Goal: Transaction & Acquisition: Purchase product/service

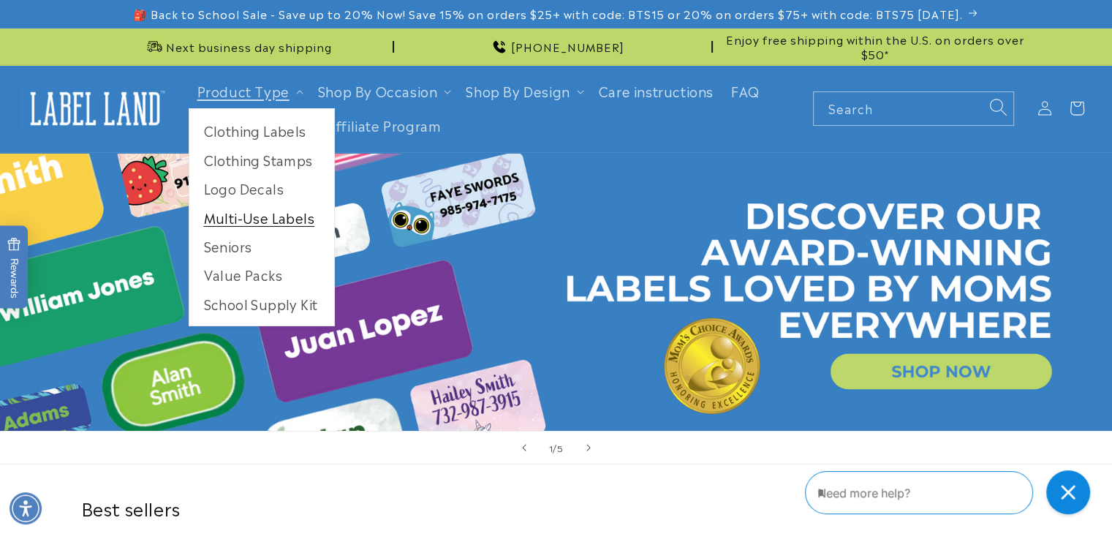
click at [256, 220] on link "Multi-Use Labels" at bounding box center [261, 217] width 145 height 29
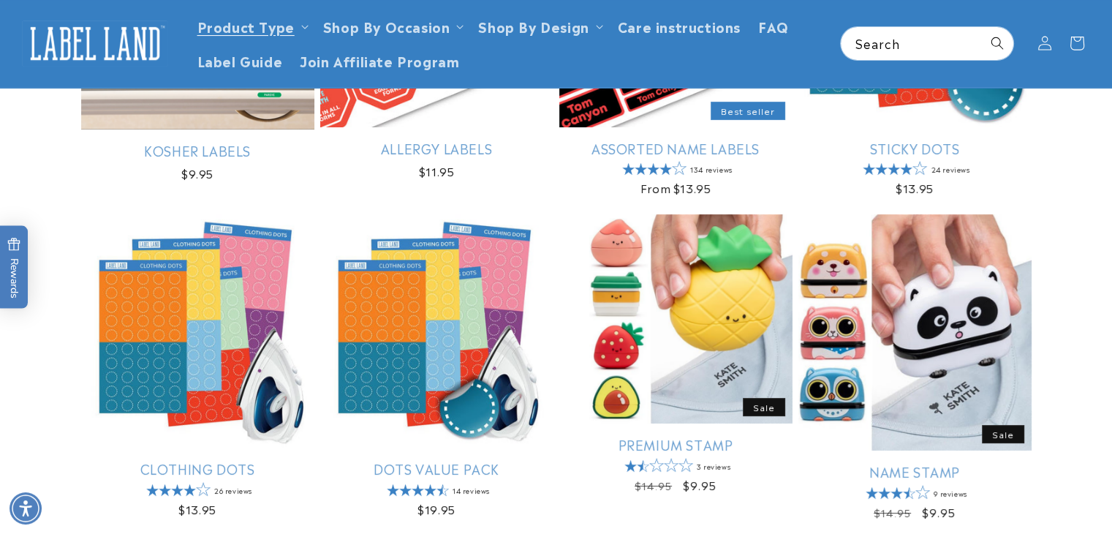
scroll to position [385, 0]
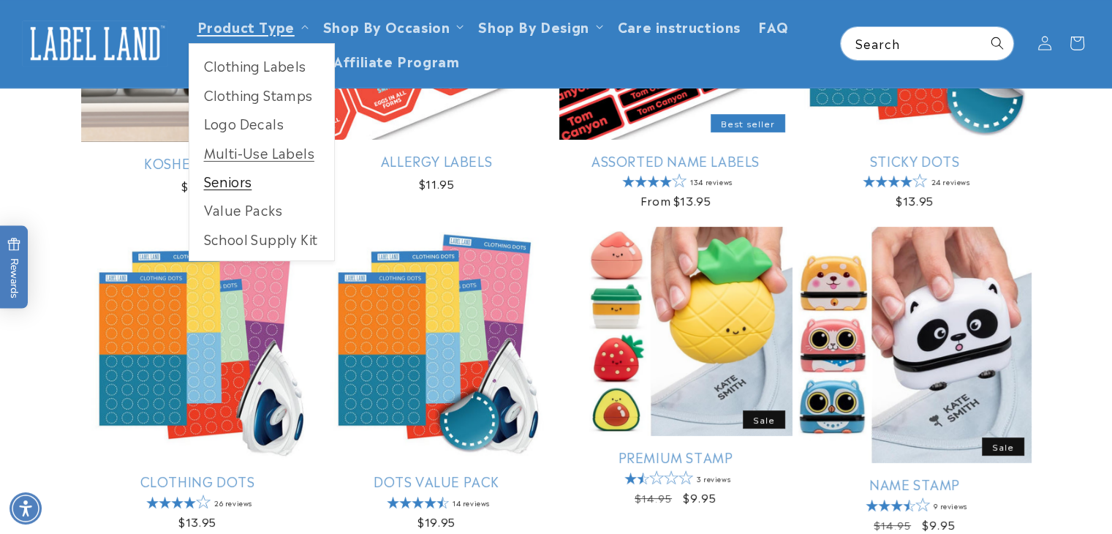
click at [218, 188] on link "Seniors" at bounding box center [261, 181] width 145 height 29
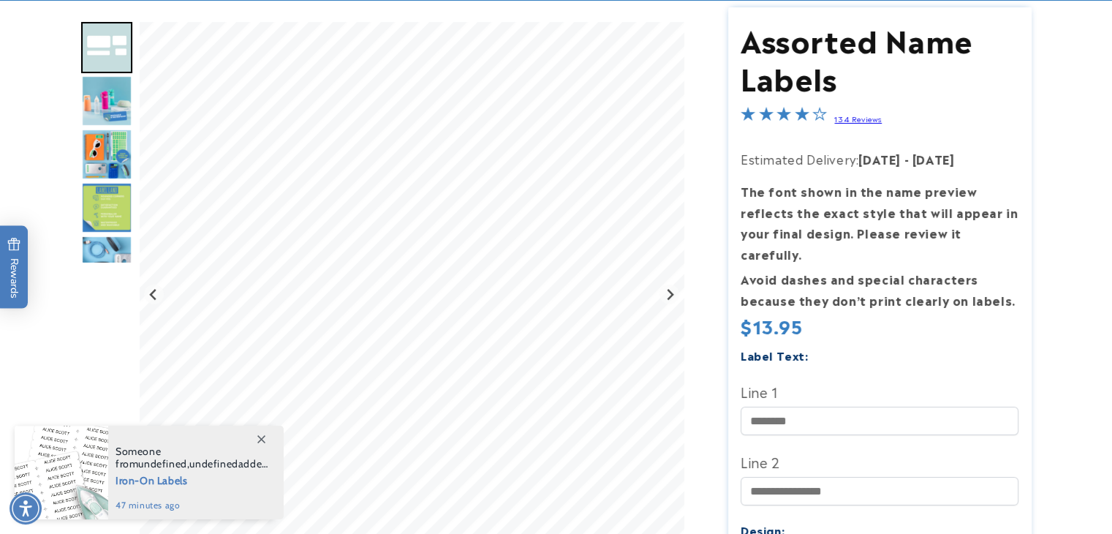
scroll to position [173, 0]
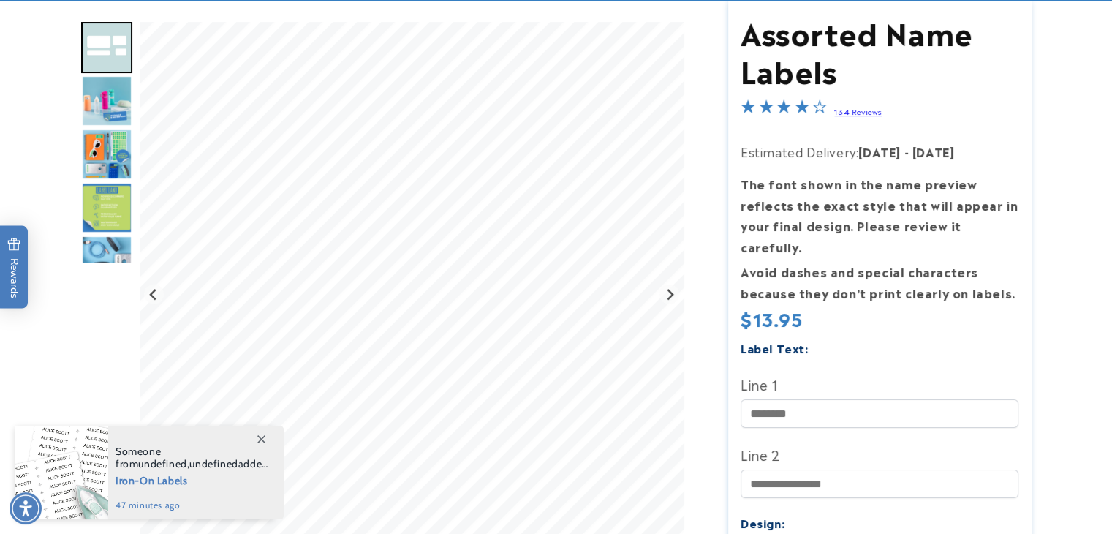
click at [114, 153] on img "Go to slide 4" at bounding box center [106, 154] width 51 height 51
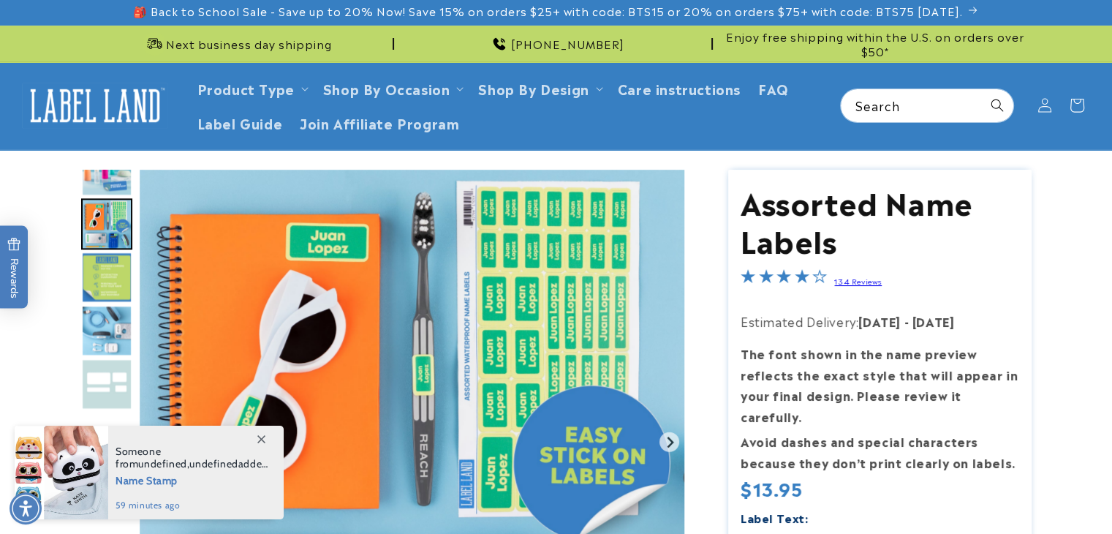
scroll to position [0, 0]
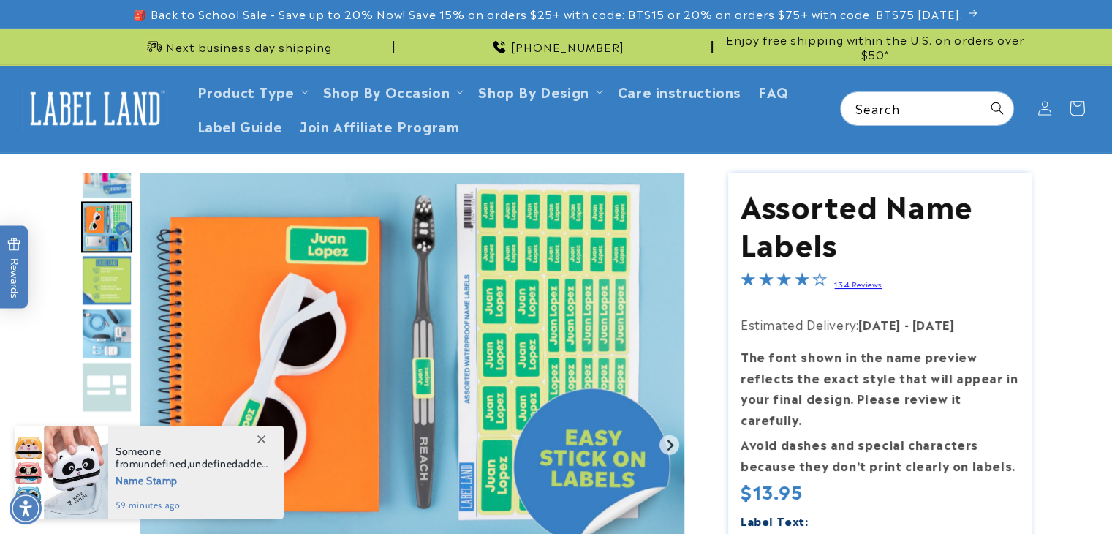
click at [1079, 109] on icon at bounding box center [1077, 108] width 34 height 34
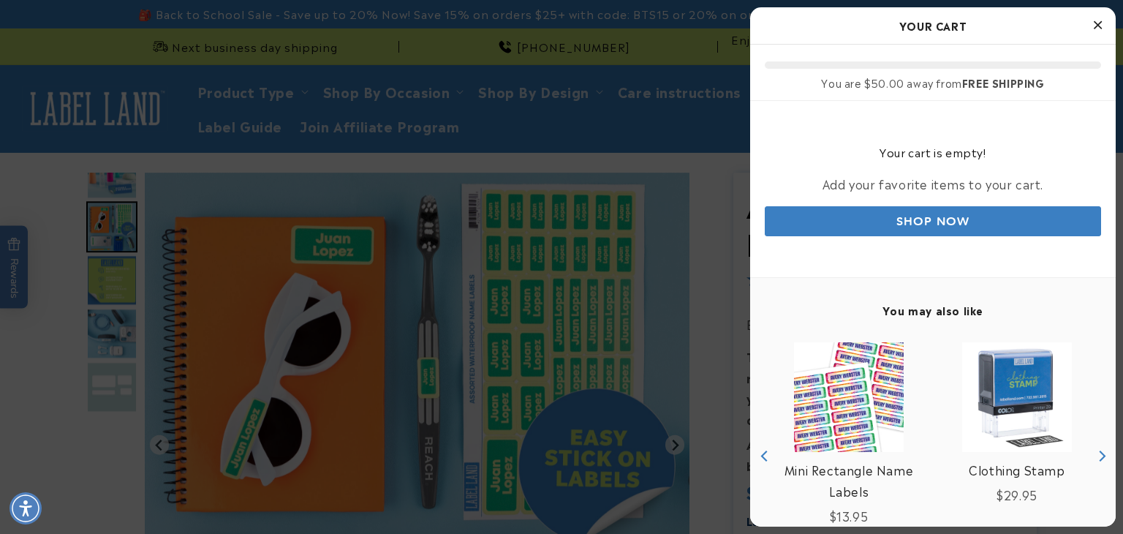
click at [1094, 31] on icon "Close Cart" at bounding box center [1098, 24] width 8 height 13
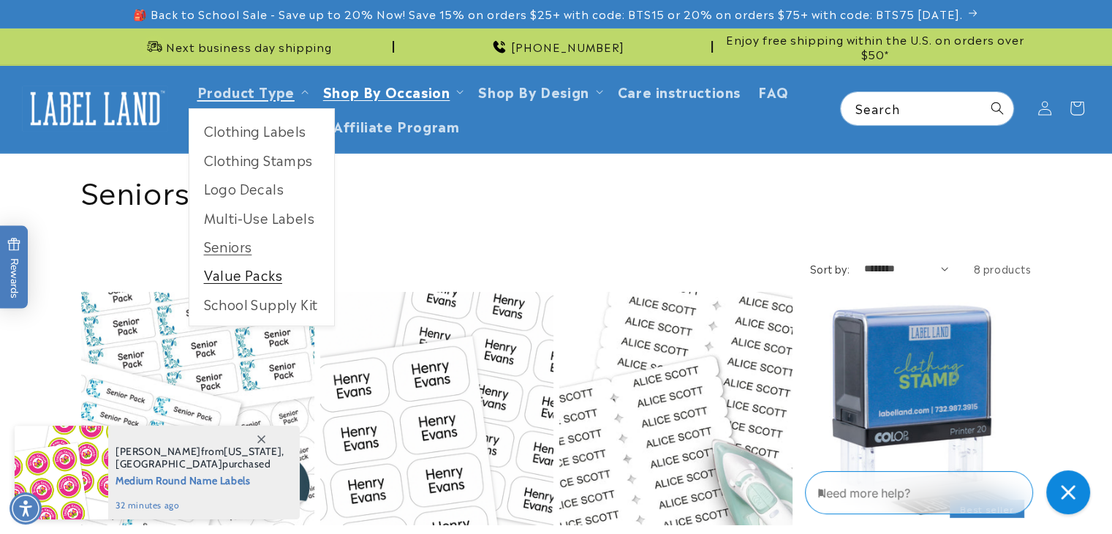
click at [244, 274] on link "Value Packs" at bounding box center [261, 274] width 145 height 29
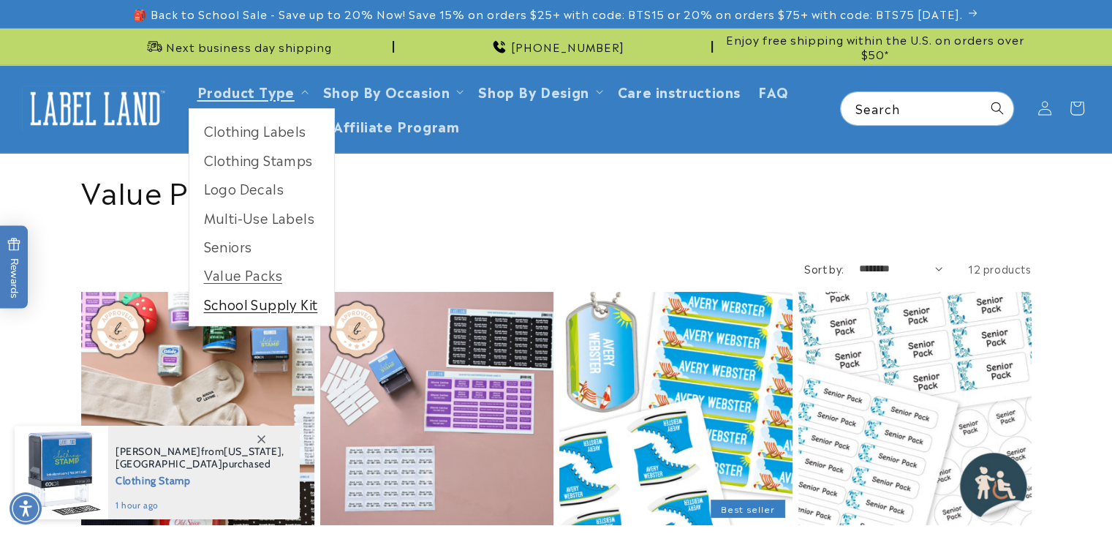
click at [255, 302] on link "School Supply Kit" at bounding box center [261, 304] width 145 height 29
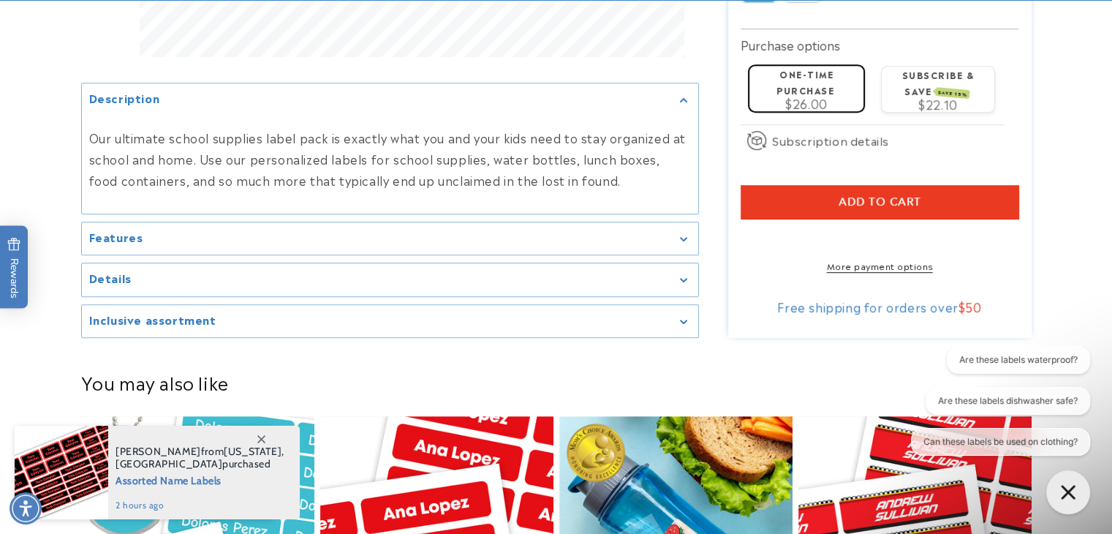
scroll to position [838, 0]
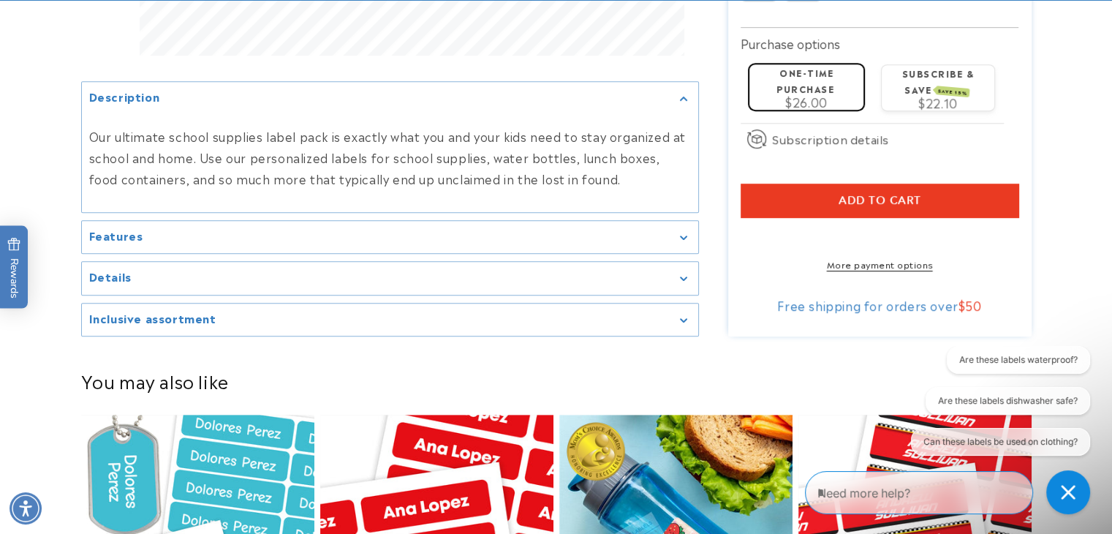
click at [556, 232] on div "Features" at bounding box center [390, 237] width 602 height 11
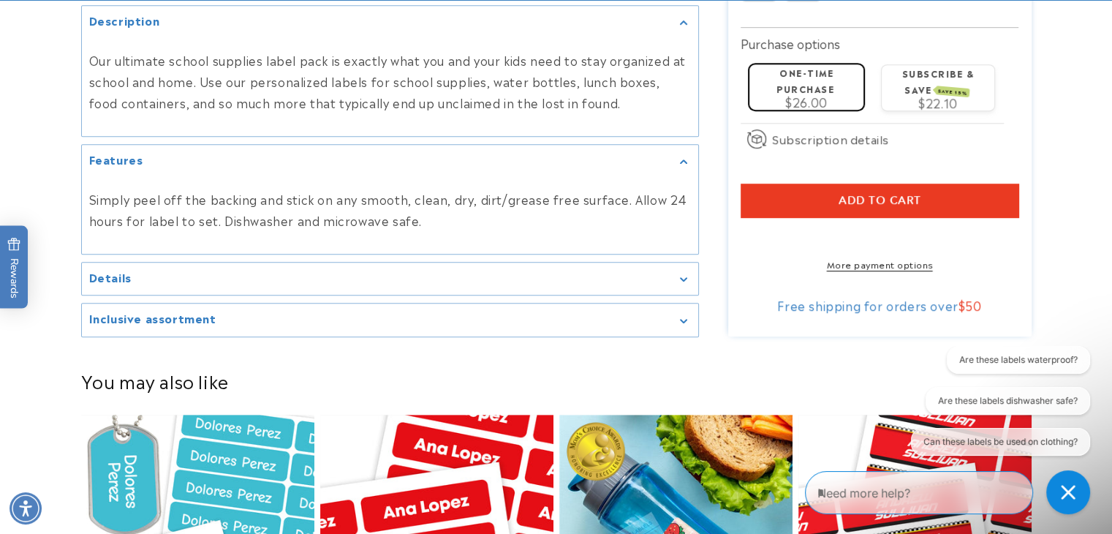
click at [537, 273] on div "Details" at bounding box center [390, 278] width 602 height 11
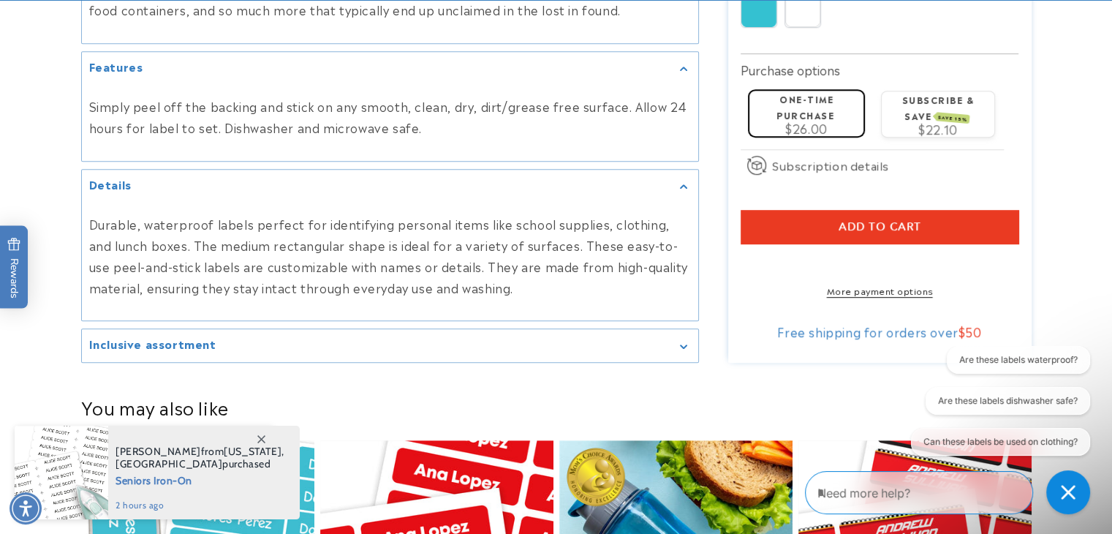
click at [506, 343] on div "Inclusive assortment" at bounding box center [390, 345] width 602 height 11
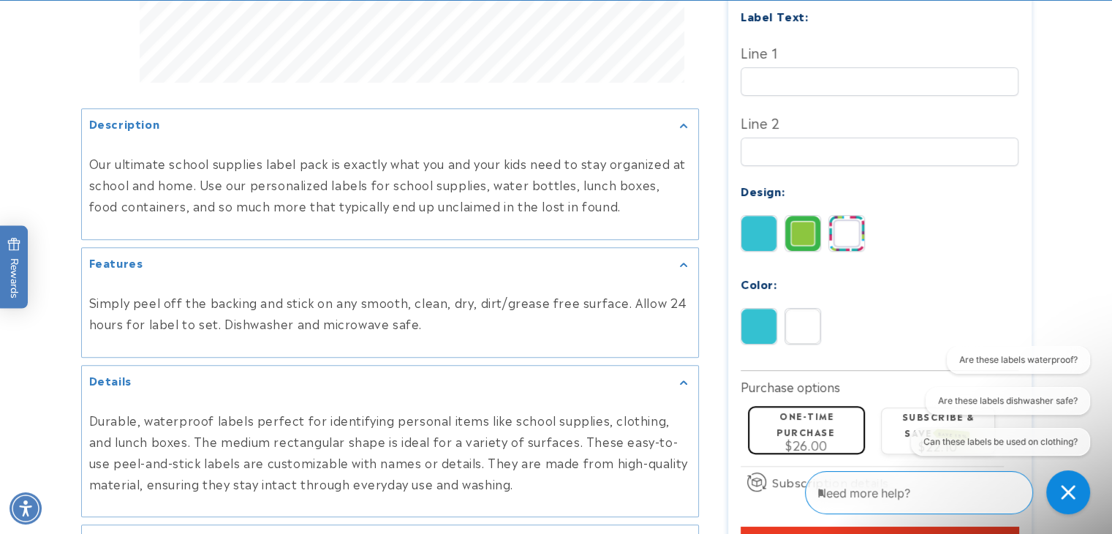
scroll to position [648, 0]
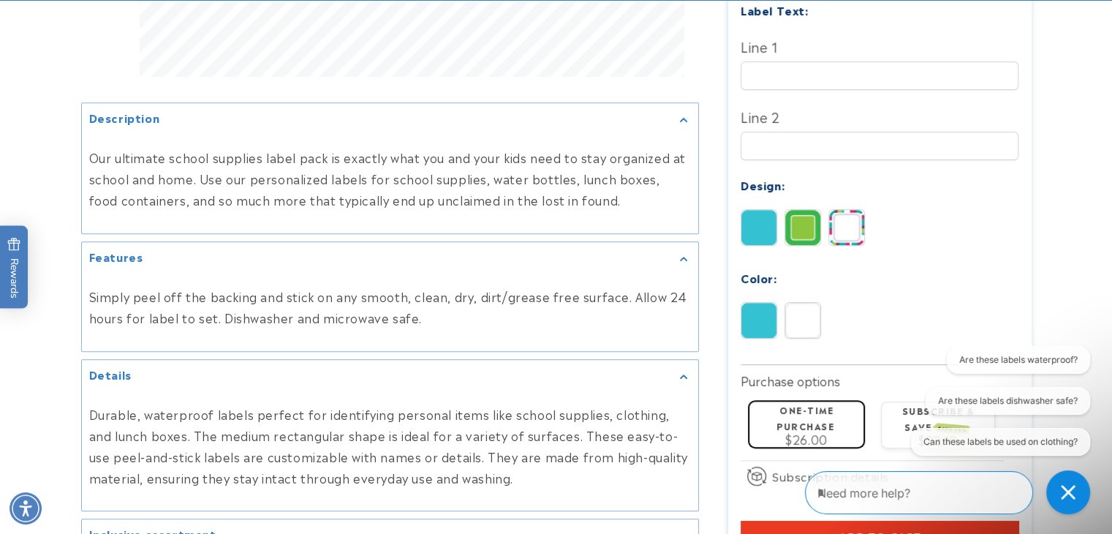
click at [860, 210] on img at bounding box center [846, 227] width 35 height 35
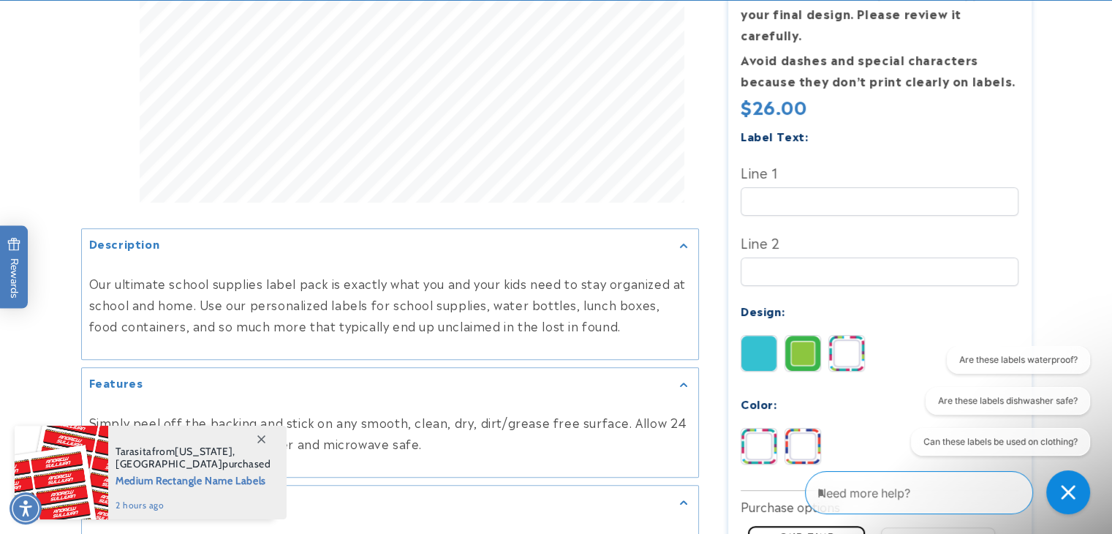
scroll to position [523, 0]
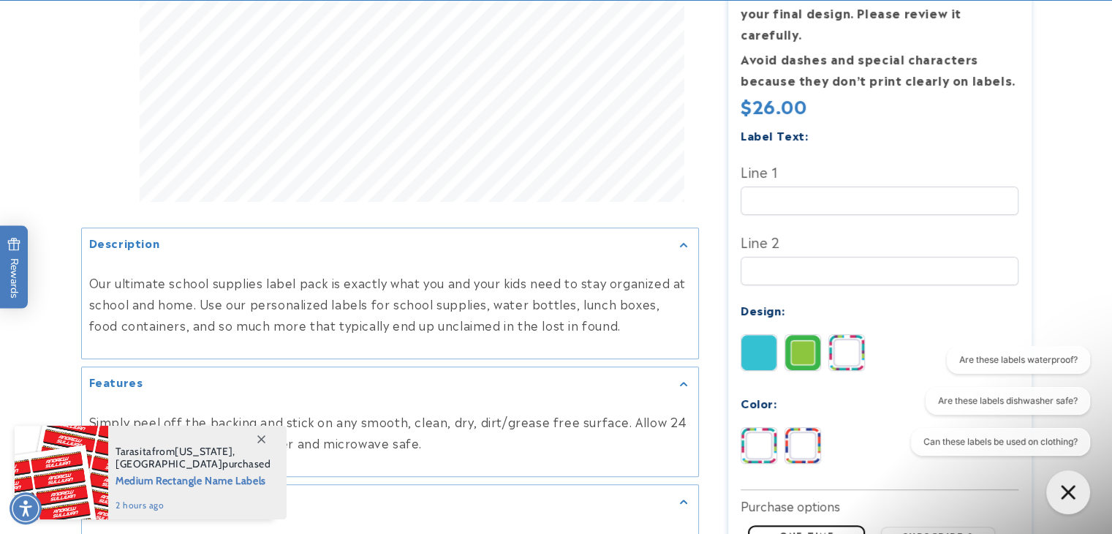
click at [803, 428] on img at bounding box center [802, 445] width 35 height 35
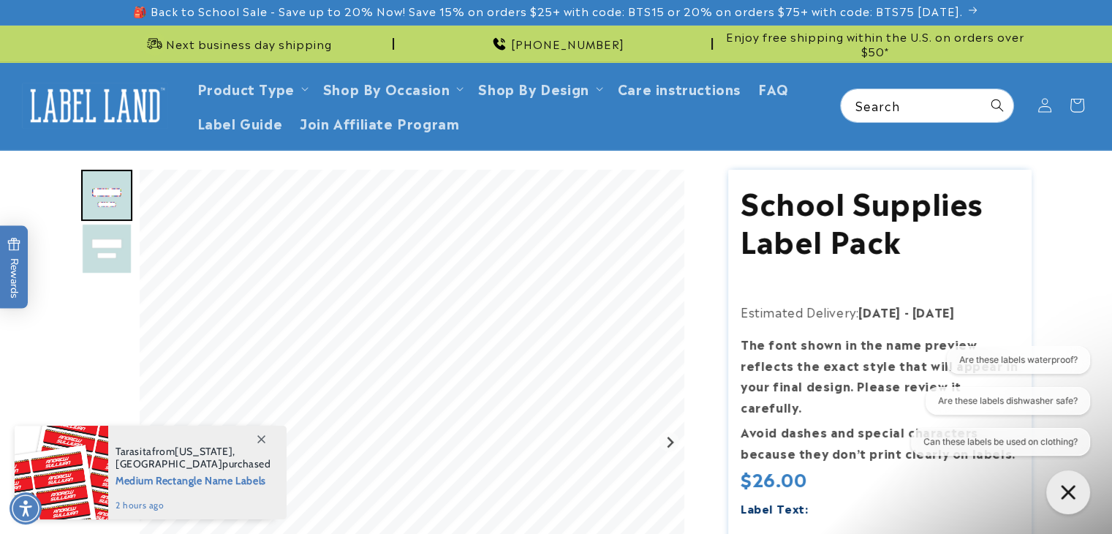
scroll to position [0, 0]
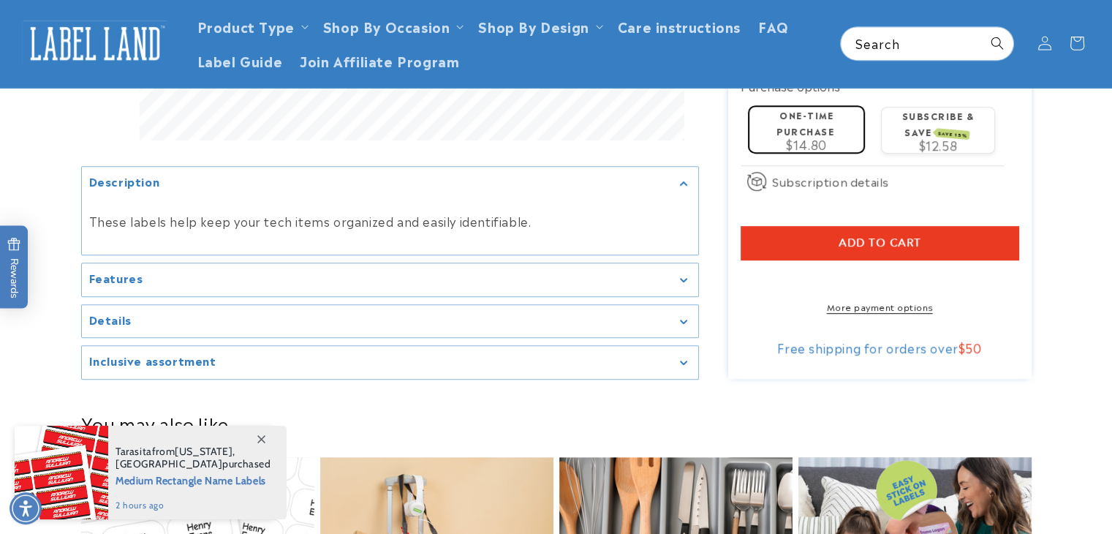
scroll to position [751, 0]
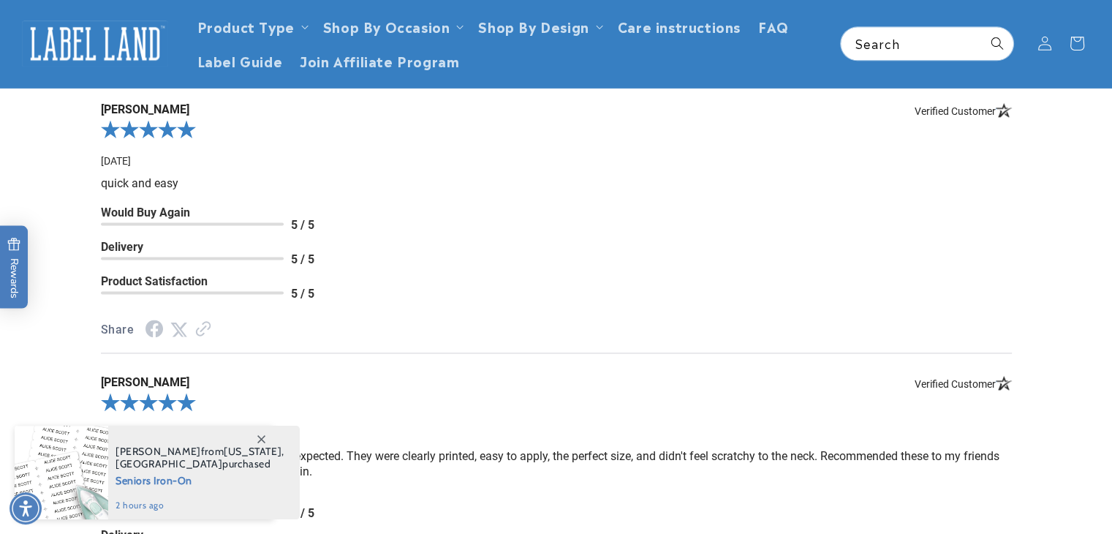
scroll to position [2006, 0]
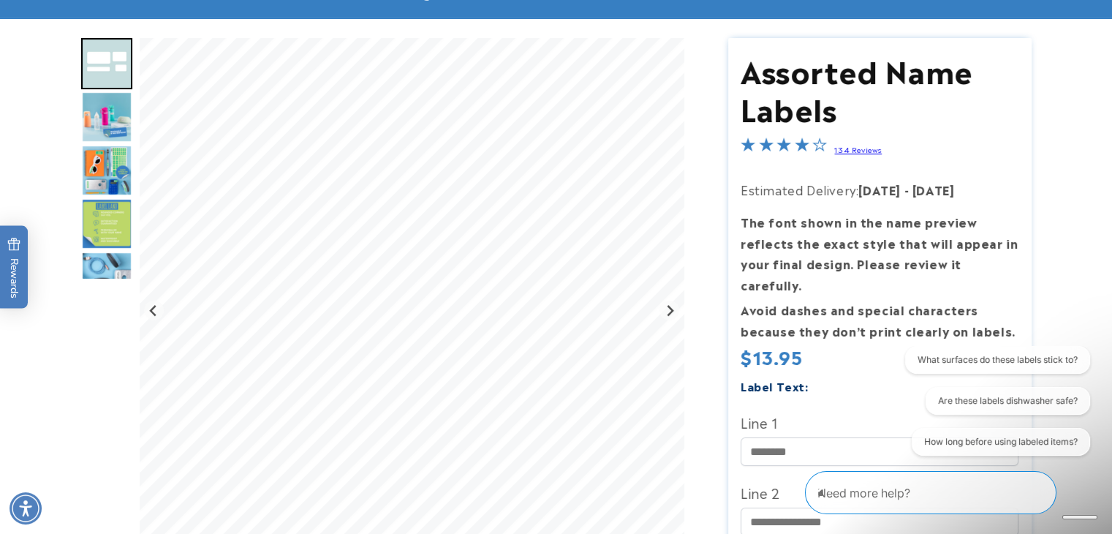
scroll to position [135, 0]
click at [111, 113] on img "Go to slide 3" at bounding box center [106, 116] width 51 height 51
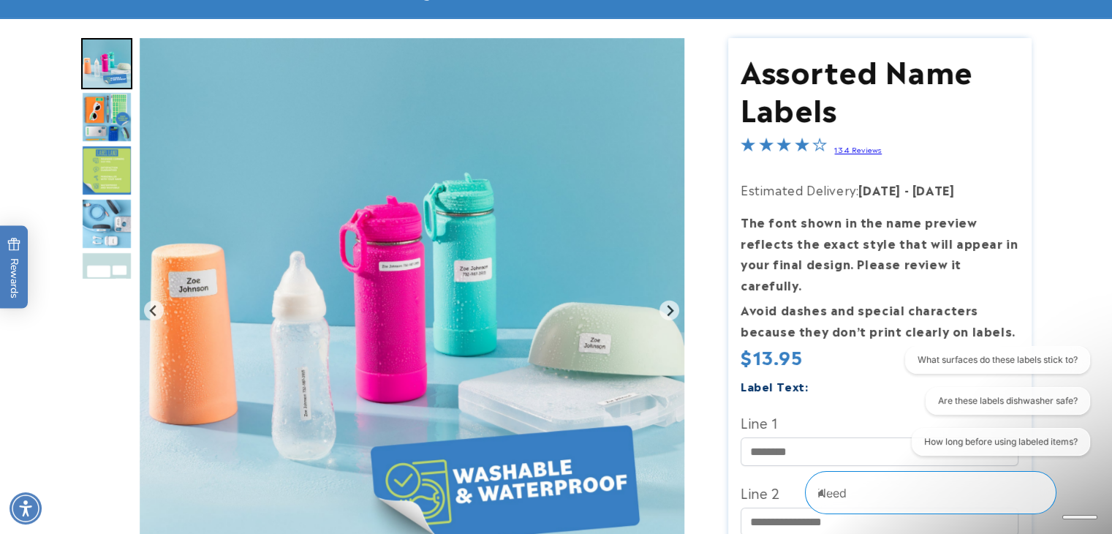
click at [110, 164] on img "Go to slide 5" at bounding box center [106, 170] width 51 height 51
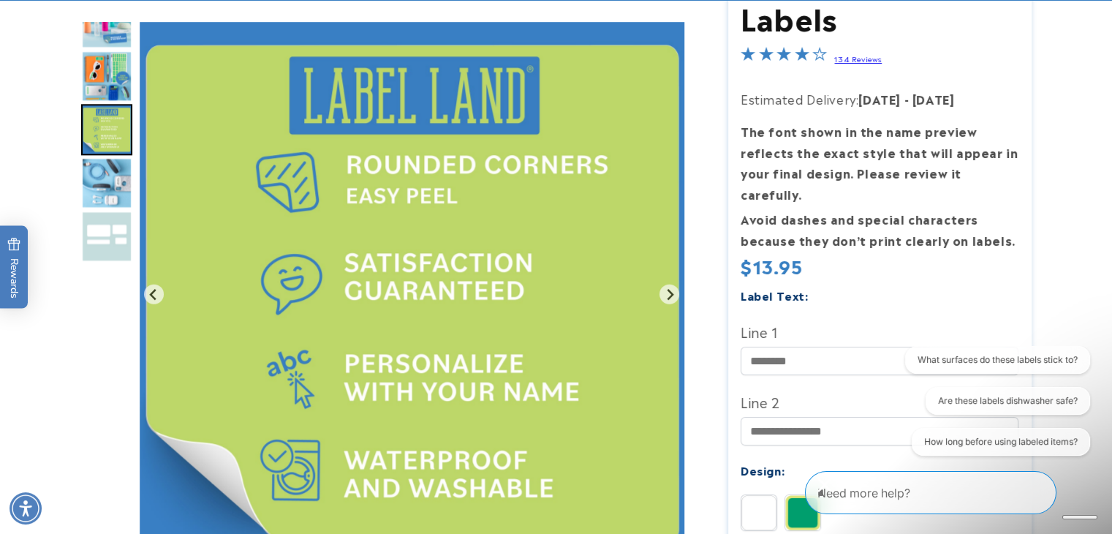
scroll to position [230, 0]
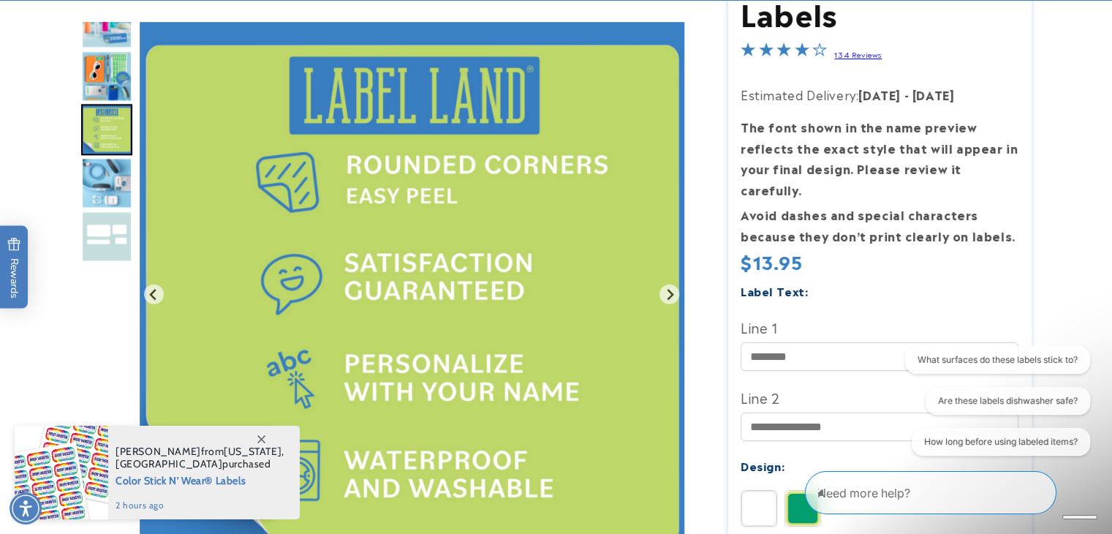
click at [108, 173] on img "Go to slide 6" at bounding box center [106, 182] width 51 height 51
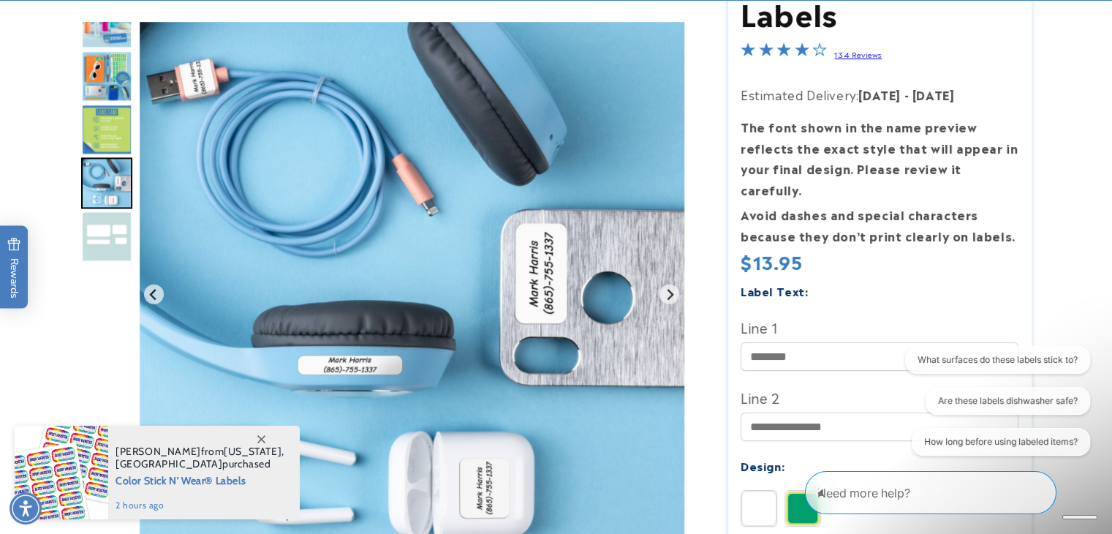
click at [102, 235] on img "Go to slide 7" at bounding box center [106, 236] width 51 height 51
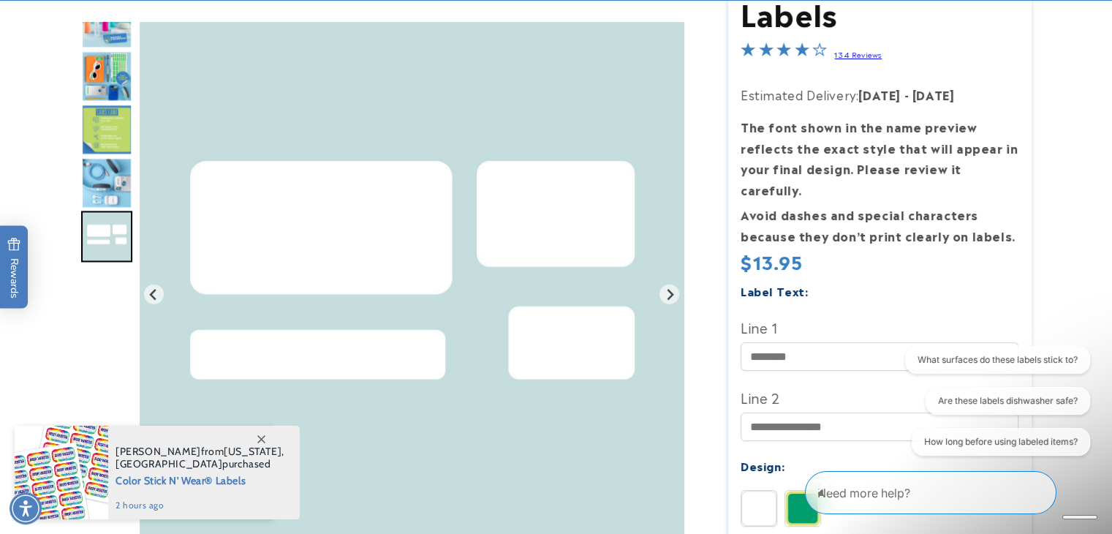
click at [111, 165] on img "Go to slide 6" at bounding box center [106, 182] width 51 height 51
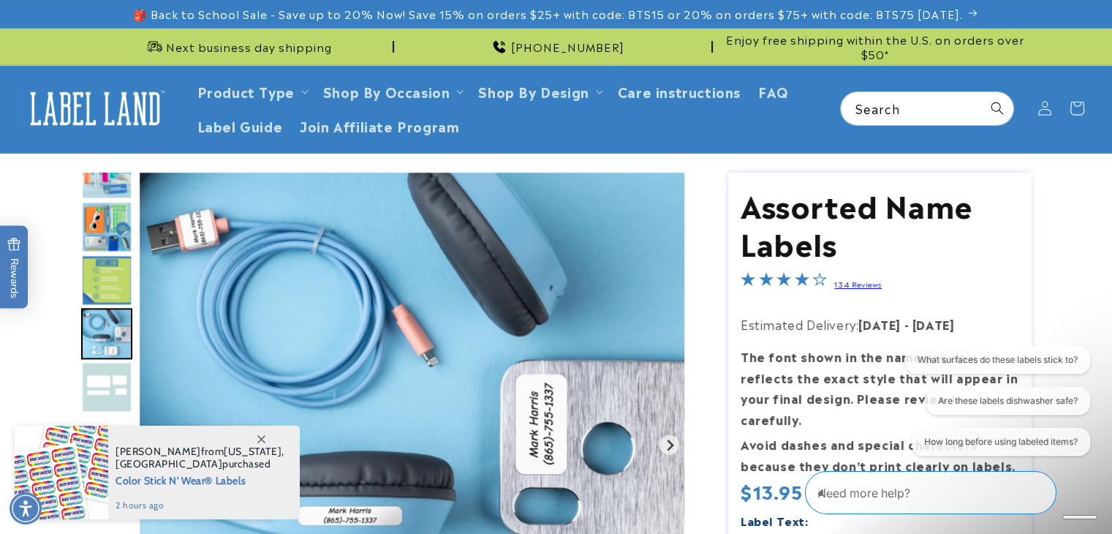
scroll to position [0, 0]
click at [97, 192] on img "Go to slide 3" at bounding box center [106, 173] width 51 height 51
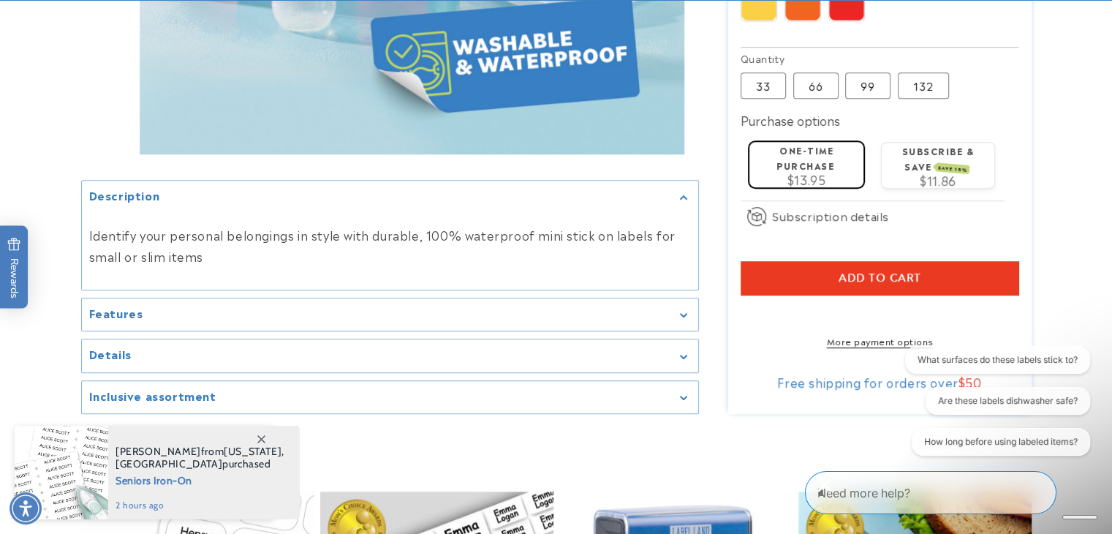
scroll to position [872, 0]
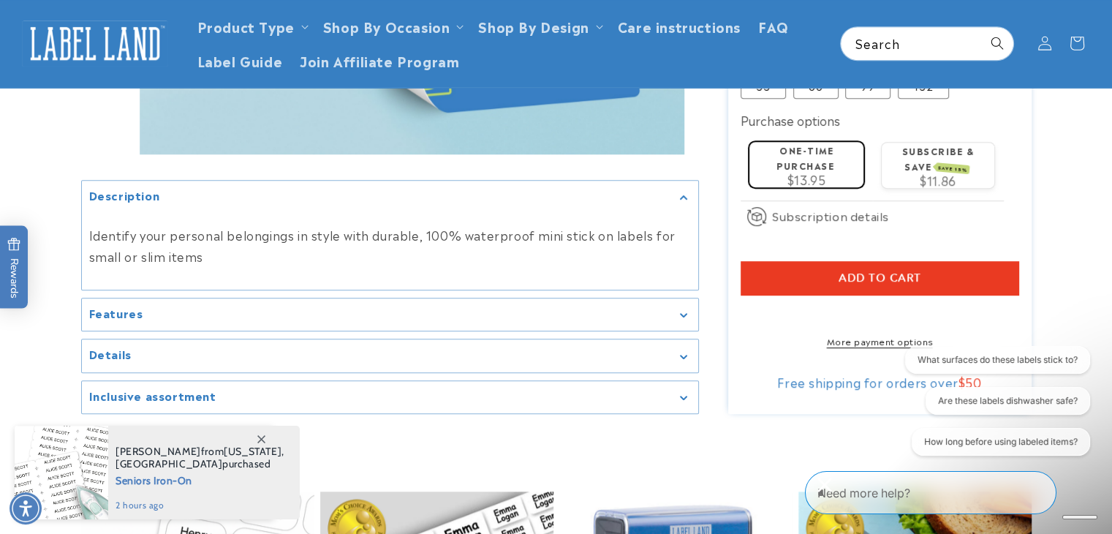
click at [666, 298] on summary "Features" at bounding box center [390, 314] width 616 height 33
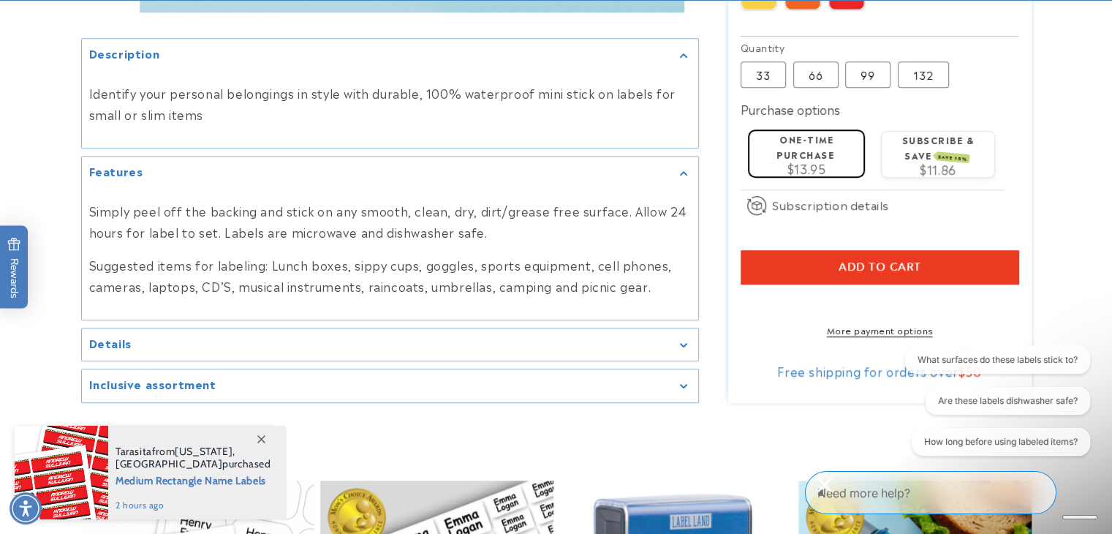
scroll to position [883, 0]
click at [613, 339] on div "Details" at bounding box center [390, 344] width 602 height 11
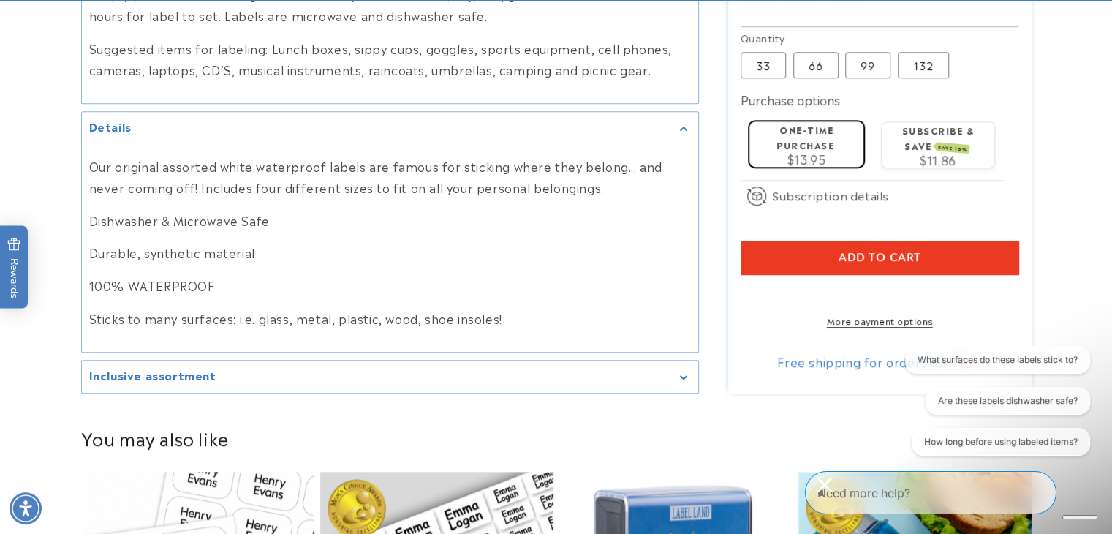
scroll to position [933, 0]
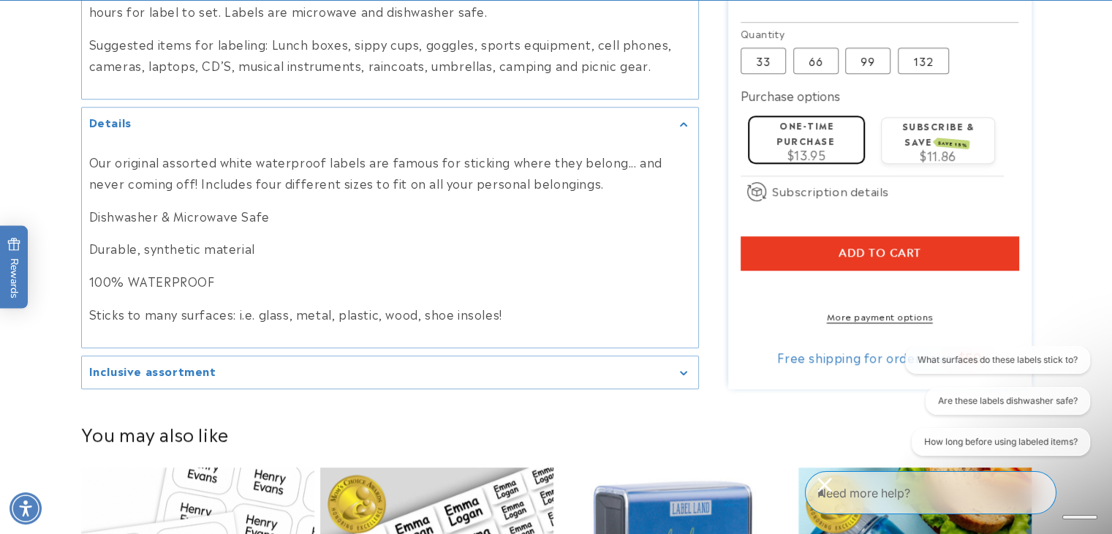
click at [588, 376] on summary "Inclusive assortment" at bounding box center [390, 372] width 616 height 33
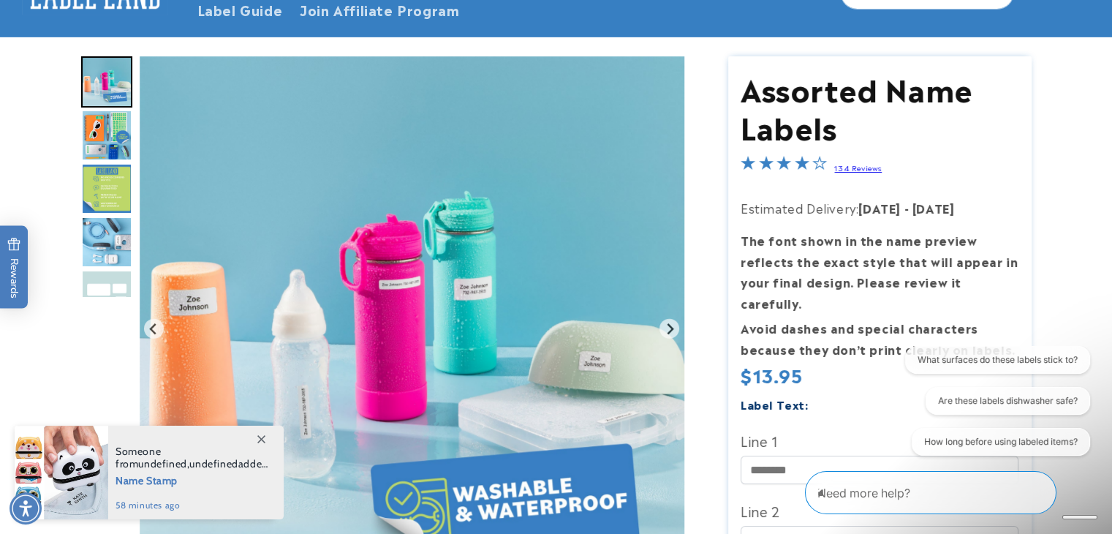
scroll to position [23, 0]
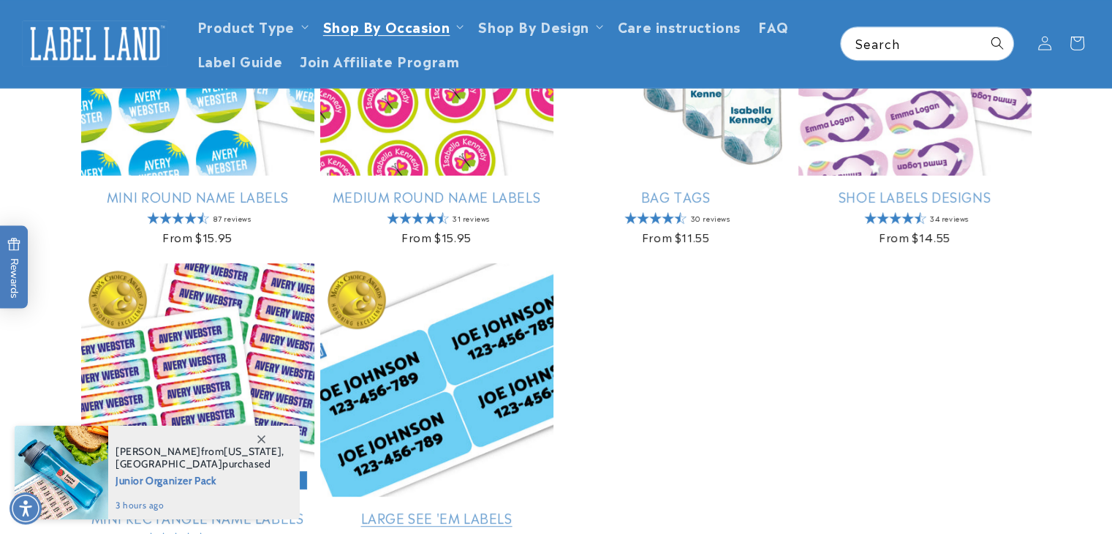
scroll to position [665, 0]
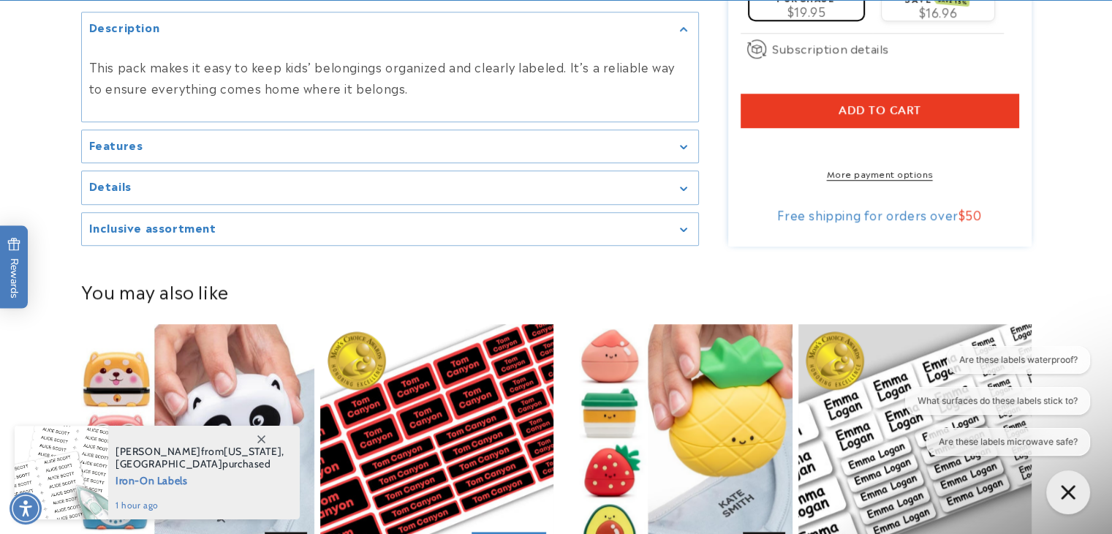
scroll to position [1201, 0]
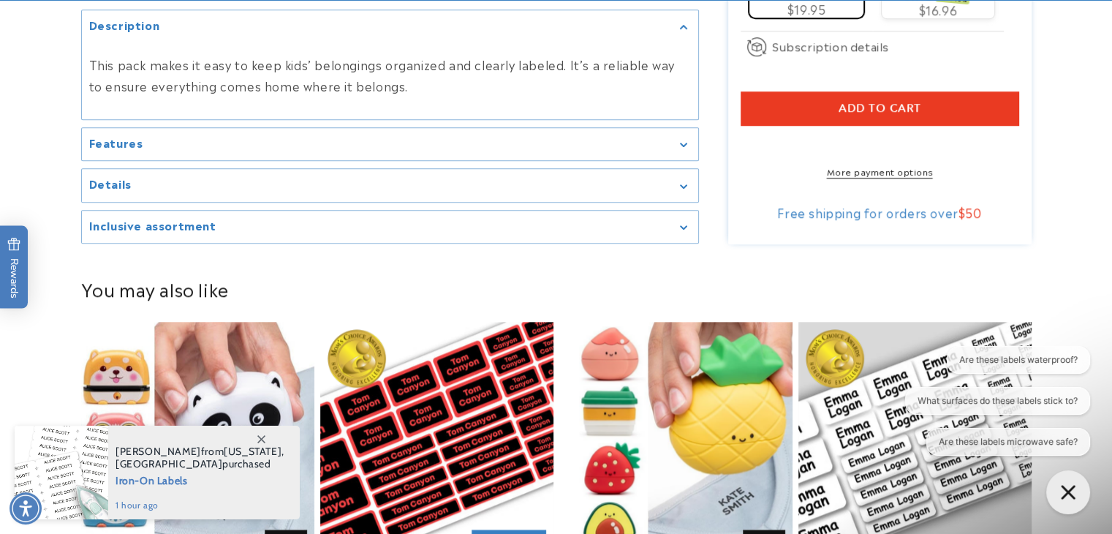
click at [510, 128] on summary "Features" at bounding box center [390, 144] width 616 height 33
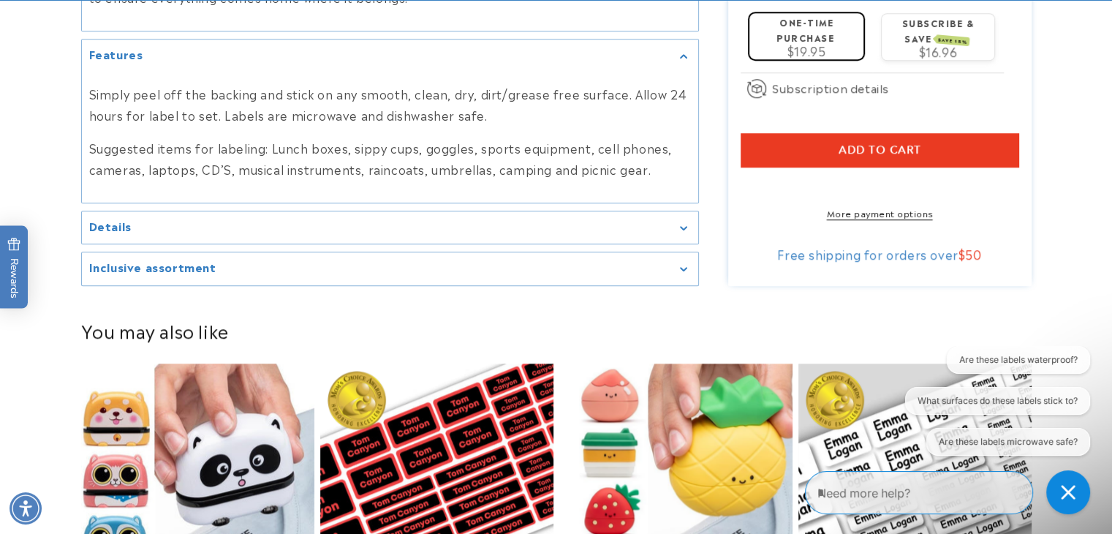
scroll to position [1160, 0]
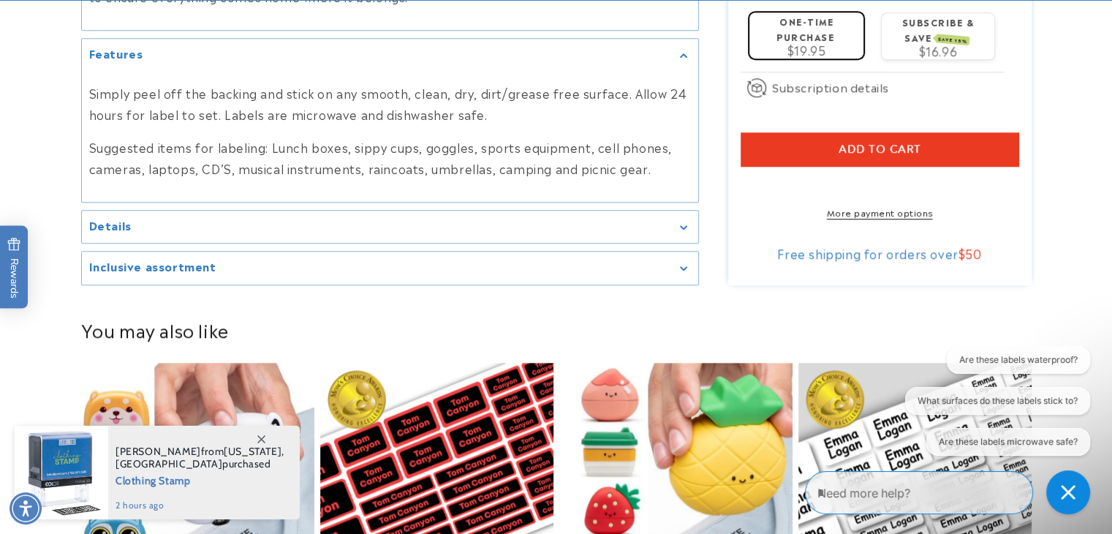
click at [496, 223] on div "Details" at bounding box center [390, 227] width 602 height 11
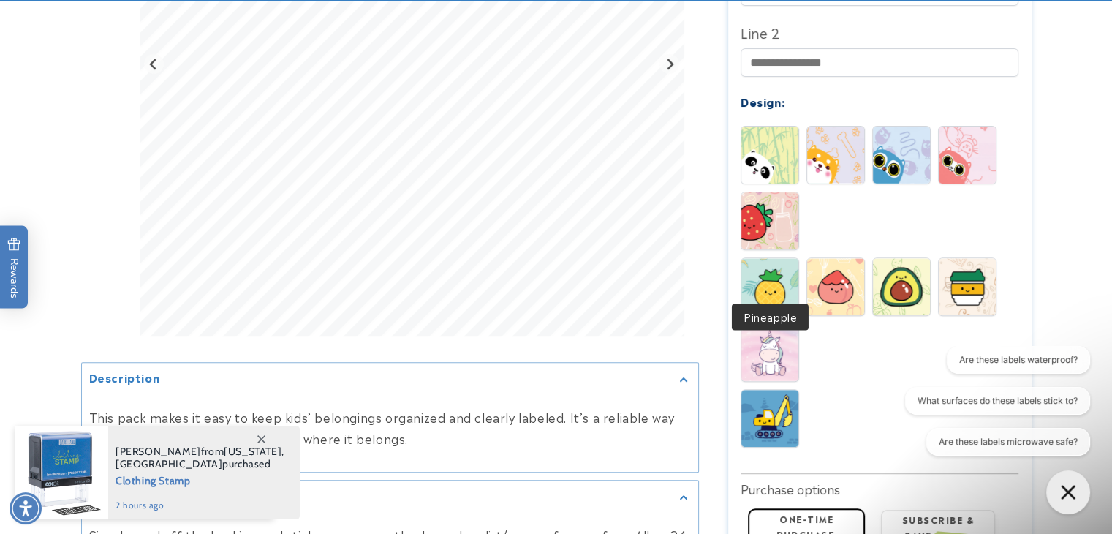
scroll to position [673, 0]
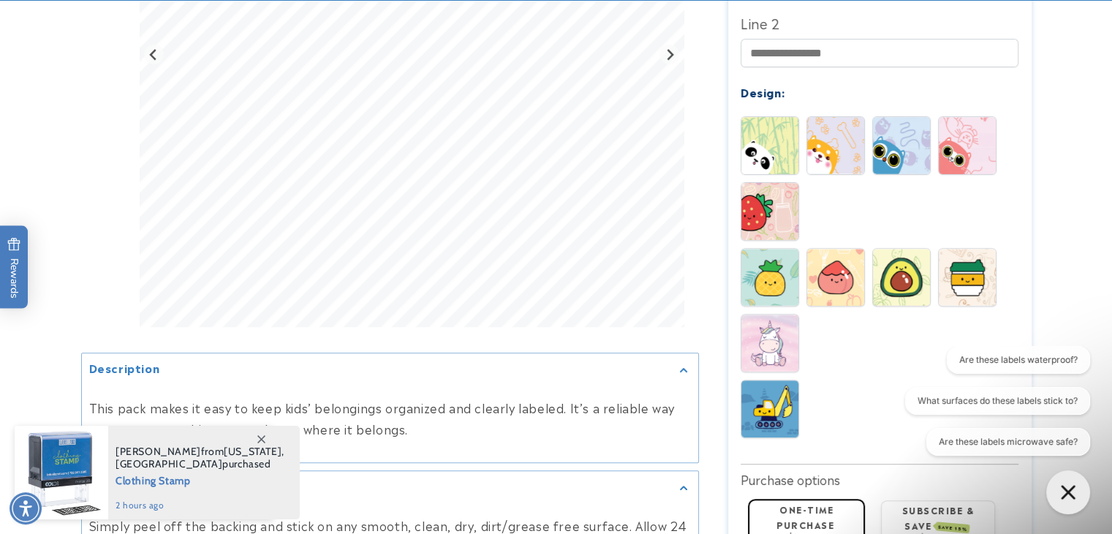
click at [763, 382] on img at bounding box center [769, 408] width 57 height 57
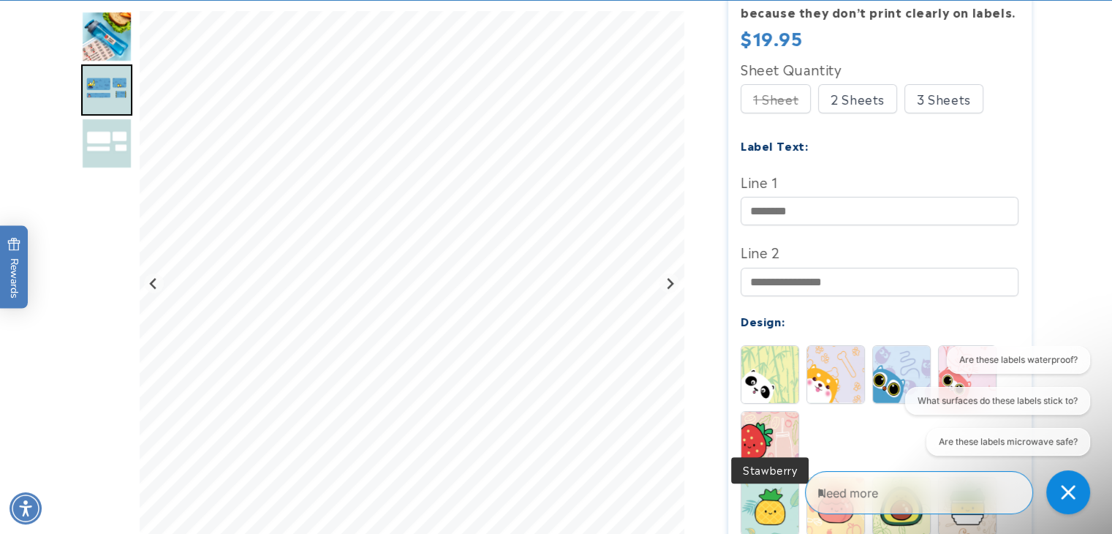
scroll to position [479, 0]
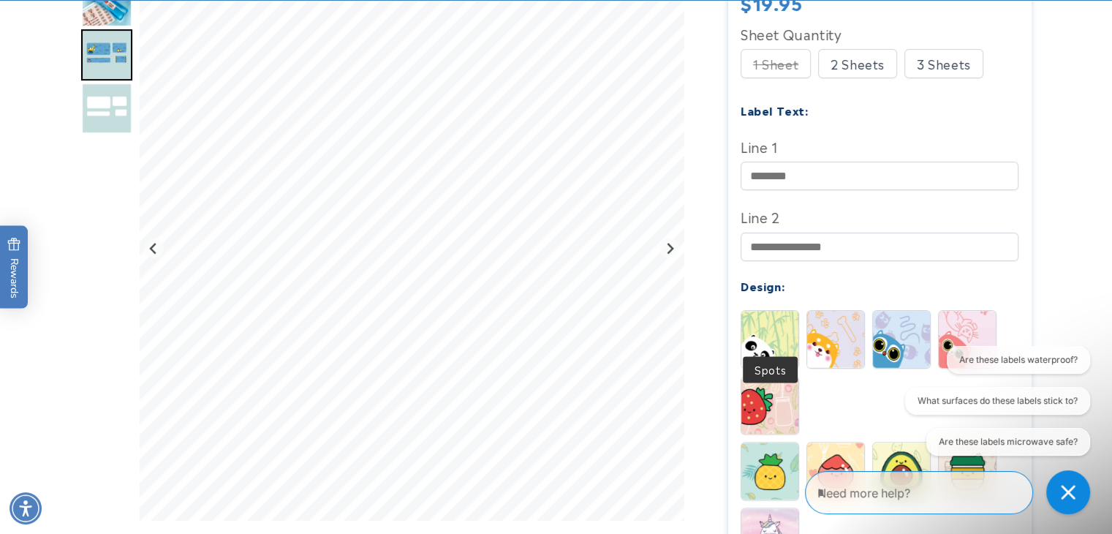
click at [769, 321] on img at bounding box center [769, 339] width 57 height 57
click at [866, 86] on div "Spots Buddy Blinky Whiskers Peach" at bounding box center [883, 67] width 285 height 37
click at [901, 333] on img at bounding box center [901, 339] width 57 height 57
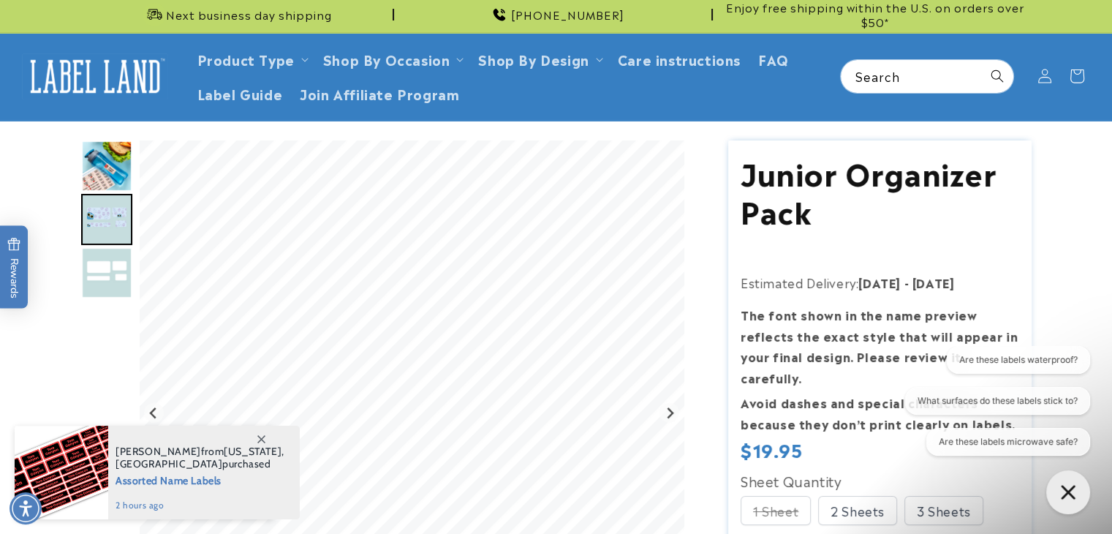
scroll to position [31, 0]
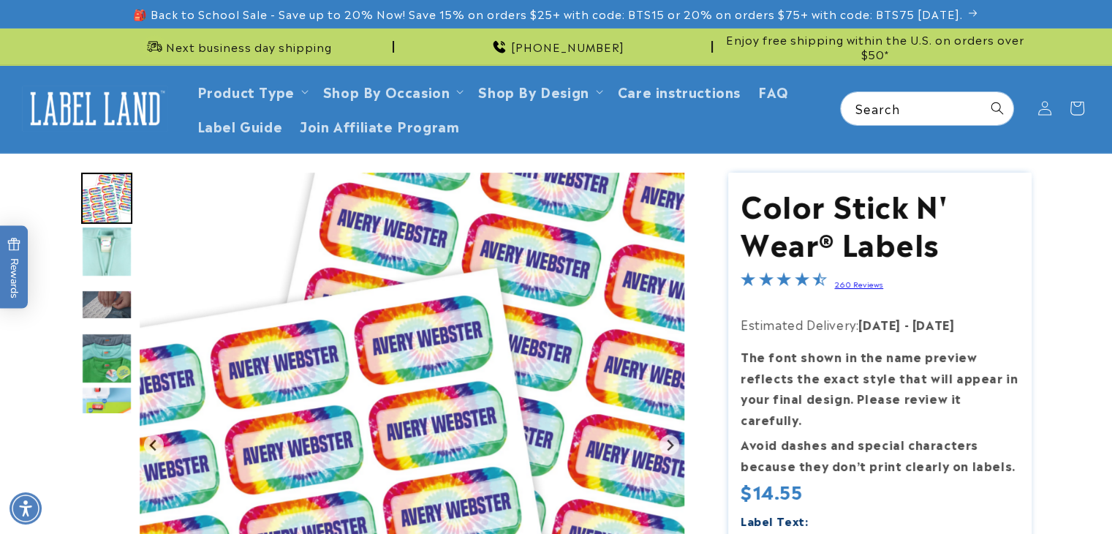
scroll to position [97, 0]
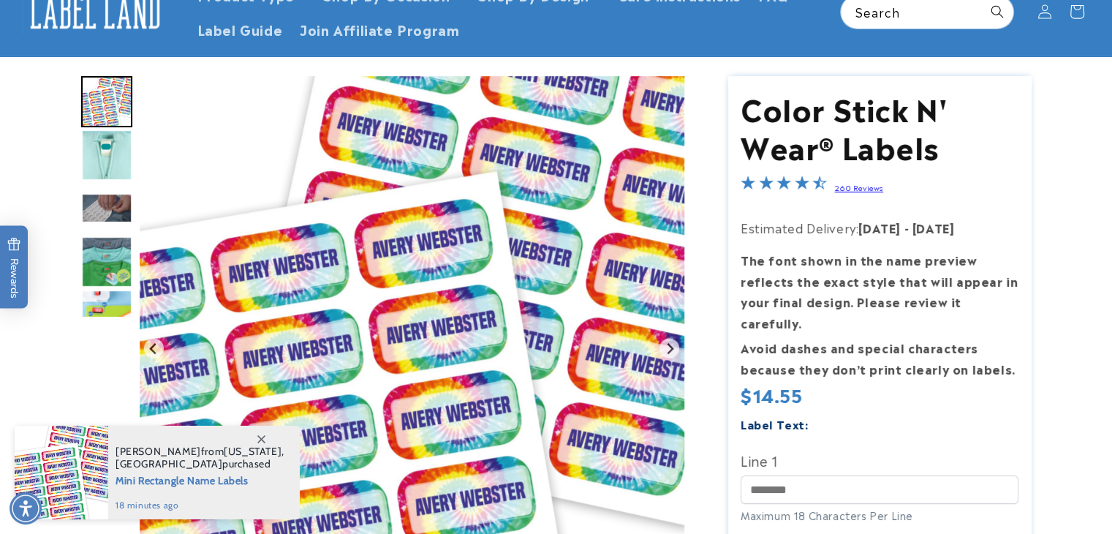
click at [99, 147] on img "Go to slide 2" at bounding box center [106, 154] width 51 height 51
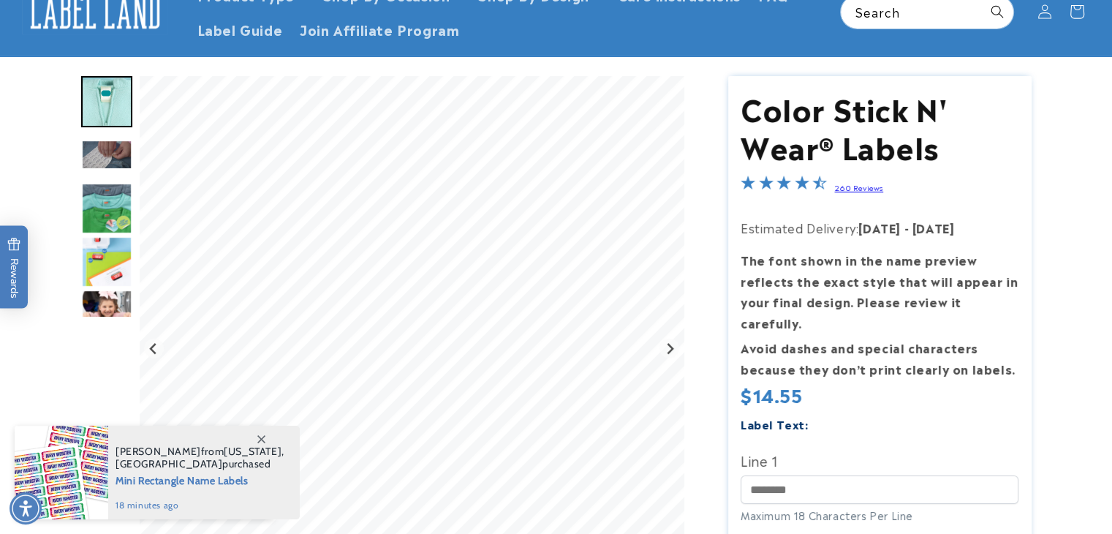
click at [113, 201] on img "Go to slide 4" at bounding box center [106, 208] width 51 height 51
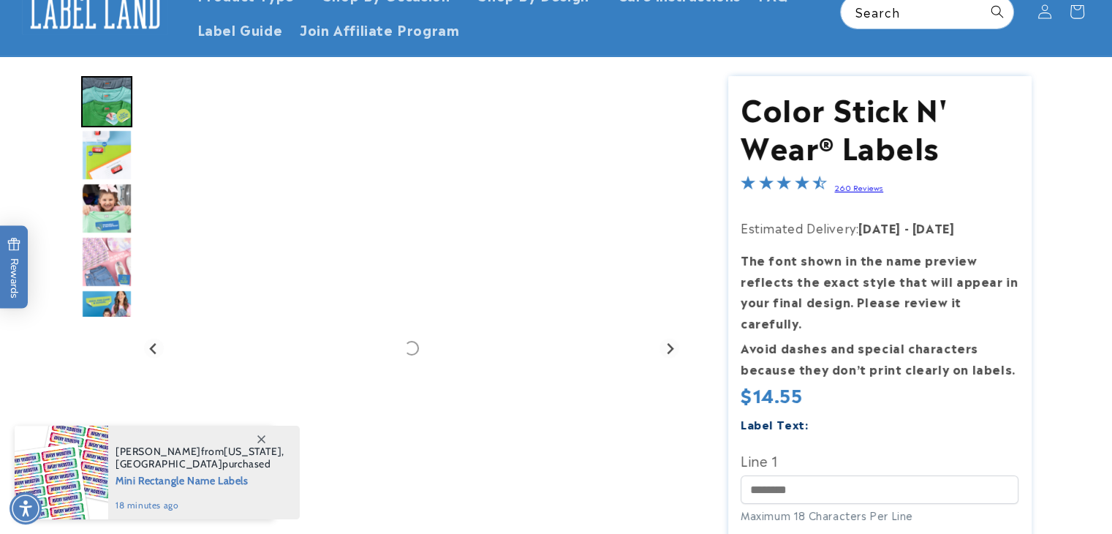
click at [108, 204] on img "Go to slide 6" at bounding box center [106, 208] width 51 height 51
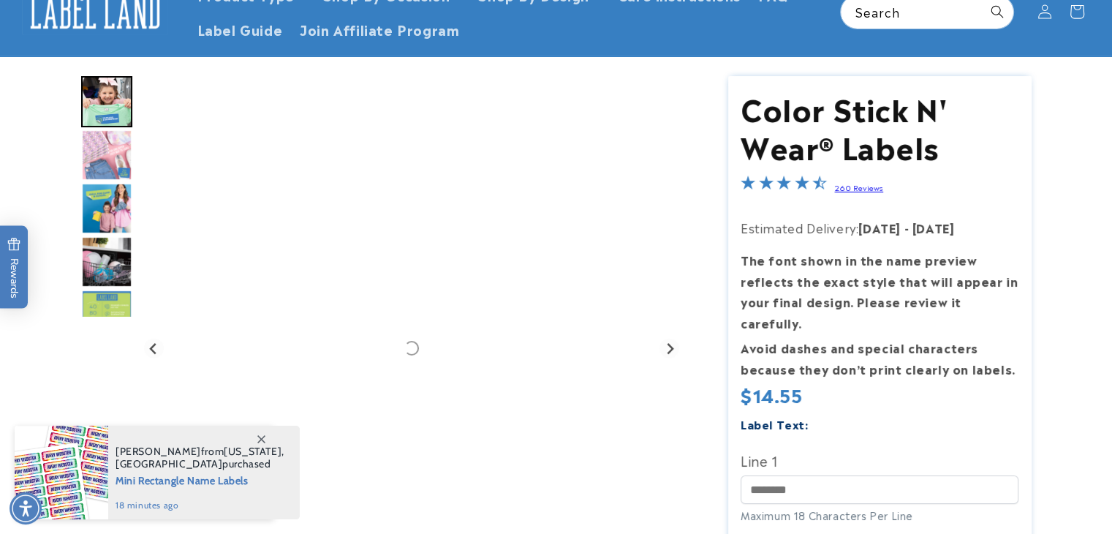
click at [108, 220] on img "Go to slide 8" at bounding box center [106, 208] width 51 height 51
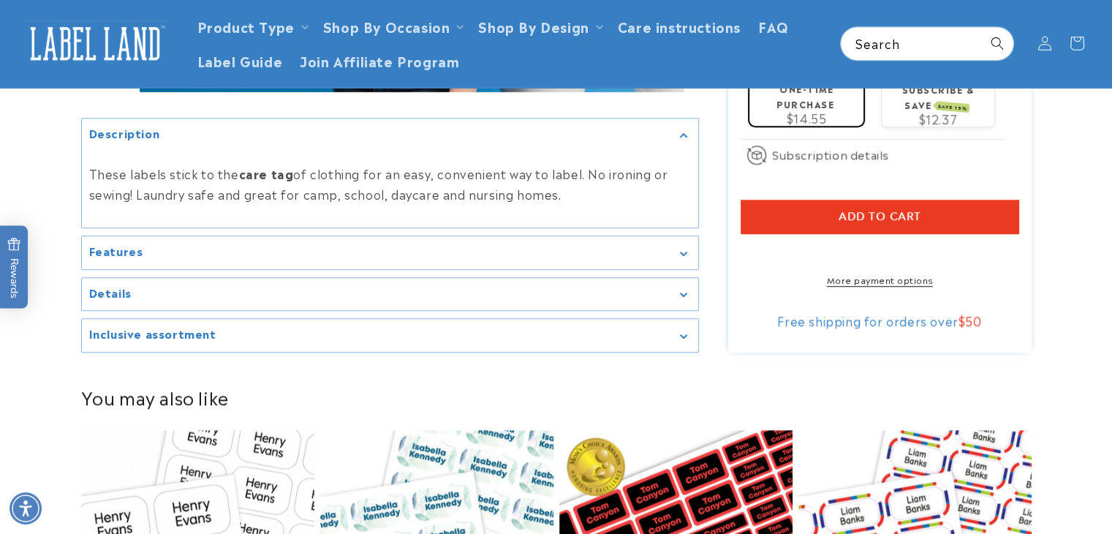
scroll to position [1102, 0]
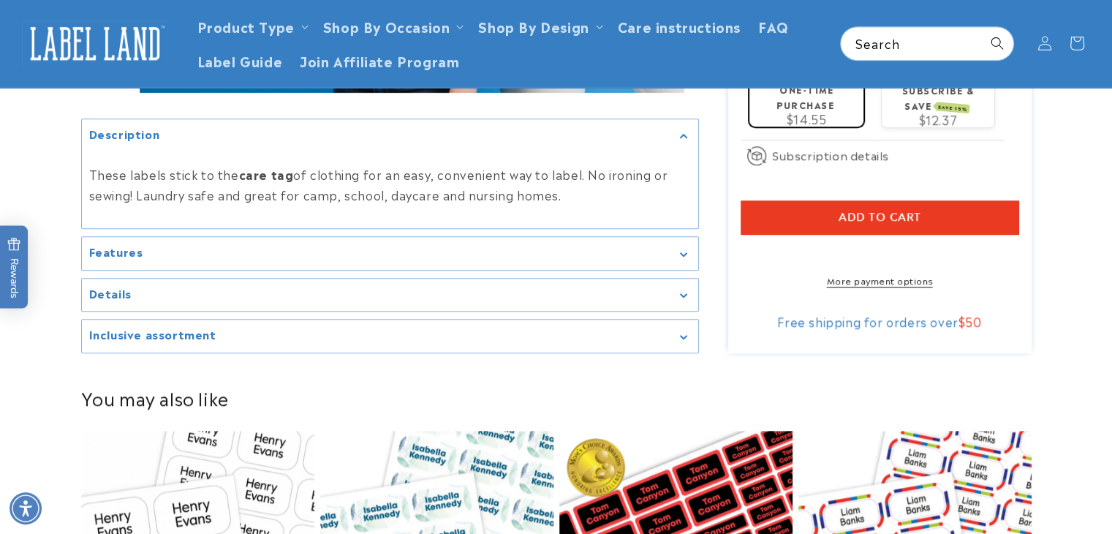
click at [486, 248] on div "Features" at bounding box center [390, 253] width 602 height 11
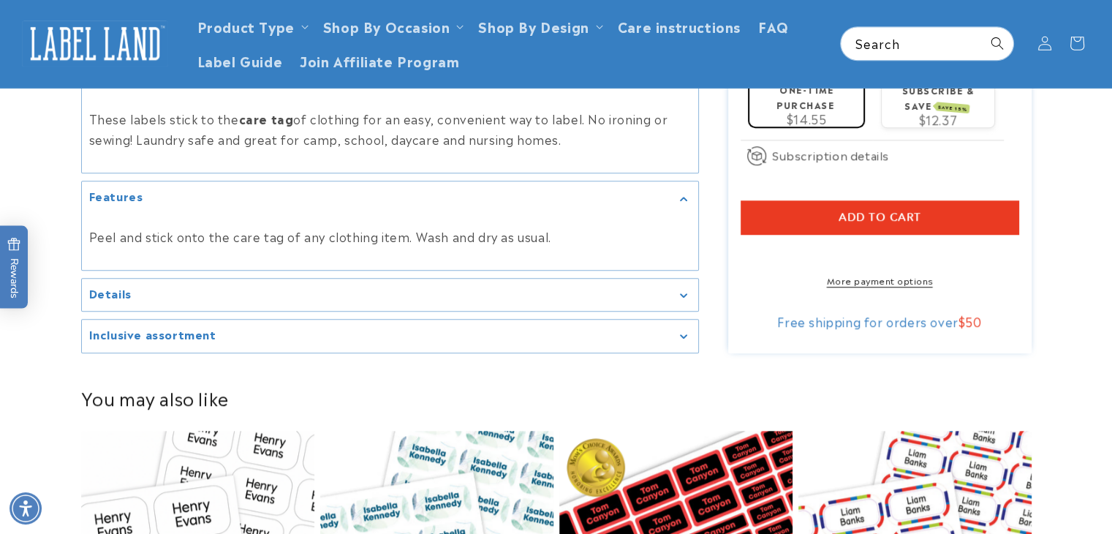
click at [468, 279] on summary "Details" at bounding box center [390, 295] width 616 height 33
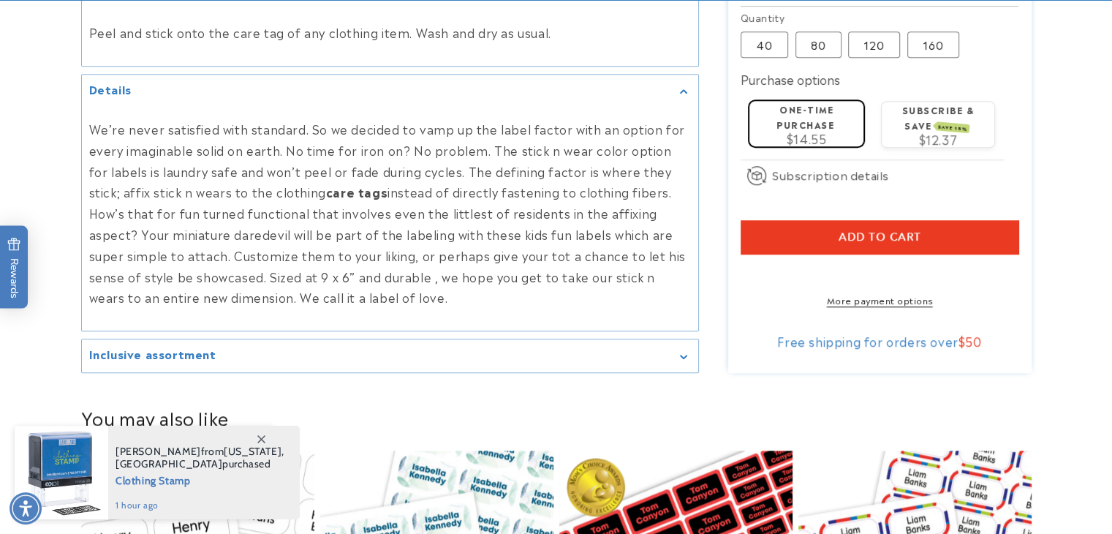
scroll to position [1084, 0]
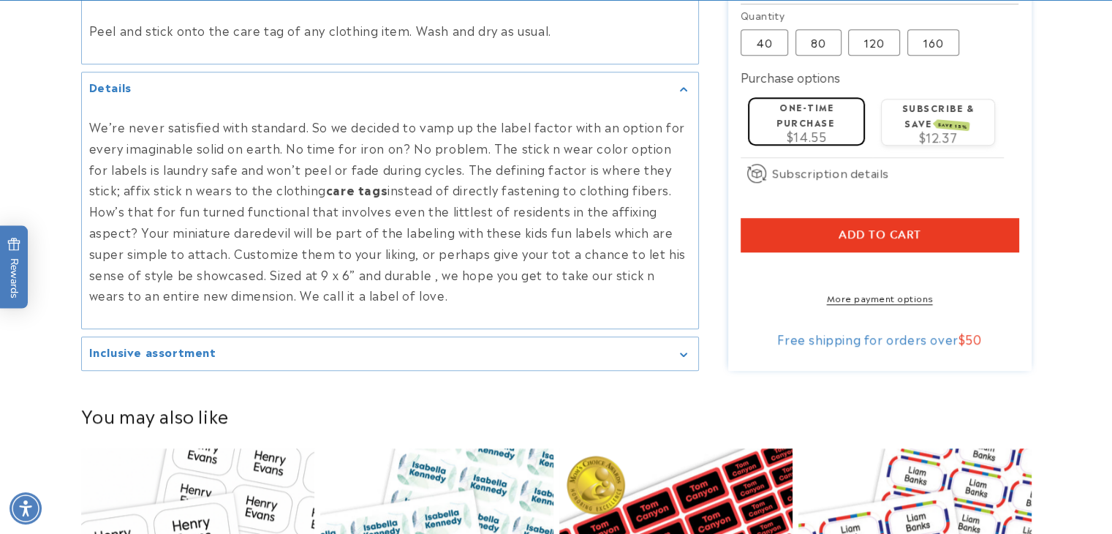
click at [450, 348] on div "Inclusive assortment" at bounding box center [390, 353] width 602 height 11
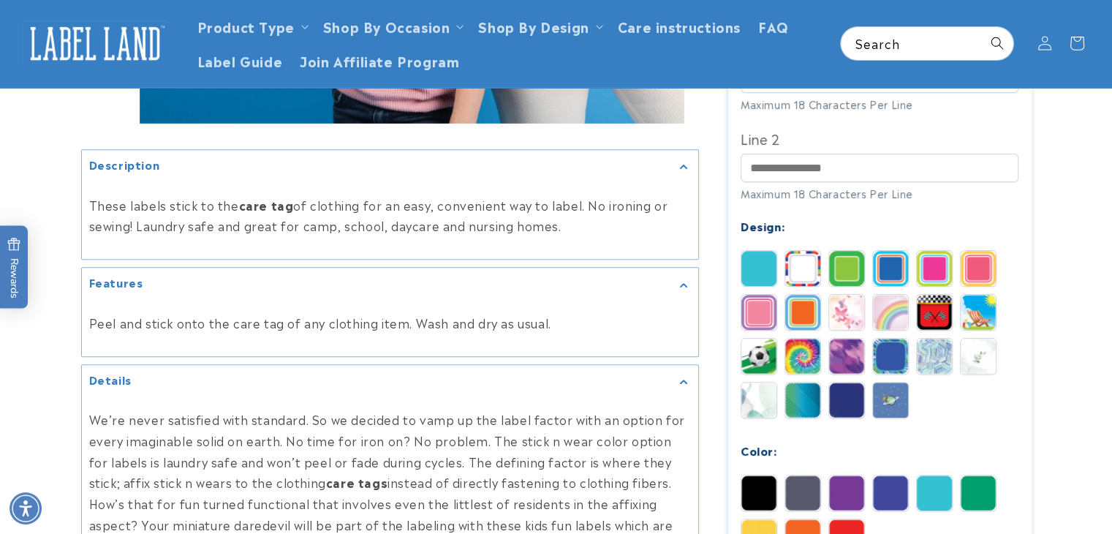
scroll to position [599, 0]
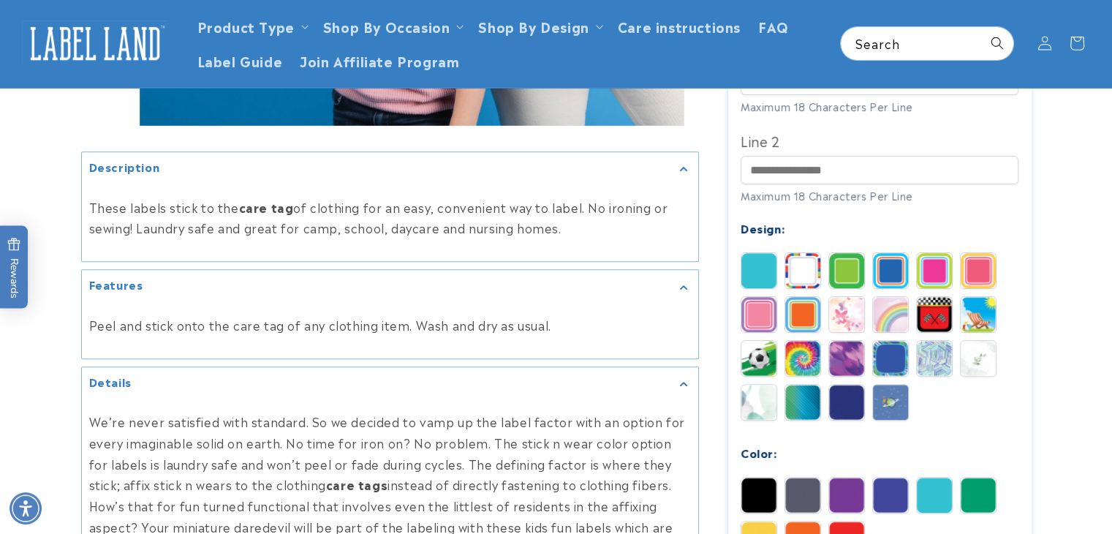
click at [801, 254] on img at bounding box center [802, 271] width 35 height 35
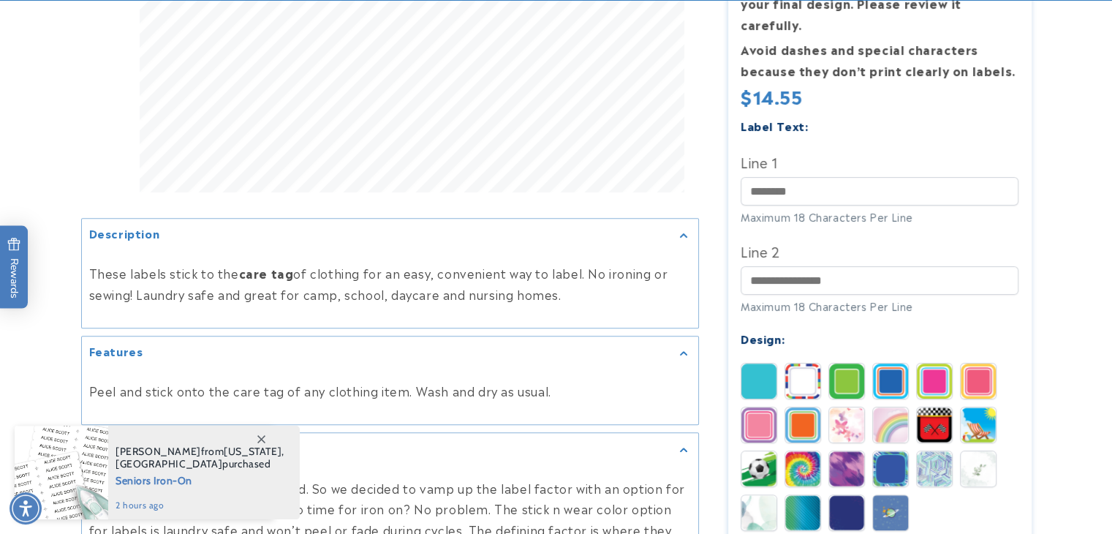
scroll to position [535, 0]
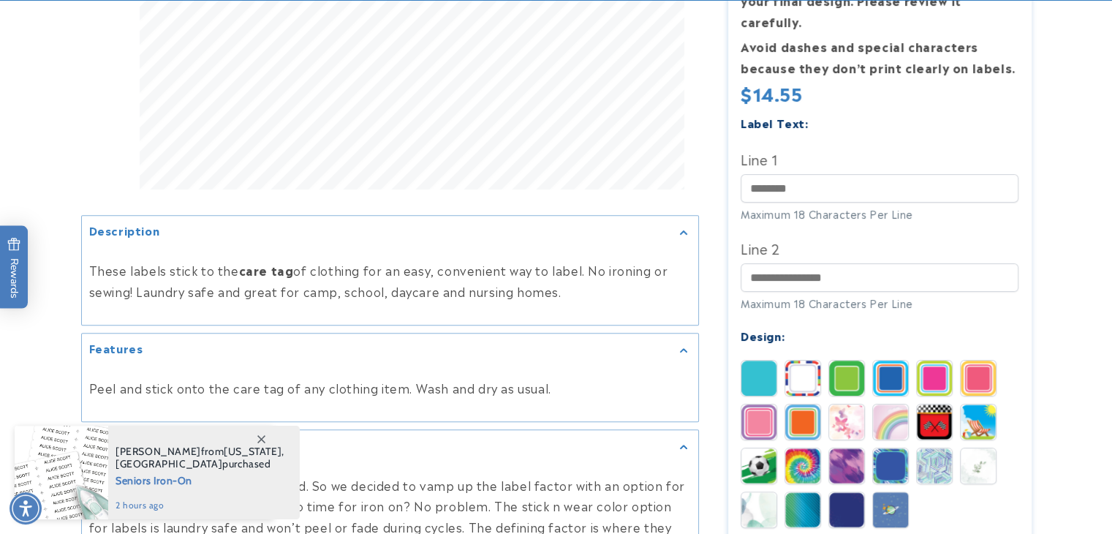
click at [796, 367] on img at bounding box center [802, 377] width 35 height 35
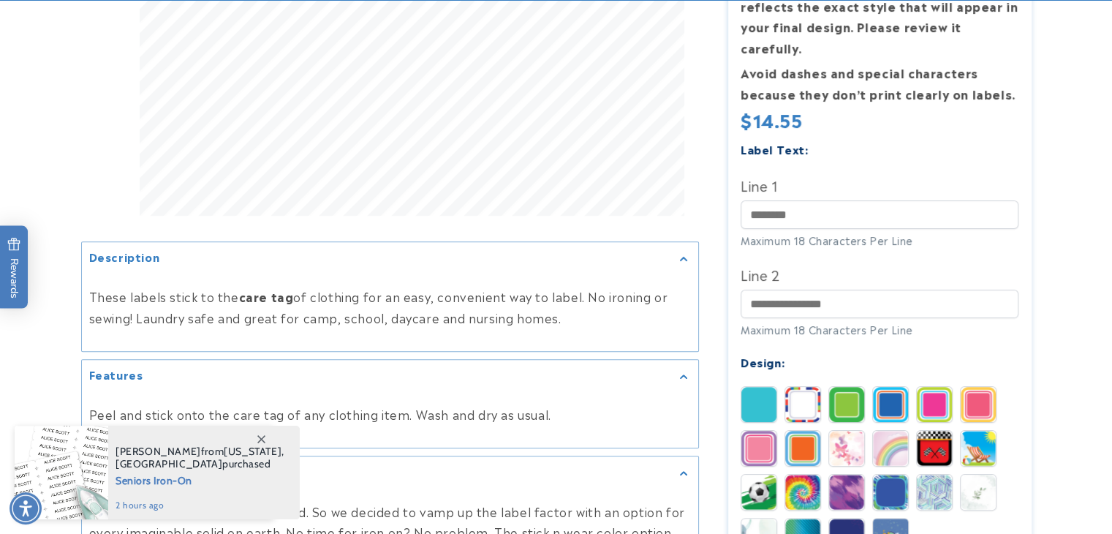
scroll to position [509, 0]
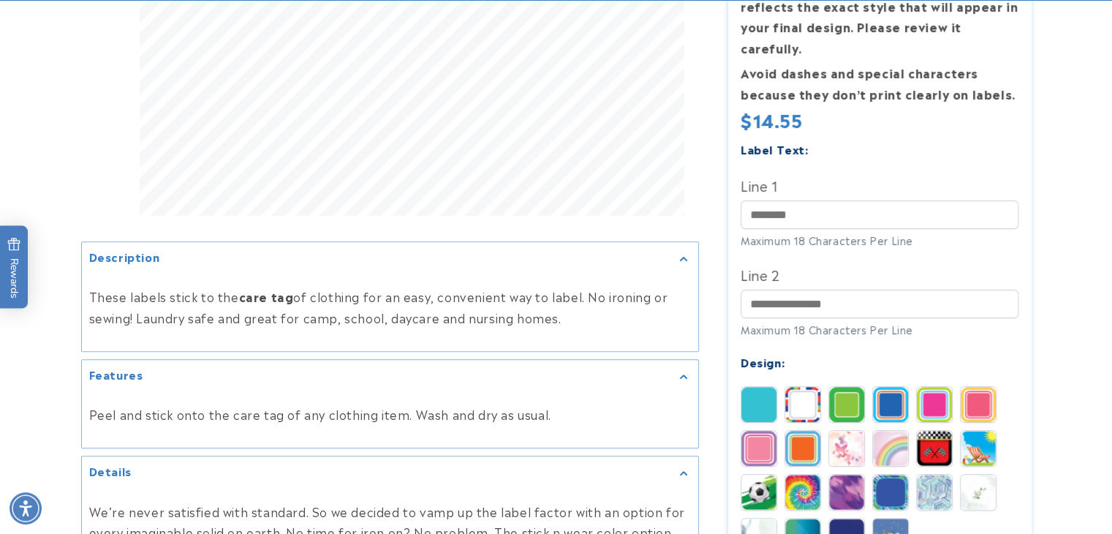
click at [855, 390] on img at bounding box center [846, 404] width 35 height 35
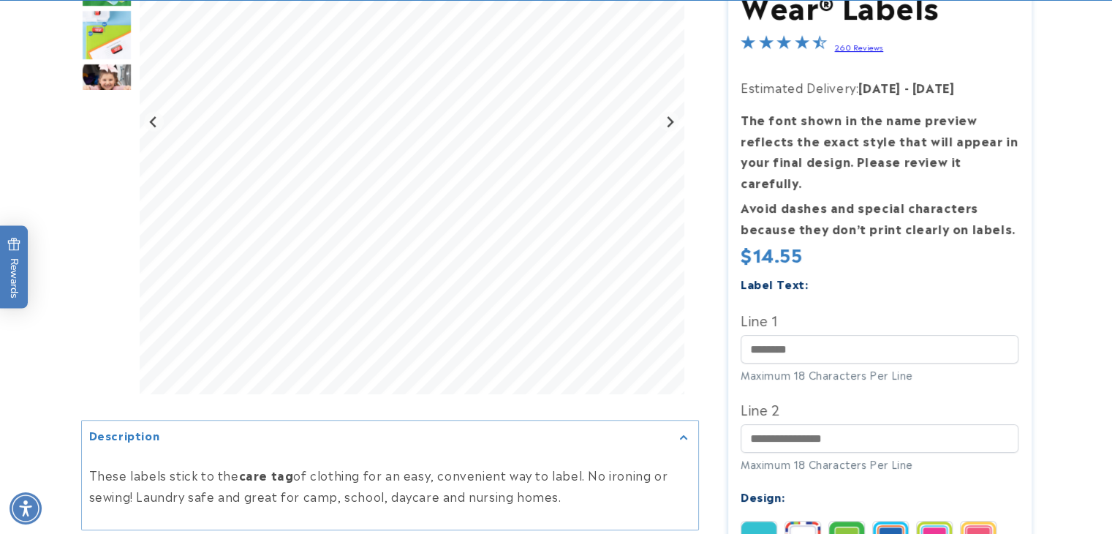
scroll to position [333, 0]
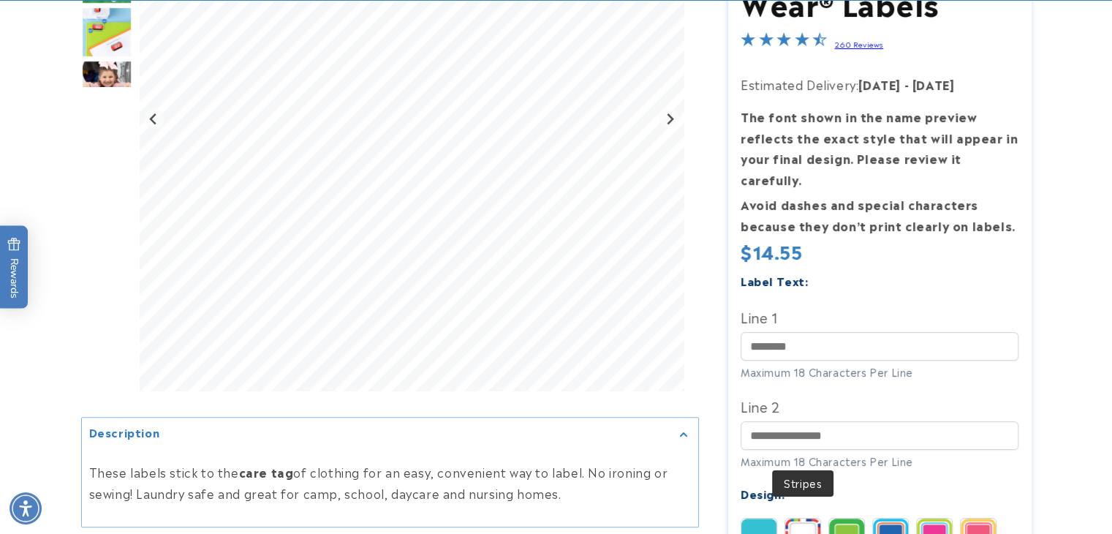
click at [798, 518] on img at bounding box center [802, 535] width 35 height 35
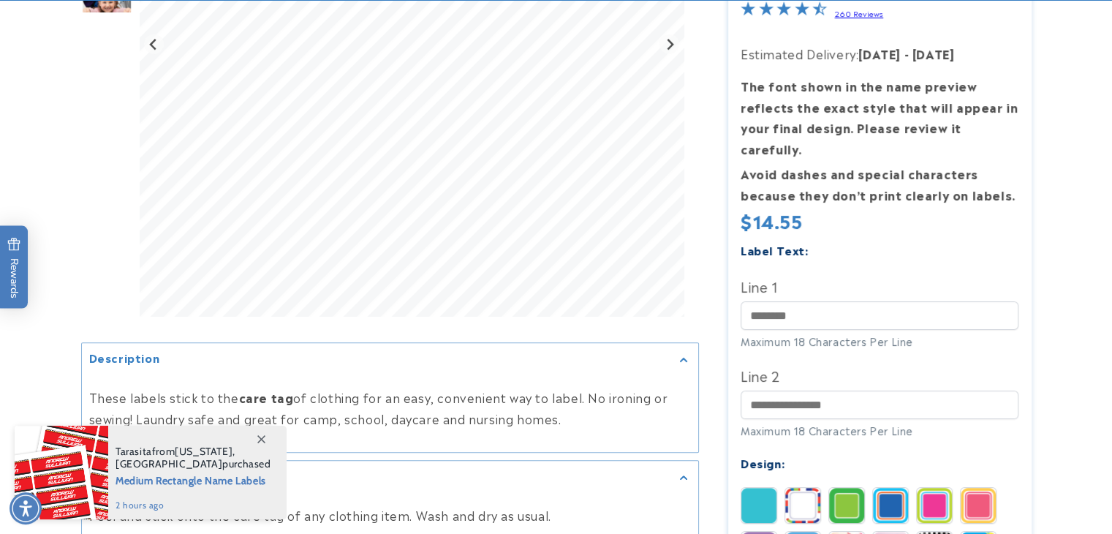
scroll to position [409, 0]
click at [758, 488] on img at bounding box center [758, 503] width 35 height 35
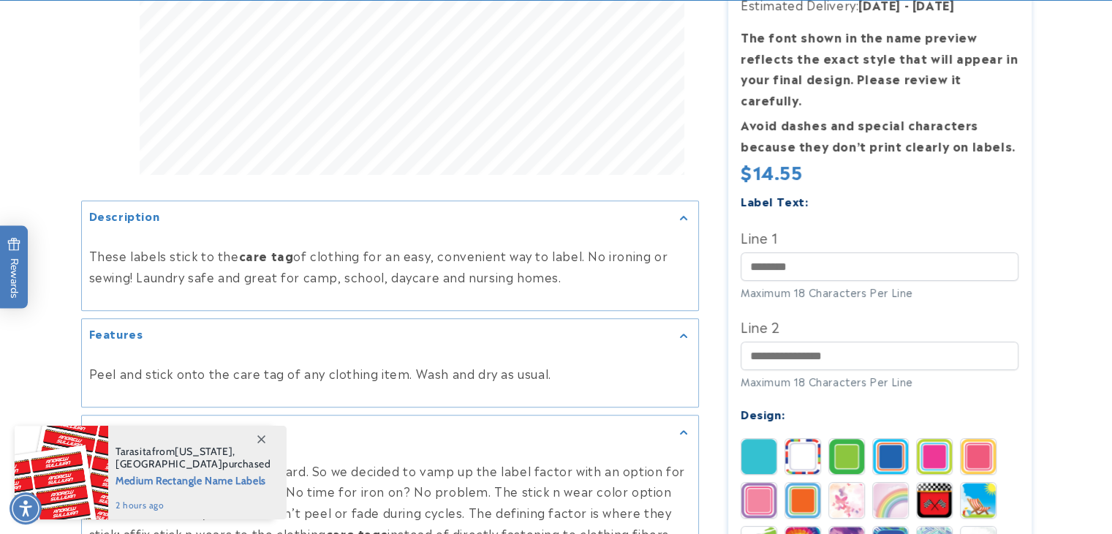
scroll to position [566, 0]
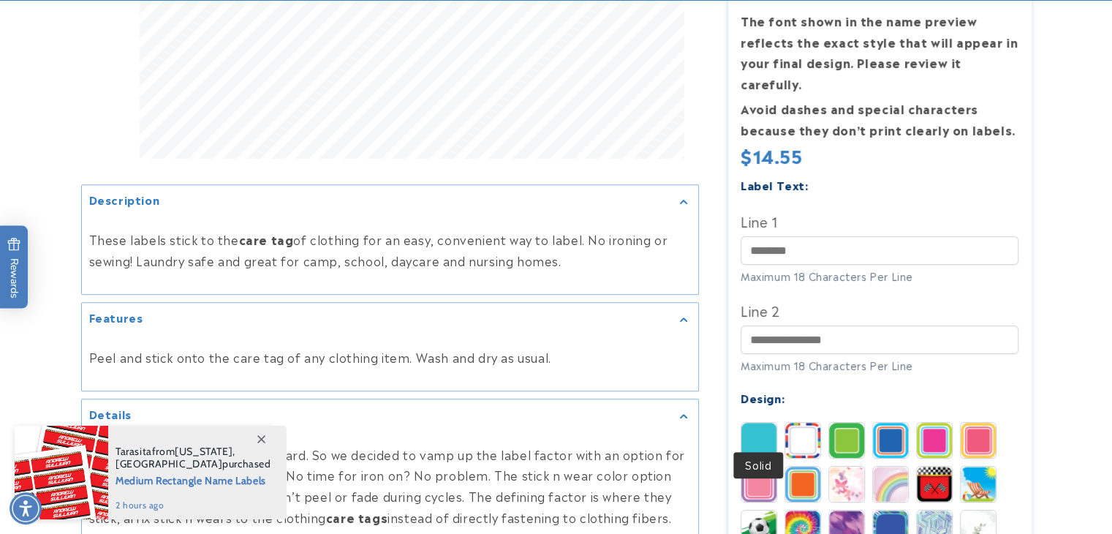
click at [756, 423] on img at bounding box center [758, 440] width 35 height 35
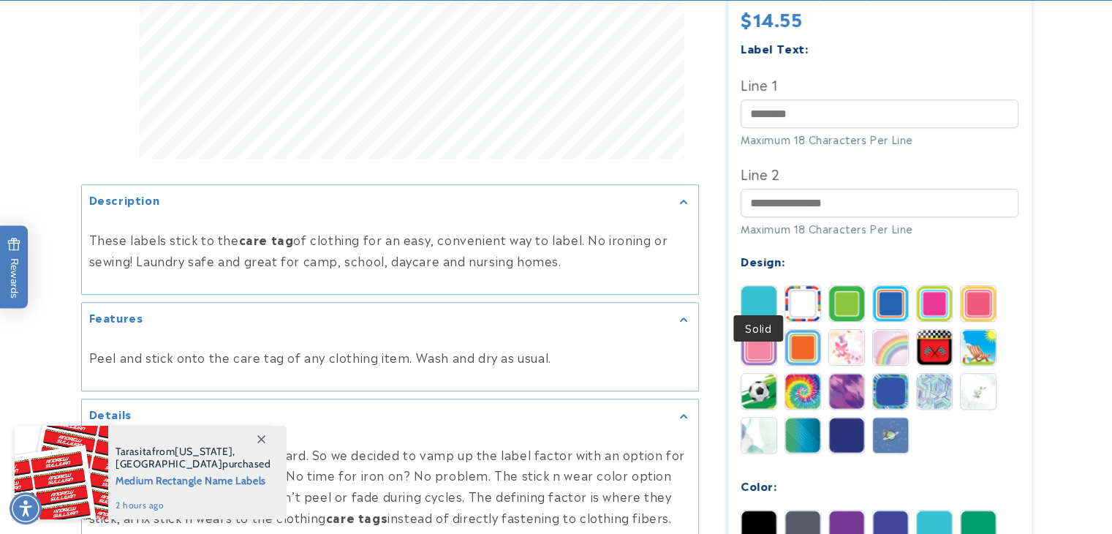
scroll to position [565, 0]
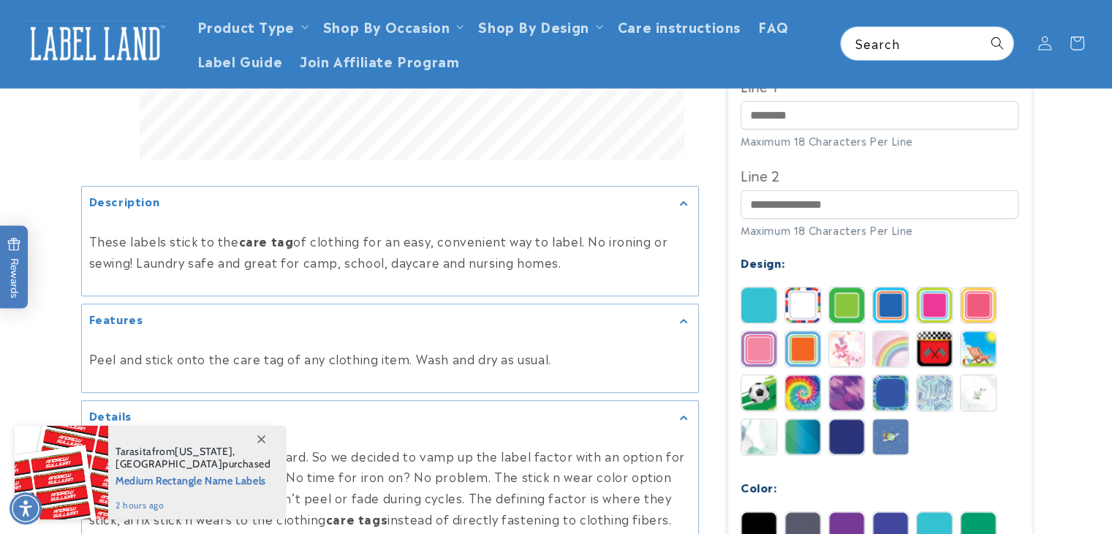
click at [755, 287] on img at bounding box center [758, 304] width 35 height 35
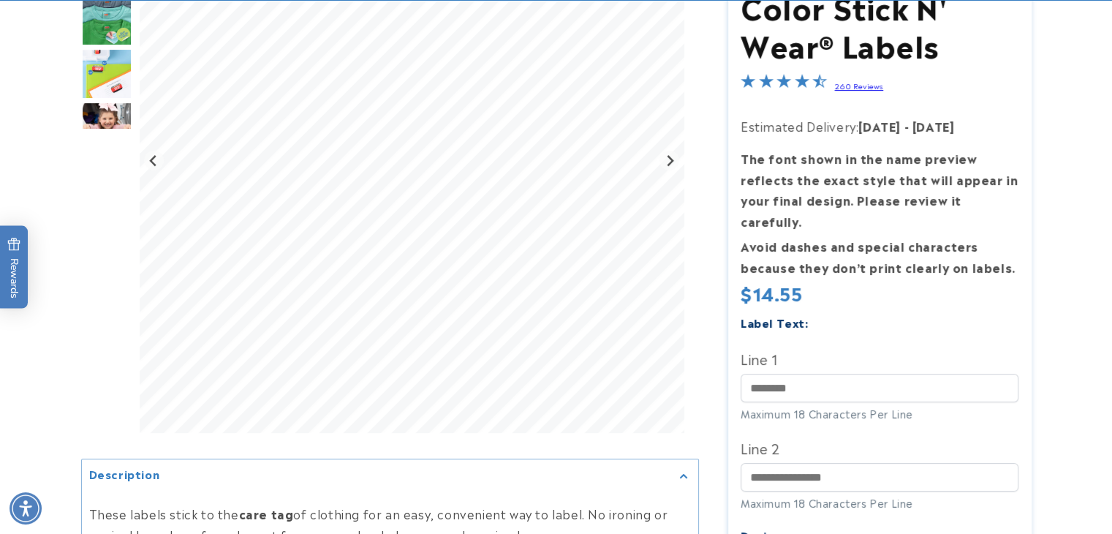
scroll to position [441, 0]
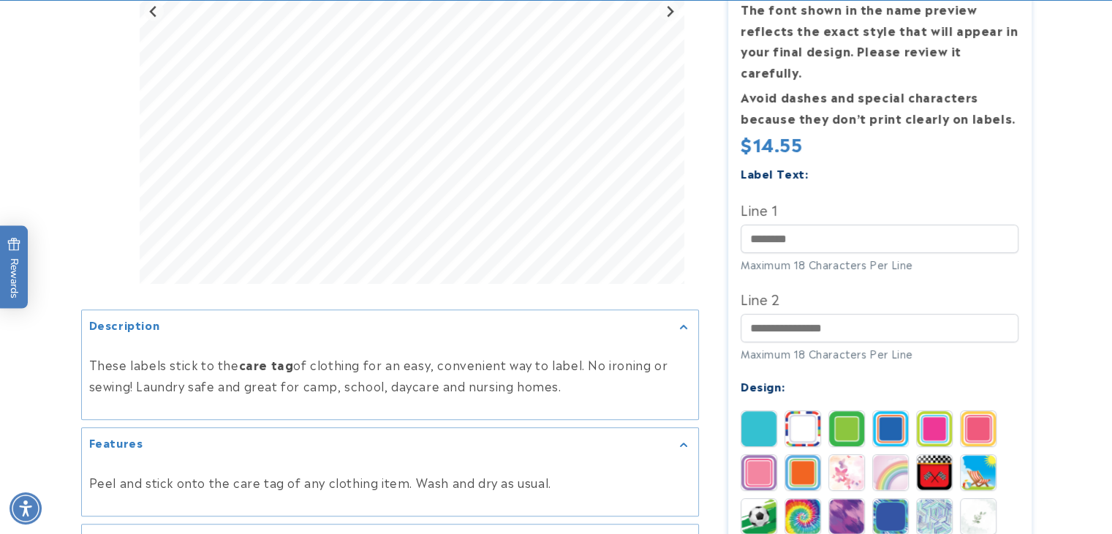
click at [793, 423] on img at bounding box center [802, 428] width 35 height 35
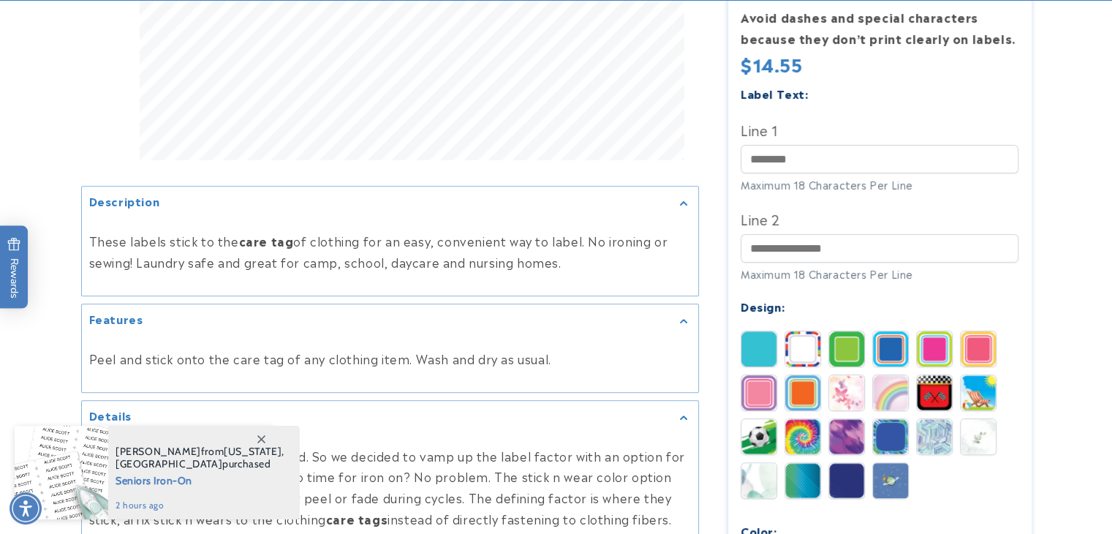
scroll to position [567, 0]
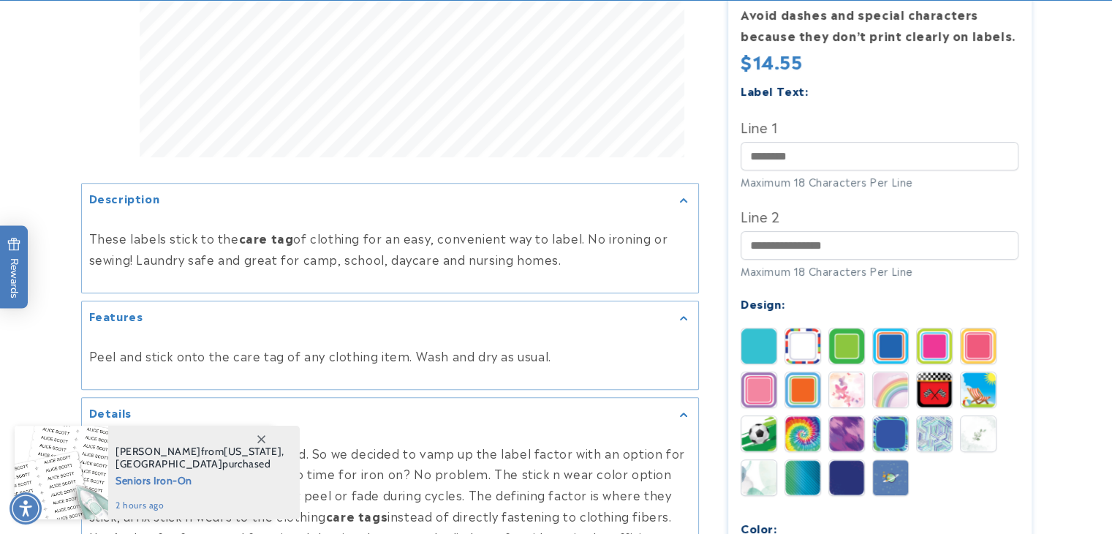
click at [922, 419] on img at bounding box center [934, 433] width 35 height 35
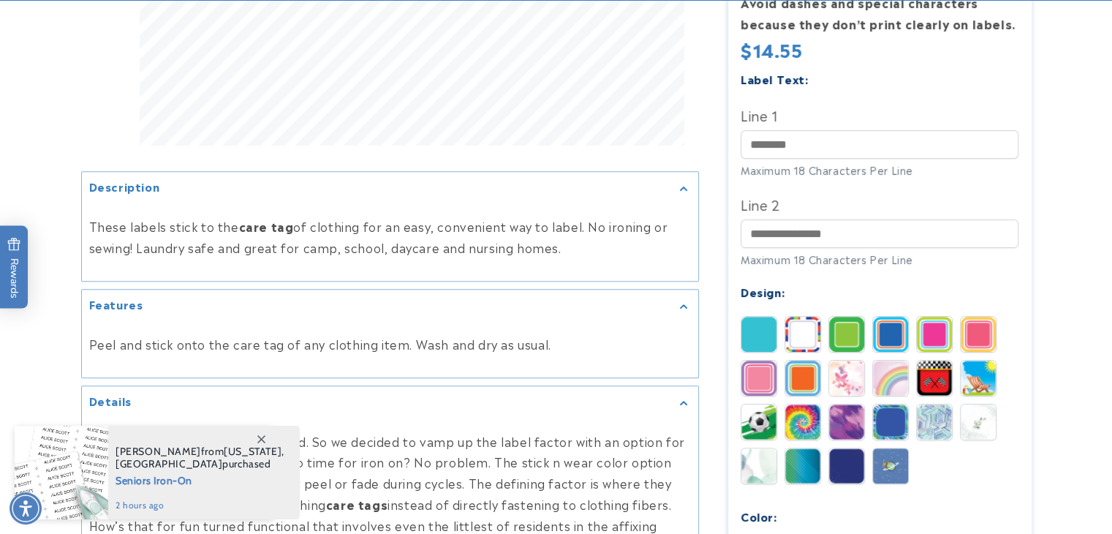
scroll to position [579, 0]
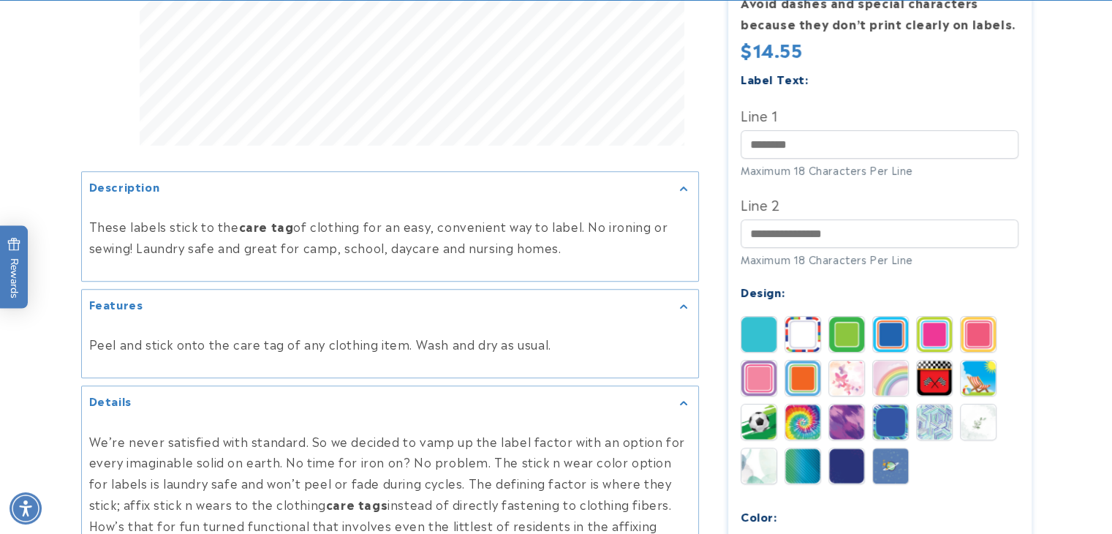
click at [924, 404] on img at bounding box center [934, 421] width 35 height 35
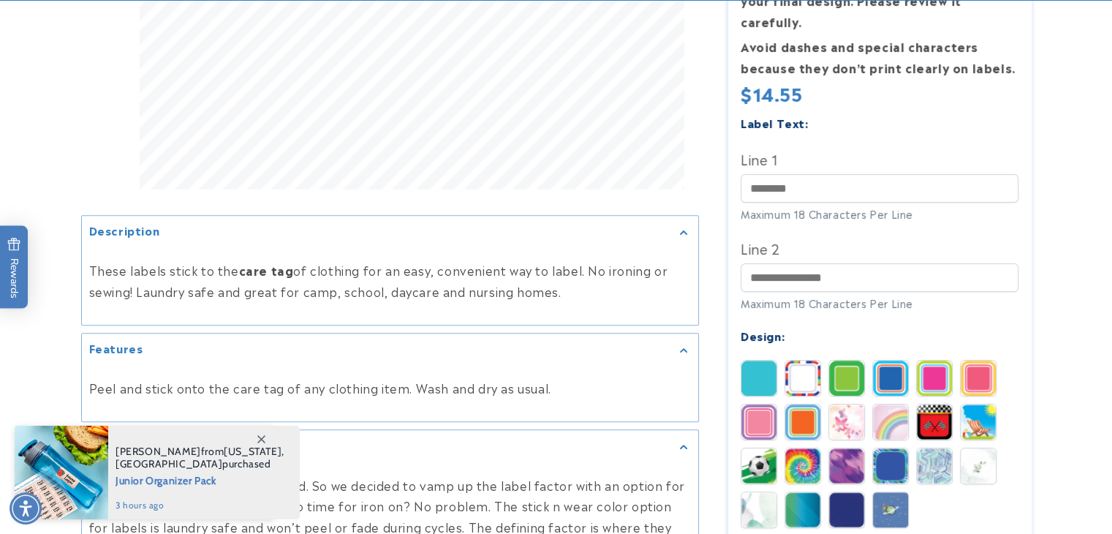
scroll to position [547, 0]
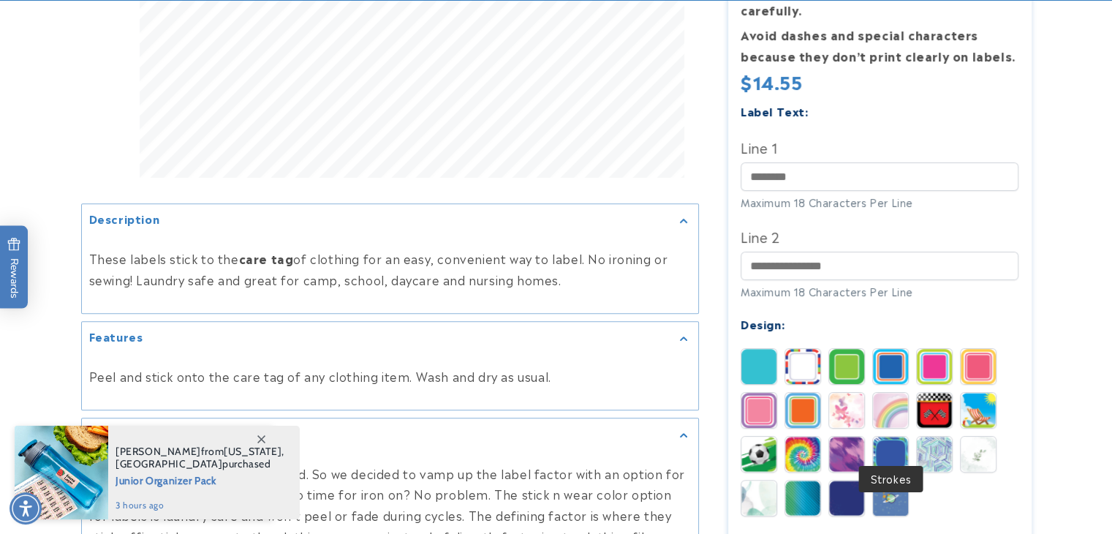
click at [895, 437] on img at bounding box center [890, 454] width 35 height 35
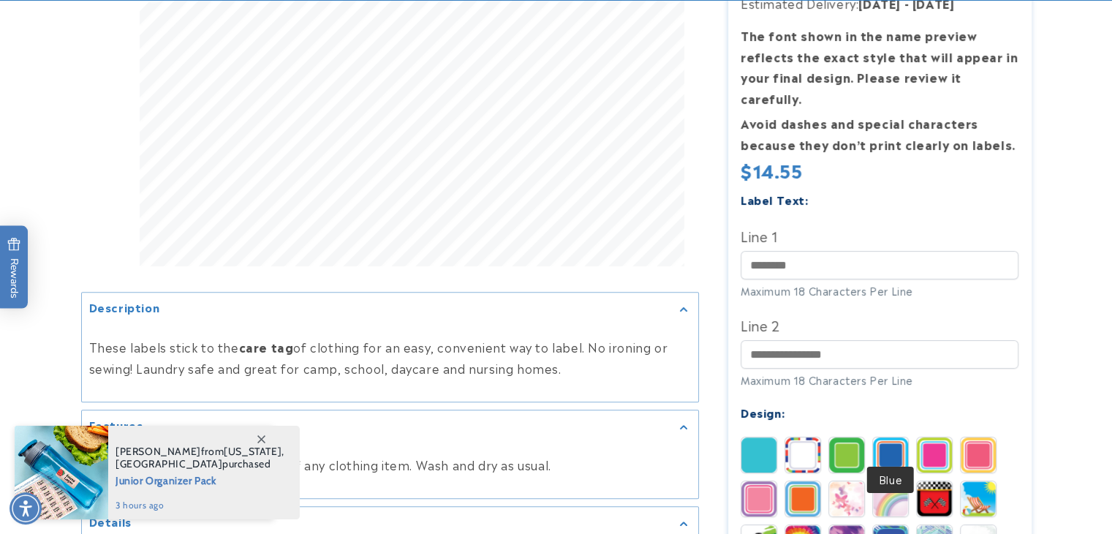
scroll to position [511, 0]
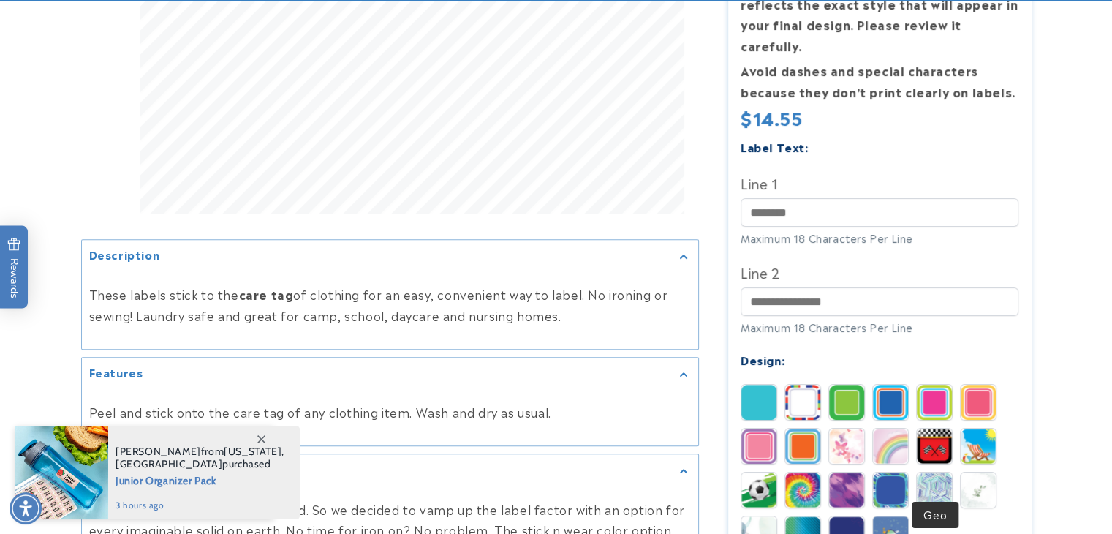
click at [939, 480] on img at bounding box center [934, 489] width 35 height 35
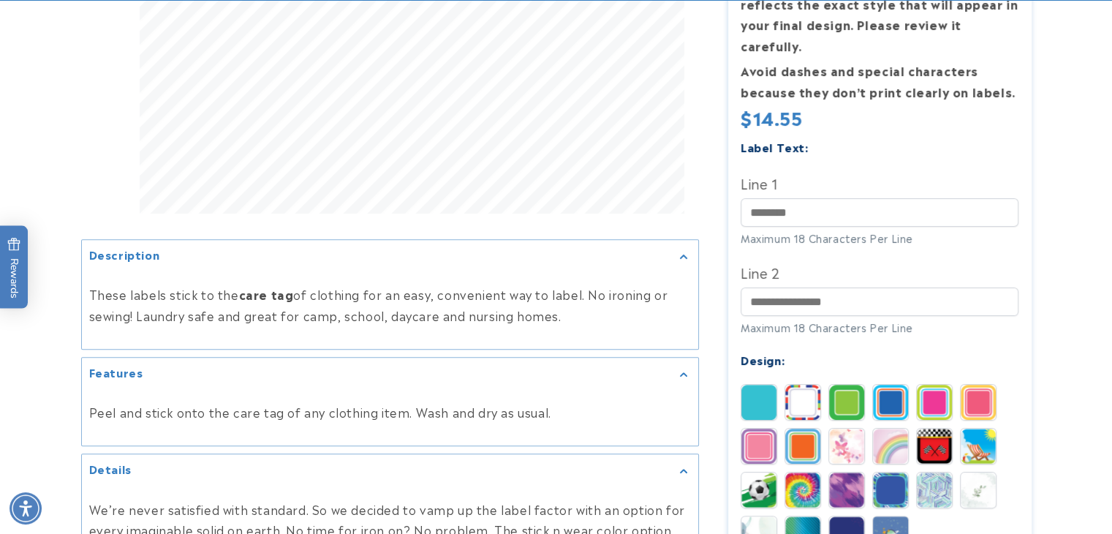
click at [969, 472] on img at bounding box center [978, 489] width 35 height 35
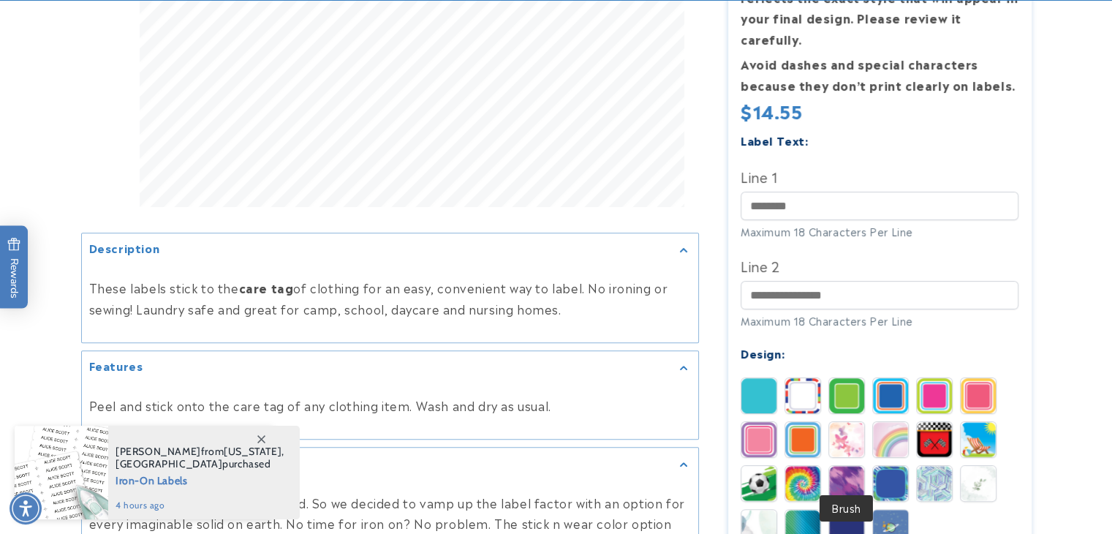
scroll to position [579, 0]
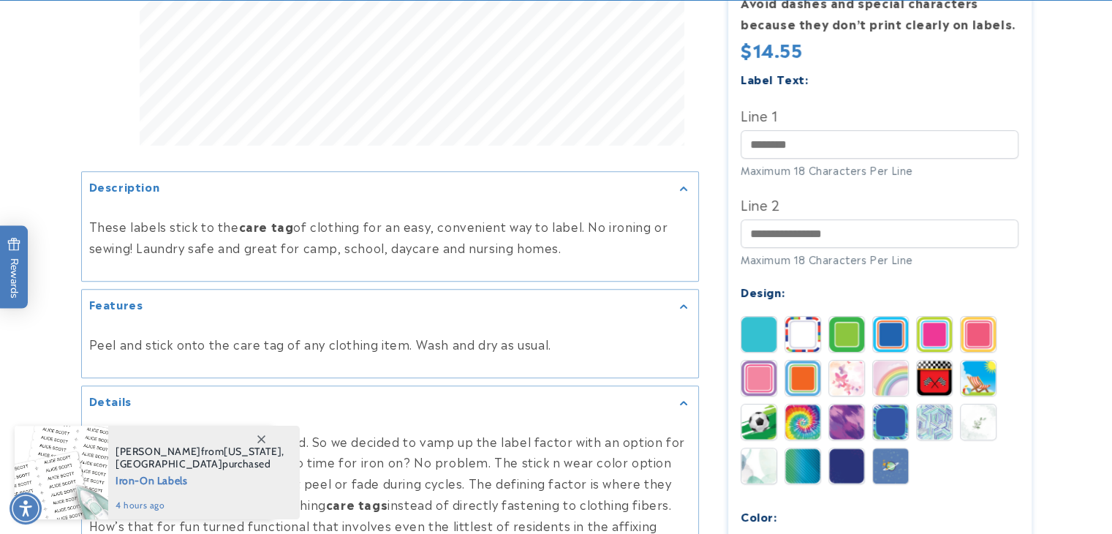
click at [762, 452] on img at bounding box center [758, 465] width 35 height 35
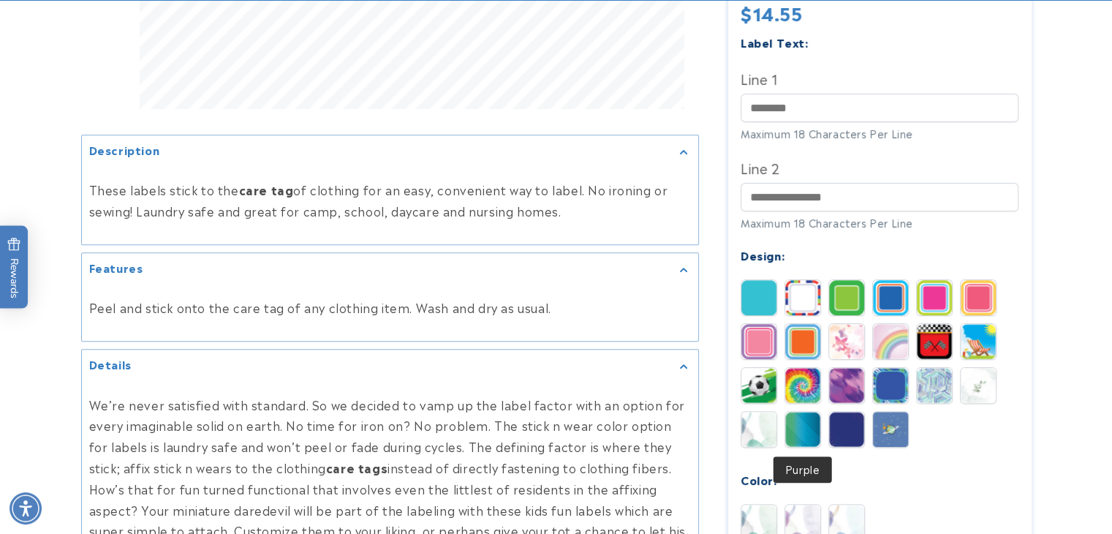
scroll to position [692, 0]
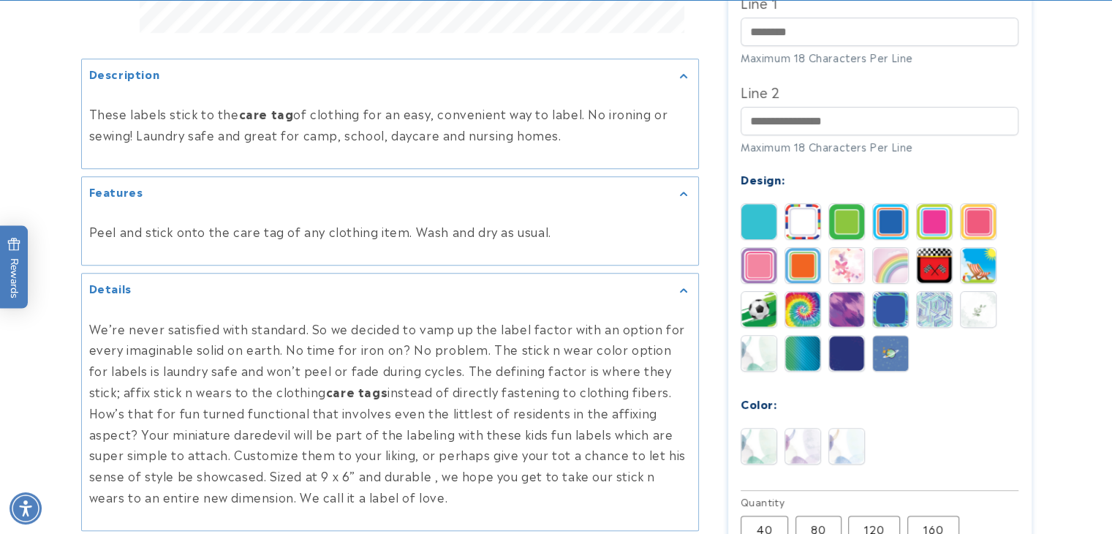
click at [858, 428] on img at bounding box center [846, 445] width 35 height 35
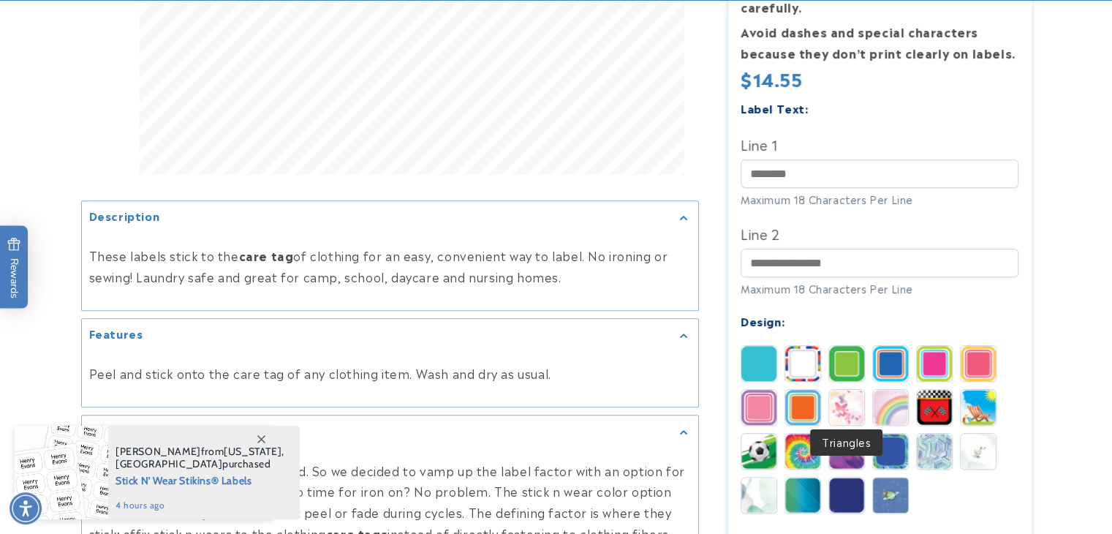
scroll to position [551, 0]
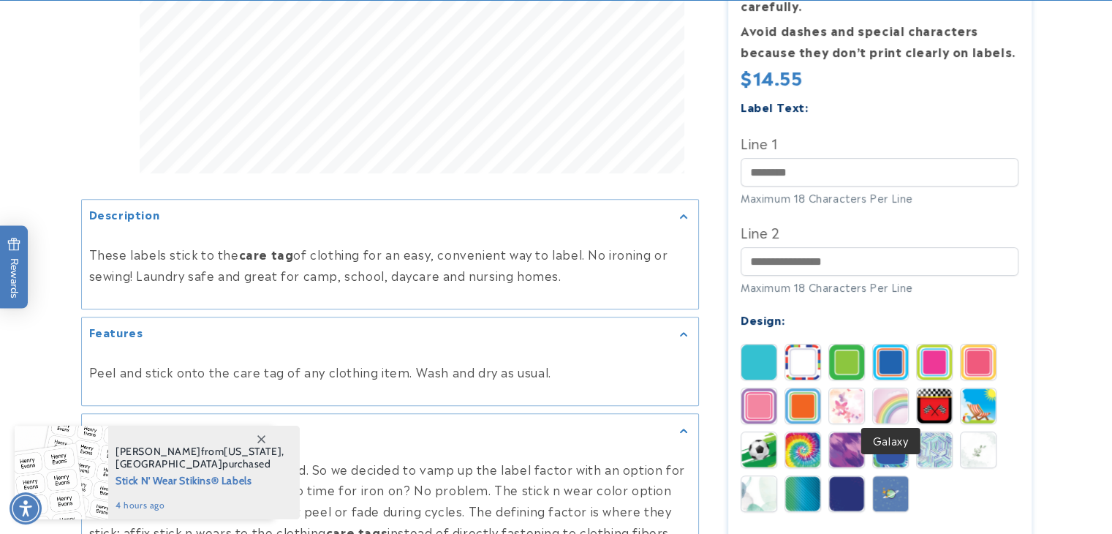
click at [891, 479] on img at bounding box center [890, 493] width 35 height 35
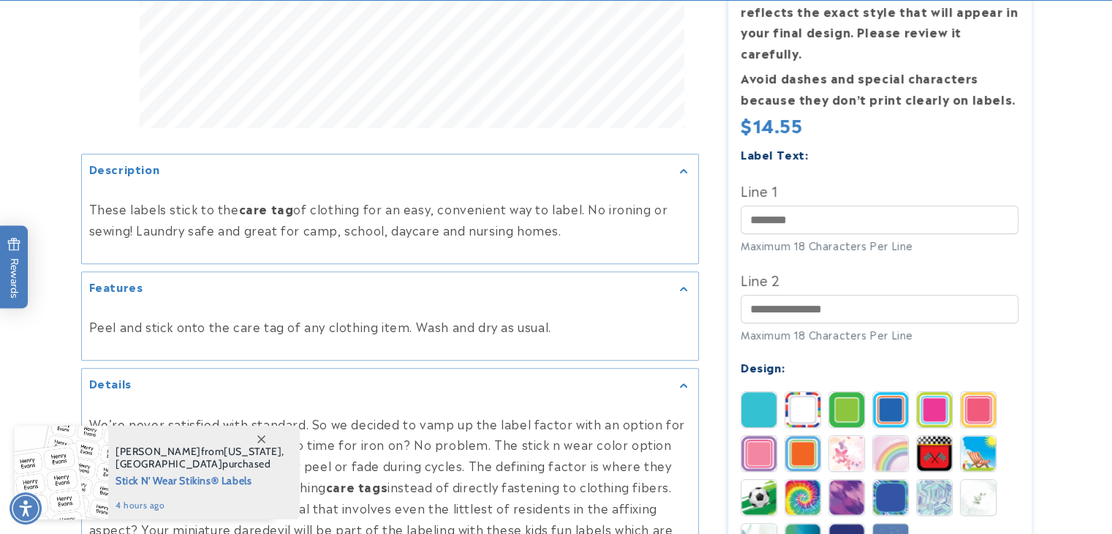
scroll to position [600, 0]
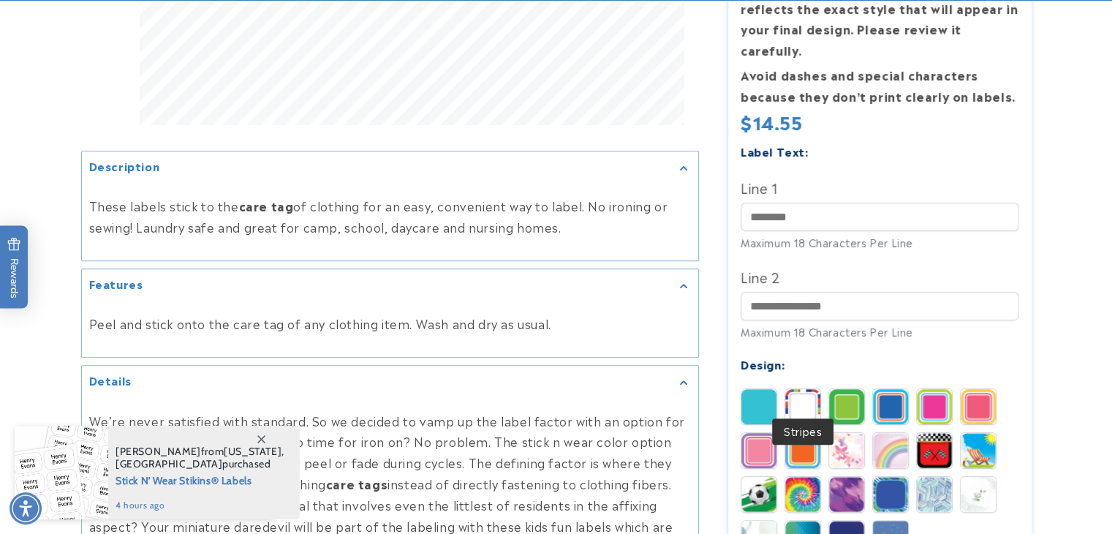
click at [806, 389] on img at bounding box center [802, 406] width 35 height 35
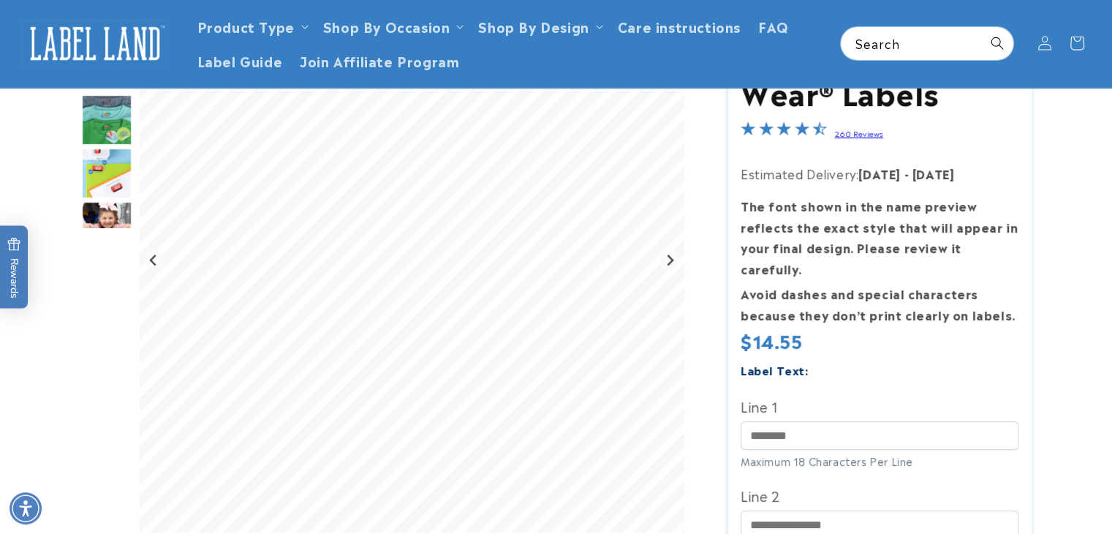
scroll to position [192, 0]
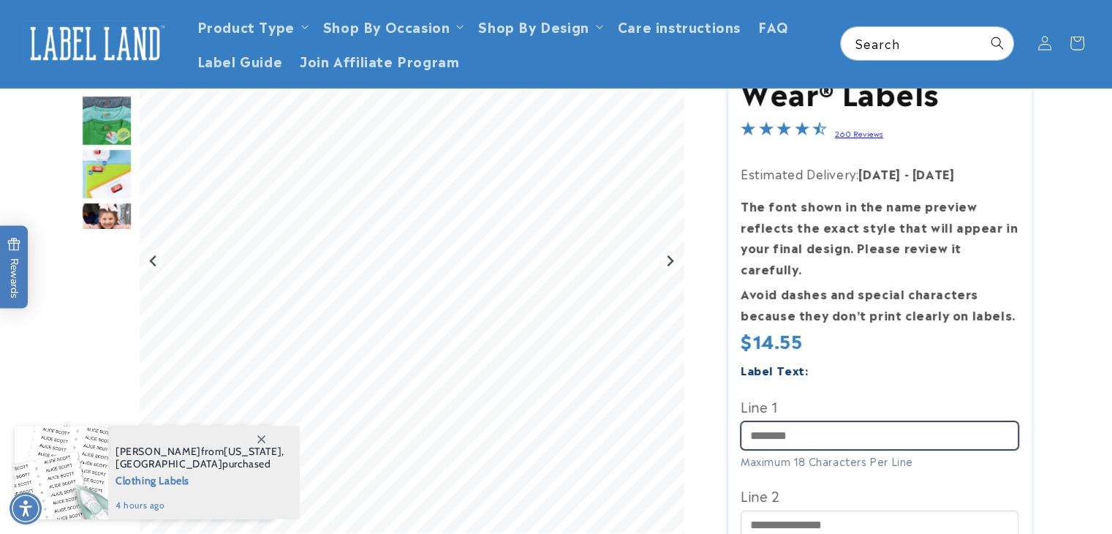
click at [828, 421] on input "Line 1" at bounding box center [880, 435] width 278 height 29
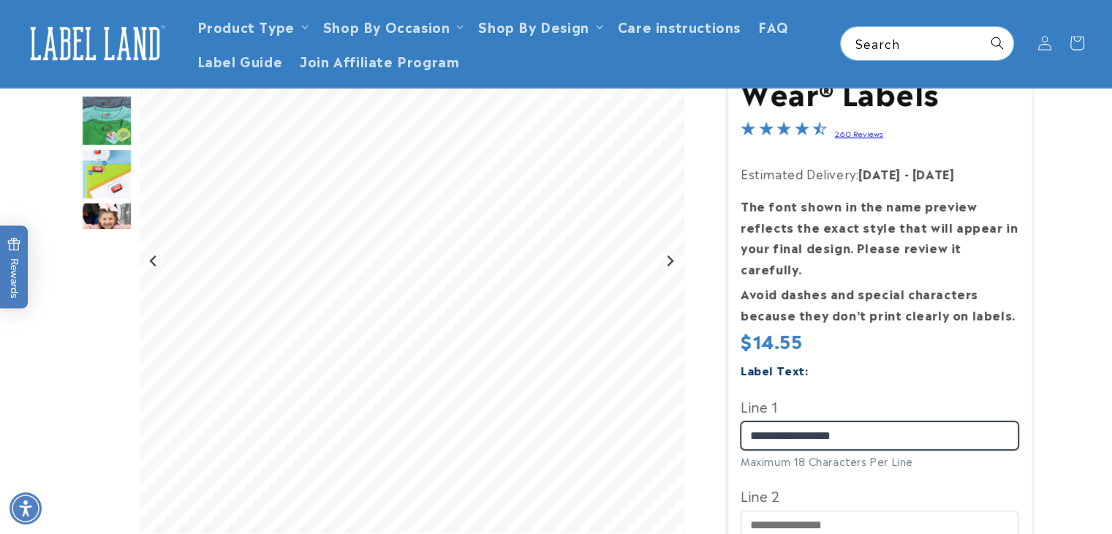
type input "**********"
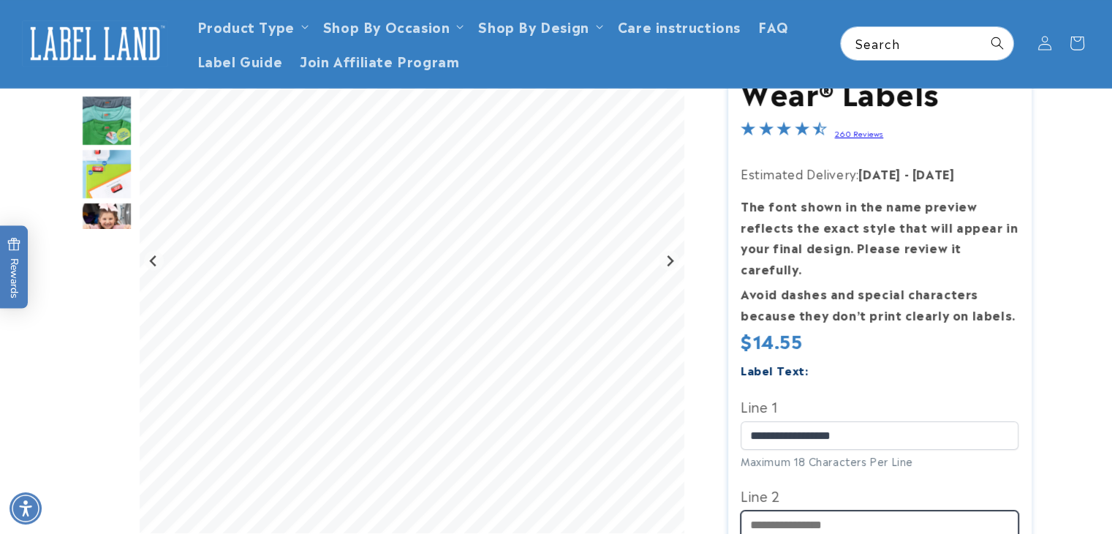
click at [823, 511] on input "Line 2" at bounding box center [880, 525] width 278 height 29
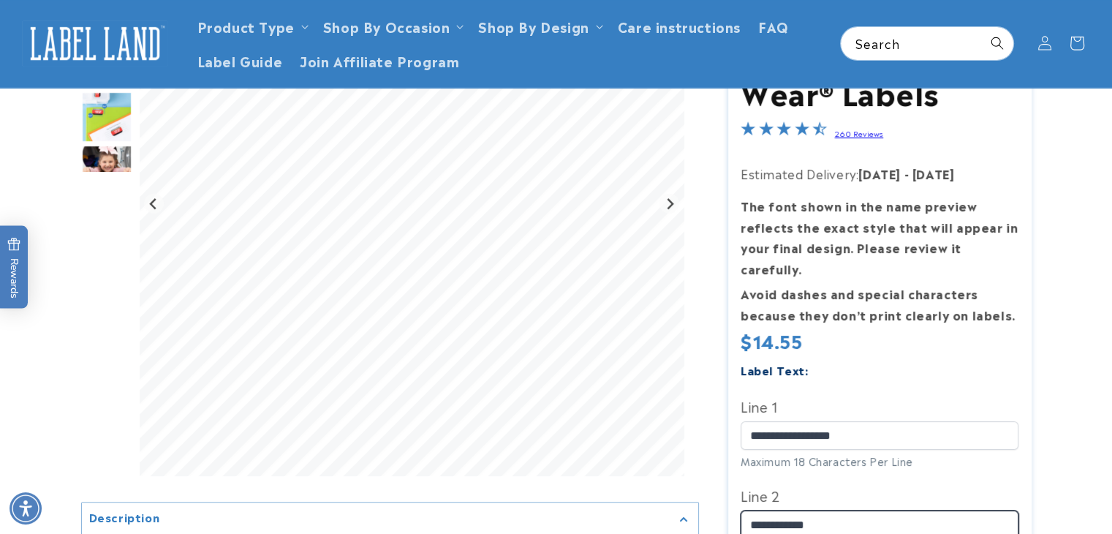
scroll to position [248, 0]
click at [774, 511] on input "**********" at bounding box center [880, 525] width 278 height 29
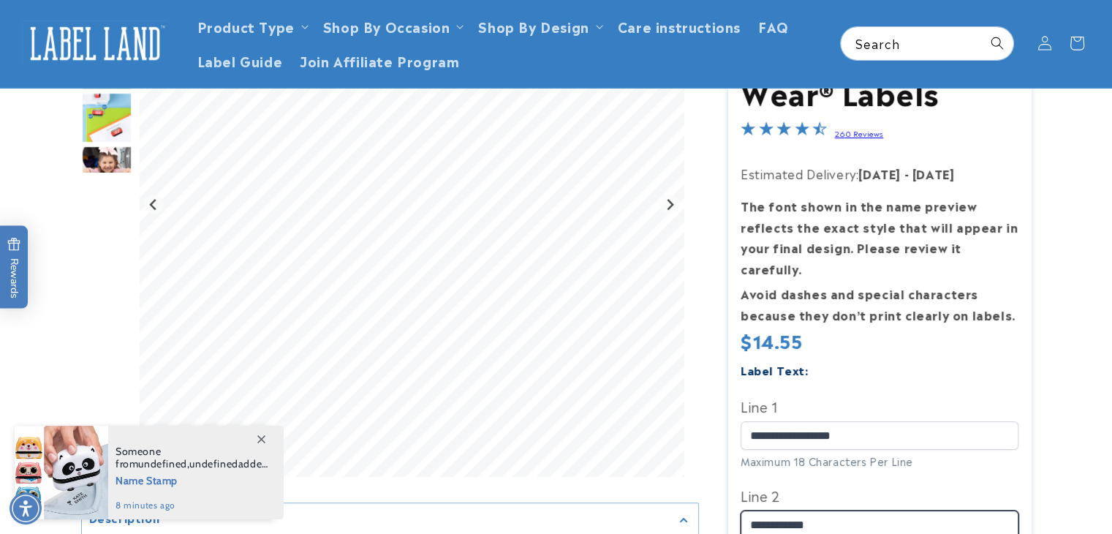
click at [917, 511] on input "**********" at bounding box center [880, 525] width 278 height 29
click at [744, 511] on input "**********" at bounding box center [880, 525] width 278 height 29
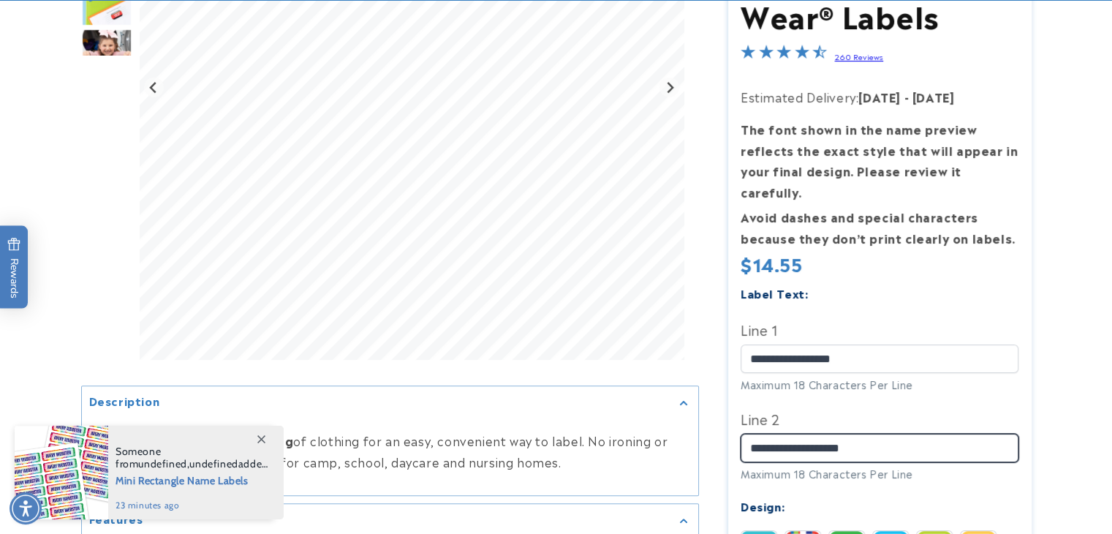
scroll to position [366, 0]
click at [872, 434] on input "**********" at bounding box center [880, 447] width 278 height 29
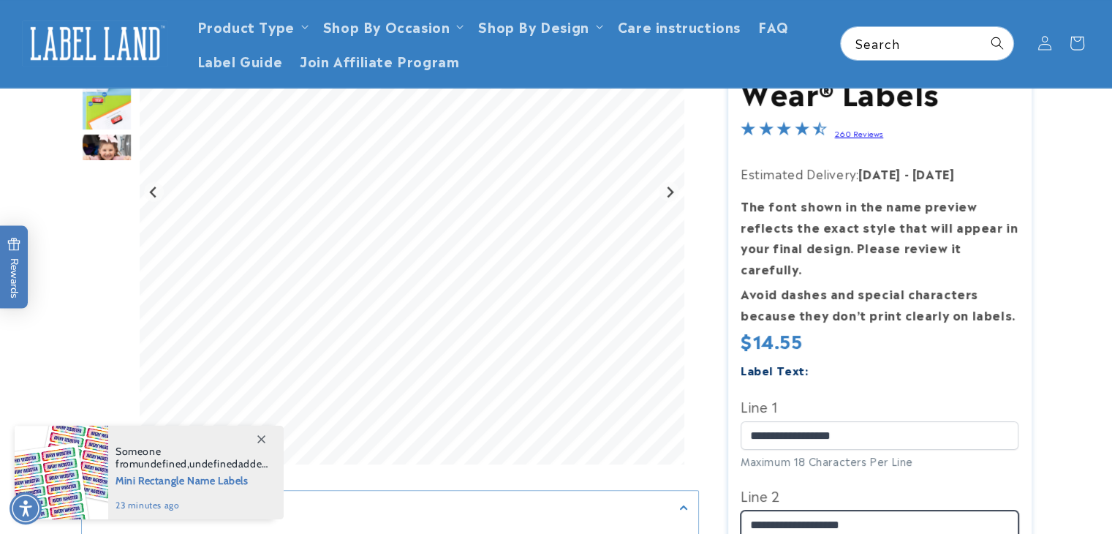
scroll to position [262, 0]
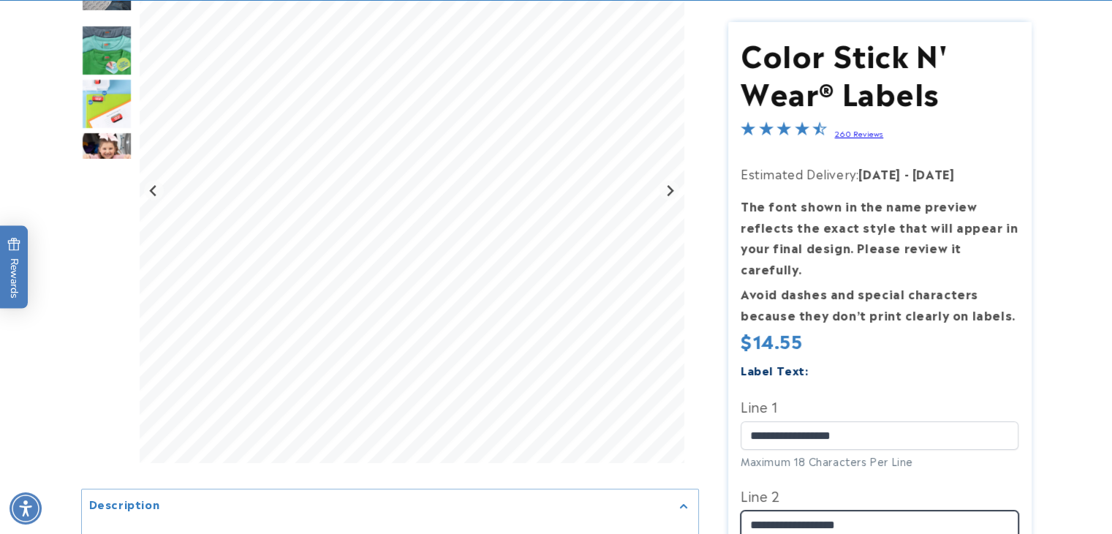
click at [750, 511] on input "**********" at bounding box center [880, 525] width 278 height 29
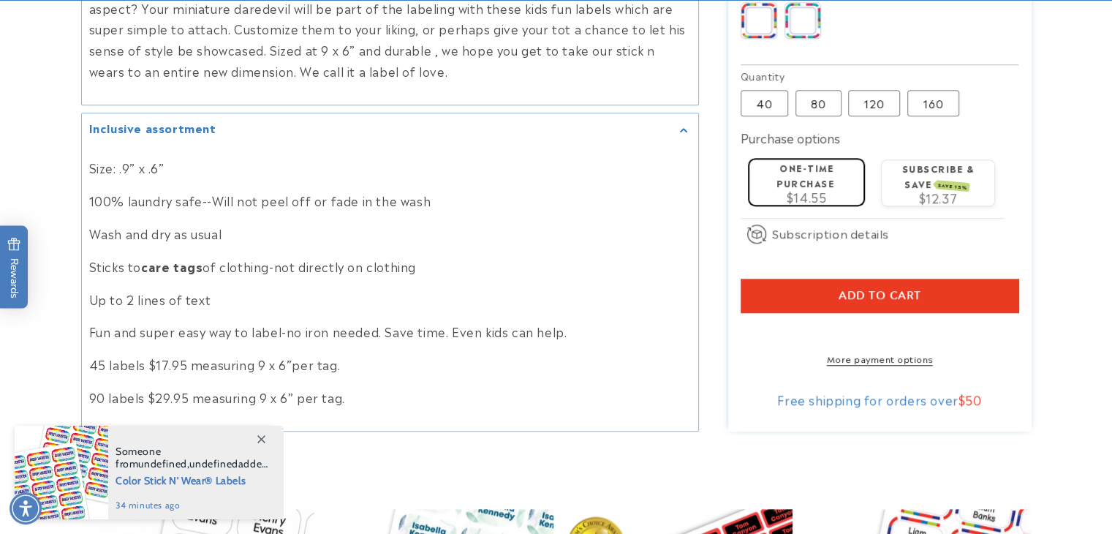
scroll to position [1120, 0]
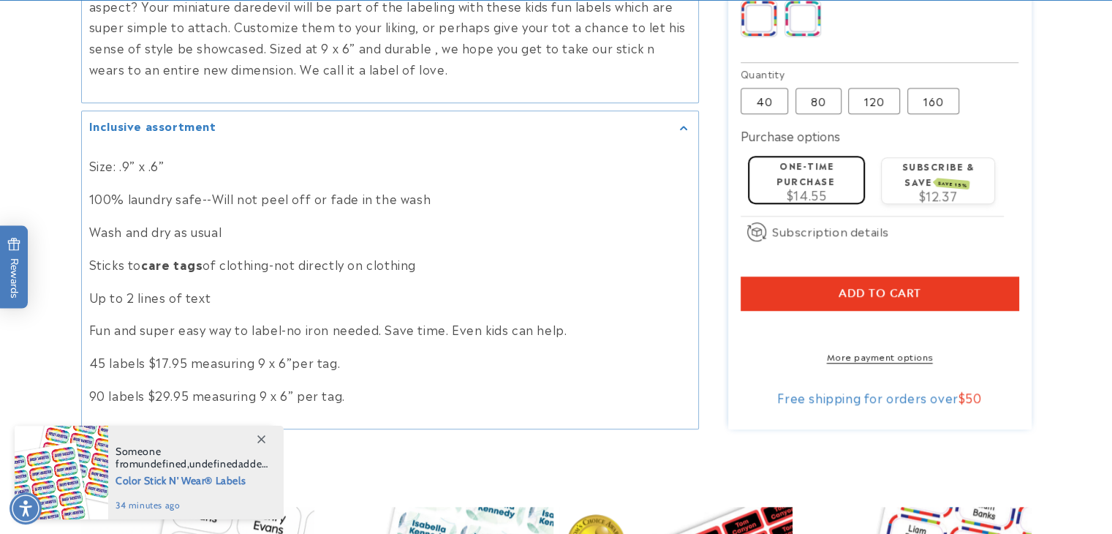
type input "**********"
click at [848, 286] on span "Add to cart" at bounding box center [880, 292] width 83 height 13
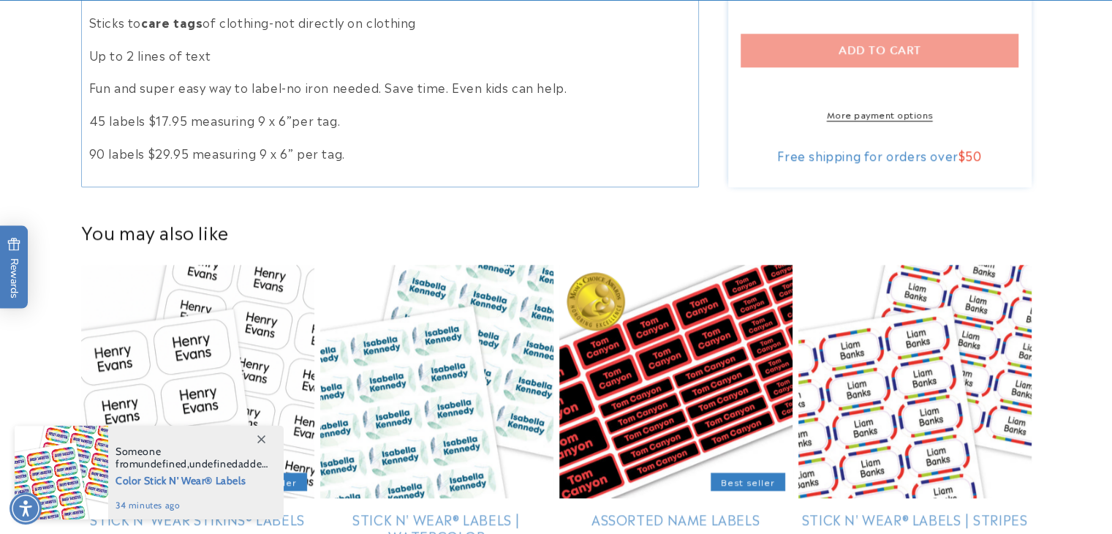
scroll to position [1369, 0]
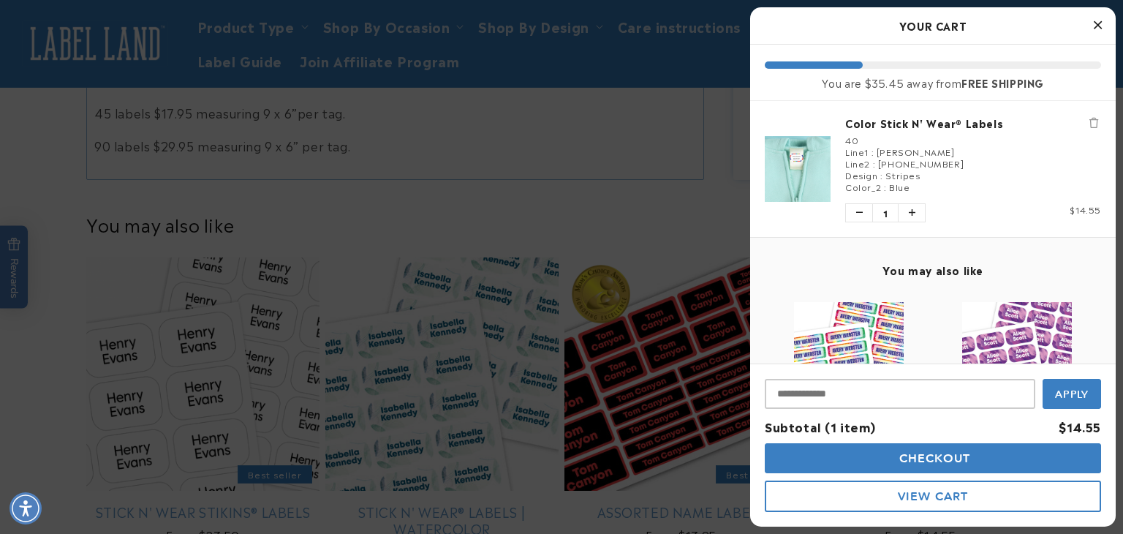
click at [1094, 27] on icon "Close Cart" at bounding box center [1098, 24] width 8 height 13
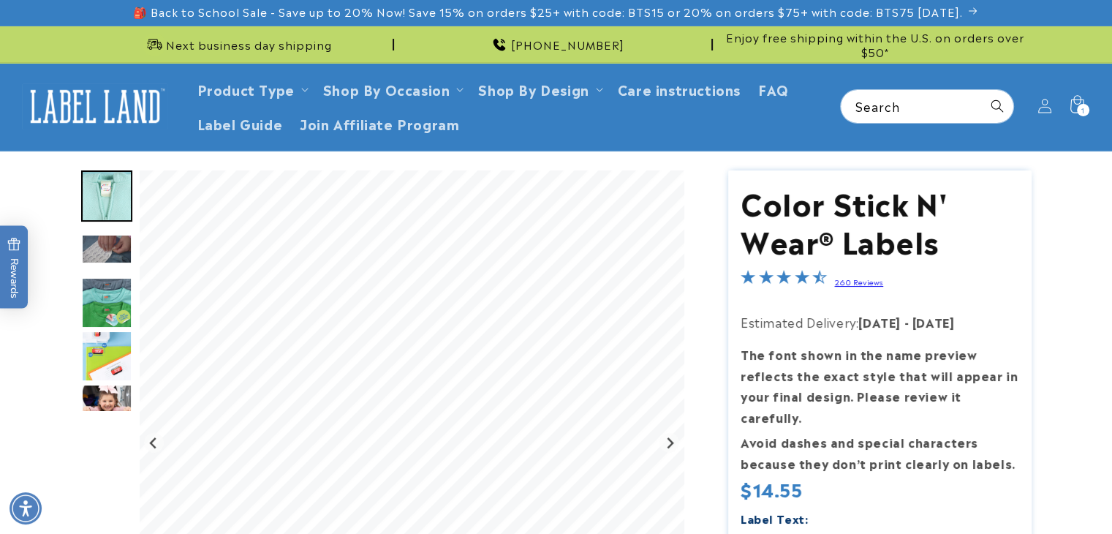
scroll to position [0, 0]
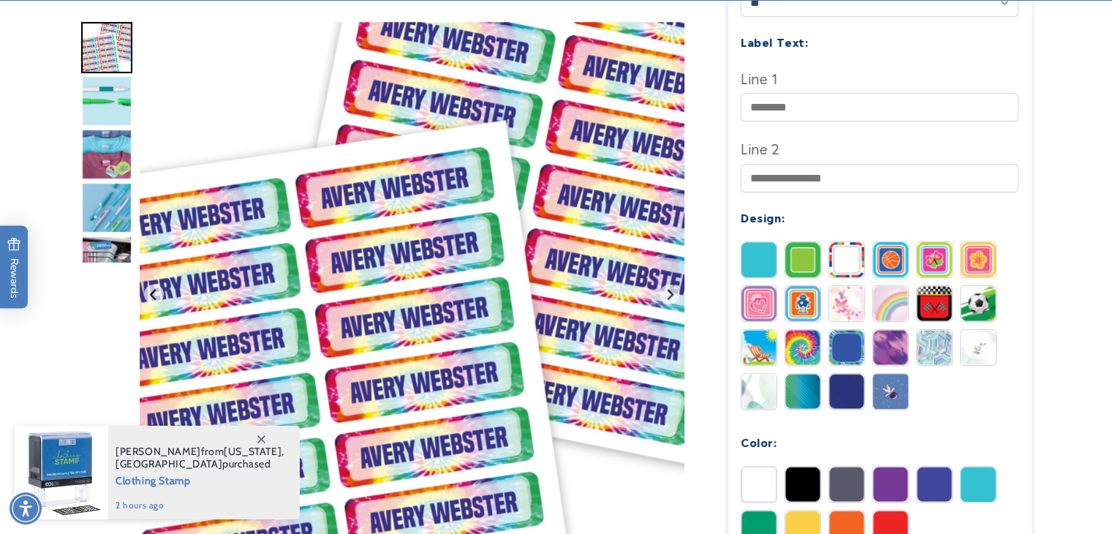
scroll to position [513, 0]
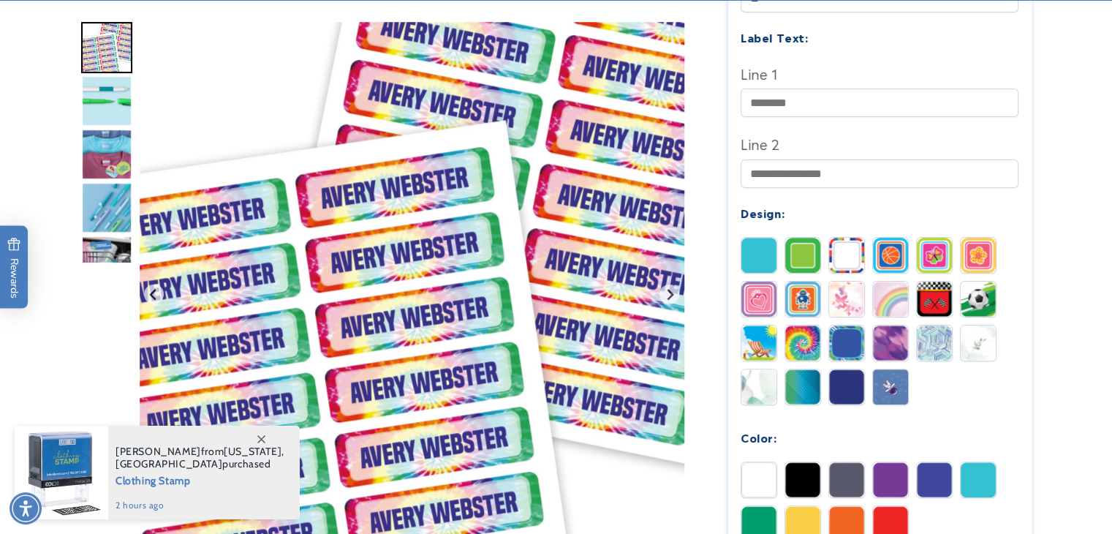
click at [848, 238] on img at bounding box center [846, 255] width 35 height 35
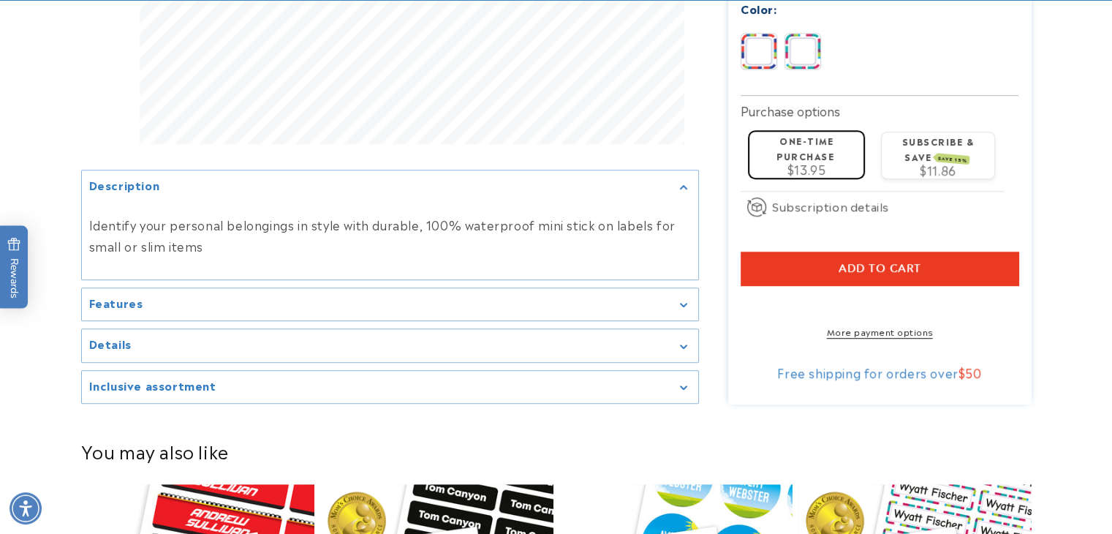
scroll to position [944, 0]
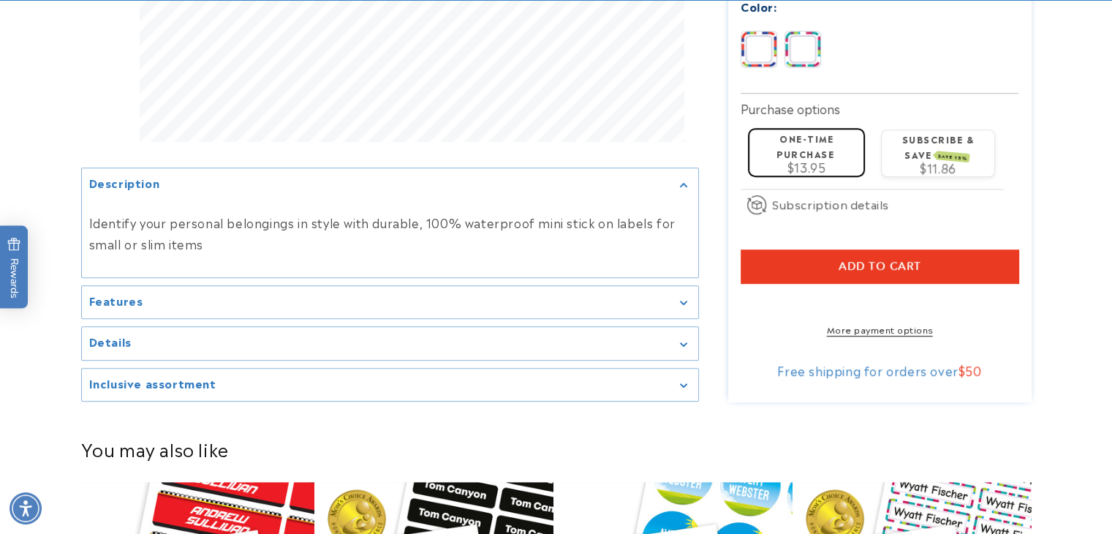
click at [619, 289] on summary "Features" at bounding box center [390, 302] width 616 height 33
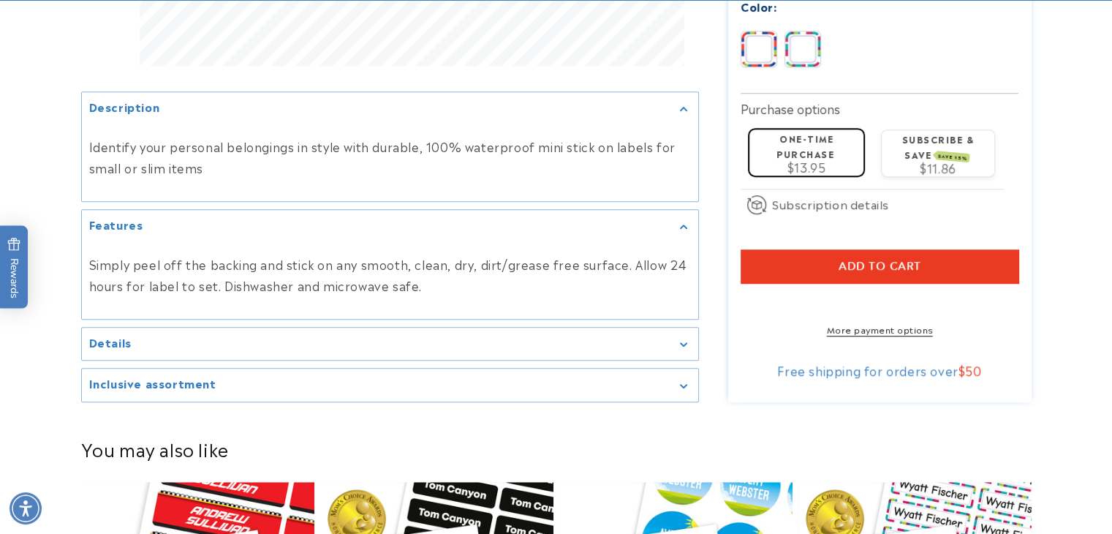
click at [597, 339] on div "Details" at bounding box center [390, 344] width 602 height 11
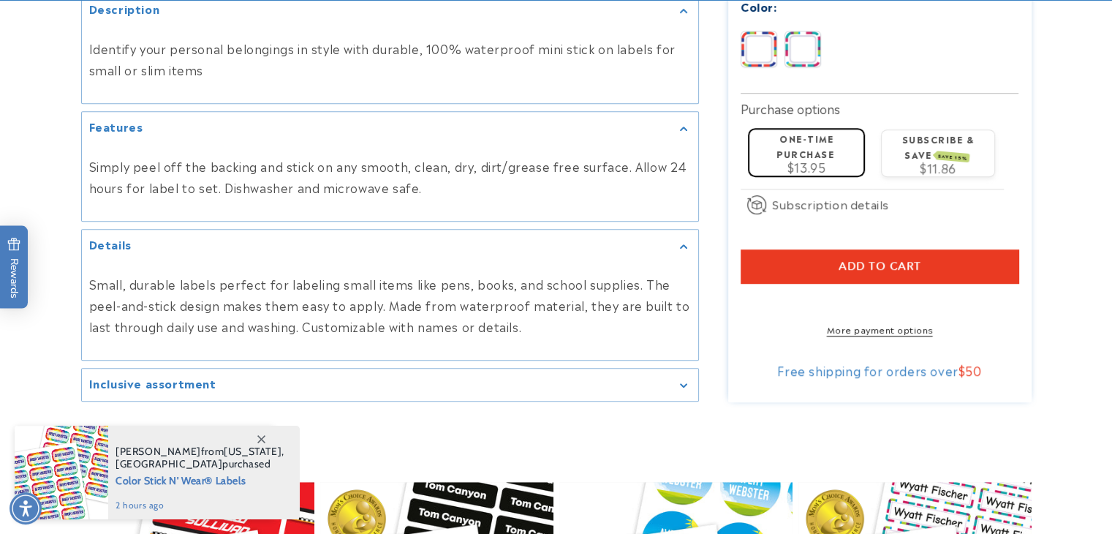
click at [578, 369] on summary "Inclusive assortment" at bounding box center [390, 385] width 616 height 33
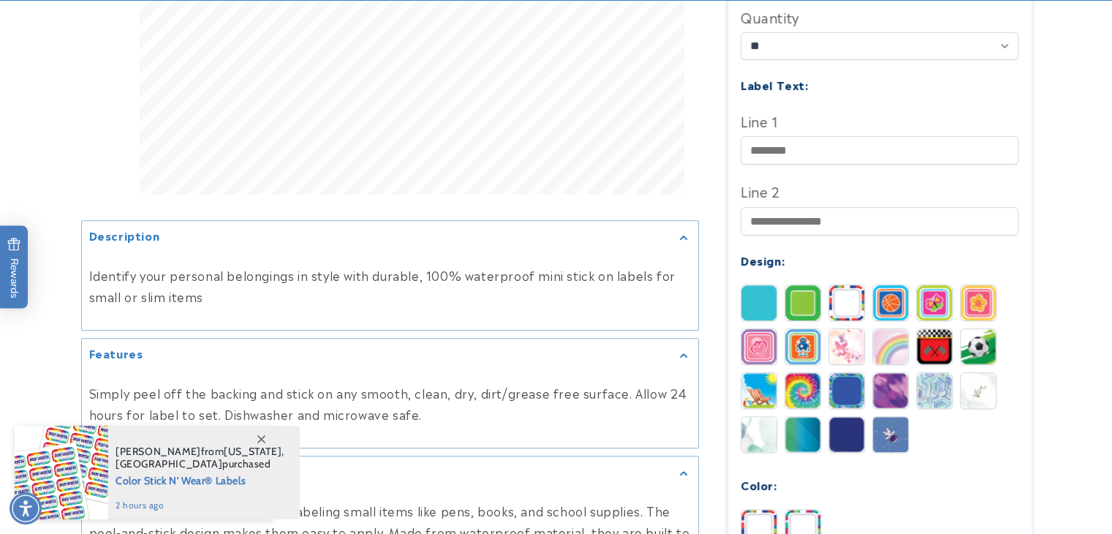
scroll to position [538, 0]
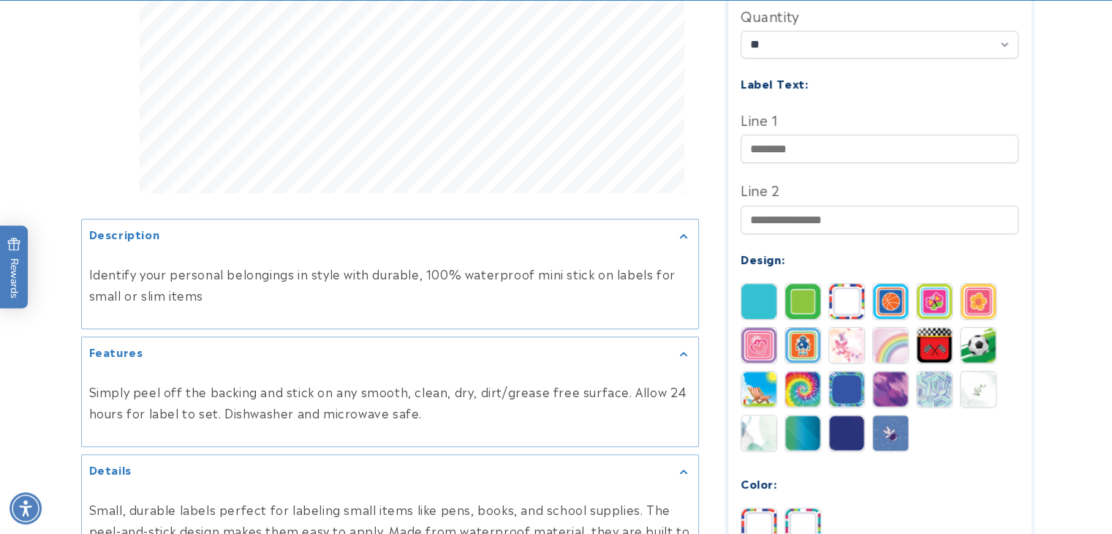
click at [764, 287] on img at bounding box center [758, 301] width 35 height 35
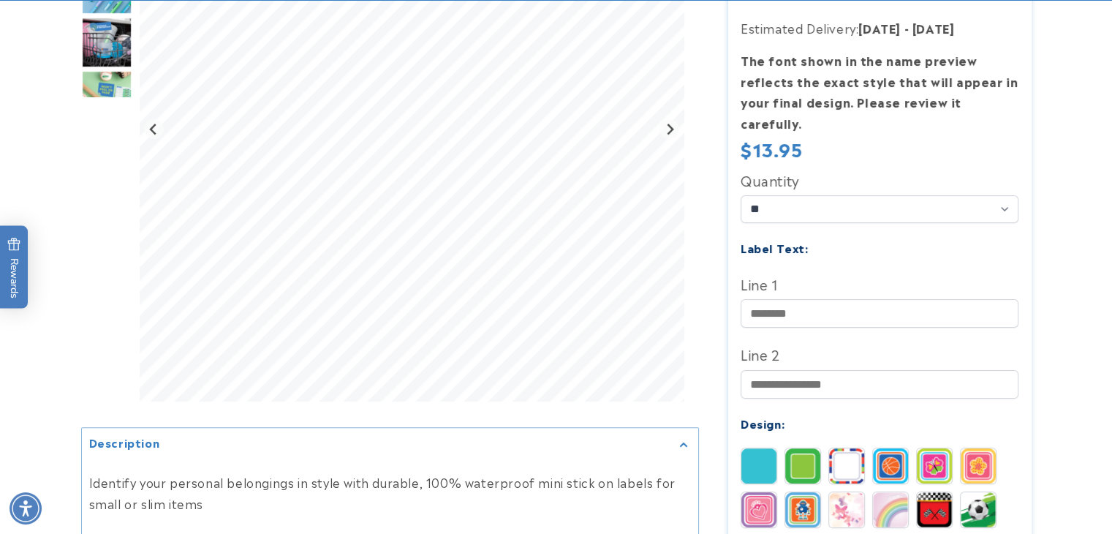
scroll to position [339, 0]
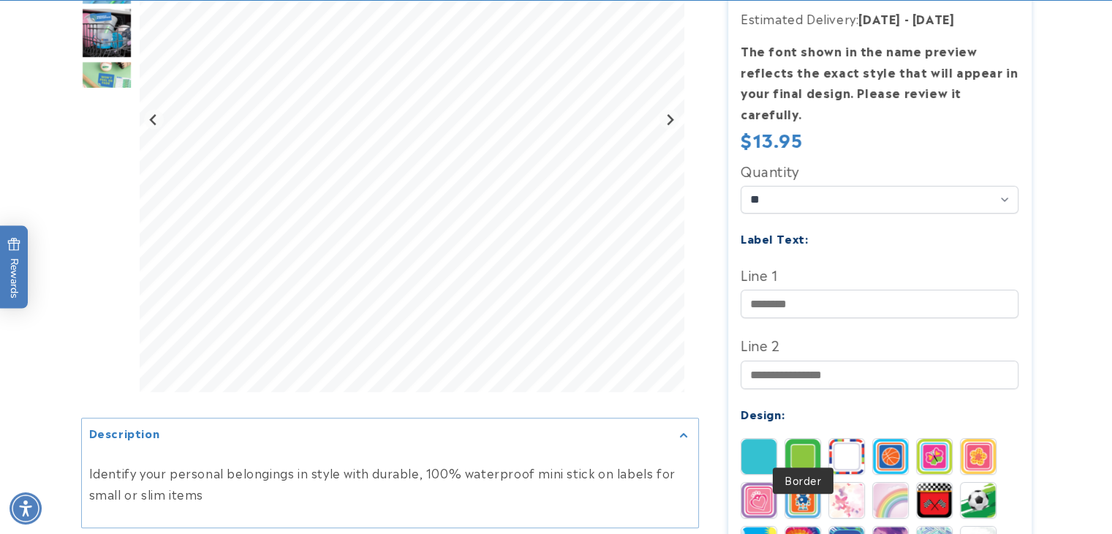
click at [804, 439] on img at bounding box center [802, 456] width 35 height 35
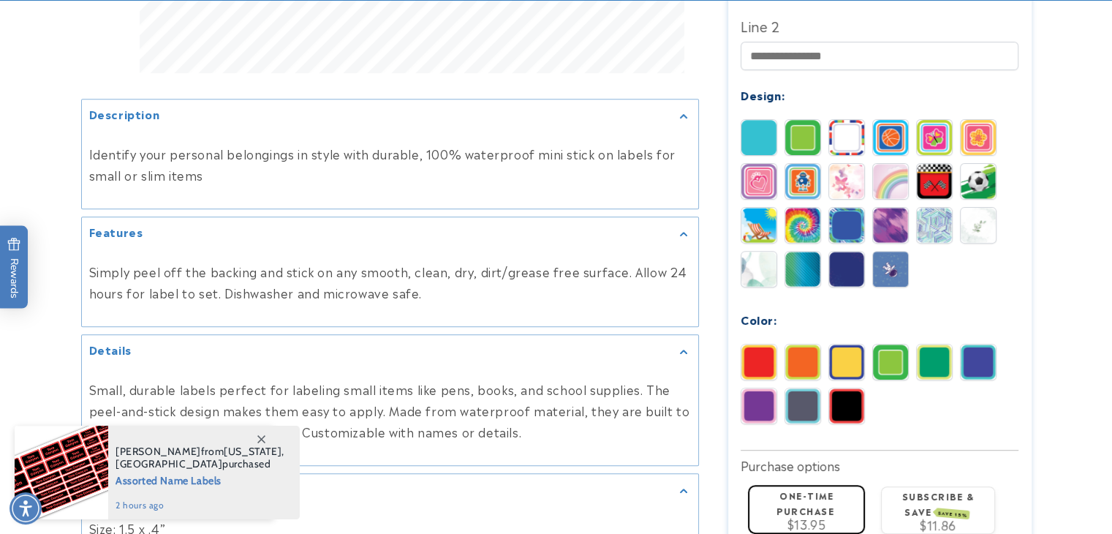
scroll to position [658, 0]
click at [973, 351] on img at bounding box center [978, 361] width 35 height 35
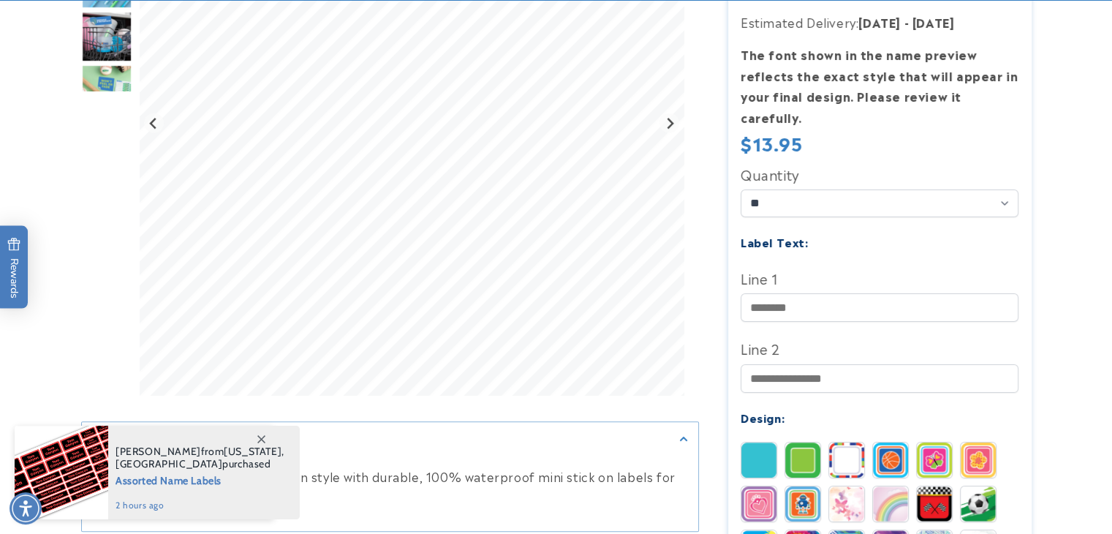
scroll to position [371, 0]
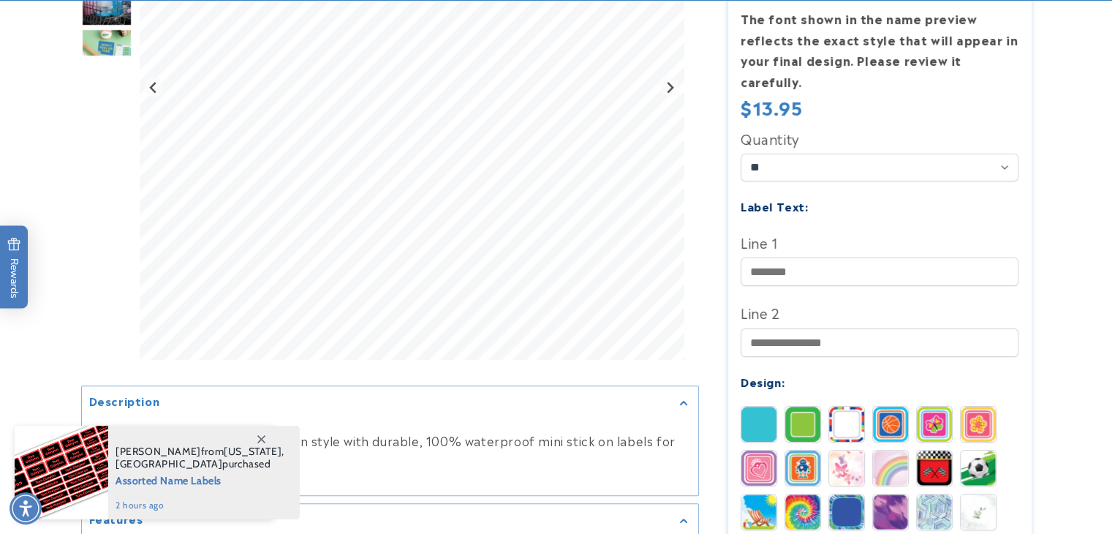
click at [839, 412] on img at bounding box center [846, 424] width 35 height 35
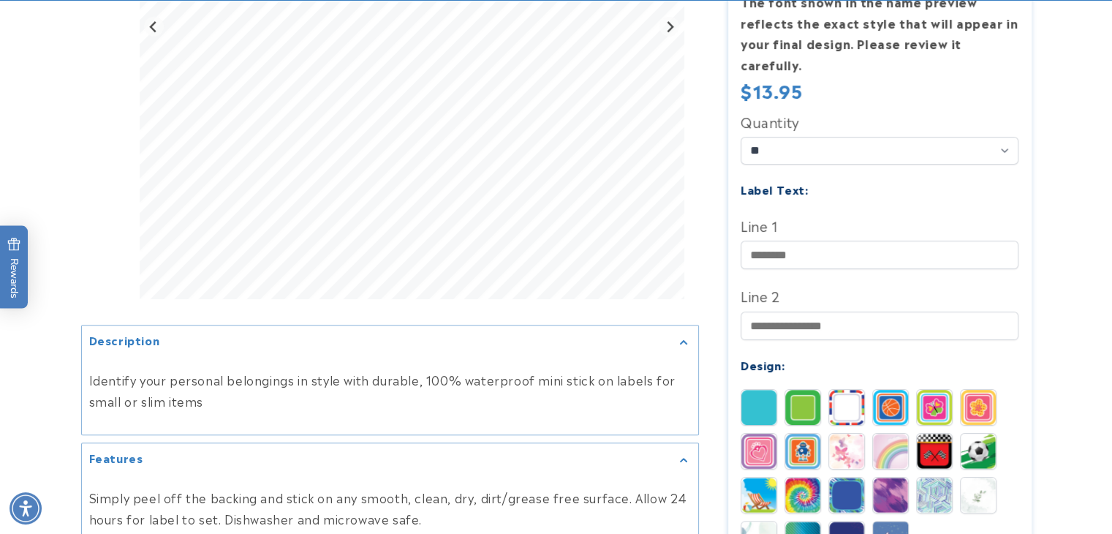
scroll to position [433, 0]
click at [847, 477] on img at bounding box center [846, 494] width 35 height 35
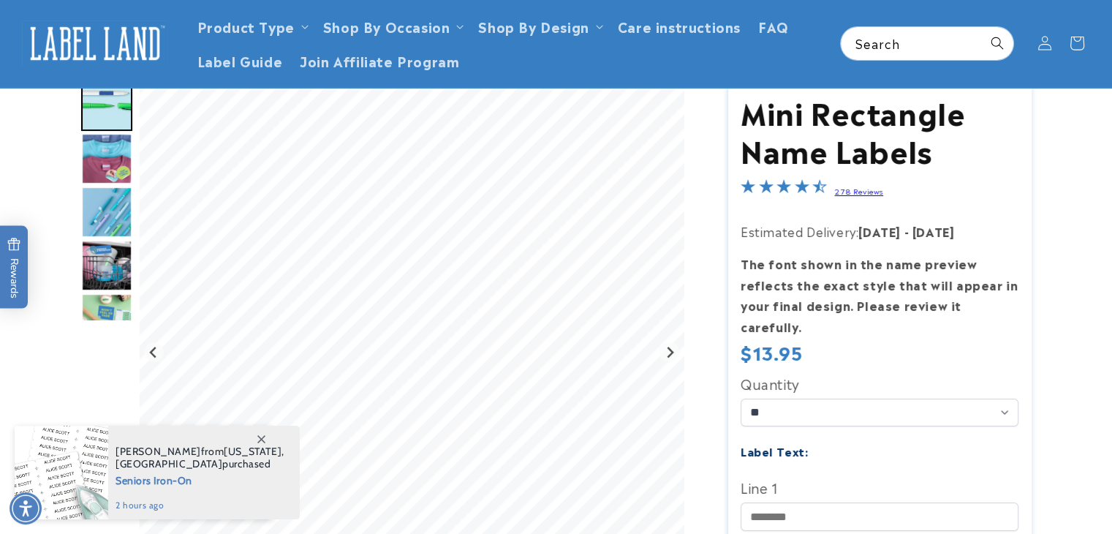
scroll to position [102, 0]
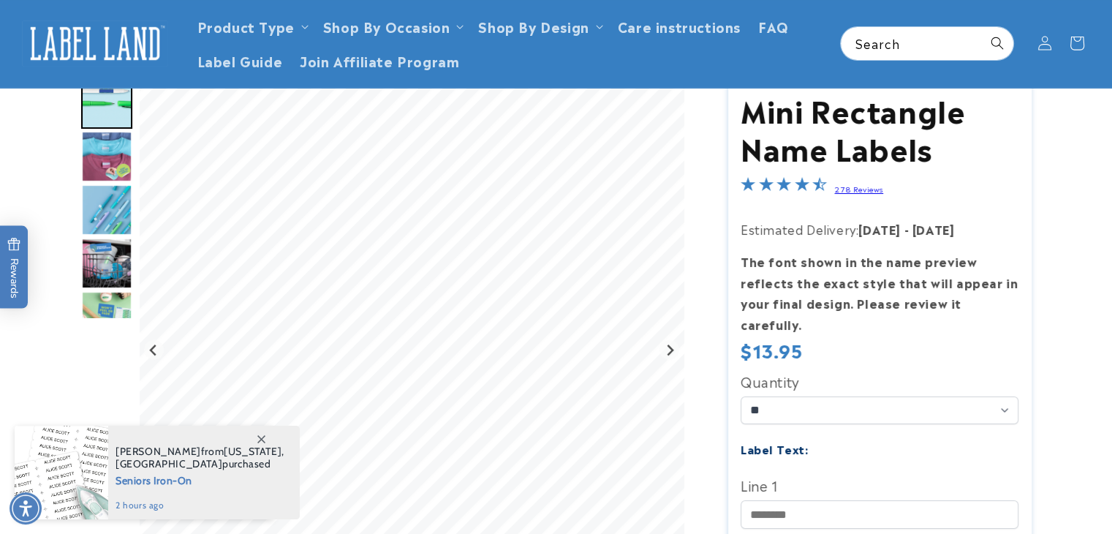
click at [95, 150] on img "Go to slide 3" at bounding box center [106, 156] width 51 height 51
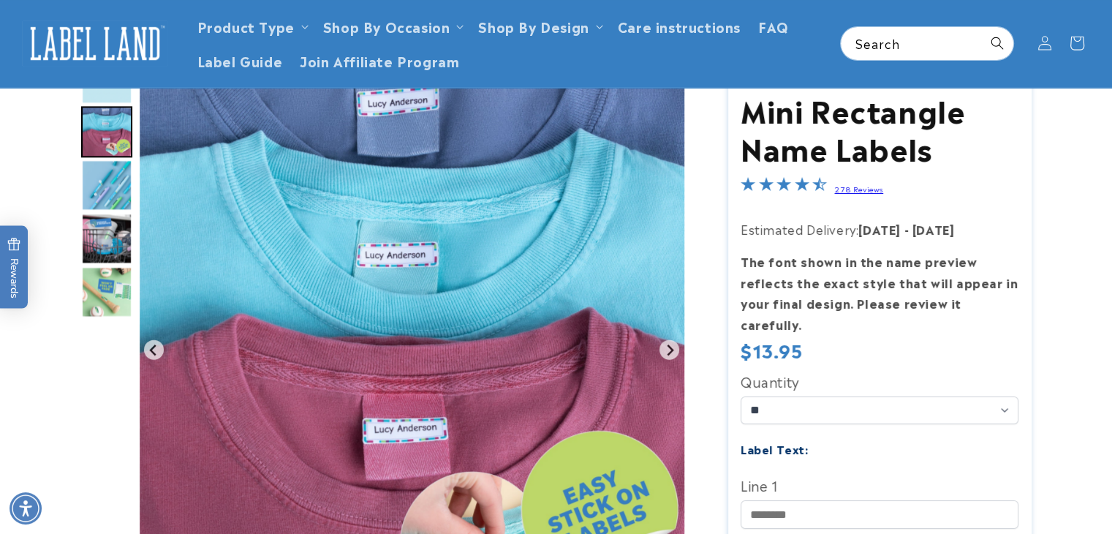
click at [104, 95] on img "Go to slide 2" at bounding box center [106, 78] width 51 height 51
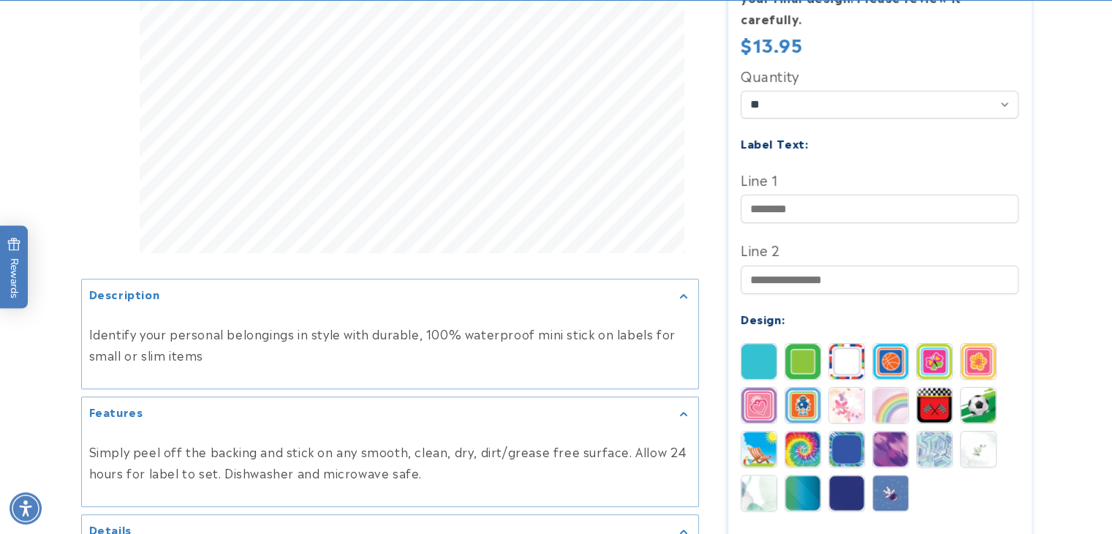
scroll to position [480, 0]
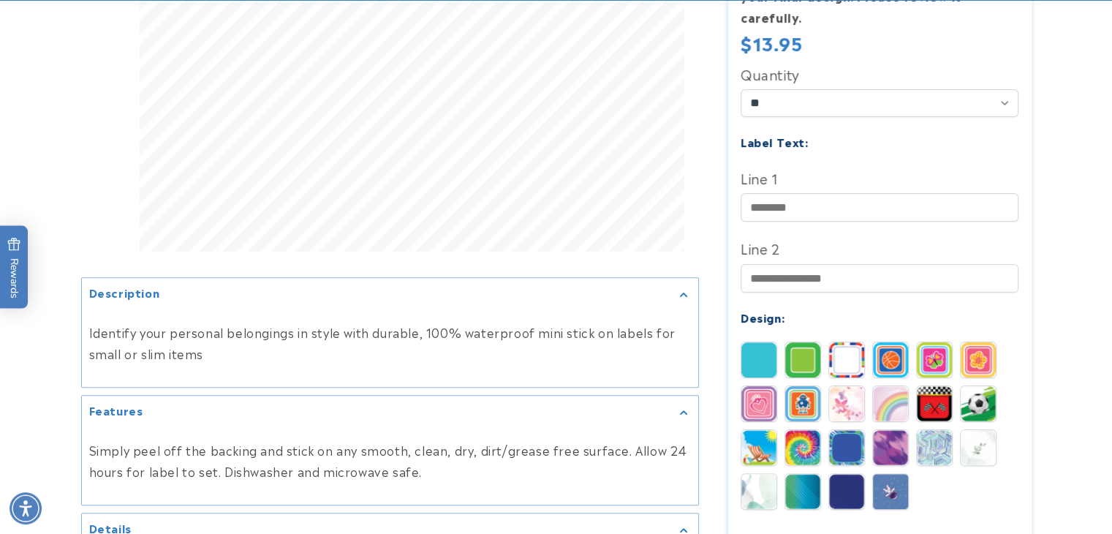
click at [889, 430] on img at bounding box center [890, 447] width 35 height 35
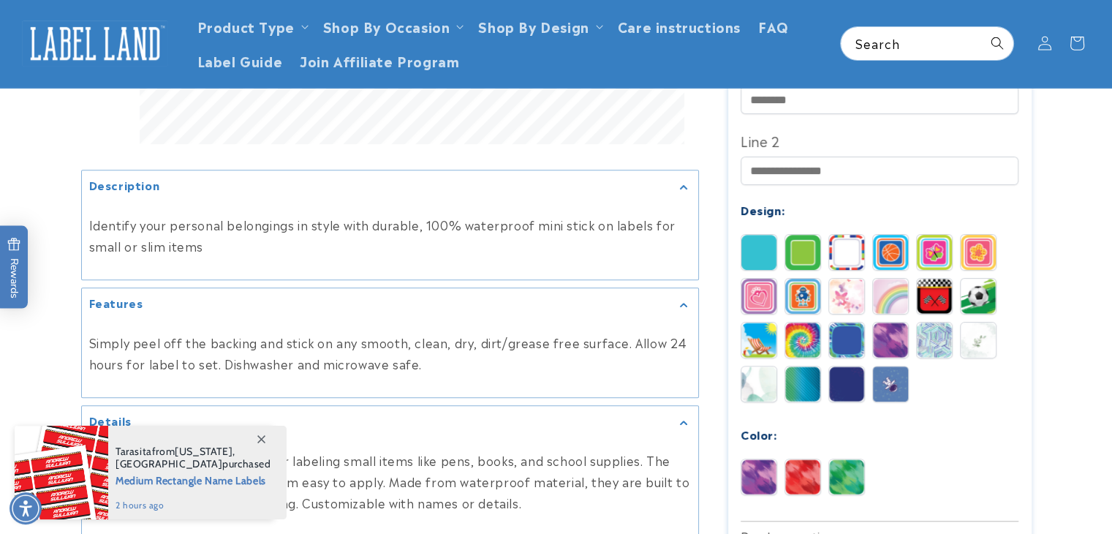
scroll to position [586, 0]
click at [845, 323] on img at bounding box center [846, 340] width 35 height 35
click at [884, 323] on img at bounding box center [890, 340] width 35 height 35
click at [944, 323] on img at bounding box center [934, 340] width 35 height 35
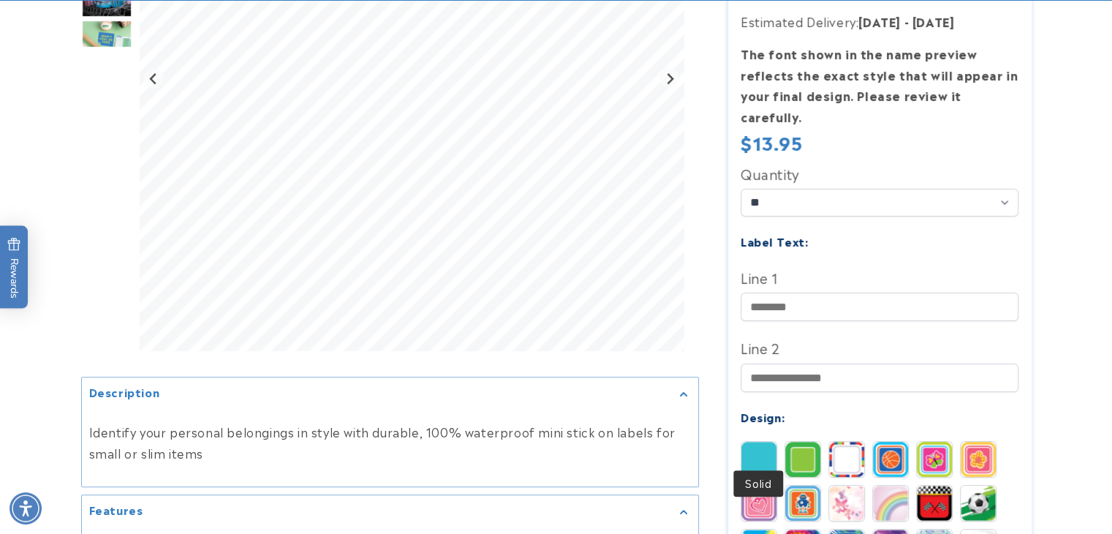
scroll to position [474, 0]
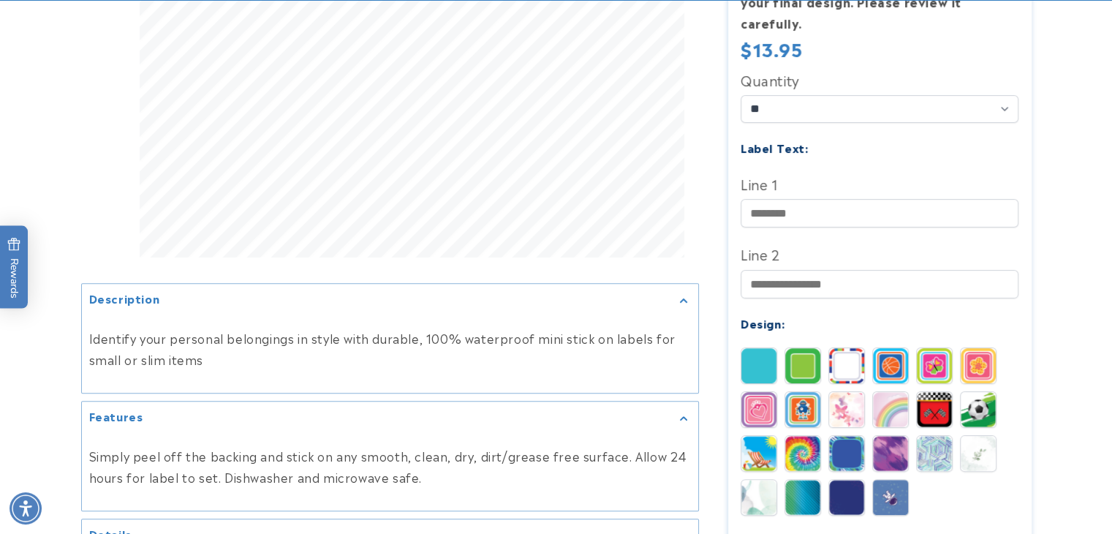
click at [986, 437] on img at bounding box center [978, 453] width 35 height 35
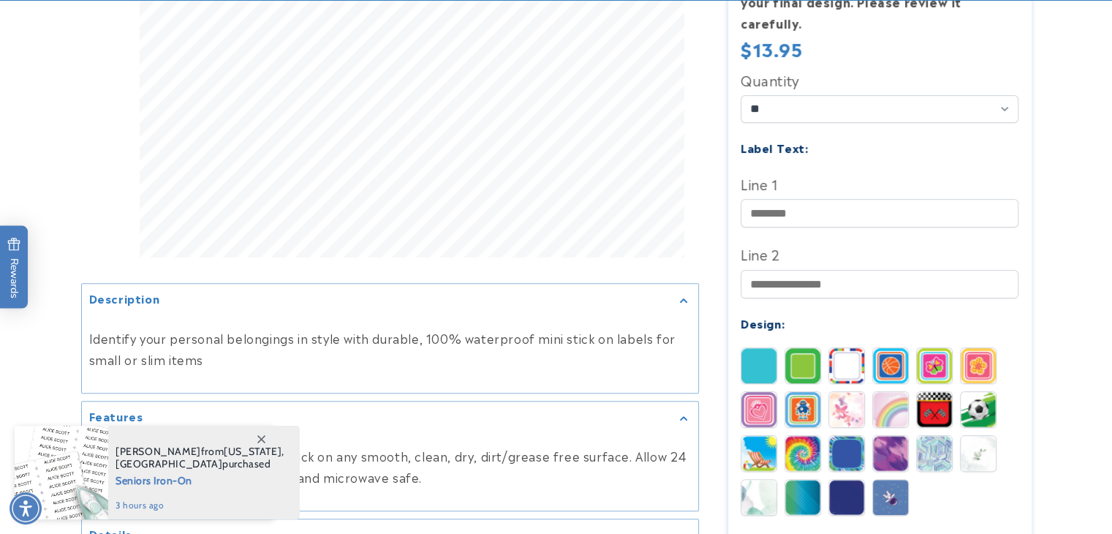
scroll to position [620, 0]
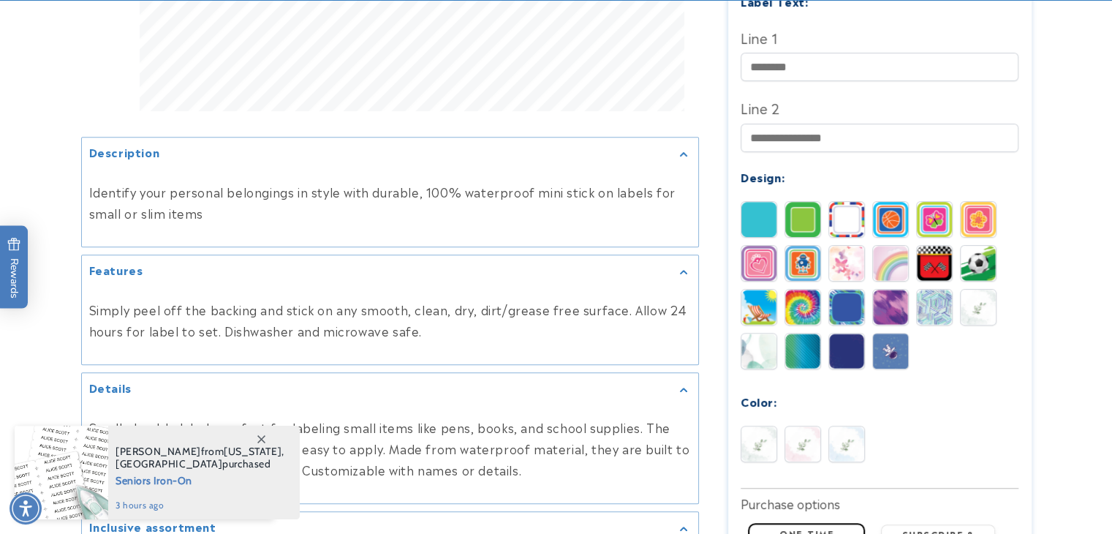
click at [842, 439] on img at bounding box center [846, 443] width 35 height 35
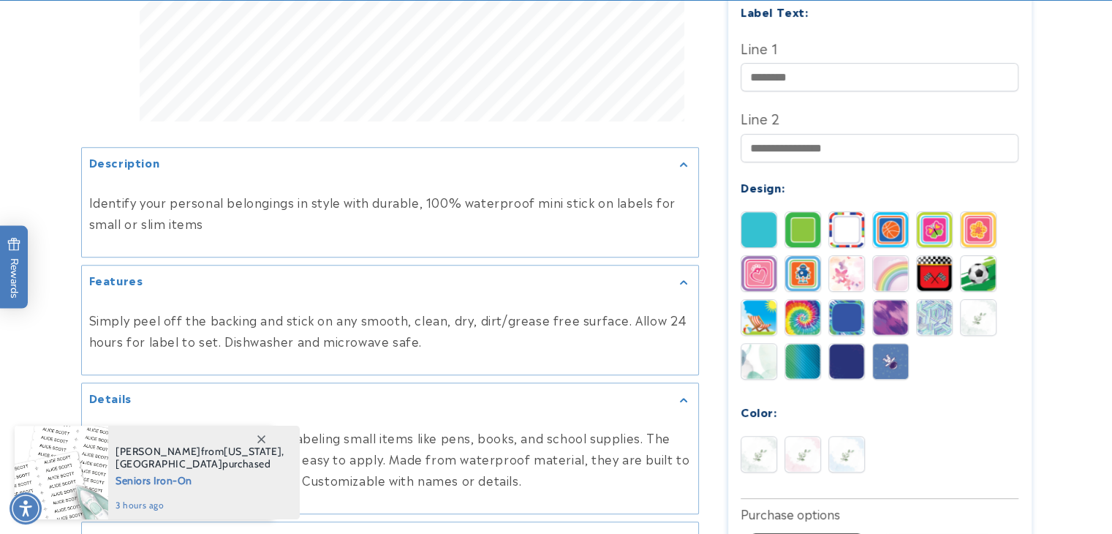
scroll to position [643, 0]
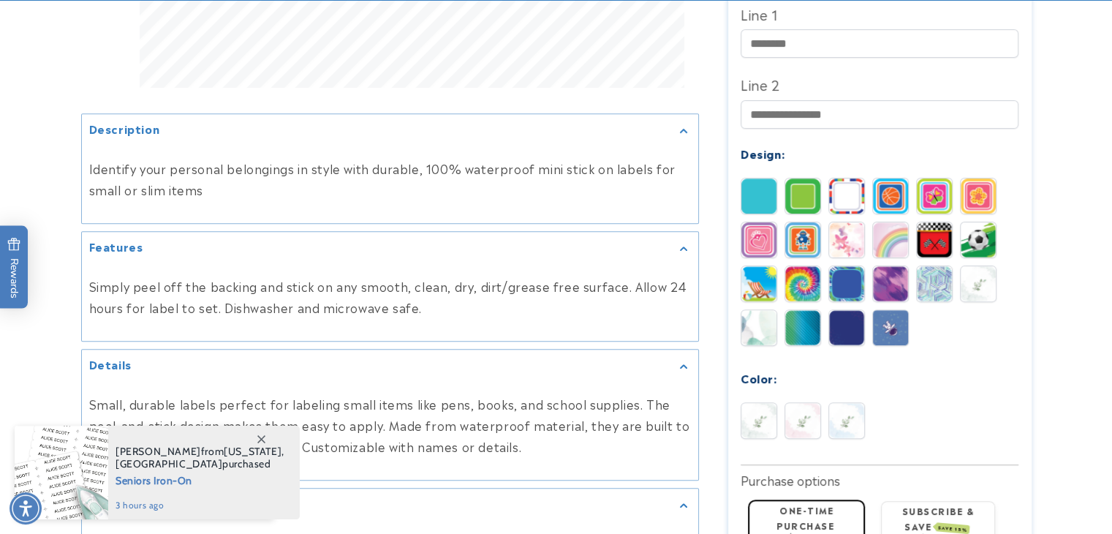
click at [795, 403] on img at bounding box center [802, 420] width 35 height 35
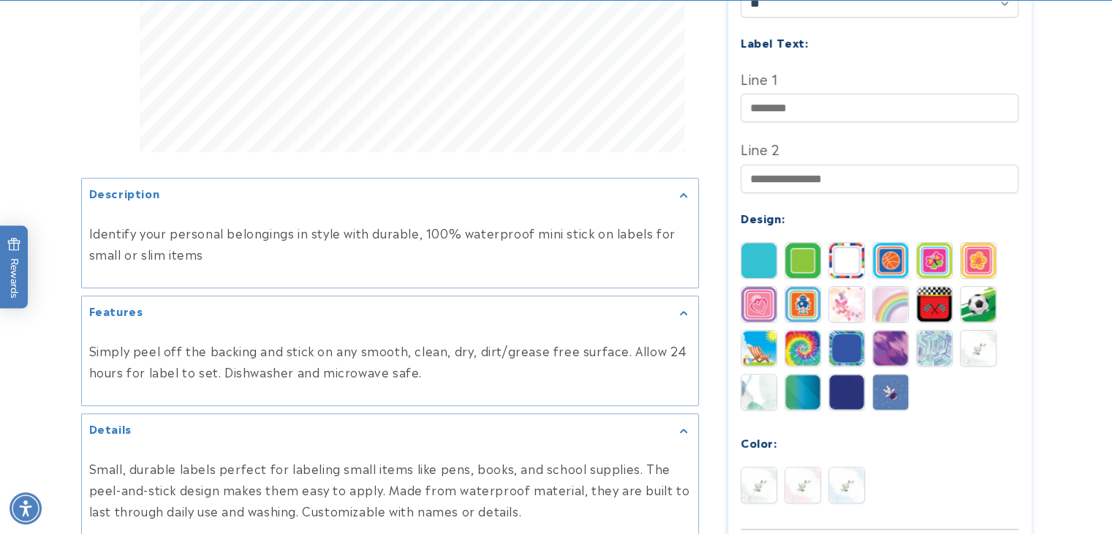
scroll to position [584, 0]
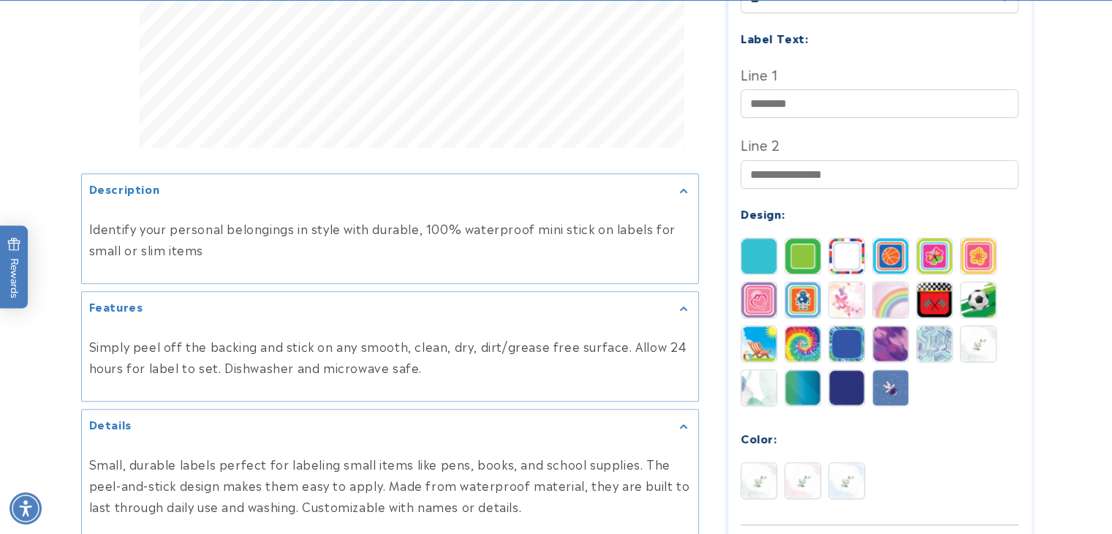
click at [834, 463] on img at bounding box center [846, 480] width 35 height 35
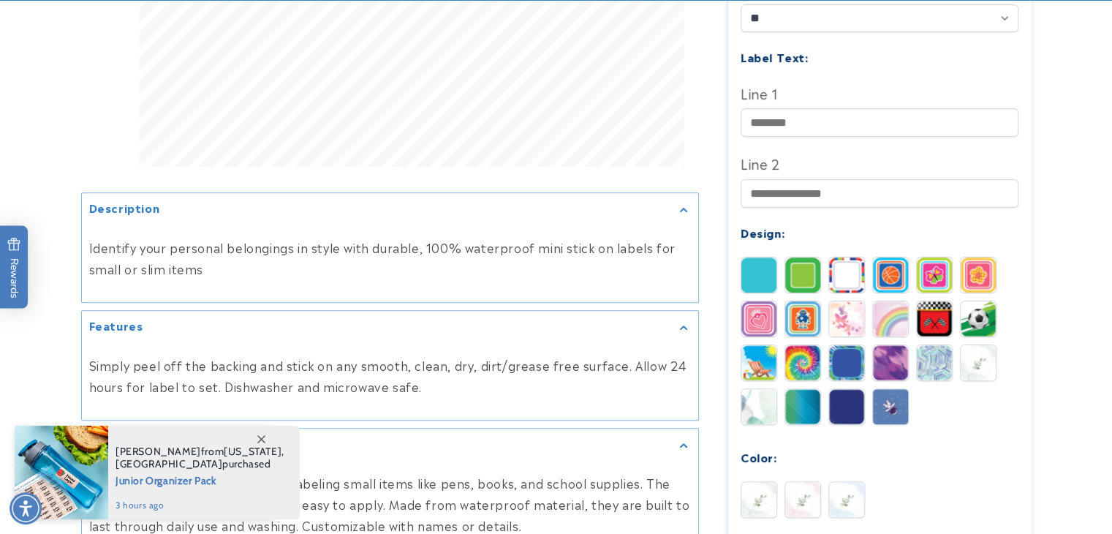
scroll to position [569, 0]
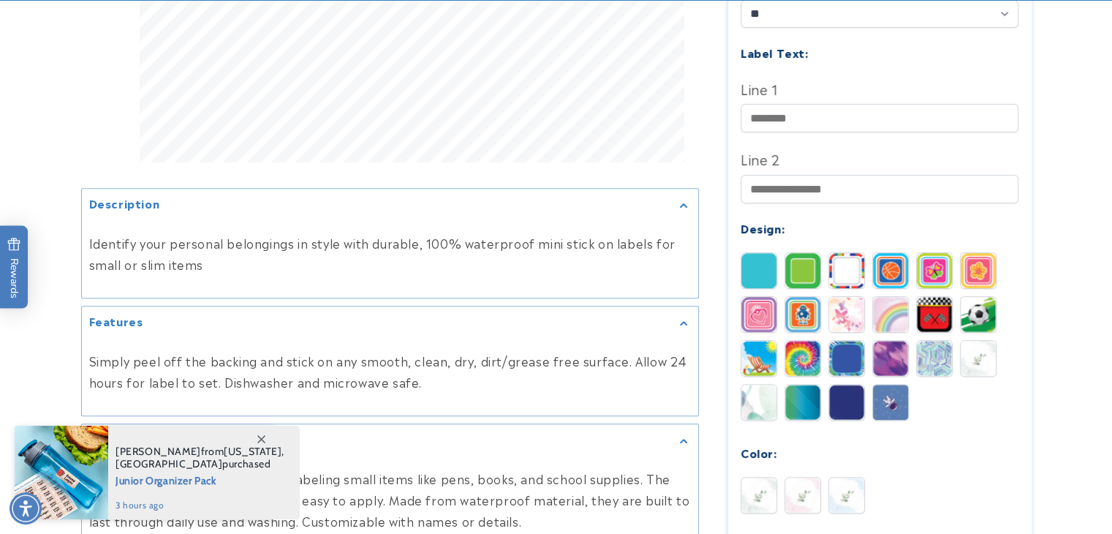
click at [765, 483] on img at bounding box center [758, 494] width 35 height 35
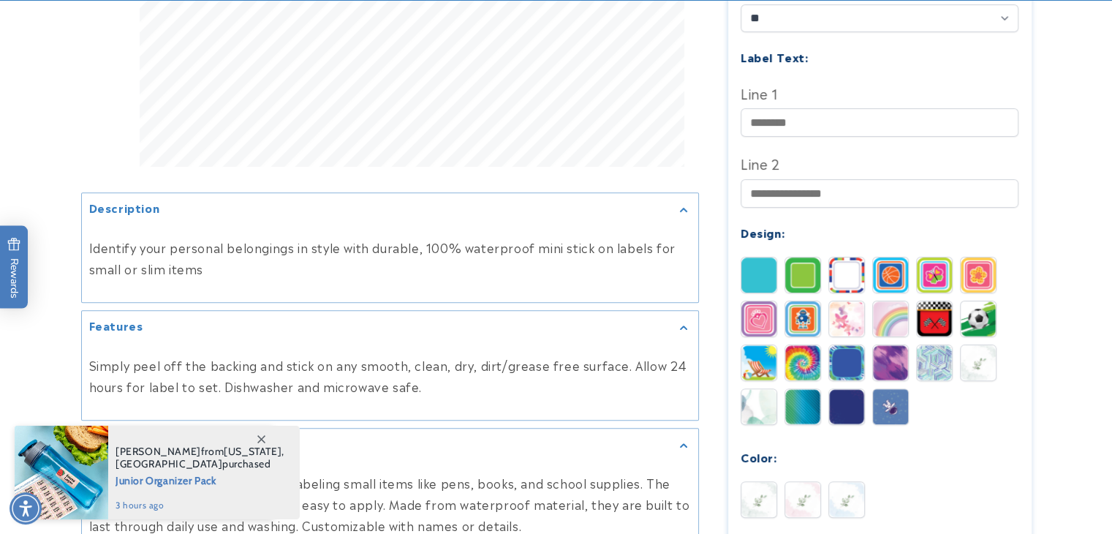
scroll to position [570, 0]
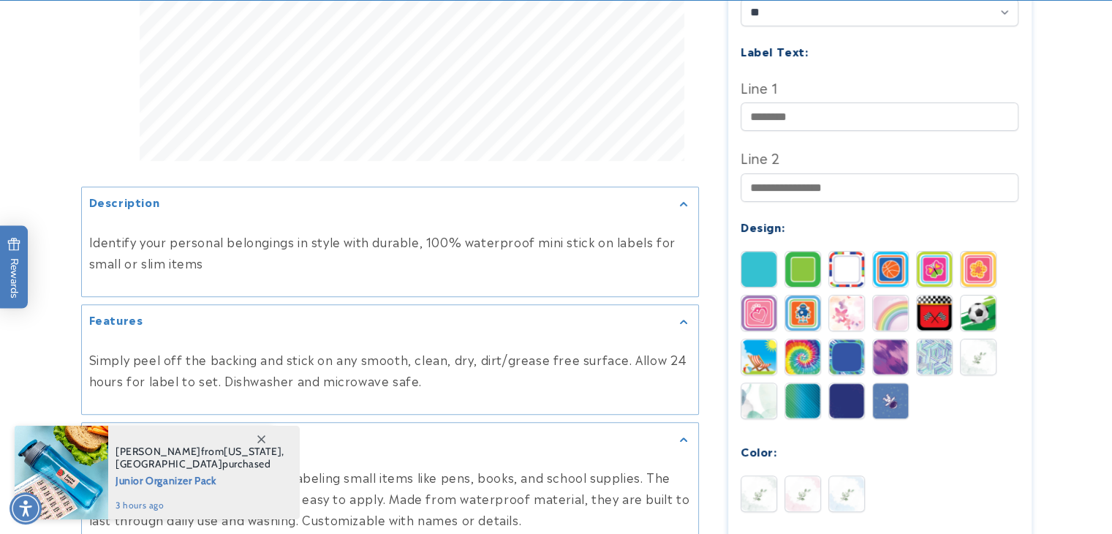
click at [763, 388] on img at bounding box center [758, 400] width 35 height 35
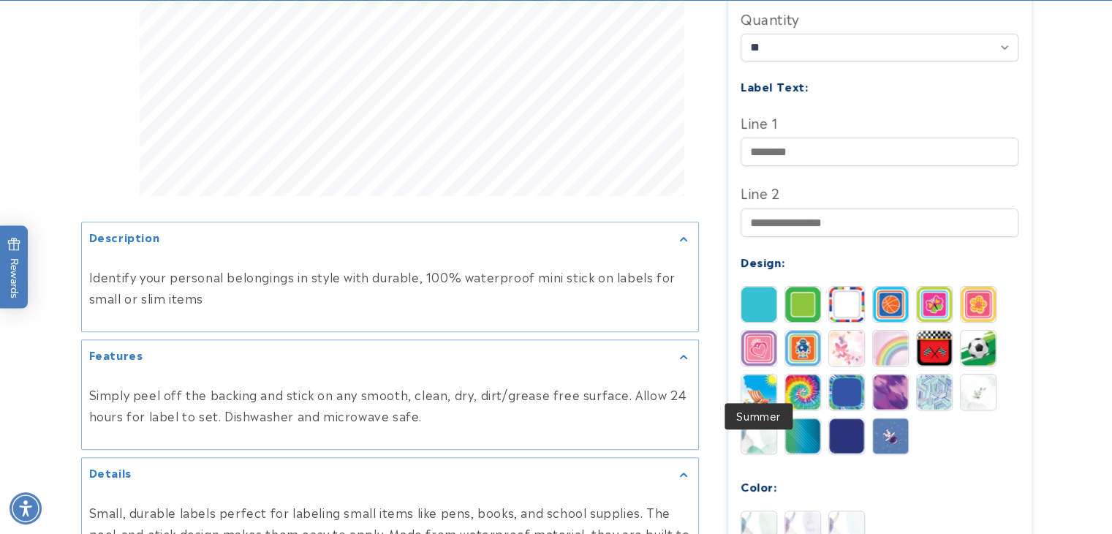
scroll to position [142, 0]
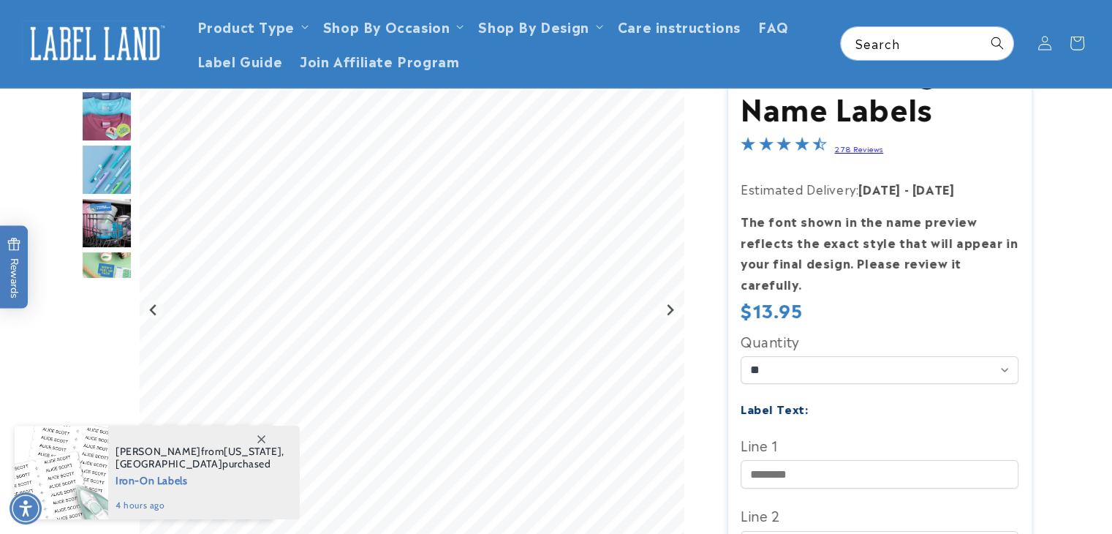
click at [106, 120] on img "Go to slide 3" at bounding box center [106, 116] width 51 height 51
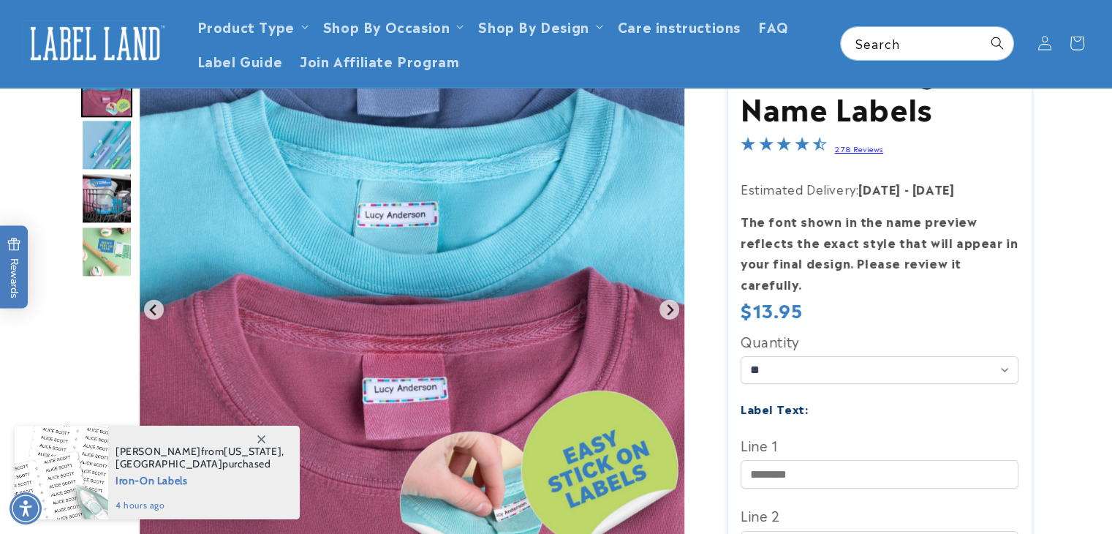
scroll to position [0, 0]
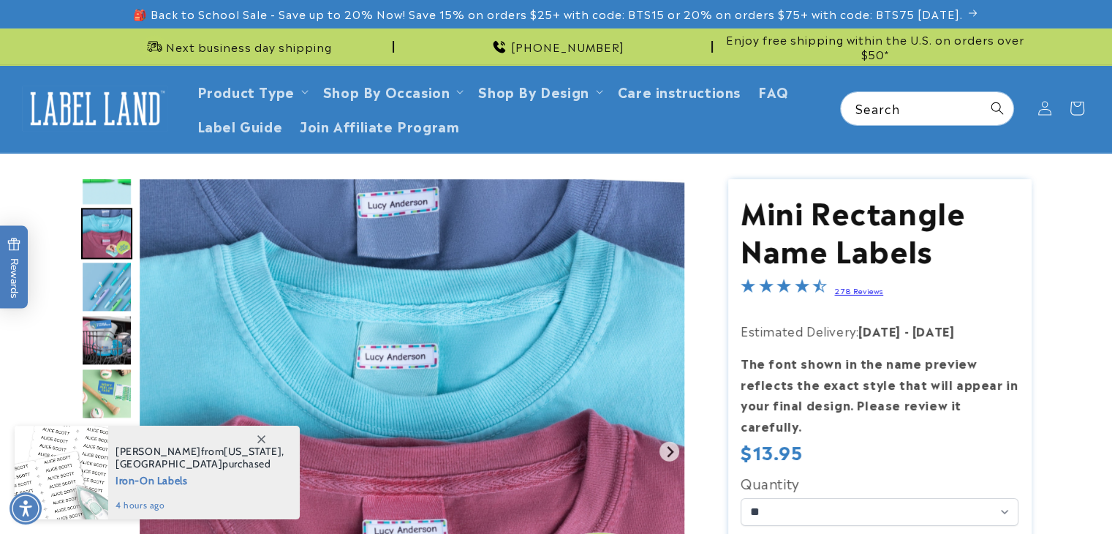
click at [107, 191] on img "Go to slide 2" at bounding box center [106, 179] width 51 height 51
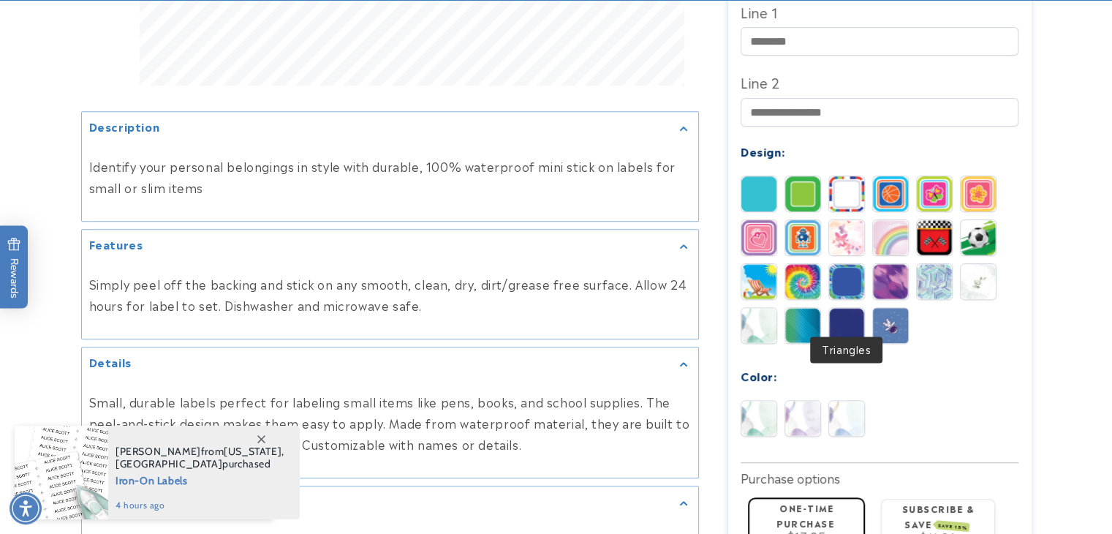
scroll to position [646, 0]
click at [831, 408] on img at bounding box center [846, 417] width 35 height 35
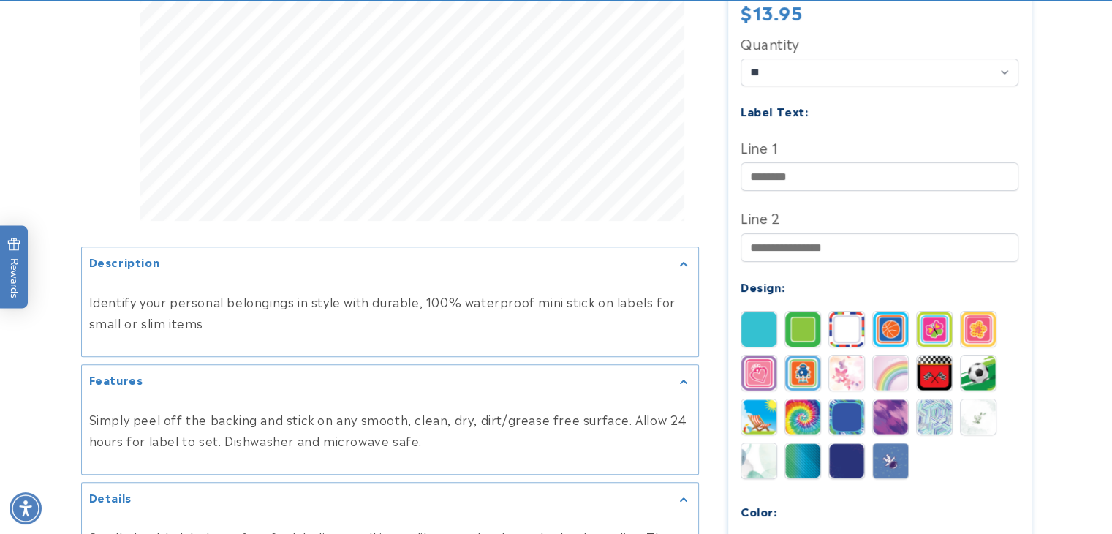
scroll to position [516, 0]
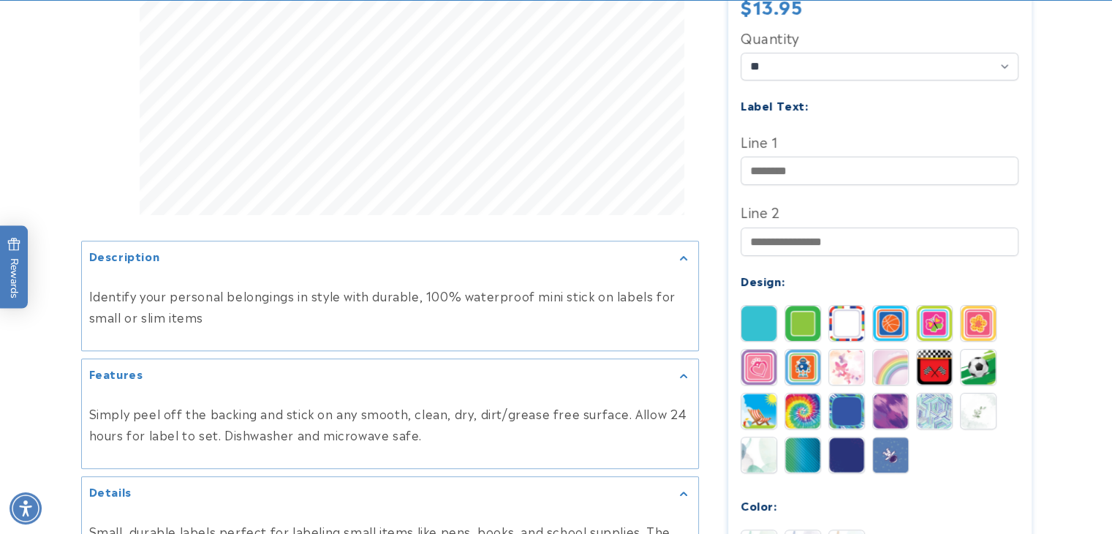
click at [807, 437] on img at bounding box center [802, 454] width 35 height 35
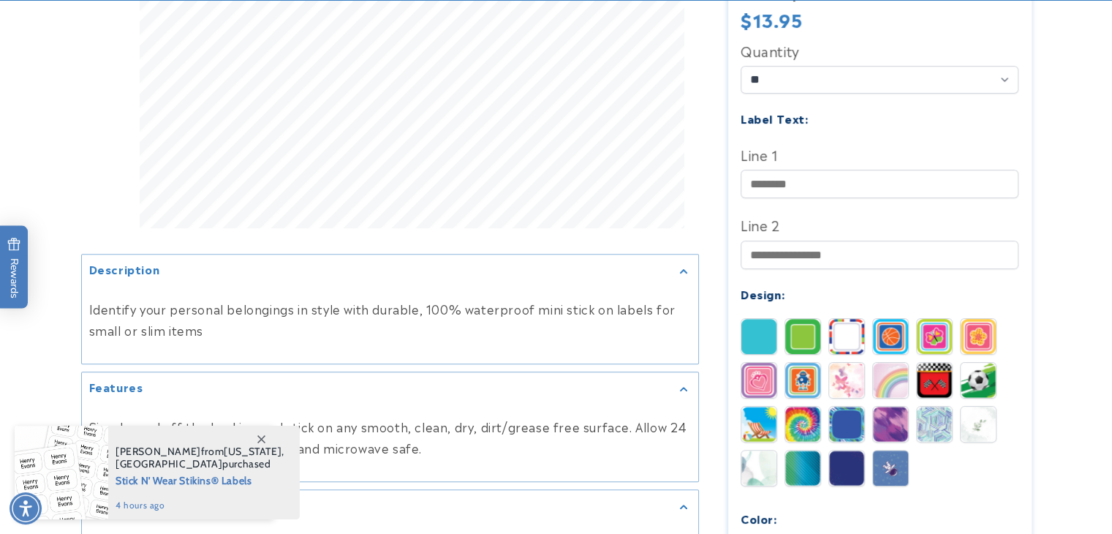
scroll to position [557, 0]
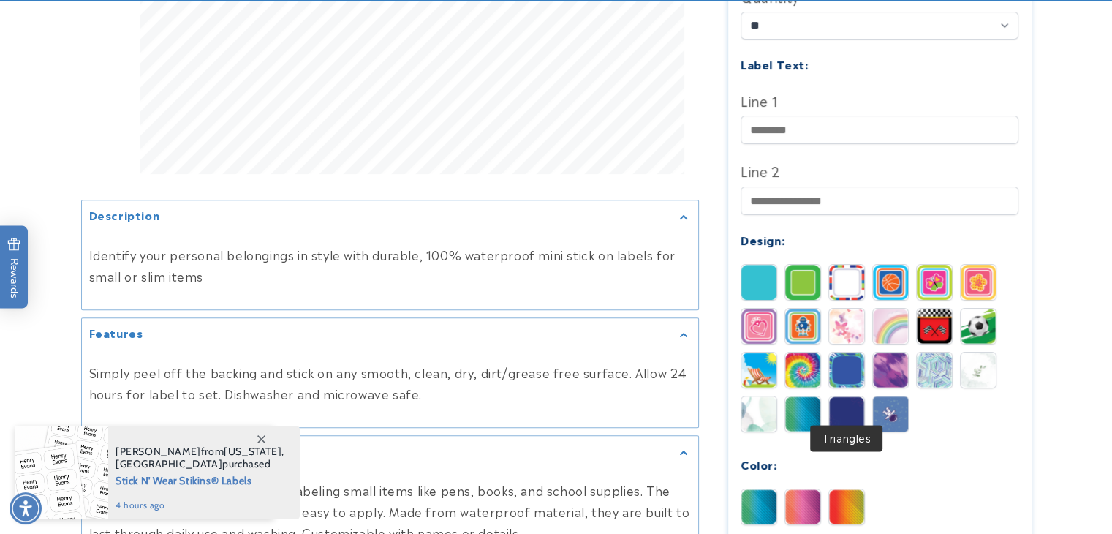
click at [845, 399] on img at bounding box center [846, 413] width 35 height 35
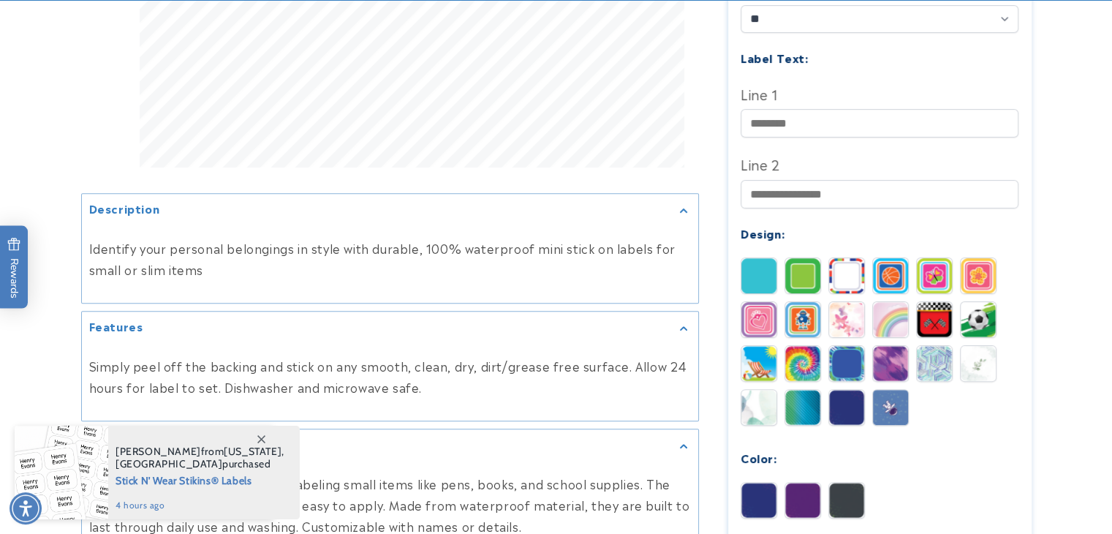
scroll to position [567, 0]
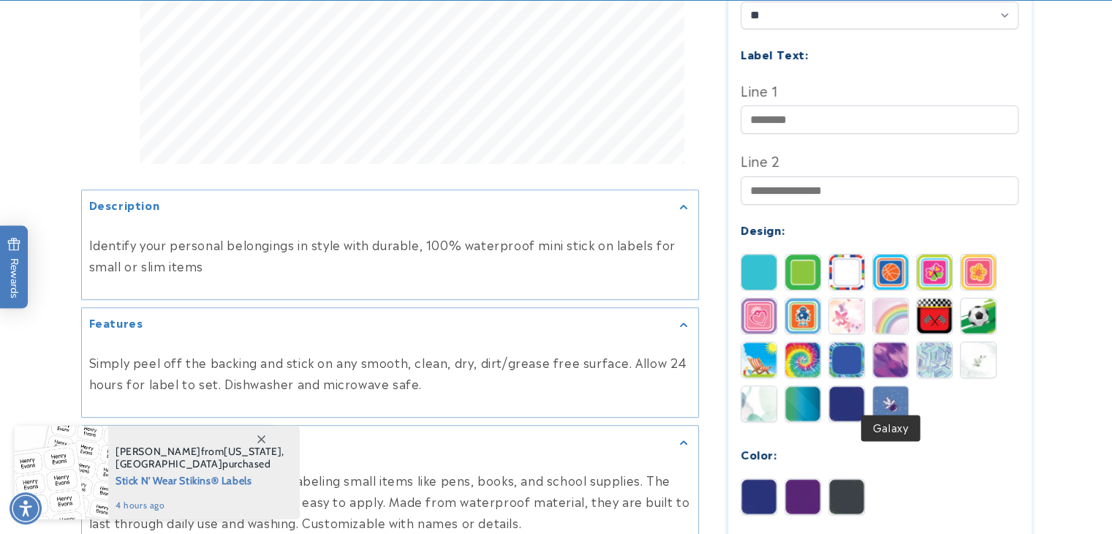
click at [880, 391] on img at bounding box center [890, 403] width 35 height 35
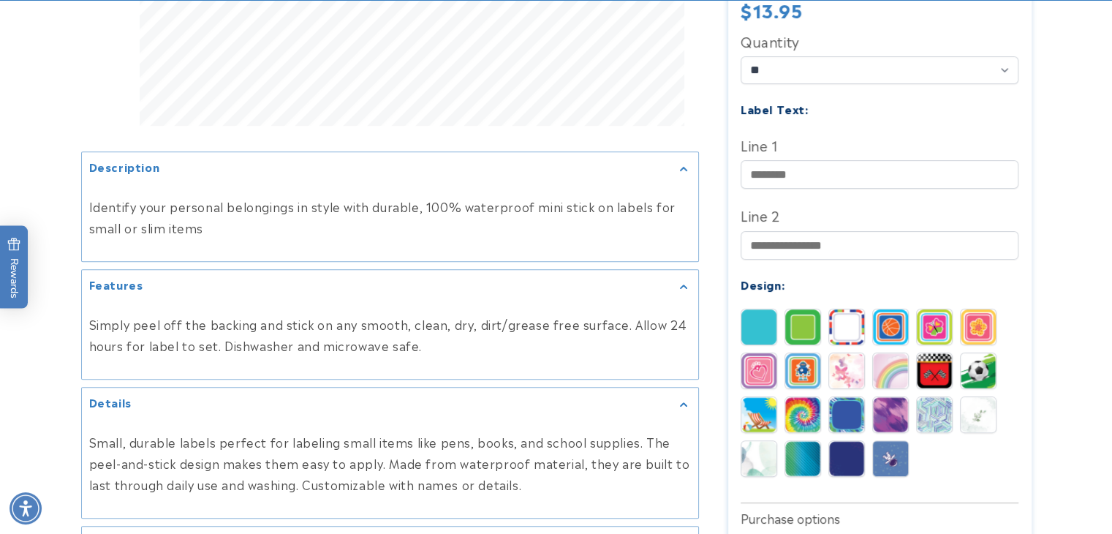
scroll to position [607, 0]
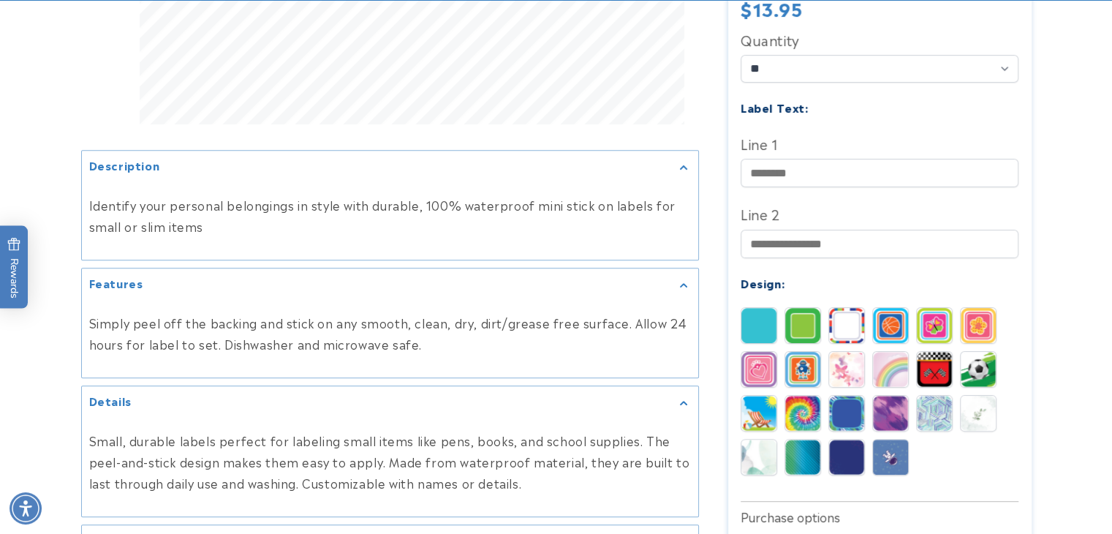
click at [931, 403] on img at bounding box center [934, 413] width 35 height 35
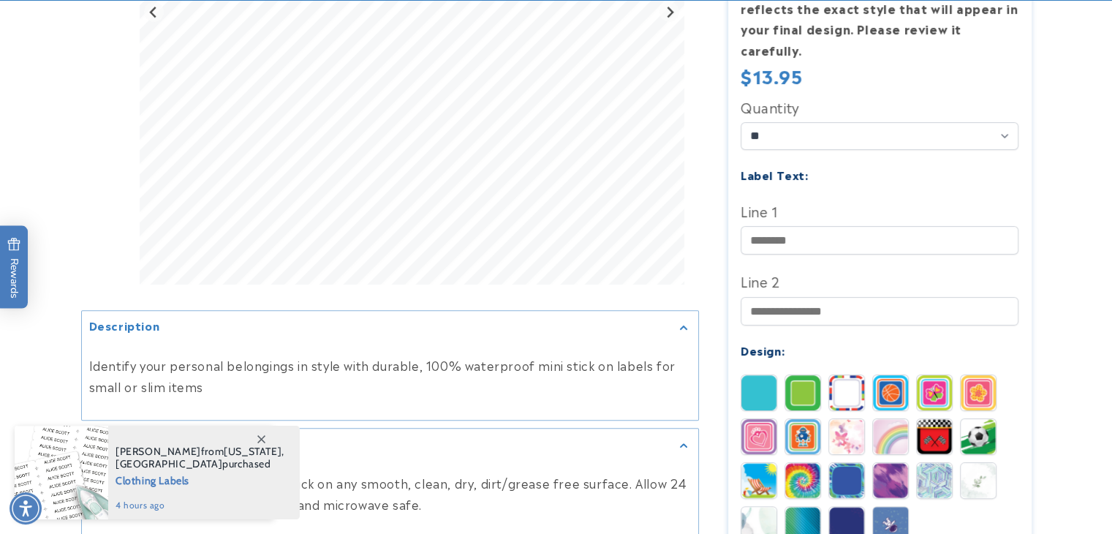
scroll to position [518, 0]
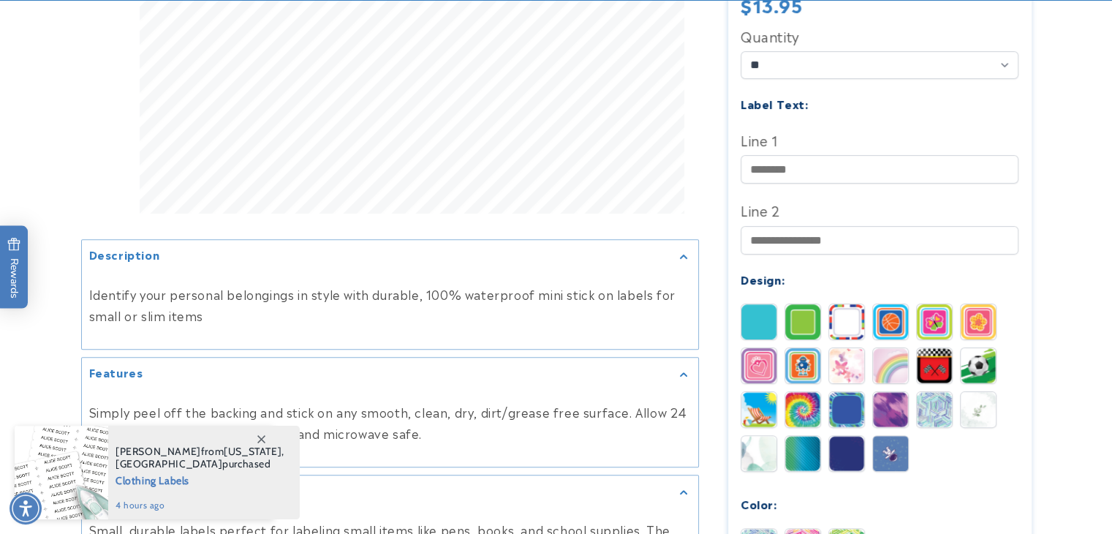
click at [881, 392] on img at bounding box center [890, 409] width 35 height 35
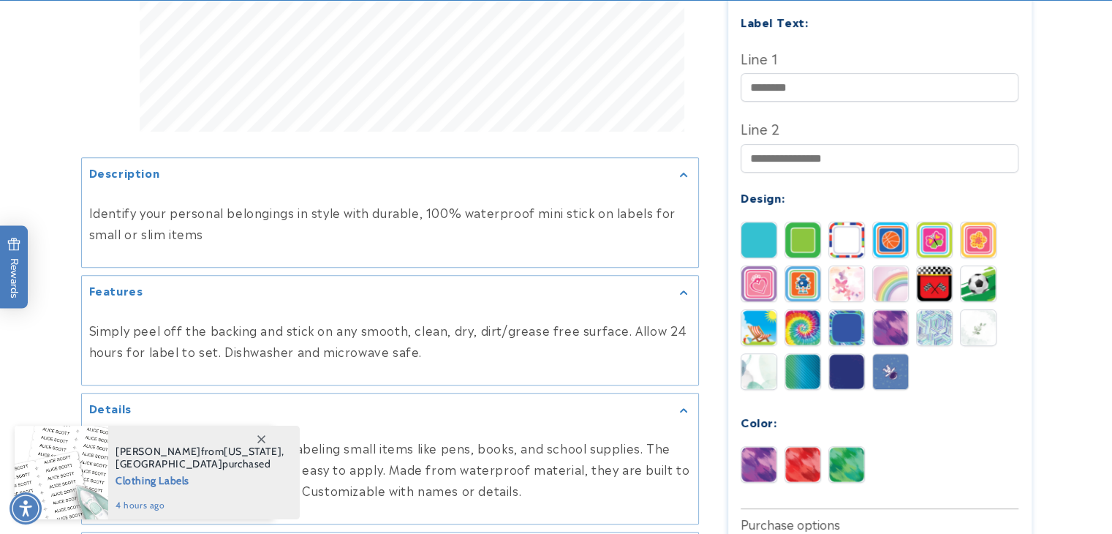
scroll to position [602, 0]
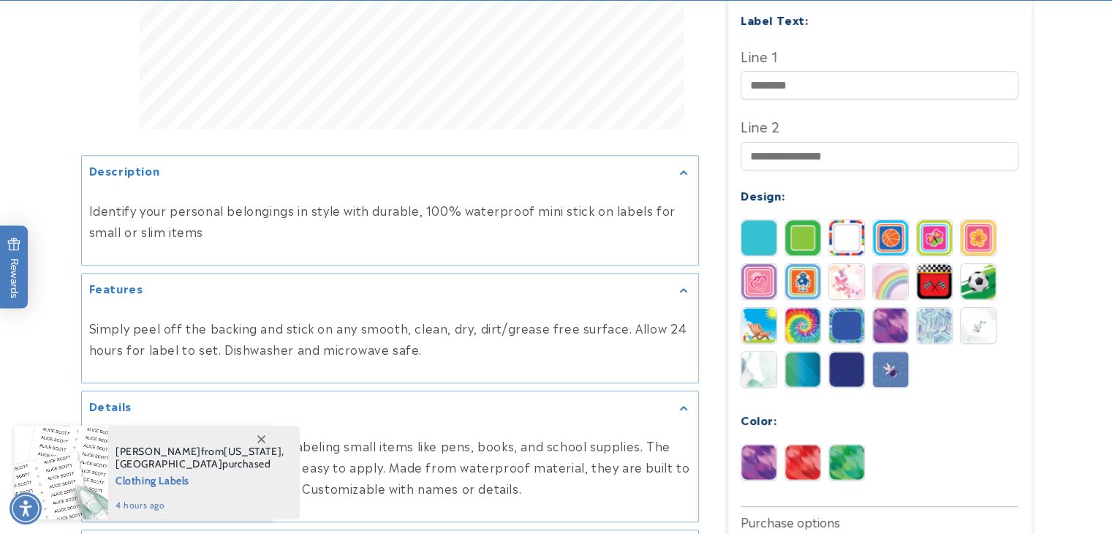
click at [929, 311] on img at bounding box center [934, 325] width 35 height 35
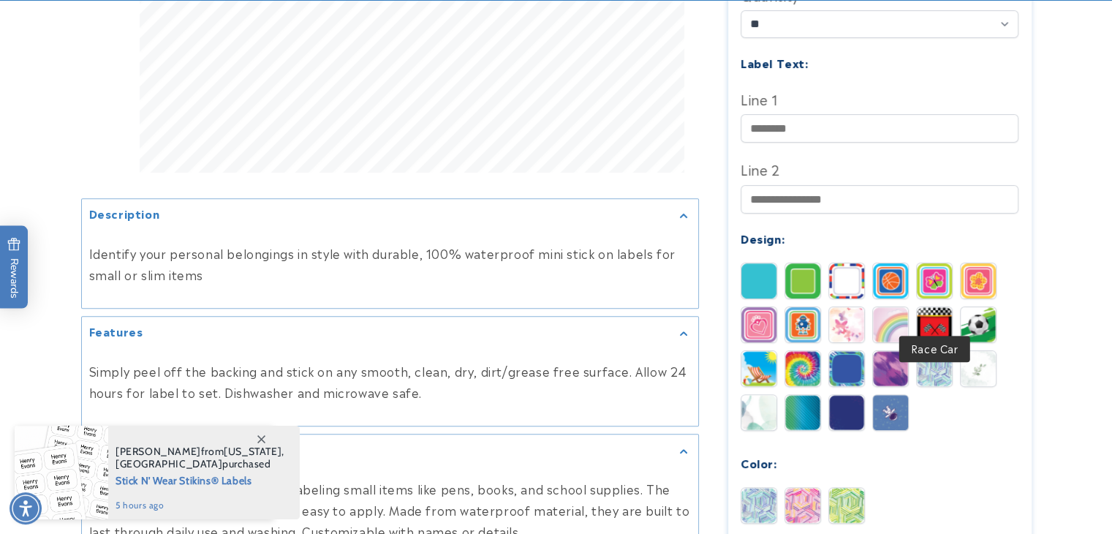
scroll to position [560, 0]
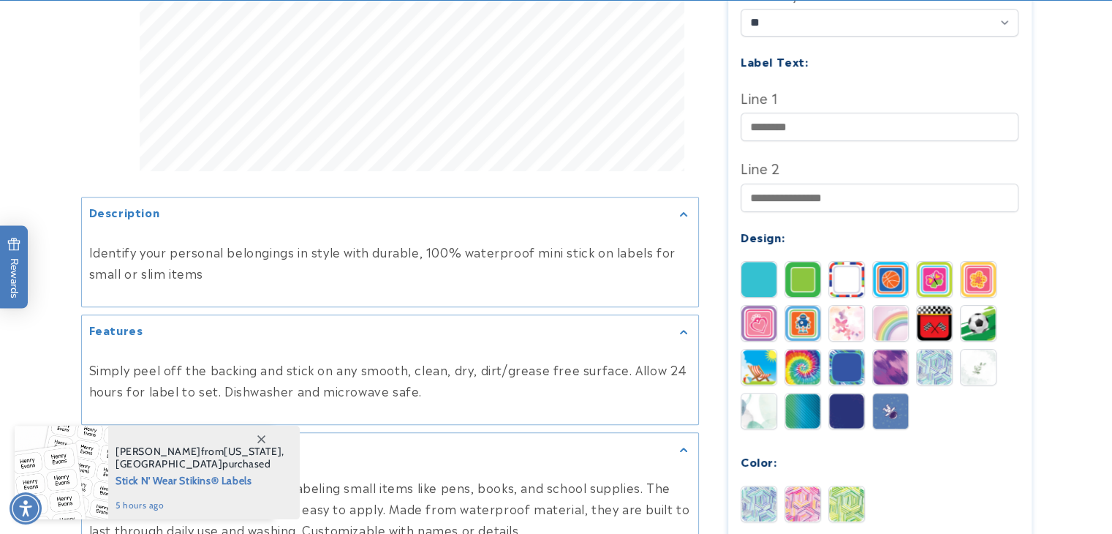
click at [752, 397] on img at bounding box center [758, 410] width 35 height 35
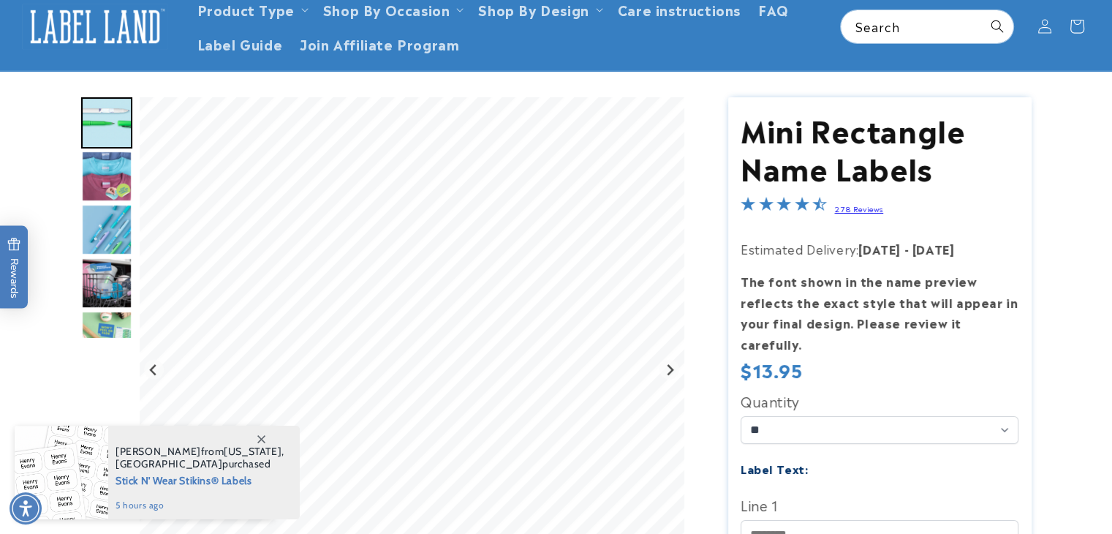
scroll to position [148, 0]
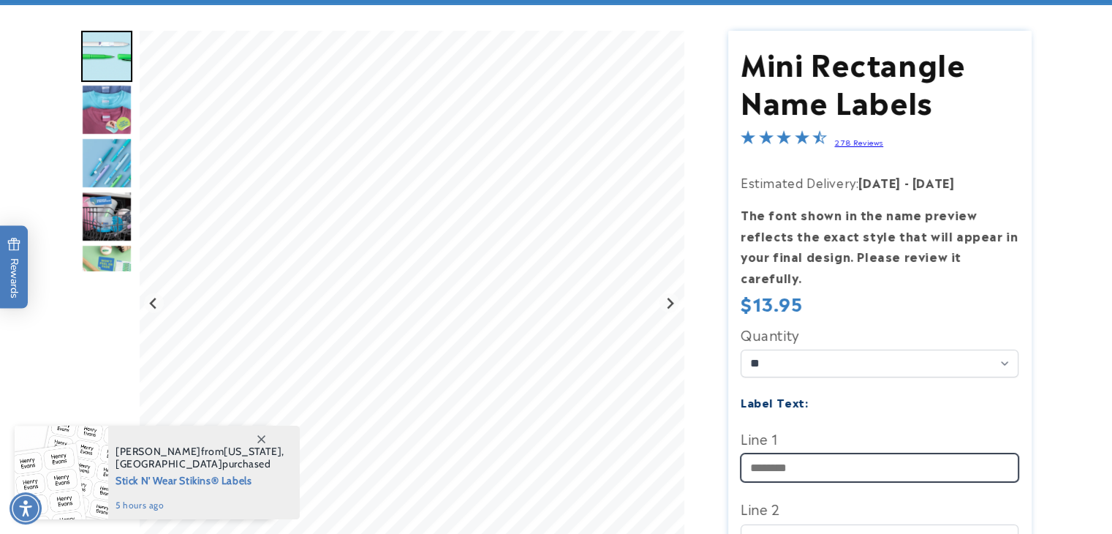
click at [806, 453] on input "Line 1" at bounding box center [880, 467] width 278 height 29
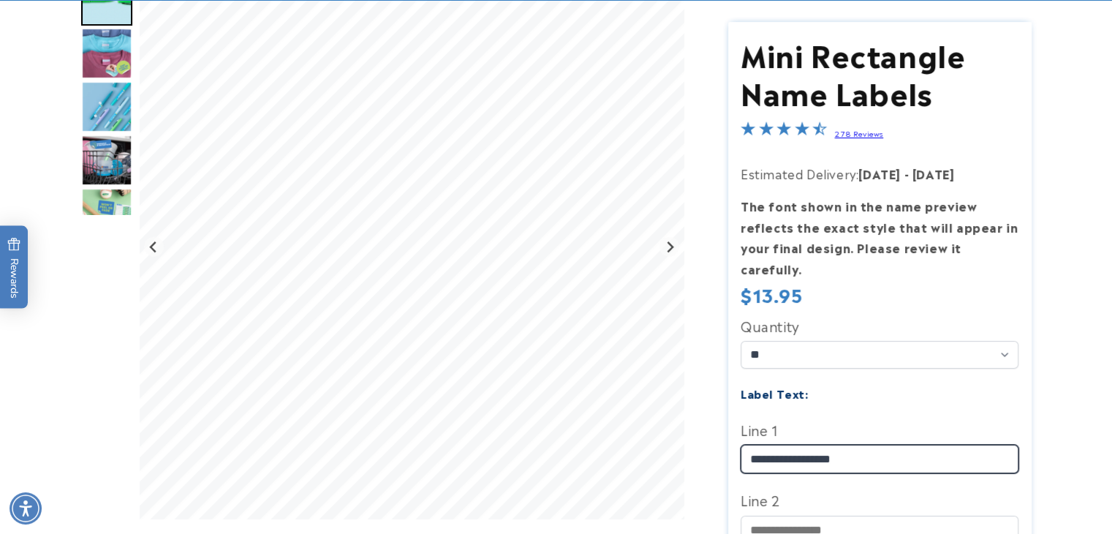
scroll to position [213, 0]
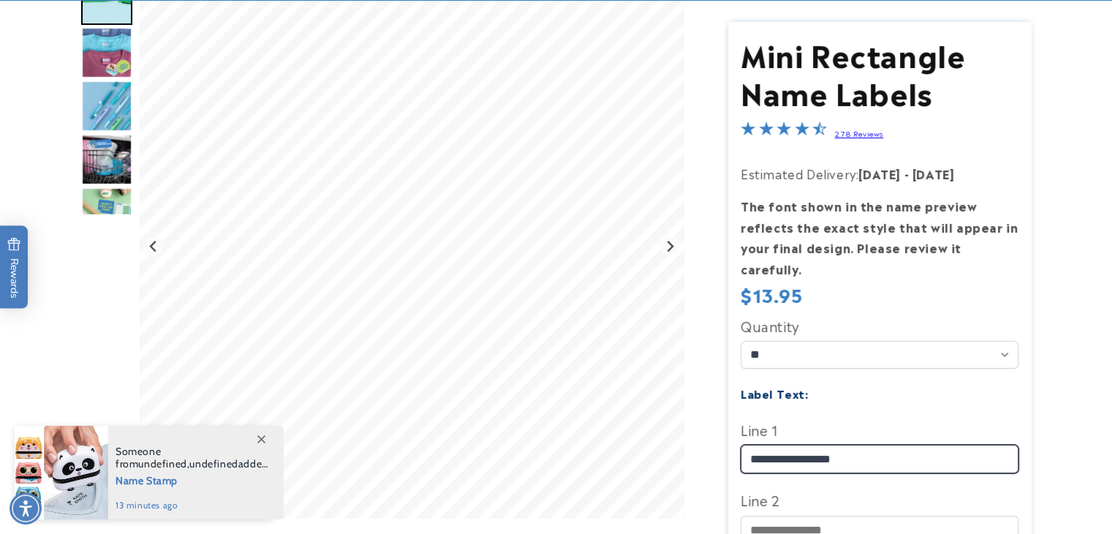
type input "**********"
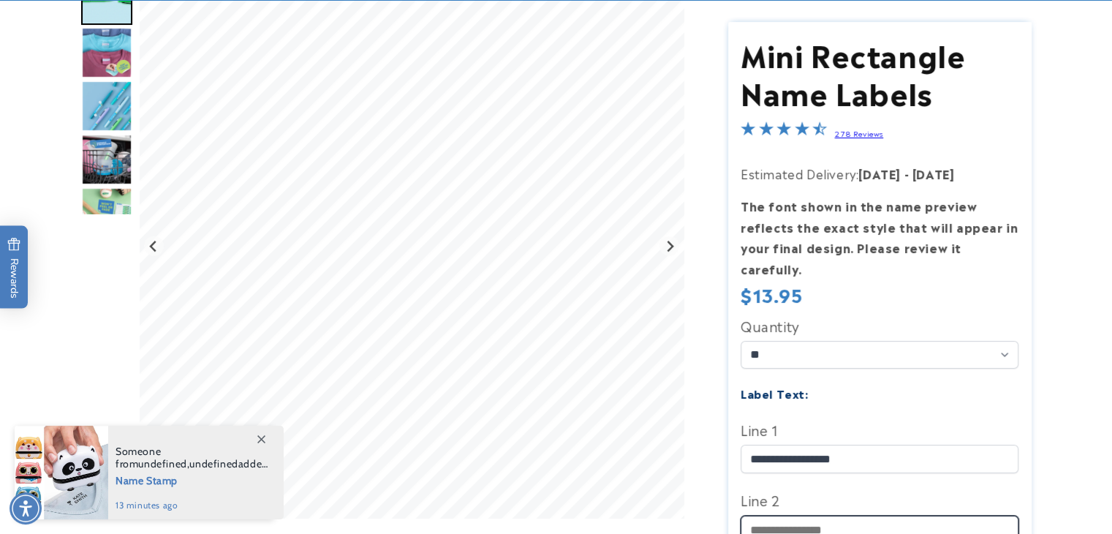
click at [779, 516] on input "Line 2" at bounding box center [880, 530] width 278 height 29
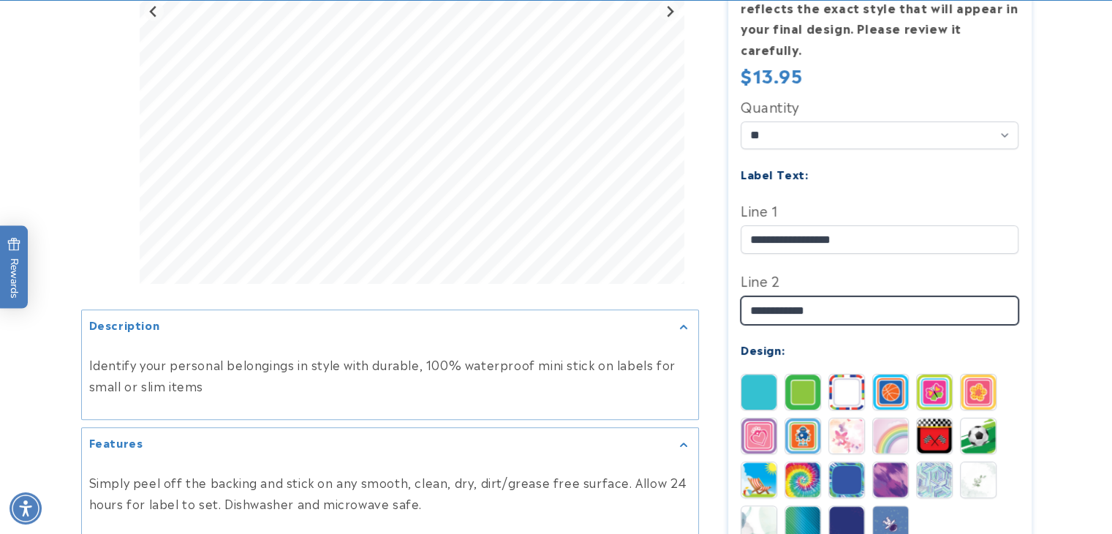
scroll to position [483, 0]
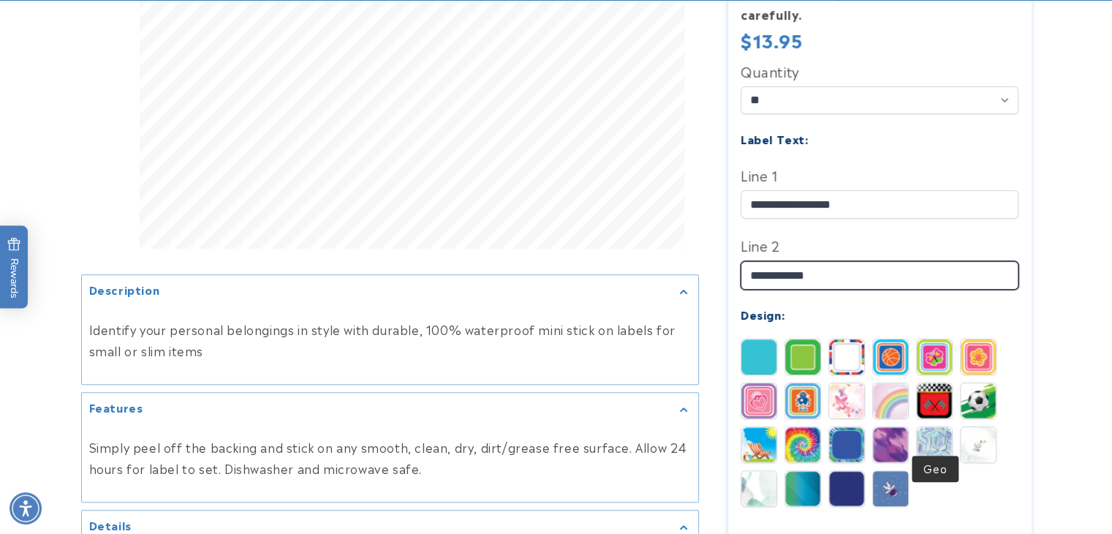
type input "**********"
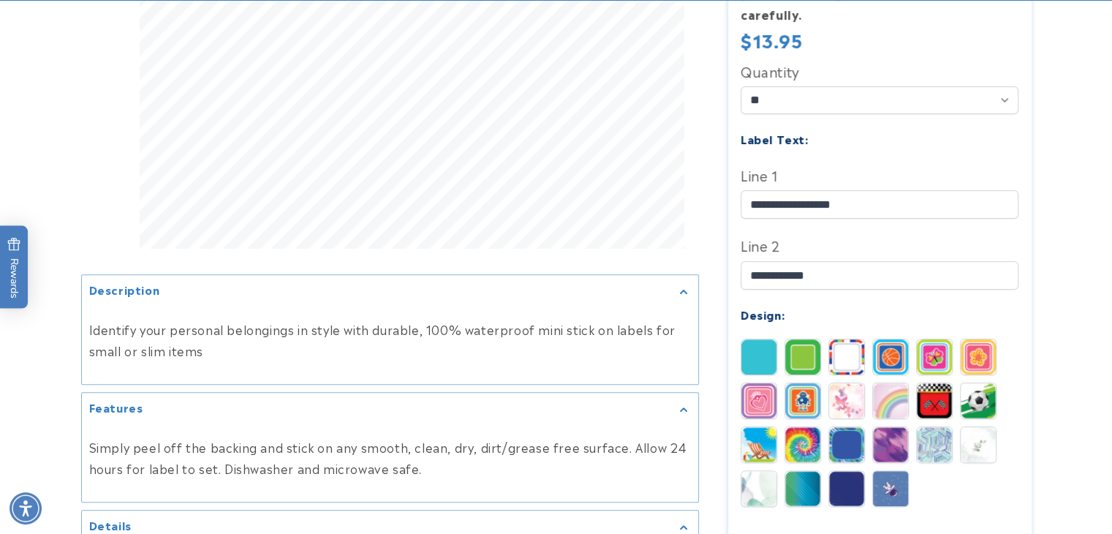
click at [933, 427] on img at bounding box center [934, 444] width 35 height 35
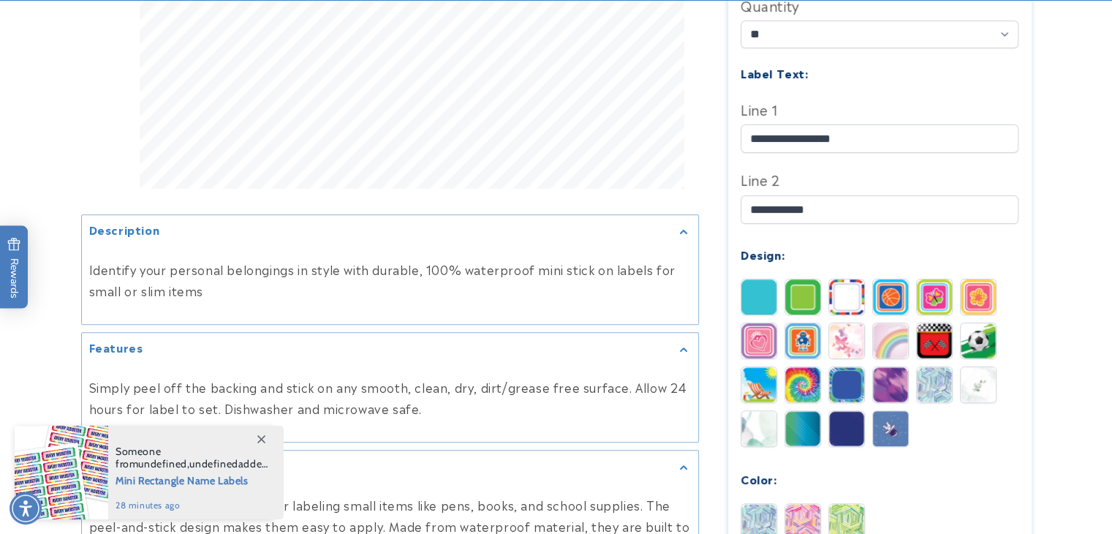
scroll to position [544, 0]
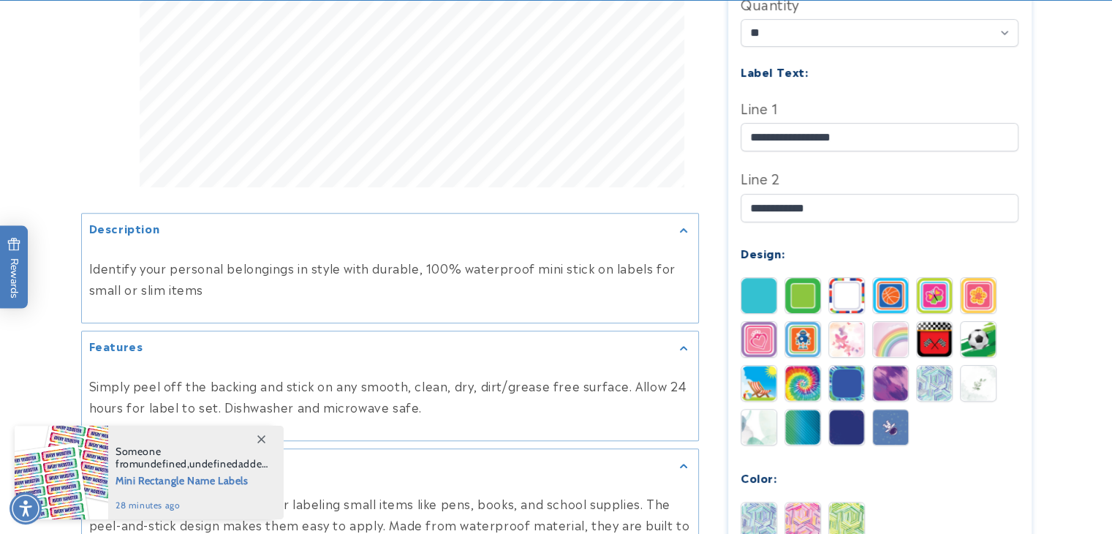
click at [750, 426] on img at bounding box center [758, 426] width 35 height 35
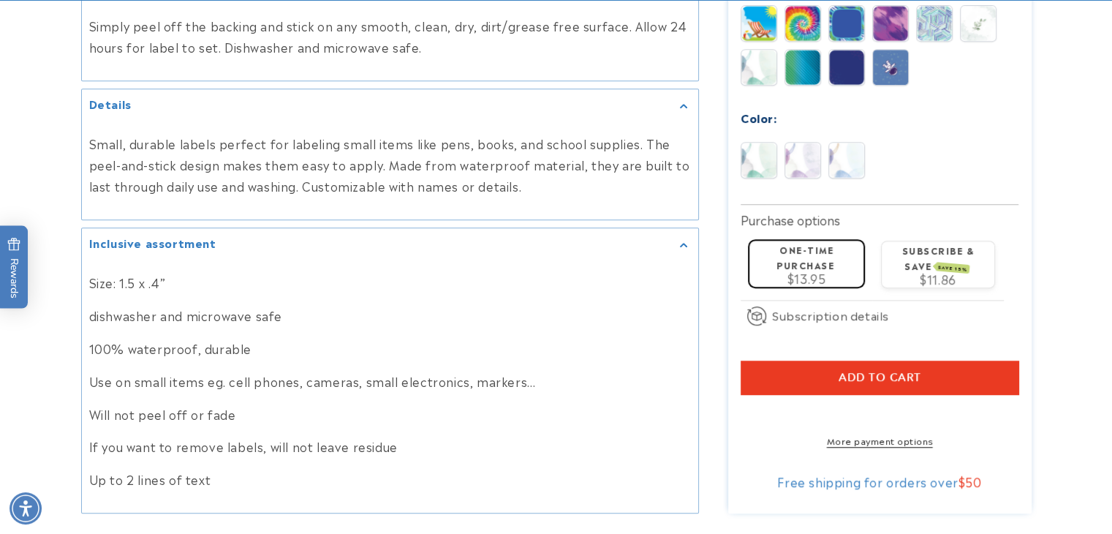
scroll to position [921, 0]
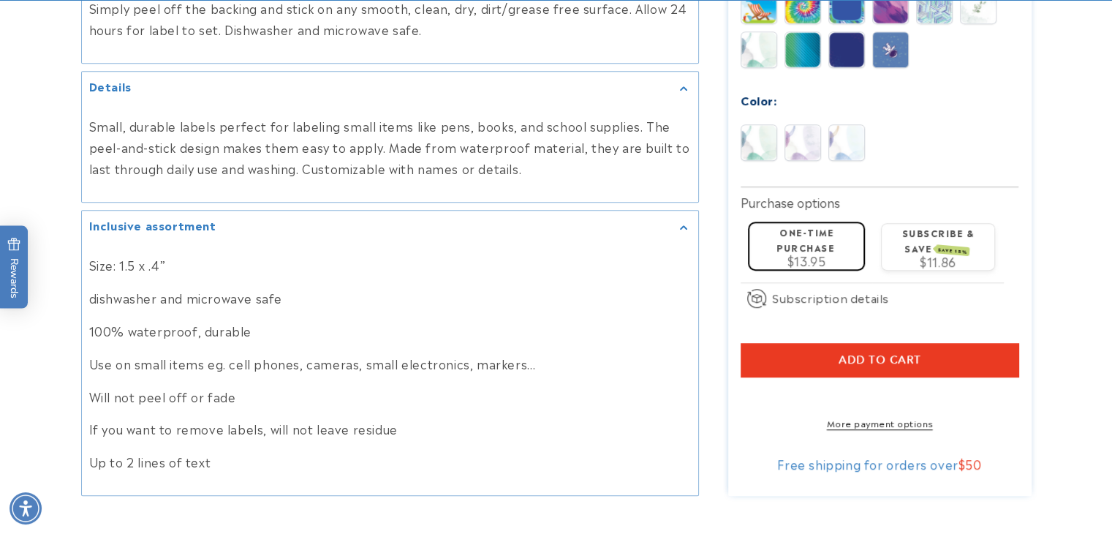
click at [850, 353] on span "Add to cart" at bounding box center [880, 359] width 83 height 13
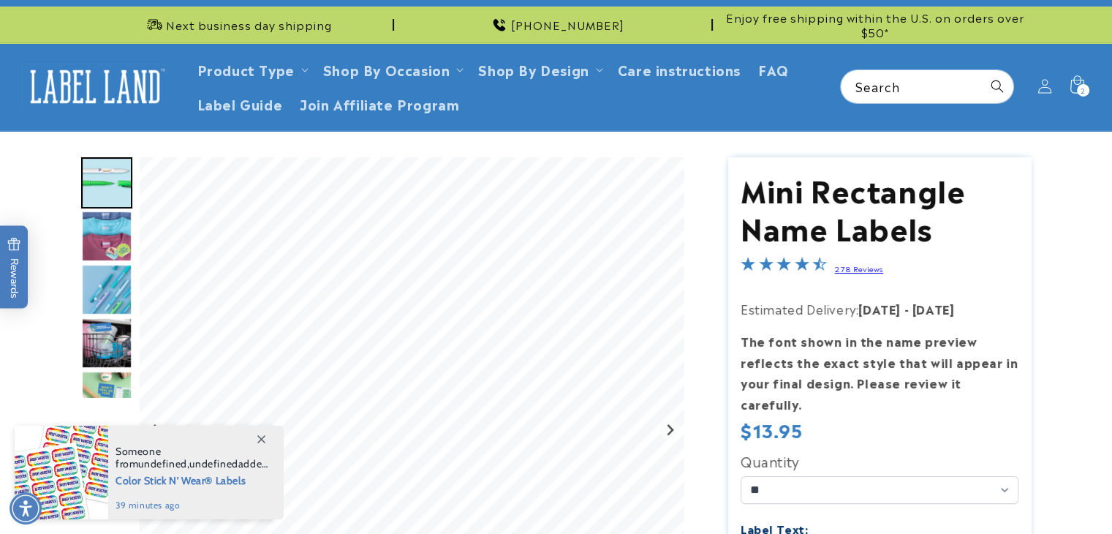
scroll to position [0, 0]
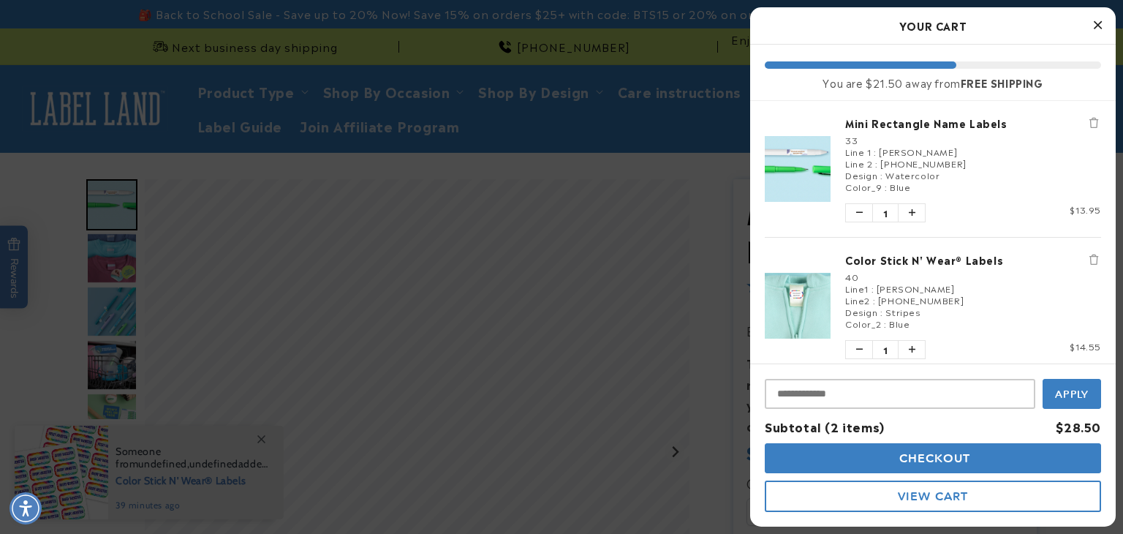
click at [1092, 32] on button "Close Cart" at bounding box center [1098, 26] width 22 height 22
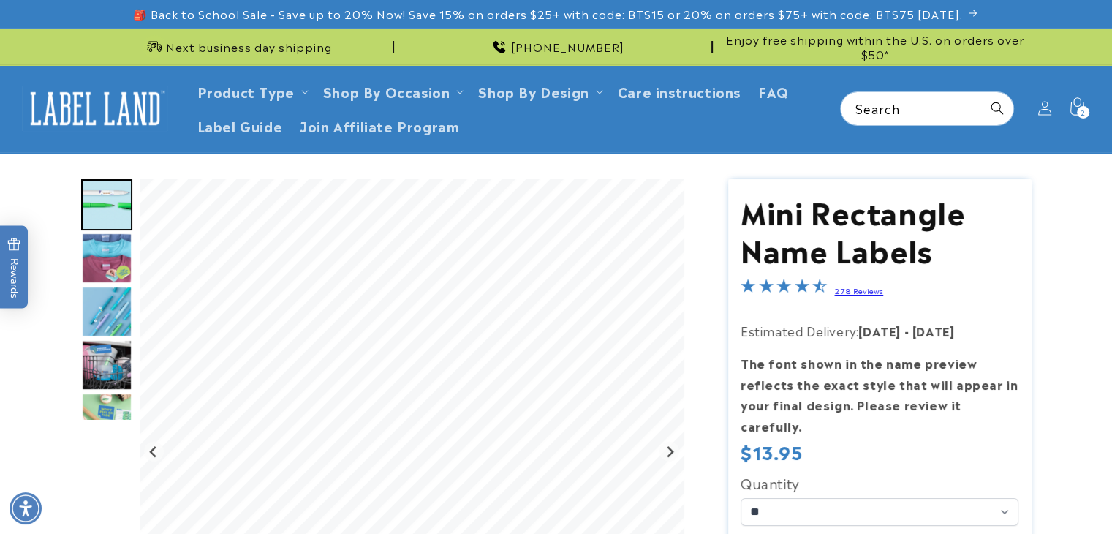
click at [106, 302] on img "Go to slide 4" at bounding box center [106, 311] width 51 height 51
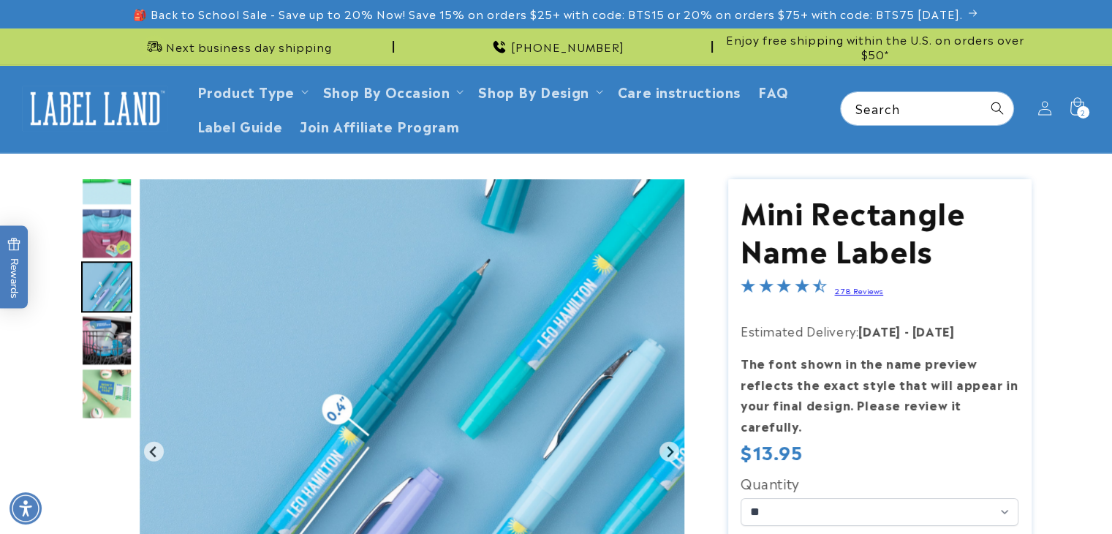
click at [102, 328] on img "Go to slide 5" at bounding box center [106, 339] width 51 height 51
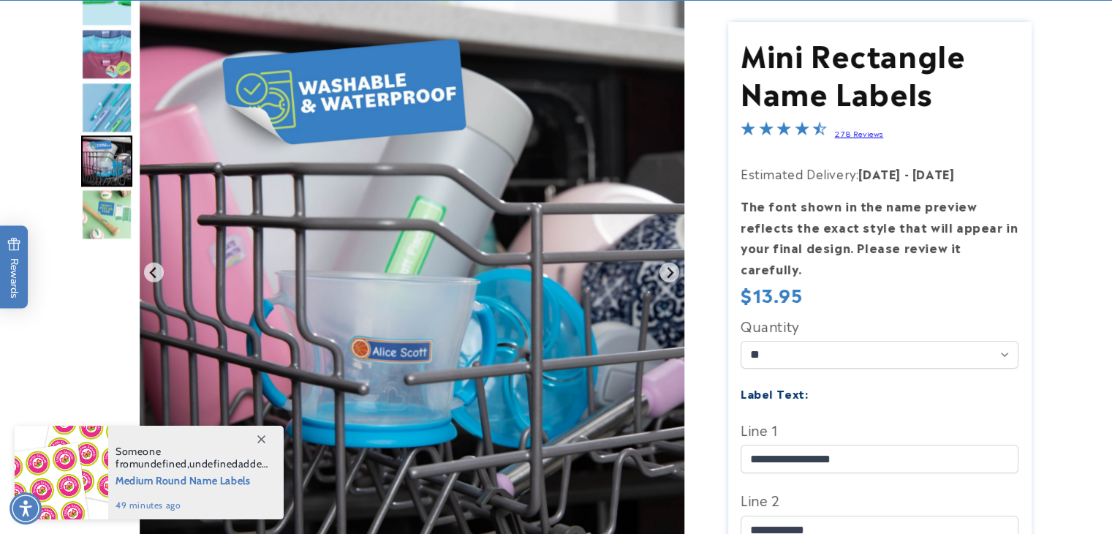
scroll to position [187, 0]
click at [96, 201] on img "Go to slide 6" at bounding box center [106, 213] width 51 height 51
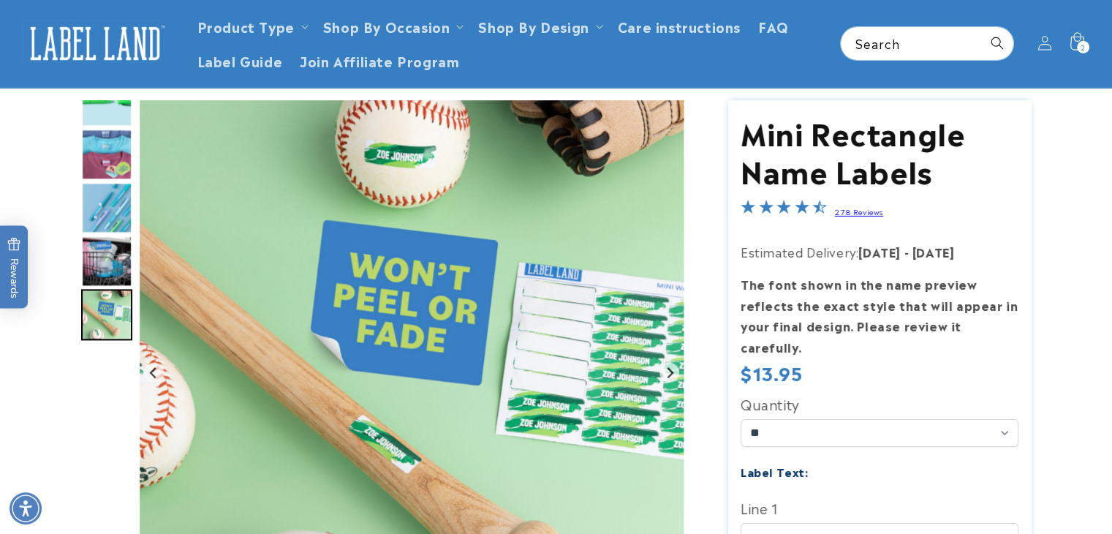
scroll to position [0, 0]
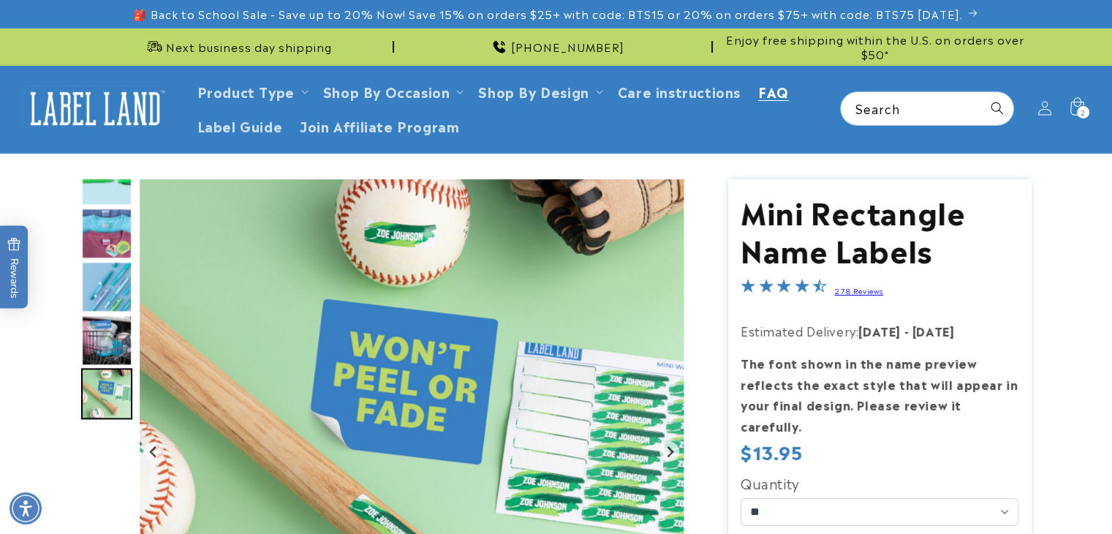
click at [771, 97] on span "FAQ" at bounding box center [773, 91] width 31 height 17
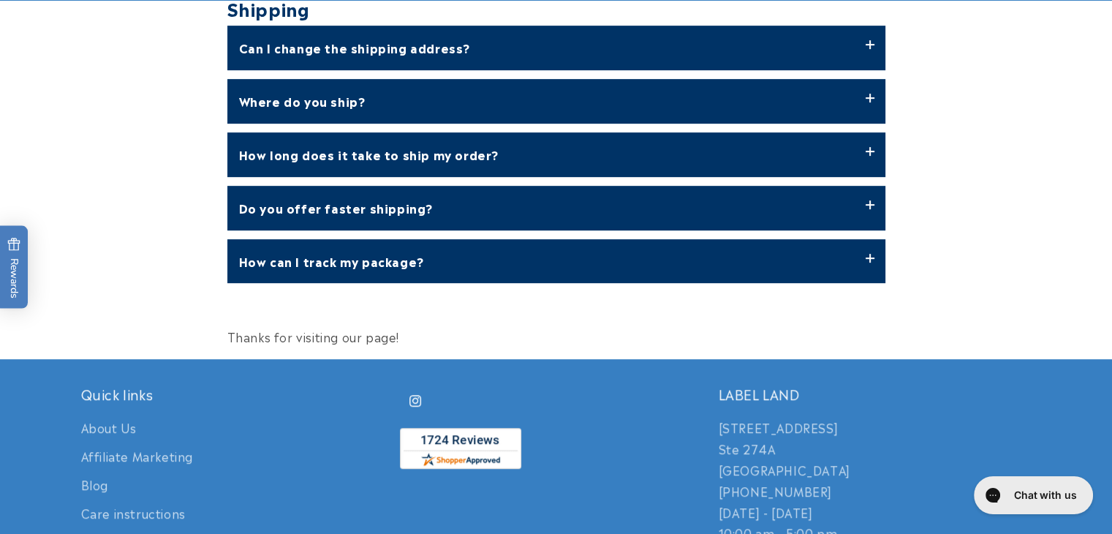
scroll to position [702, 0]
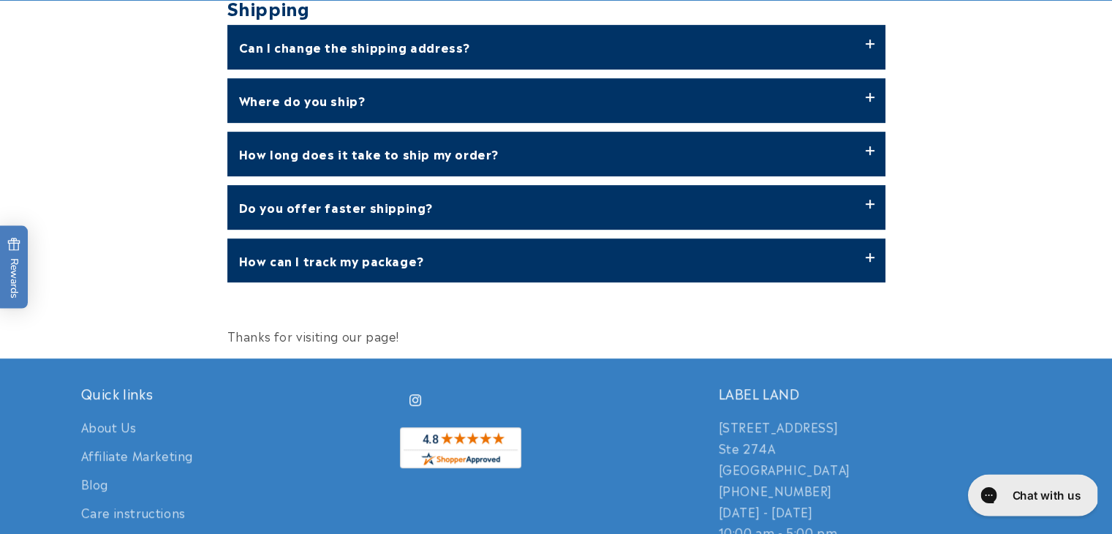
click h1 "Chat with us"
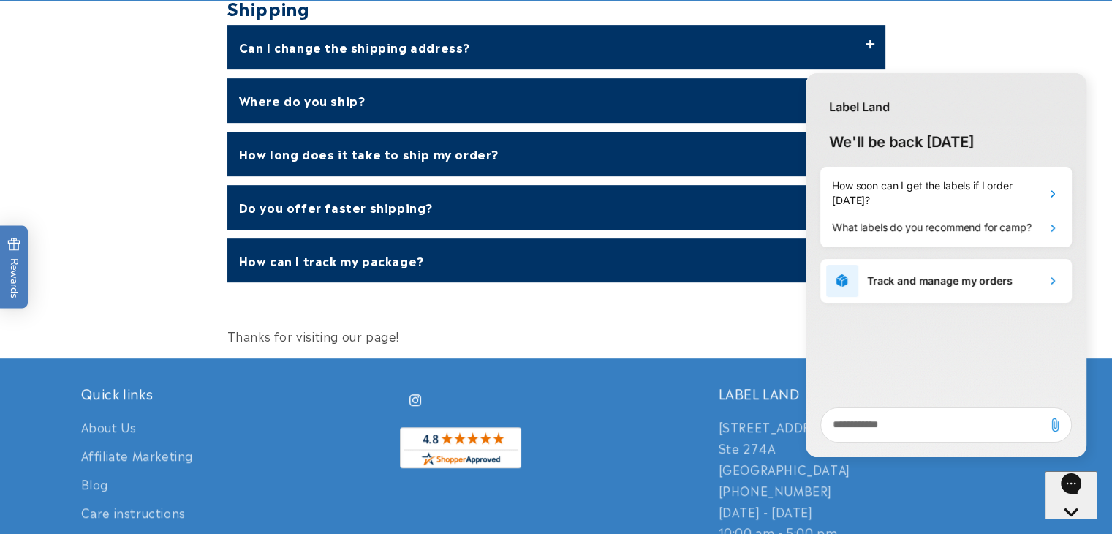
scroll to position [0, 0]
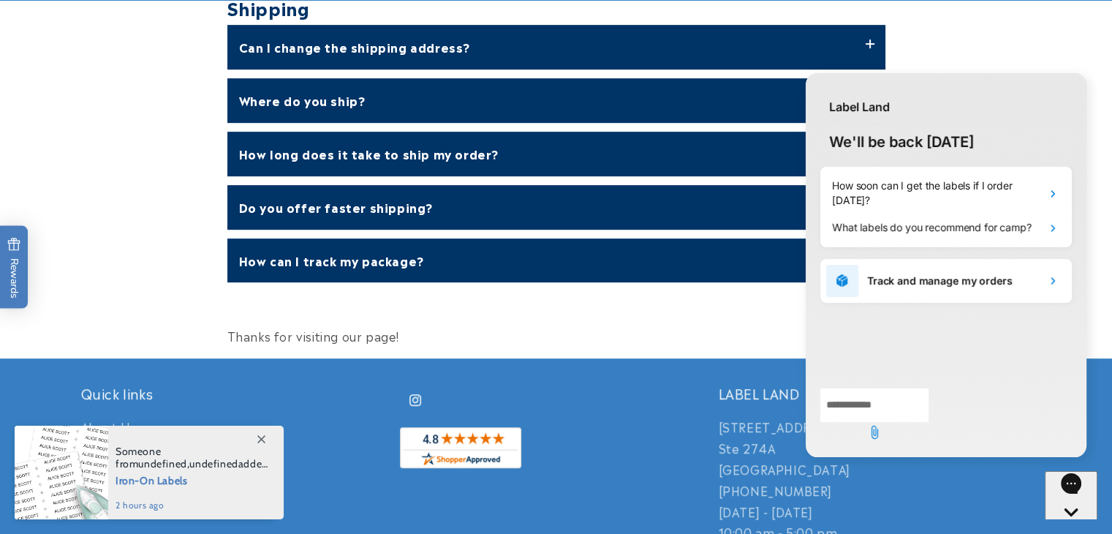
click textarea "live chat message input"
type textarea "*"
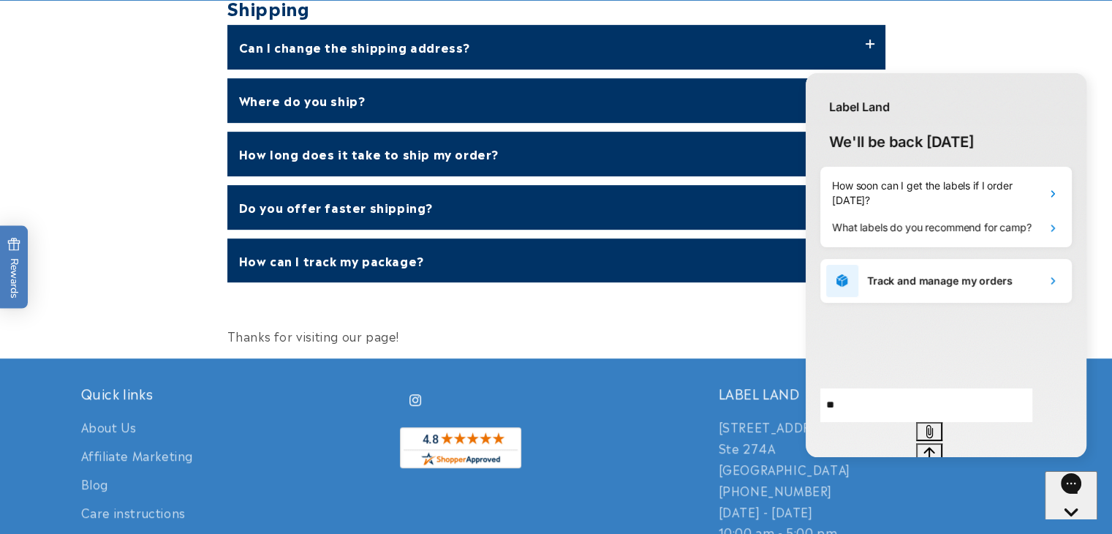
type textarea "*"
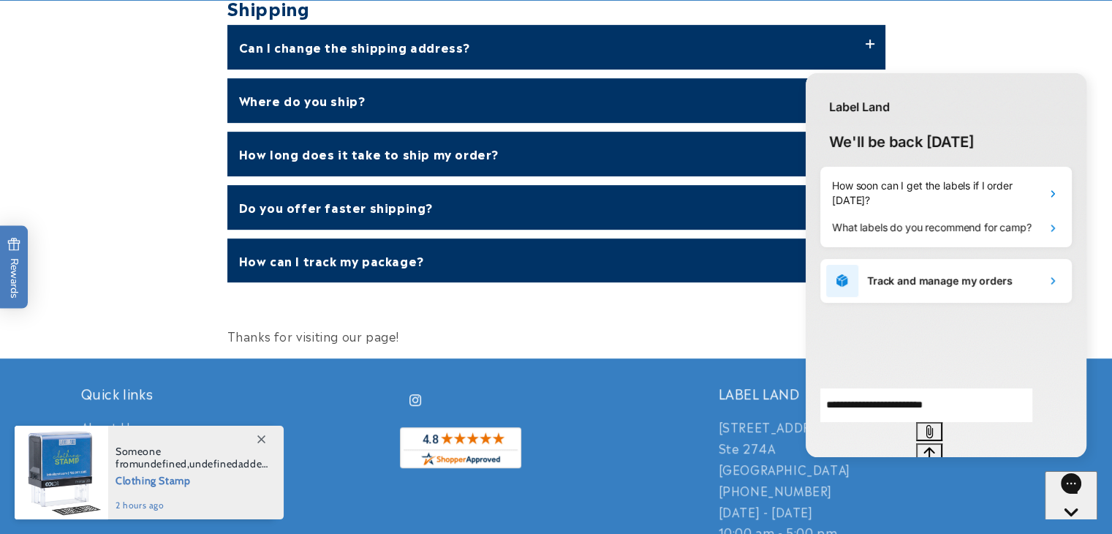
type textarea "**********"
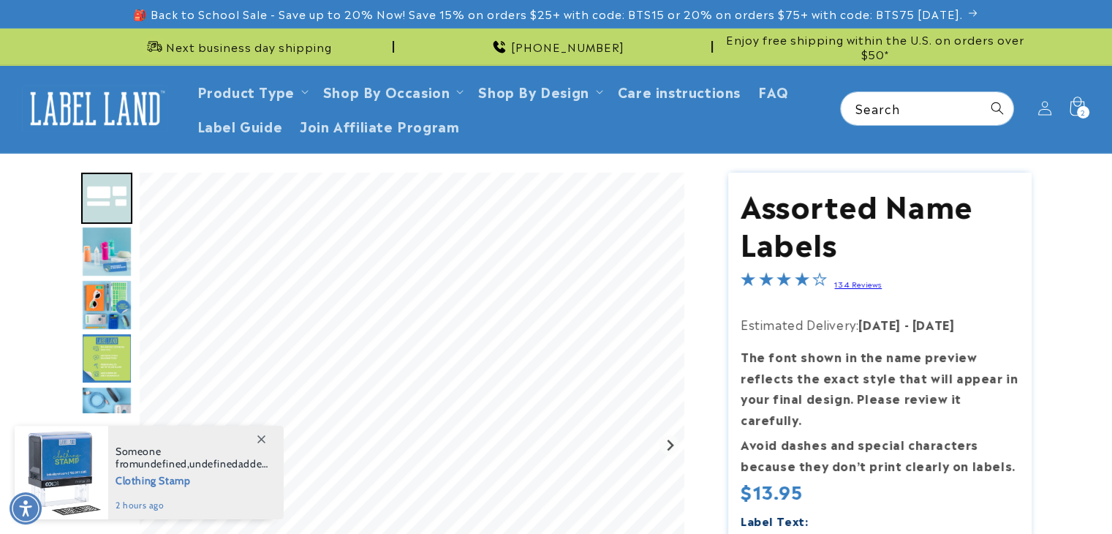
click at [1079, 108] on div "2 2 items" at bounding box center [1083, 112] width 12 height 12
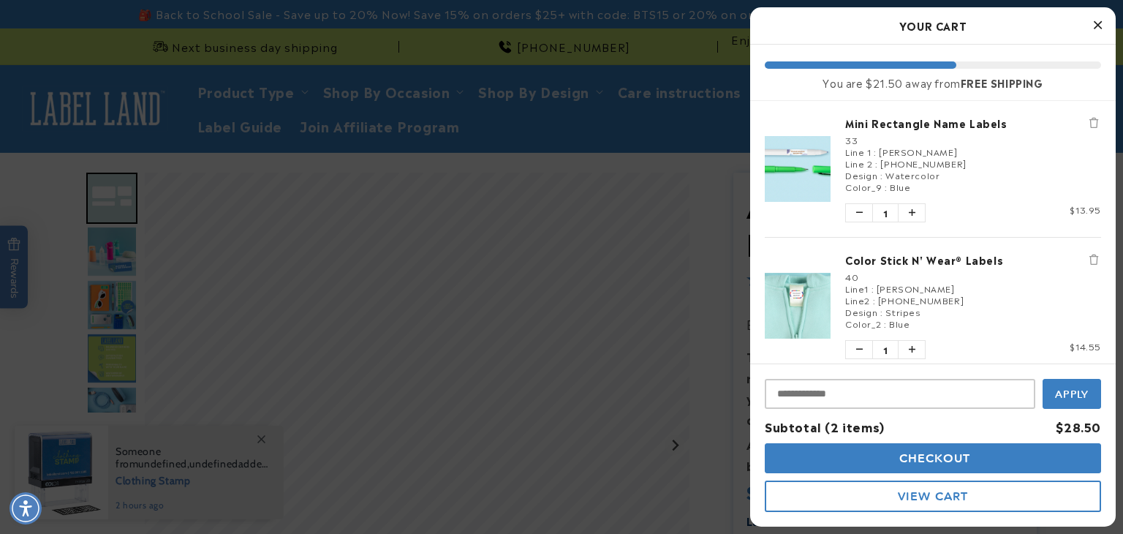
click at [898, 499] on span "View Cart" at bounding box center [933, 496] width 70 height 14
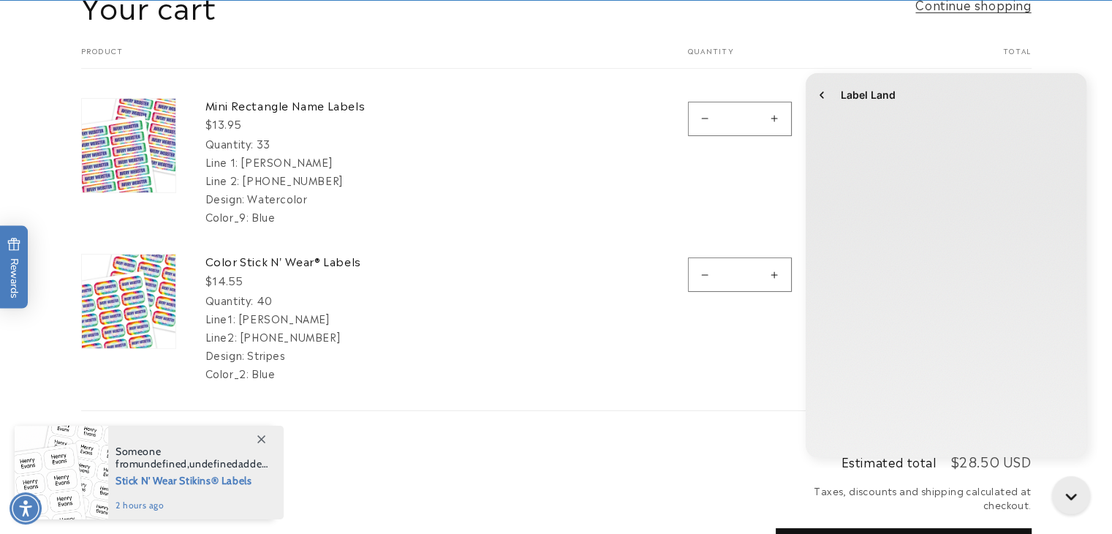
scroll to position [195, 0]
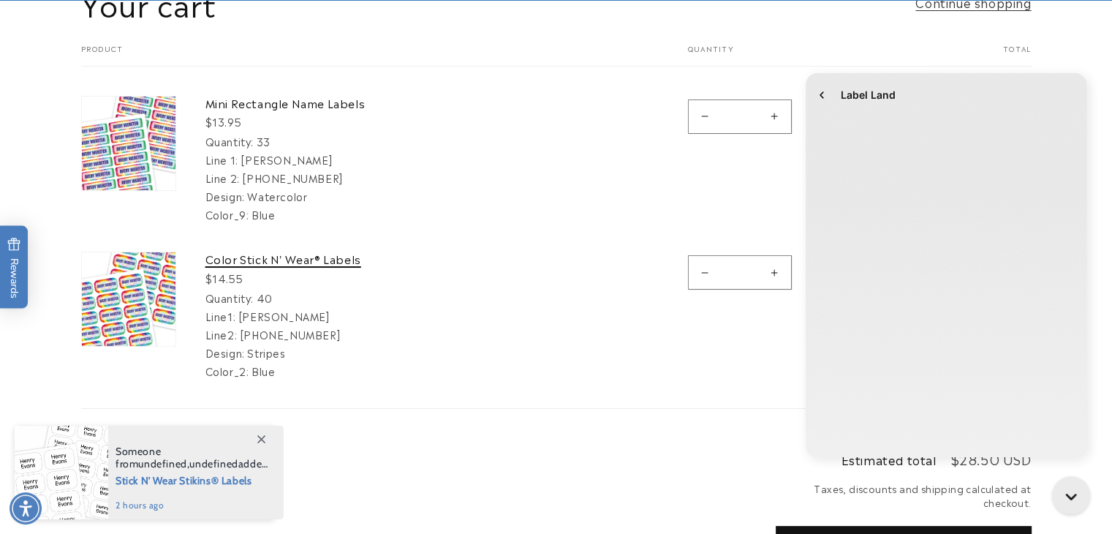
click at [301, 258] on link "Color Stick N' Wear® Labels" at bounding box center [314, 259] width 219 height 15
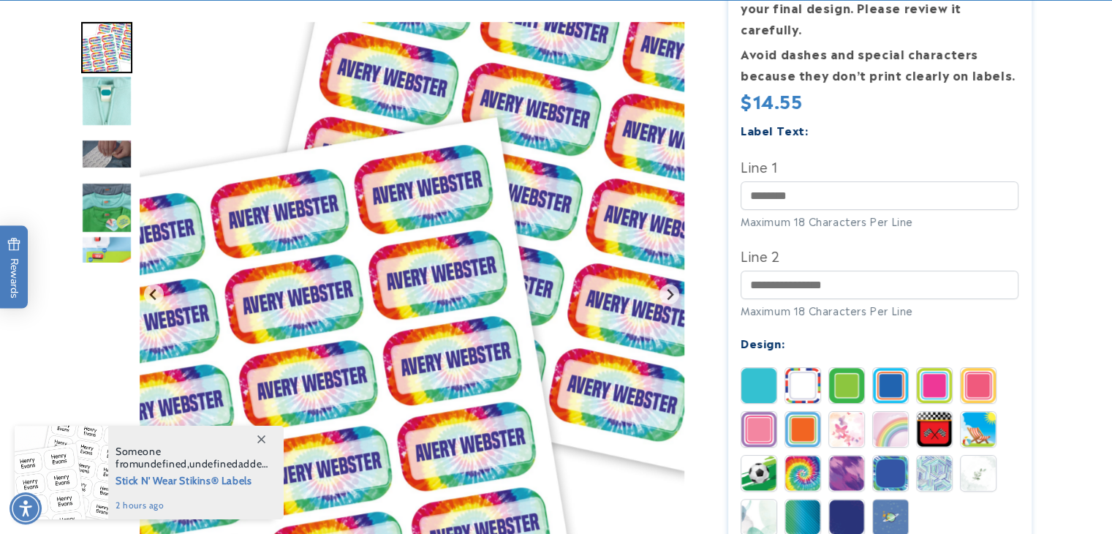
scroll to position [391, 0]
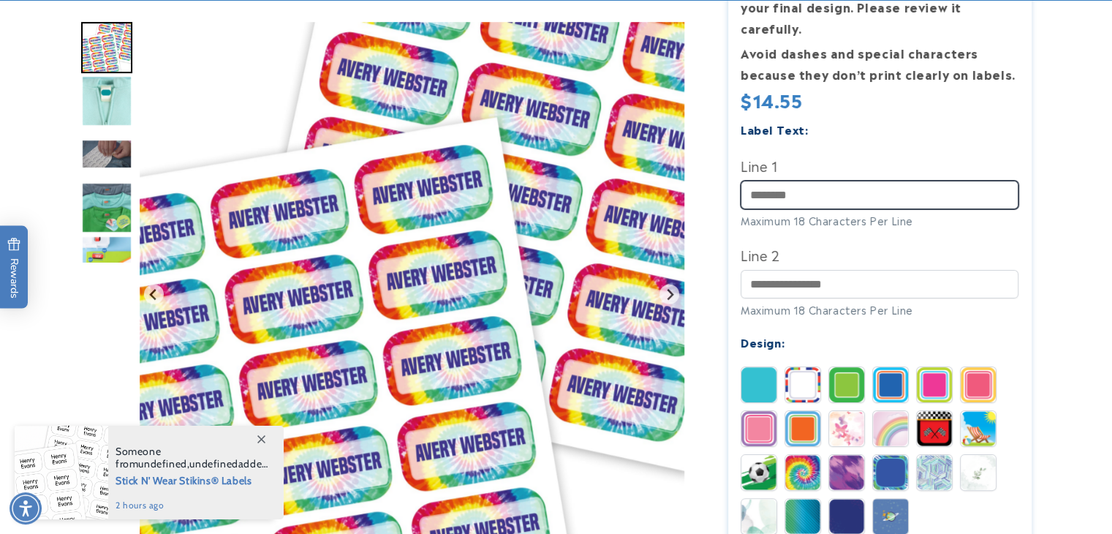
click at [834, 181] on input "Line 1" at bounding box center [880, 195] width 278 height 29
type input "**********"
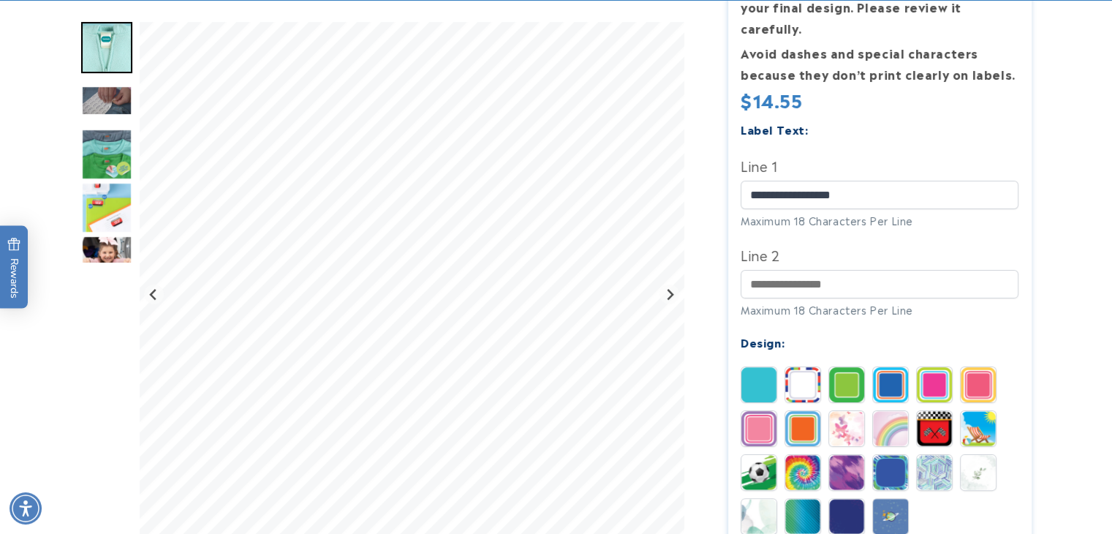
click at [934, 455] on img at bounding box center [934, 472] width 35 height 35
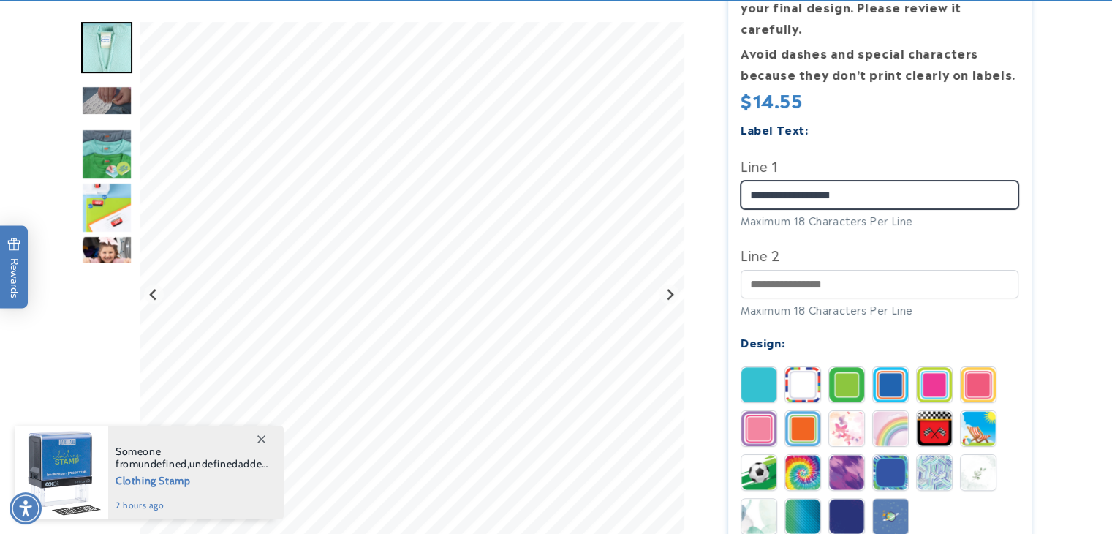
click at [888, 181] on input "**********" at bounding box center [880, 195] width 278 height 29
click at [748, 181] on input "**********" at bounding box center [880, 195] width 278 height 29
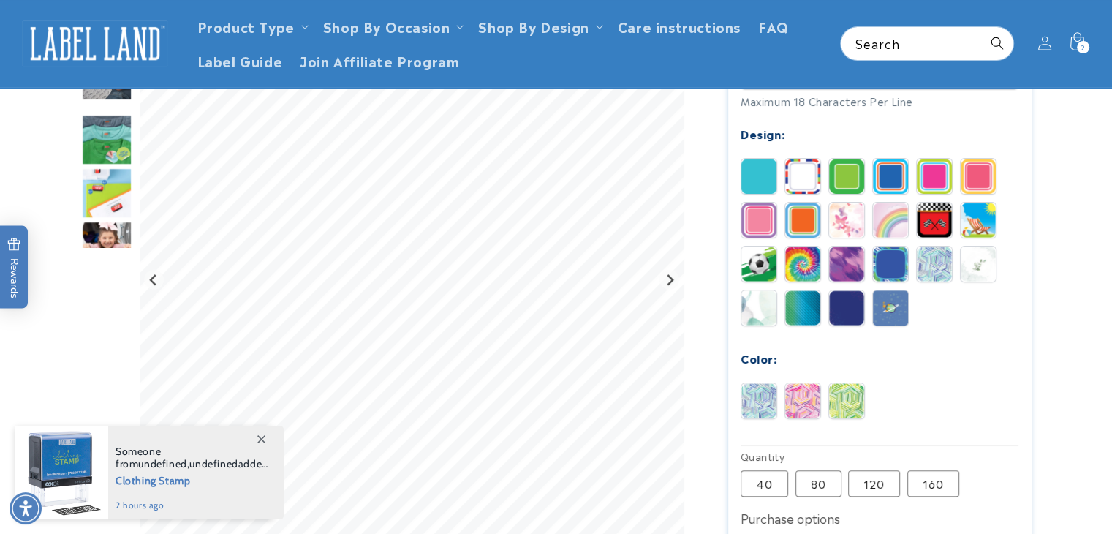
scroll to position [545, 0]
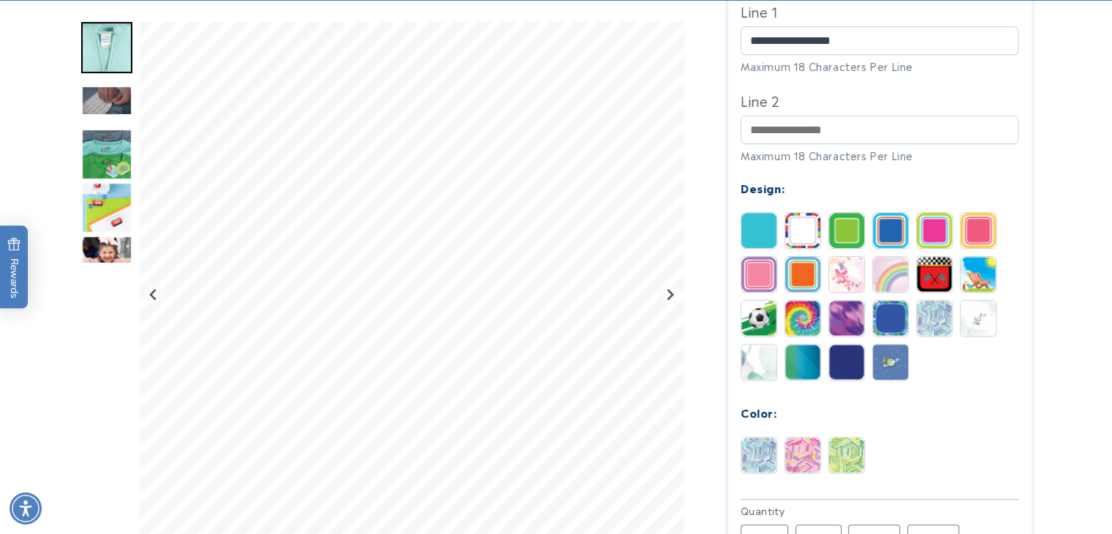
click at [755, 344] on img at bounding box center [758, 361] width 35 height 35
click at [814, 349] on img at bounding box center [802, 361] width 35 height 35
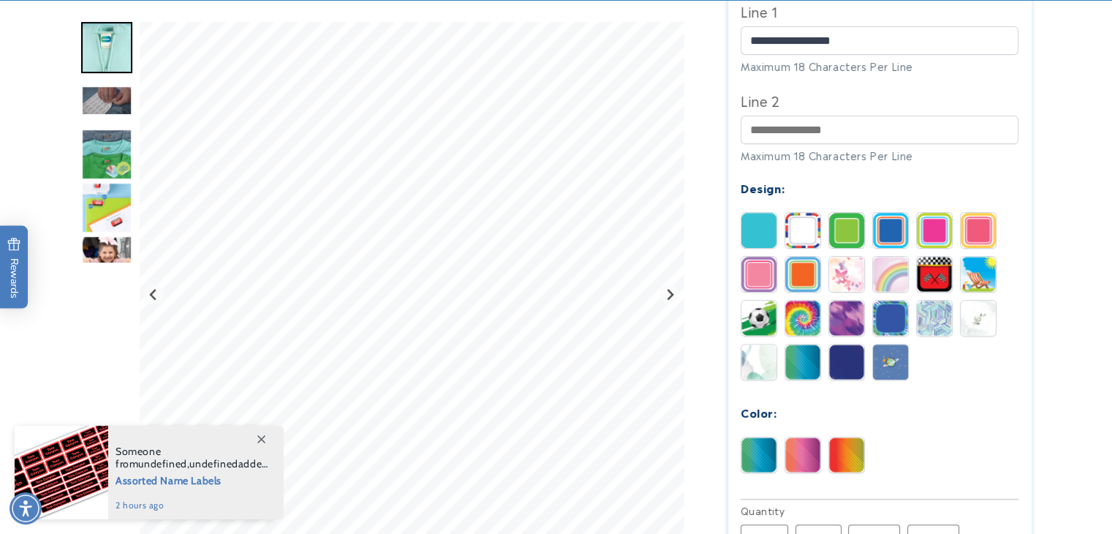
click at [758, 346] on img at bounding box center [758, 361] width 35 height 35
click at [842, 348] on img at bounding box center [846, 361] width 35 height 35
click at [751, 347] on img at bounding box center [758, 361] width 35 height 35
click at [848, 447] on img at bounding box center [846, 454] width 35 height 35
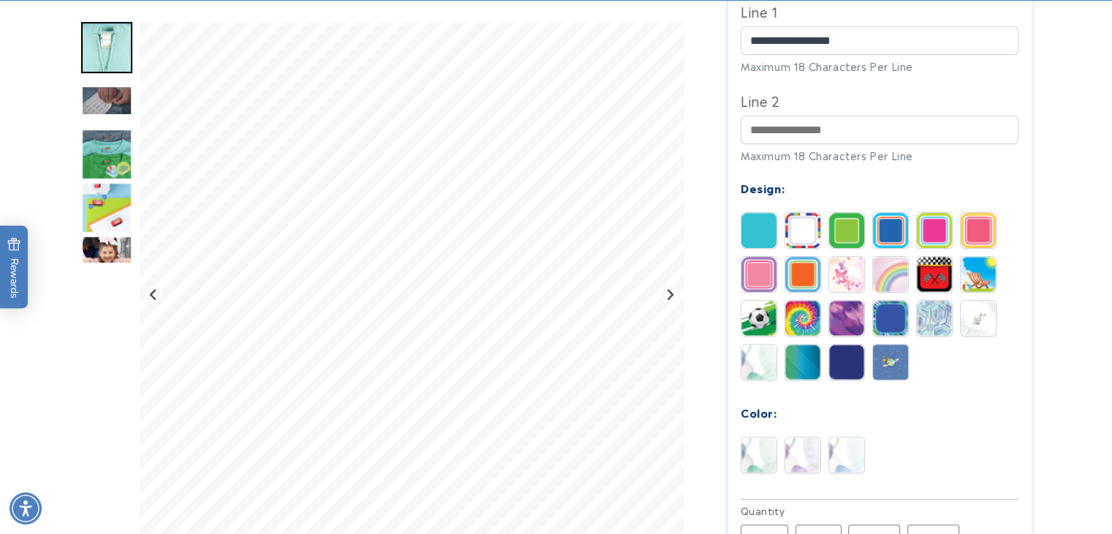
click at [755, 437] on img at bounding box center [758, 454] width 35 height 35
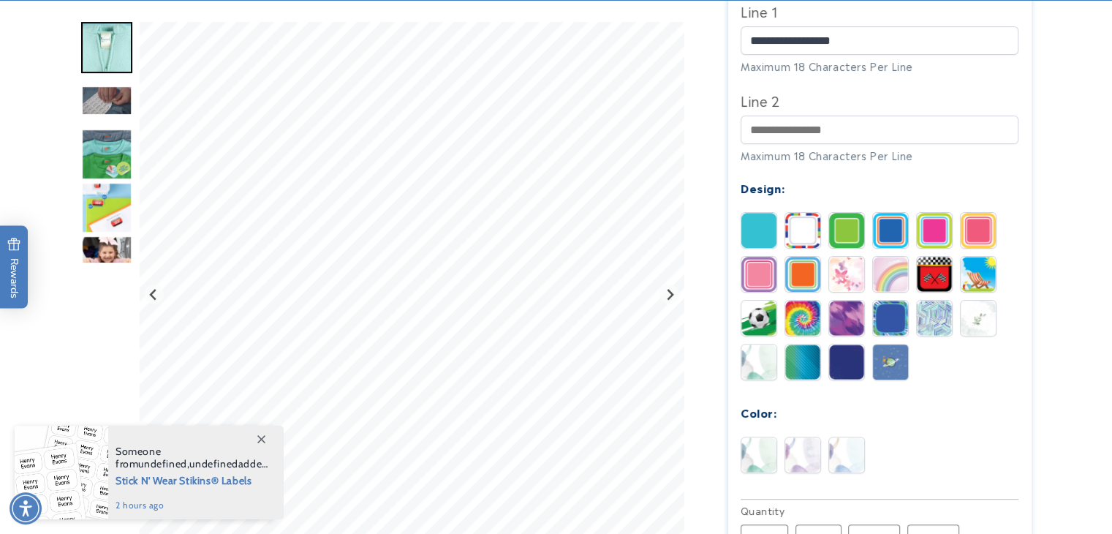
click at [836, 439] on img at bounding box center [846, 454] width 35 height 35
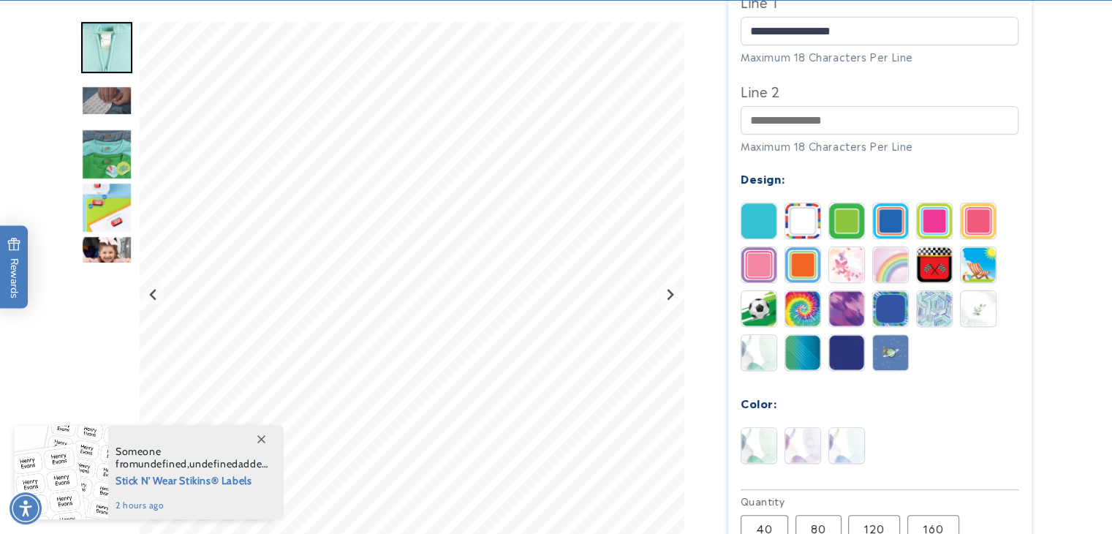
scroll to position [556, 0]
click at [756, 428] on img at bounding box center [758, 444] width 35 height 35
click at [849, 430] on img at bounding box center [846, 444] width 35 height 35
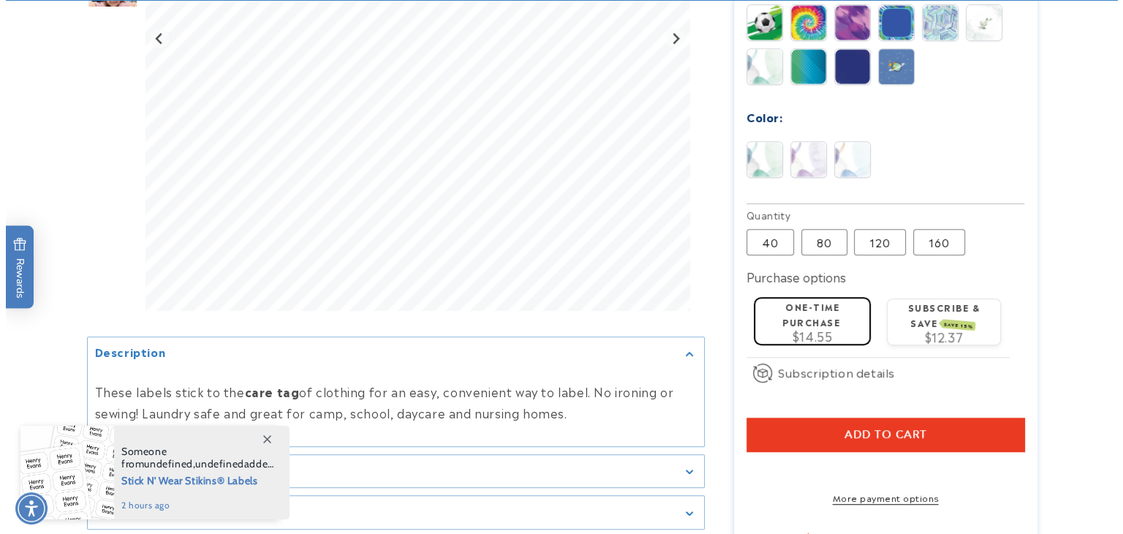
scroll to position [842, 0]
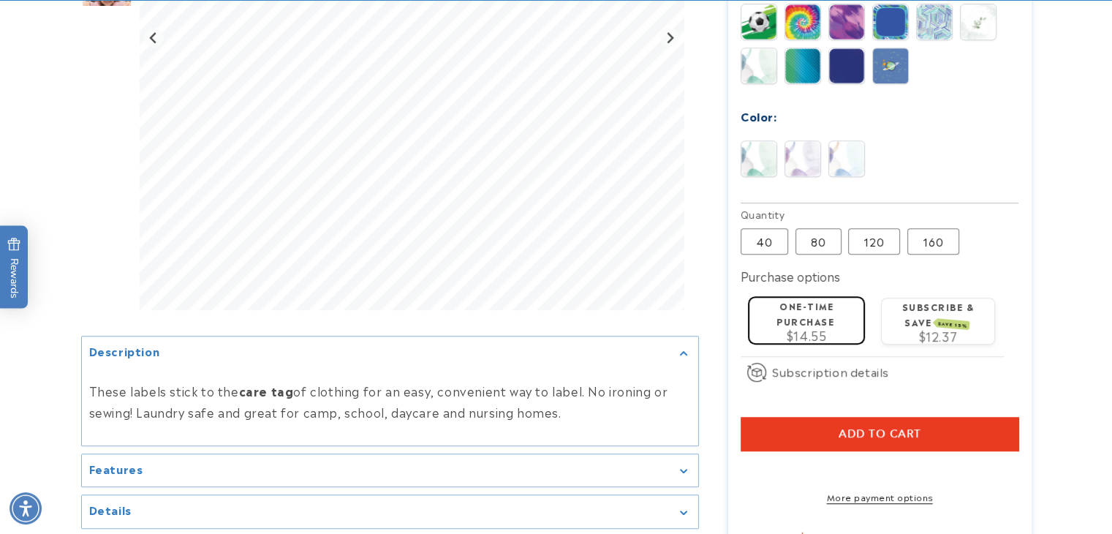
click at [806, 417] on button "Add to cart" at bounding box center [880, 434] width 278 height 34
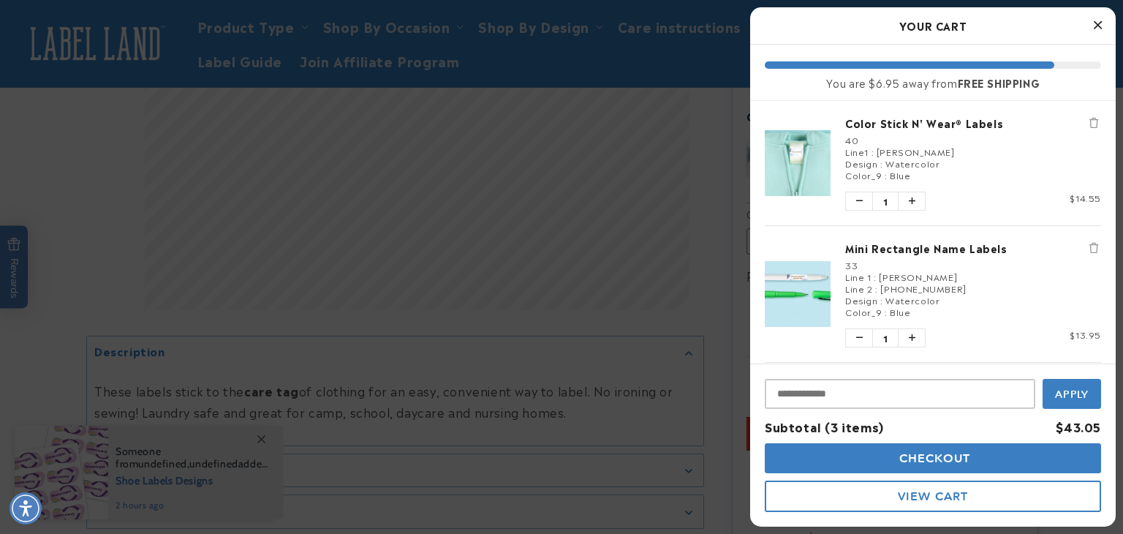
click at [1095, 21] on icon "Close Cart" at bounding box center [1098, 24] width 8 height 13
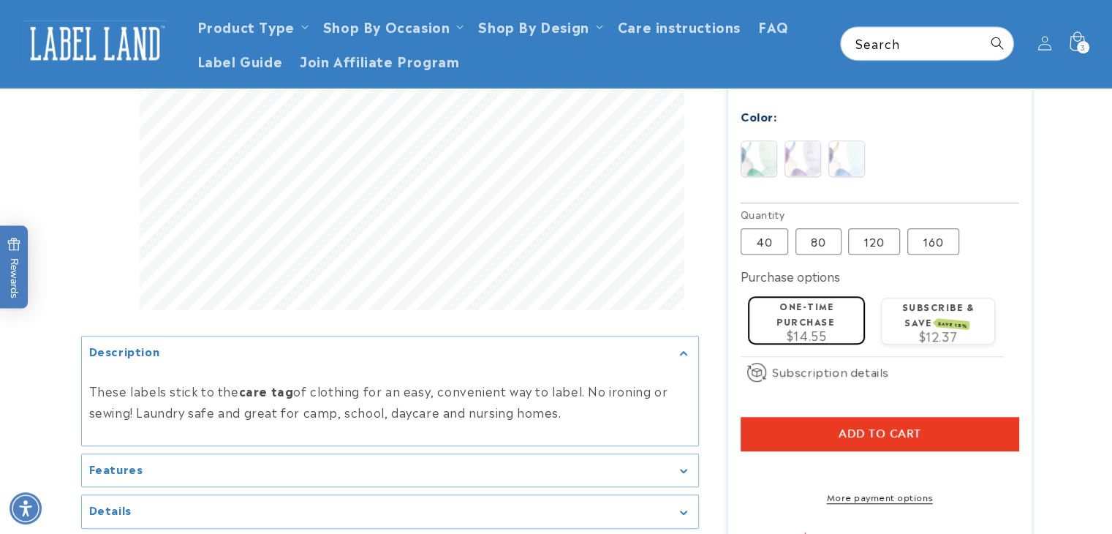
click at [1085, 36] on icon at bounding box center [1077, 43] width 34 height 34
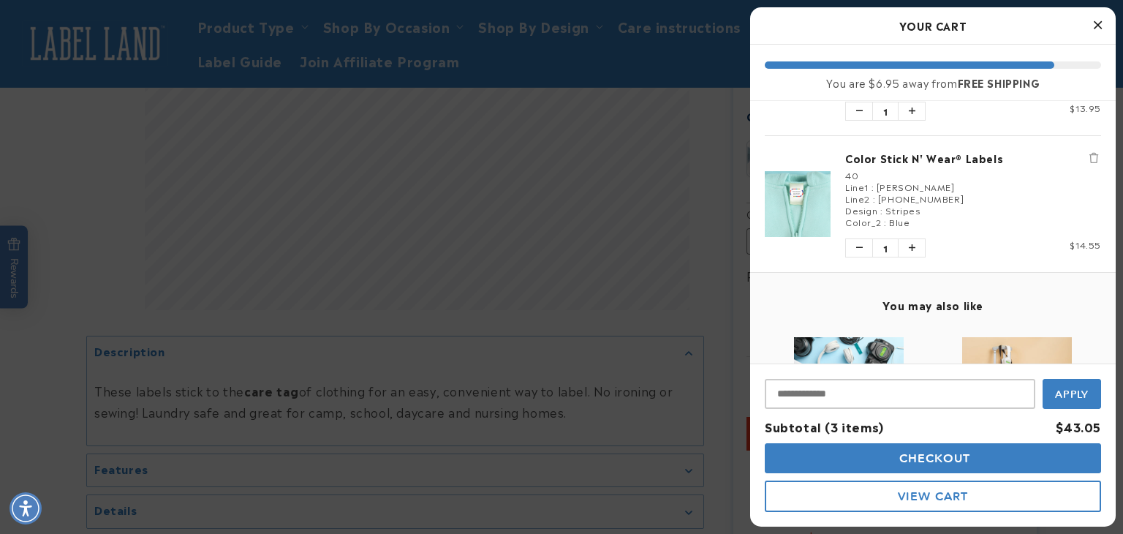
scroll to position [227, 0]
click at [876, 502] on button "View Cart" at bounding box center [933, 495] width 336 height 31
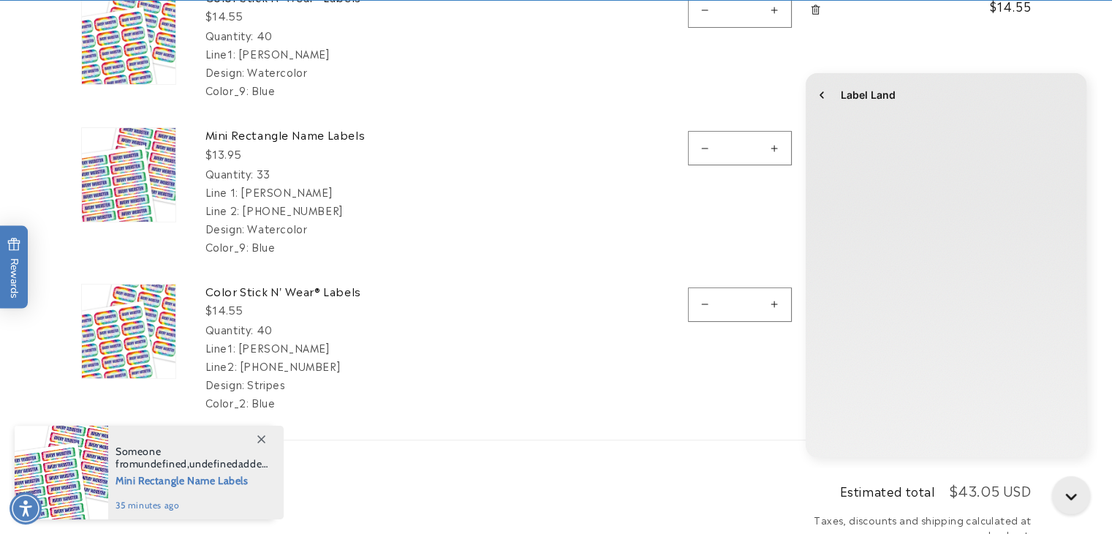
scroll to position [306, 0]
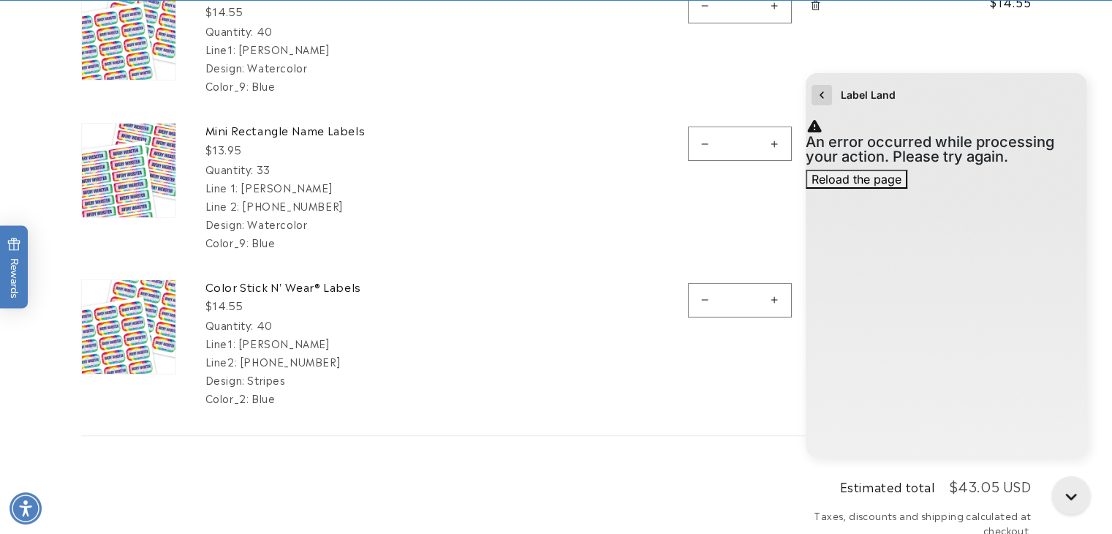
click at [818, 96] on icon "go to home page" at bounding box center [822, 95] width 15 height 18
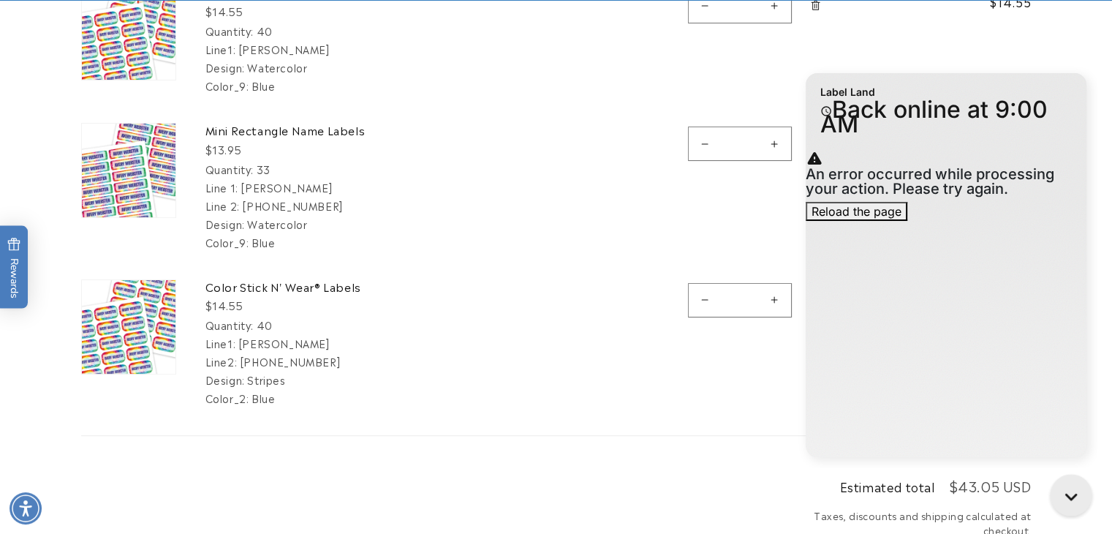
click at [1066, 494] on icon "Close gorgias live chat" at bounding box center [1074, 498] width 16 height 16
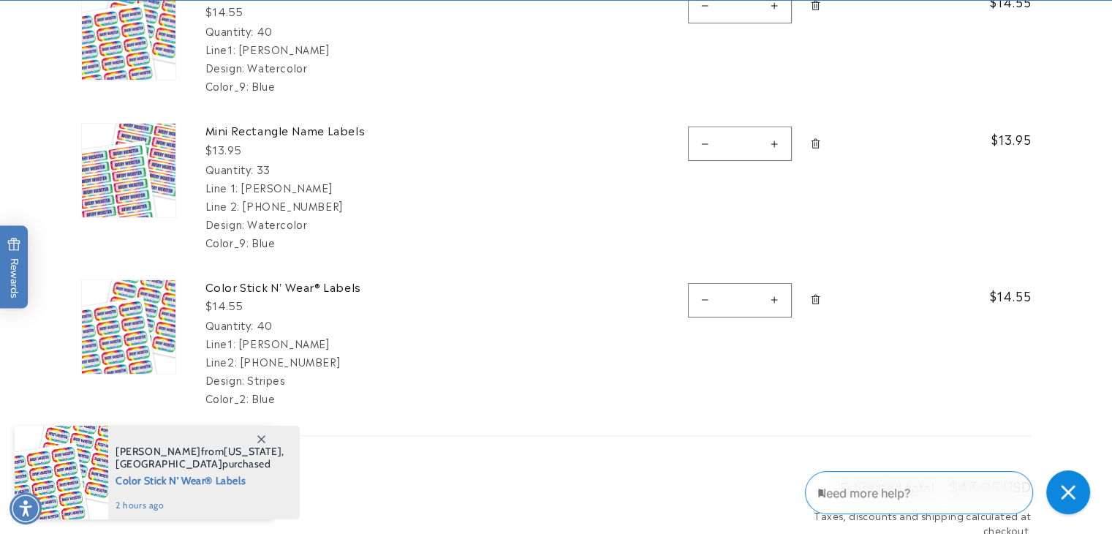
click at [702, 297] on button "Decrease quantity for Color Stick N&#39; Wear® Labels" at bounding box center [705, 300] width 33 height 34
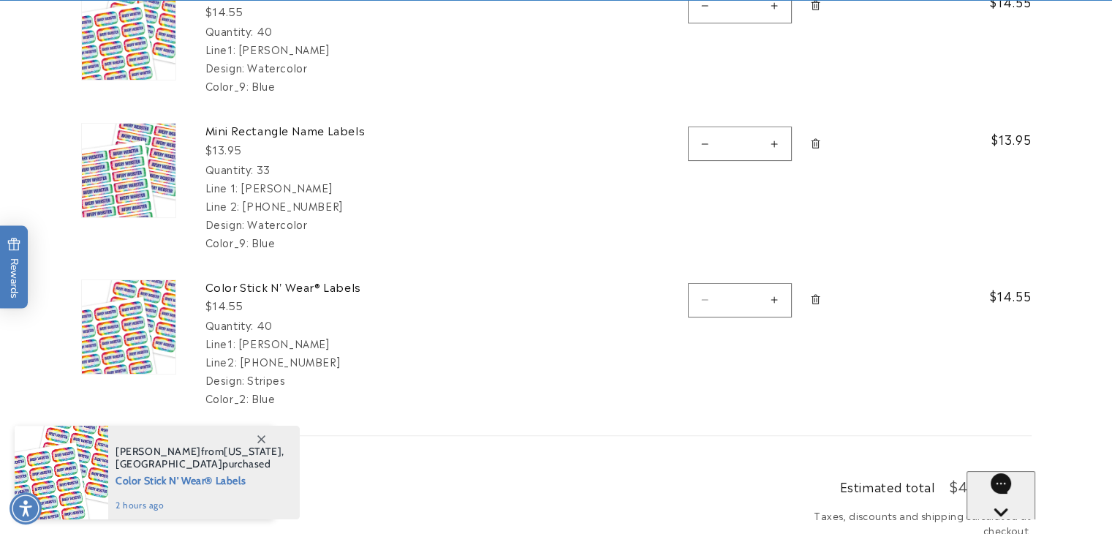
type input "*"
click at [816, 299] on icon "Remove Color Stick N&#39; Wear® Labels - 40" at bounding box center [815, 300] width 3 height 5
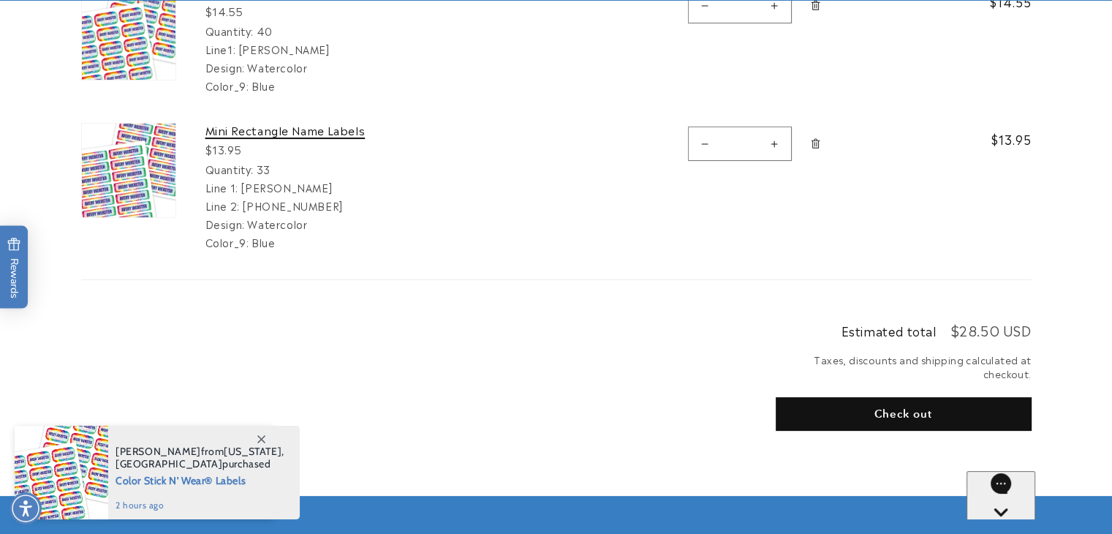
click at [287, 127] on link "Mini Rectangle Name Labels" at bounding box center [314, 130] width 219 height 15
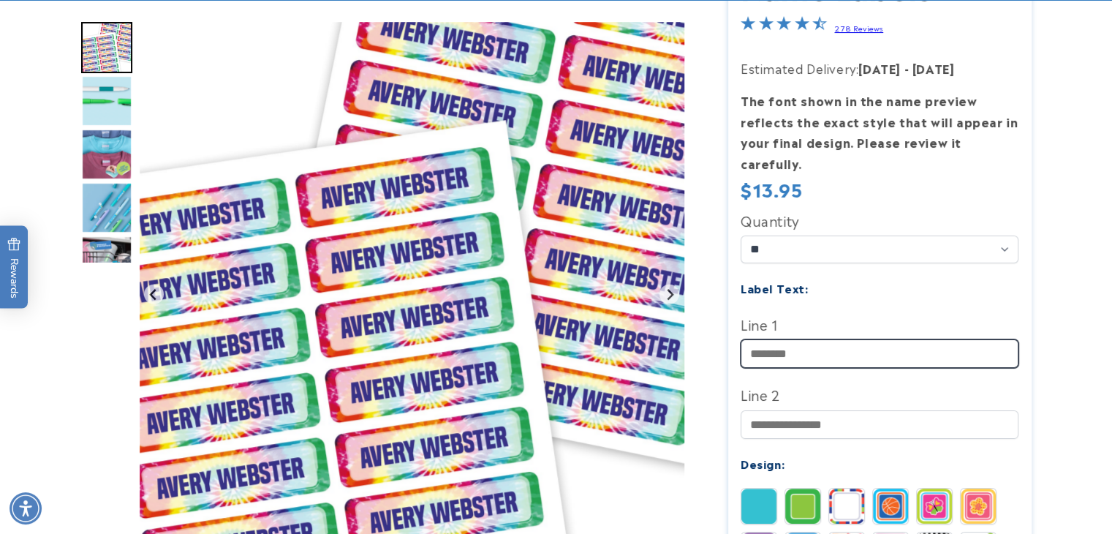
scroll to position [292, 0]
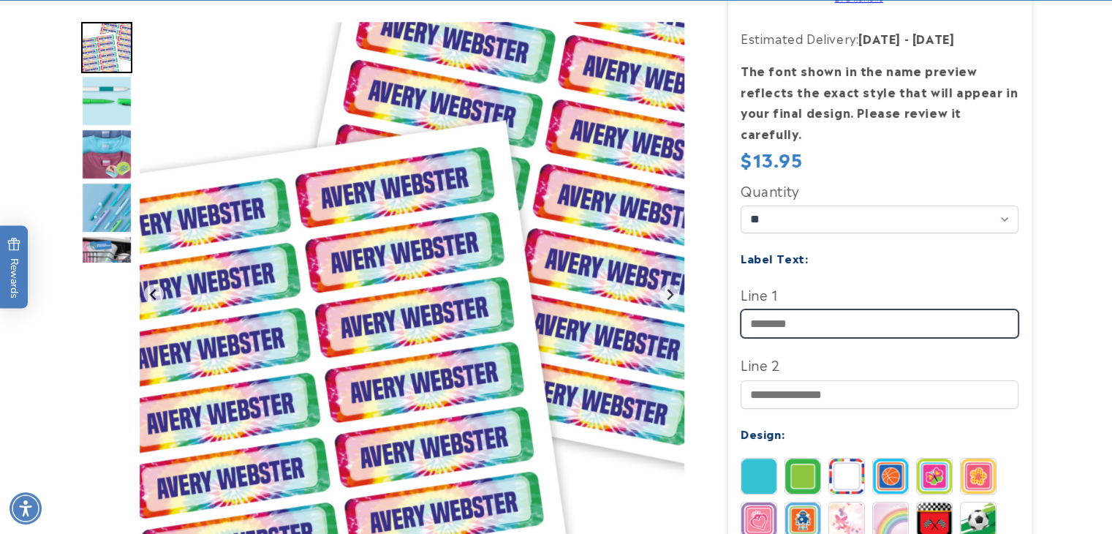
click at [786, 309] on input "Line 1" at bounding box center [880, 323] width 278 height 29
type input "**********"
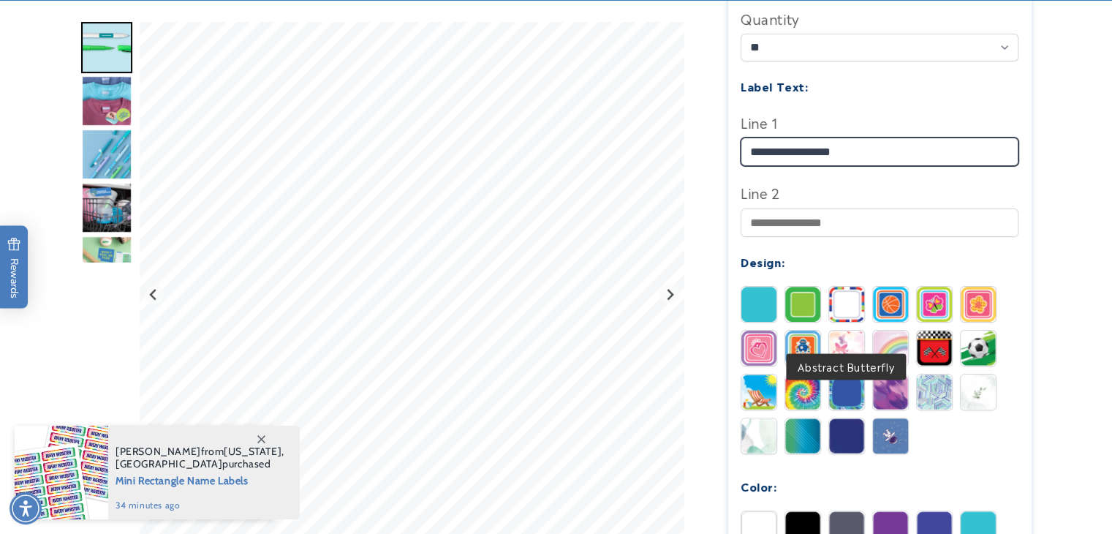
scroll to position [470, 0]
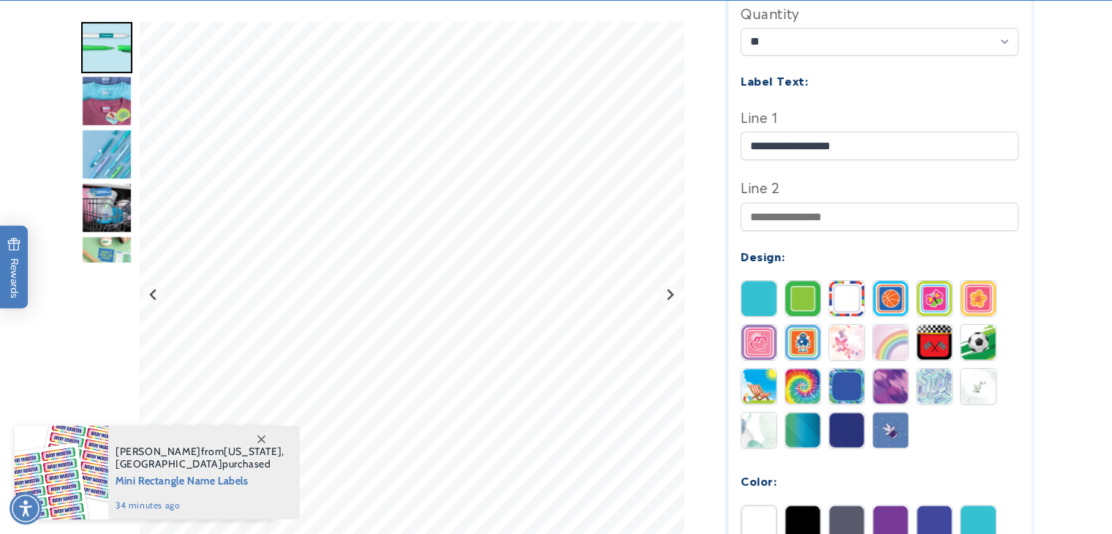
click at [759, 412] on img at bounding box center [758, 429] width 35 height 35
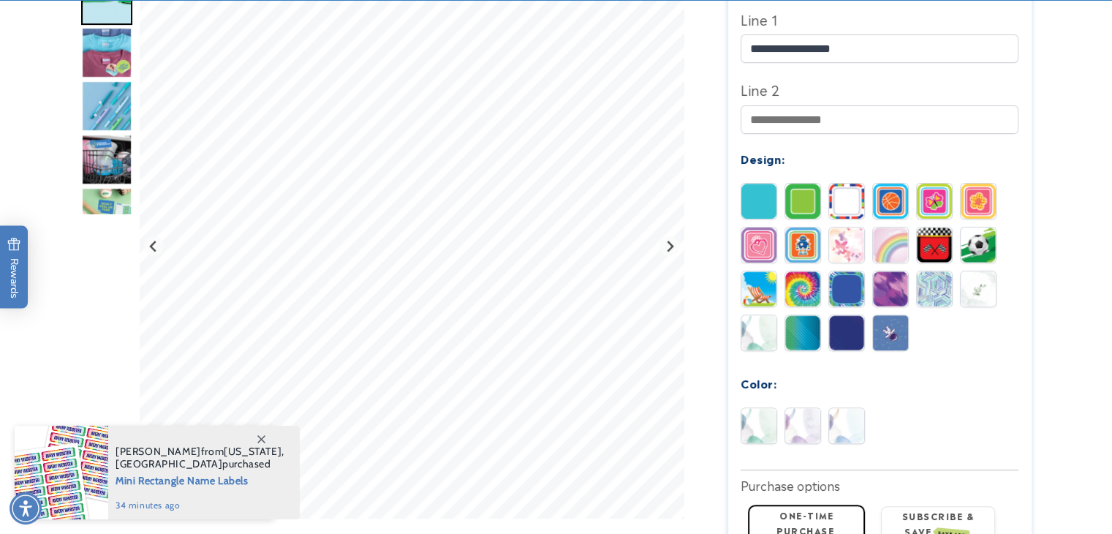
scroll to position [588, 0]
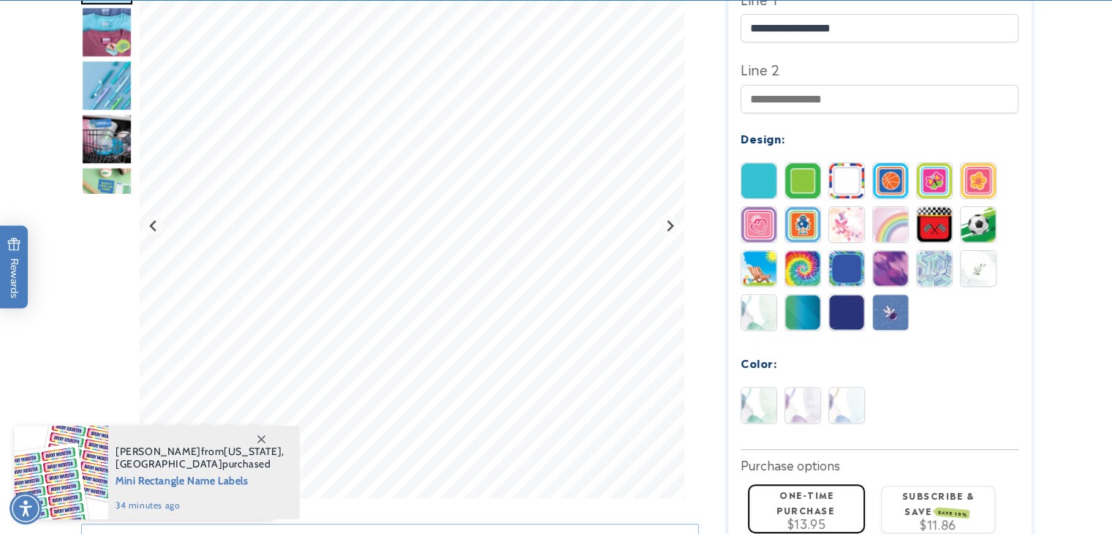
click at [853, 399] on img at bounding box center [846, 405] width 35 height 35
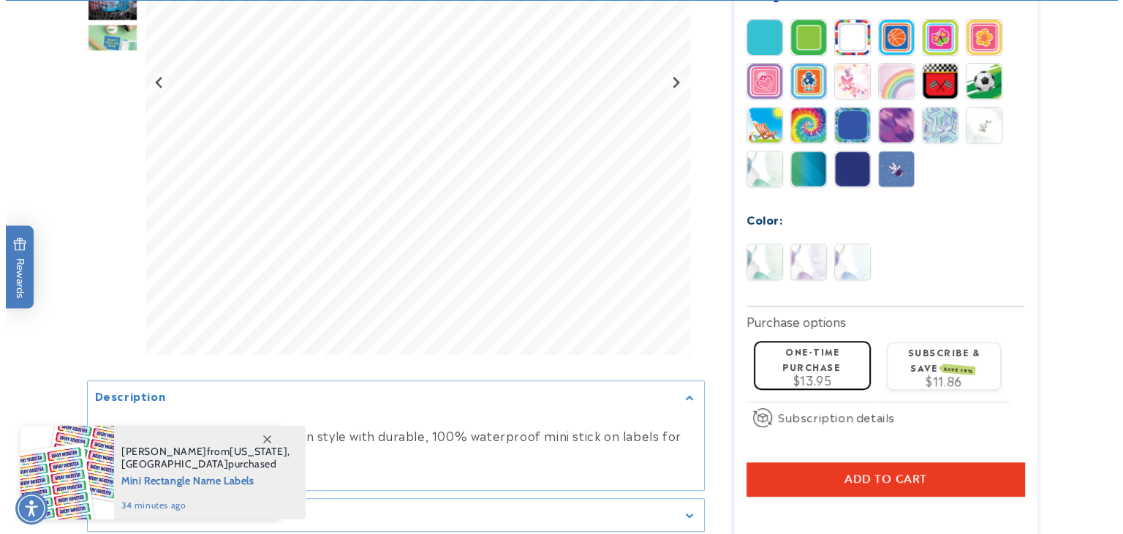
scroll to position [739, 0]
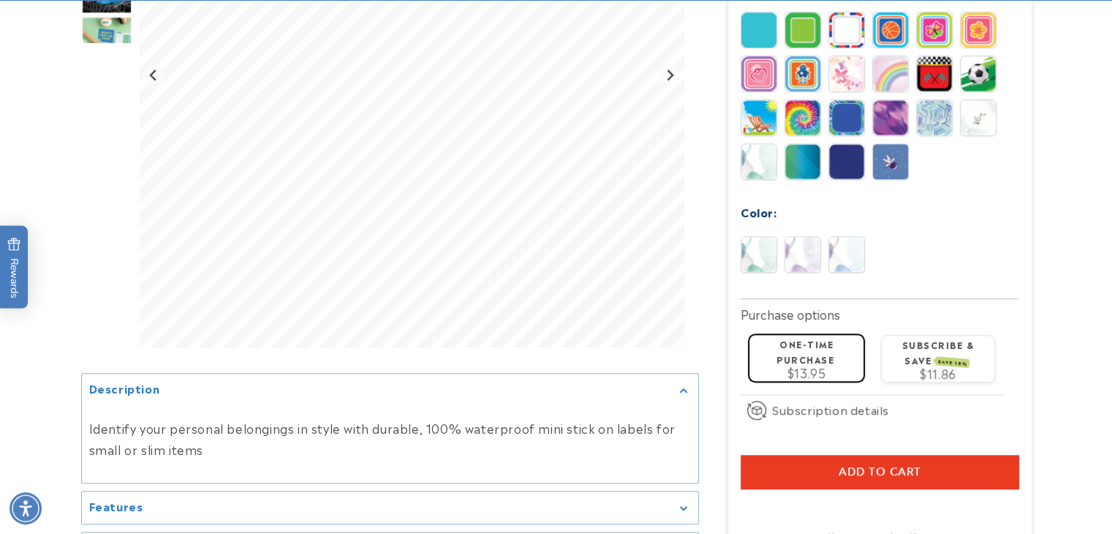
click at [766, 455] on button "Add to cart" at bounding box center [880, 472] width 278 height 34
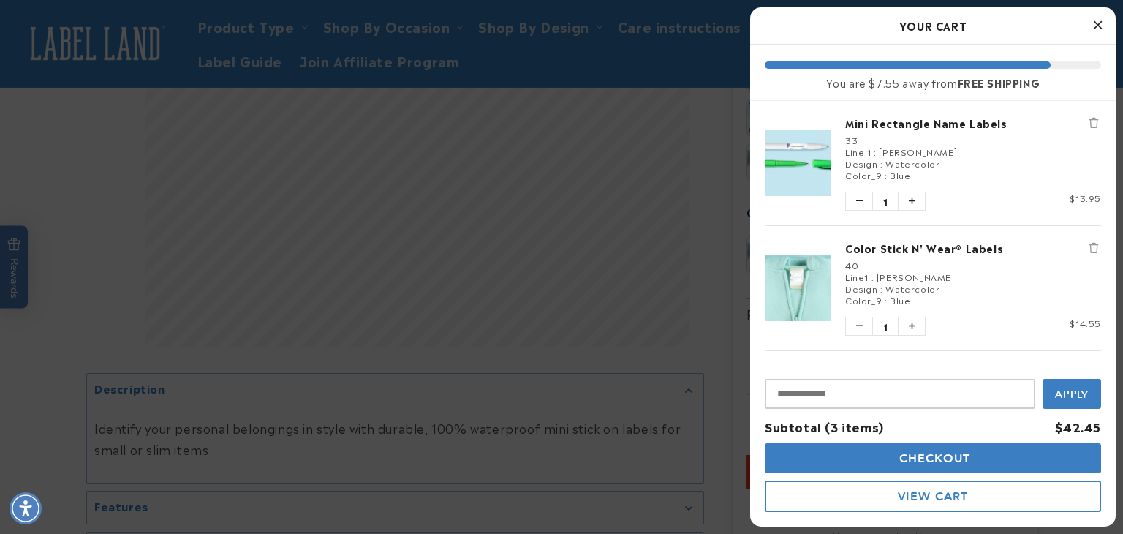
click at [883, 492] on button "View Cart" at bounding box center [933, 495] width 336 height 31
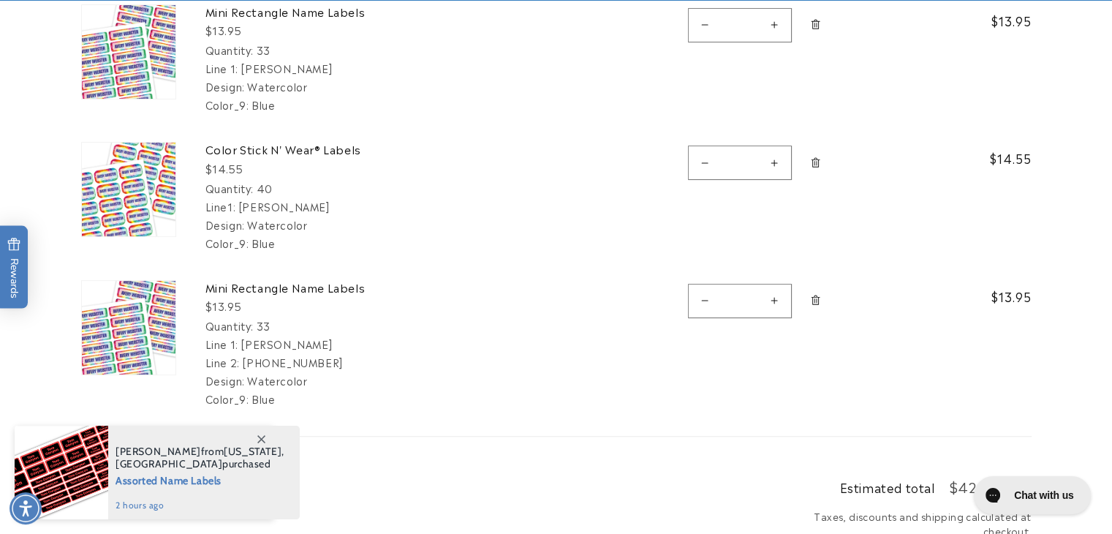
scroll to position [287, 0]
click at [805, 295] on link "Remove Mini Rectangle Name Labels - 33" at bounding box center [816, 300] width 26 height 41
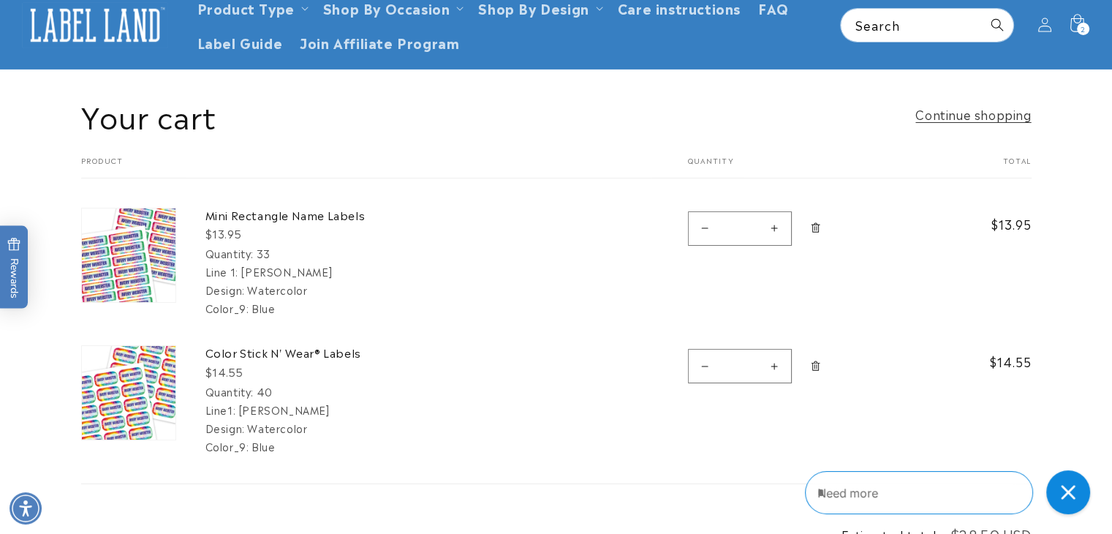
scroll to position [0, 0]
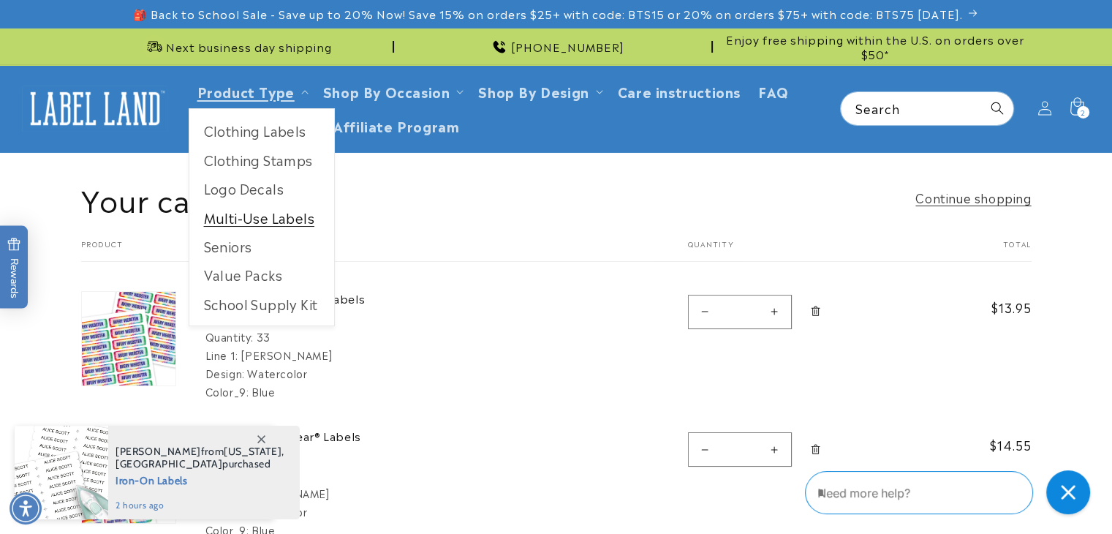
click at [240, 220] on link "Multi-Use Labels" at bounding box center [261, 217] width 145 height 29
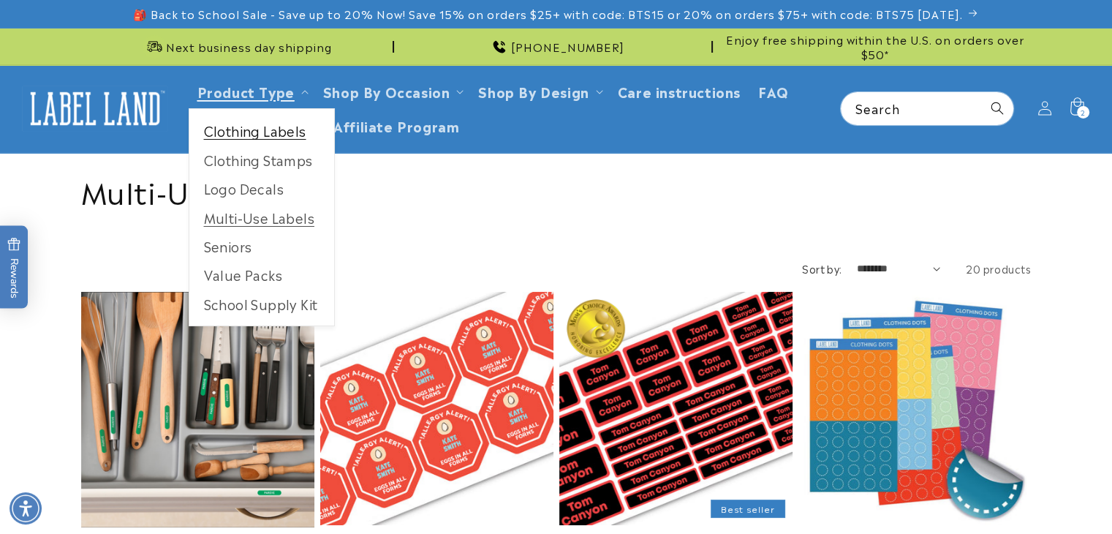
click at [243, 135] on link "Clothing Labels" at bounding box center [261, 130] width 145 height 29
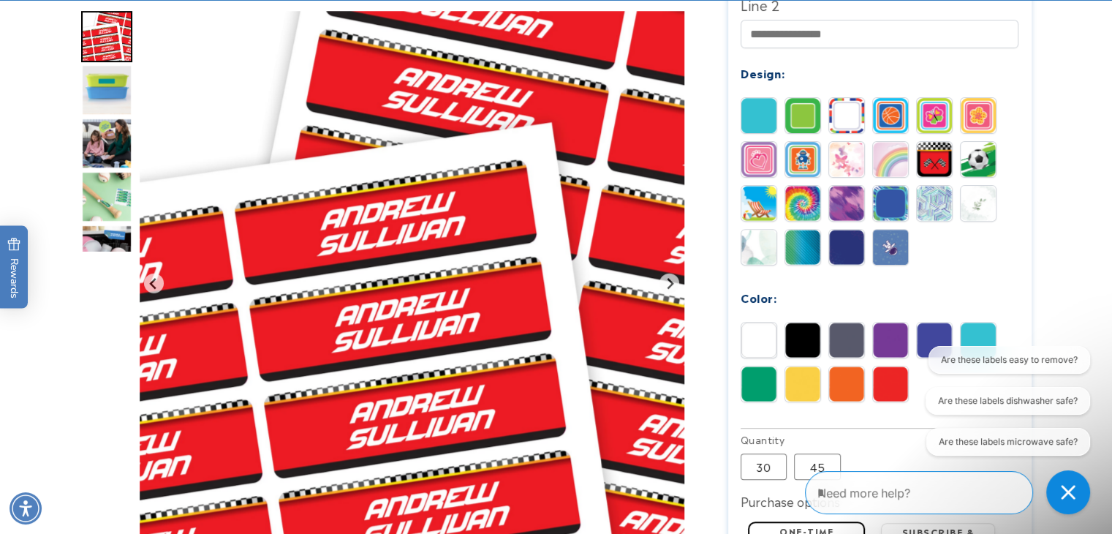
scroll to position [662, 0]
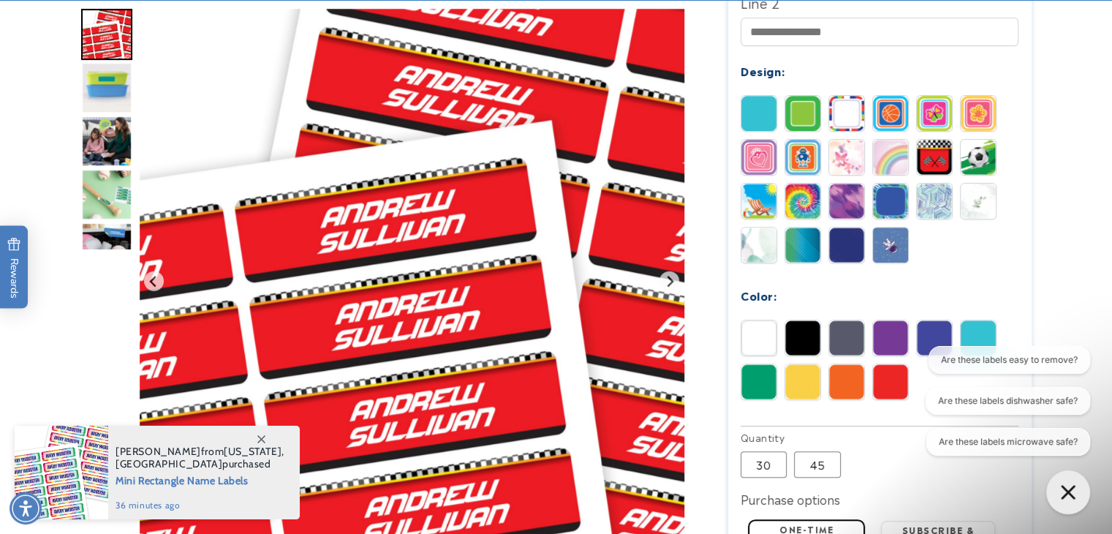
click at [976, 184] on img at bounding box center [978, 201] width 35 height 35
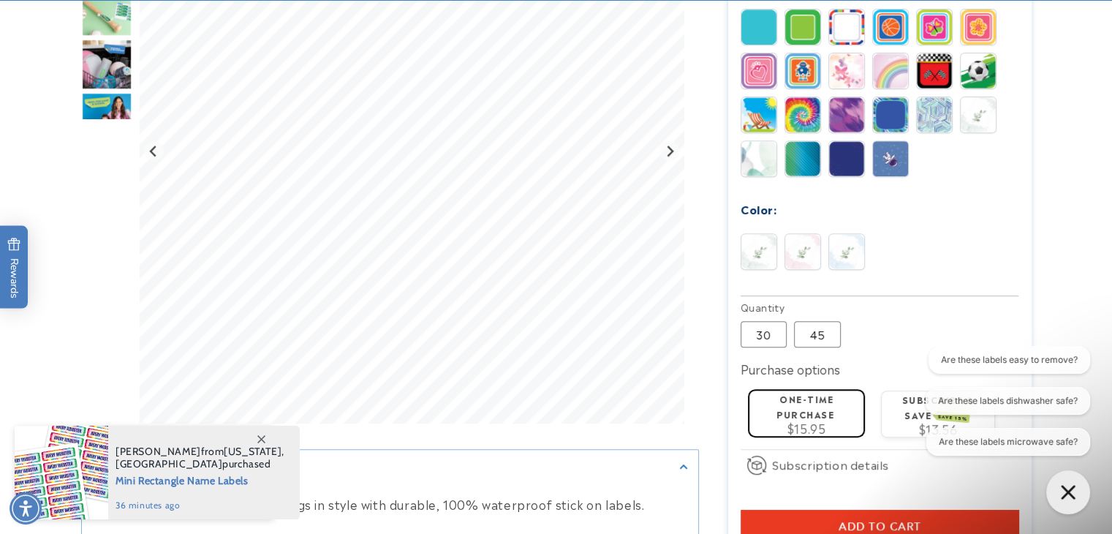
scroll to position [749, 0]
click at [852, 235] on img at bounding box center [846, 251] width 35 height 35
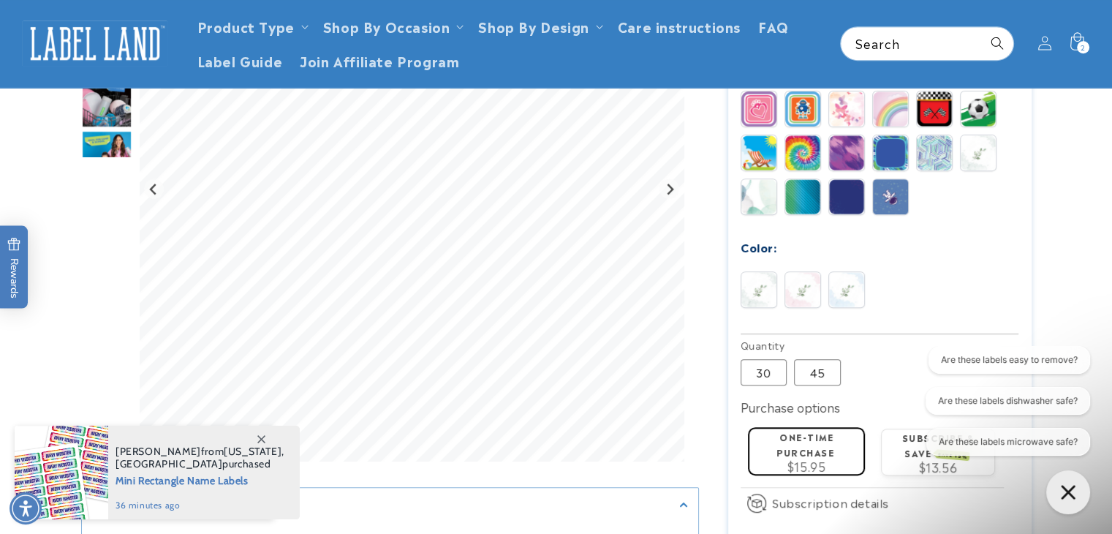
scroll to position [710, 0]
click at [766, 273] on img at bounding box center [758, 290] width 35 height 35
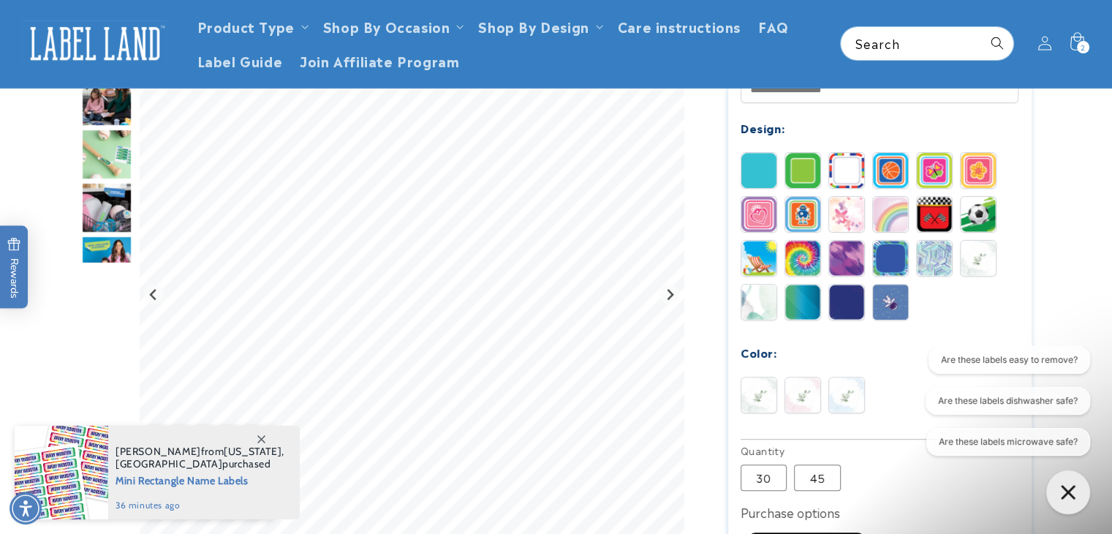
scroll to position [605, 0]
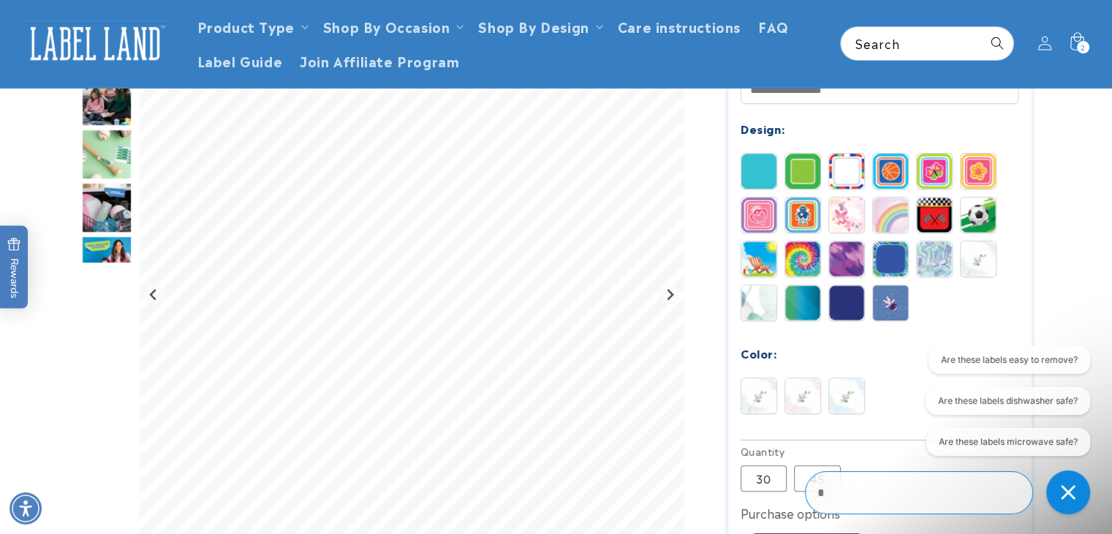
click at [842, 378] on img at bounding box center [846, 395] width 35 height 35
click at [762, 285] on img at bounding box center [758, 302] width 35 height 35
click at [847, 378] on img at bounding box center [846, 395] width 35 height 35
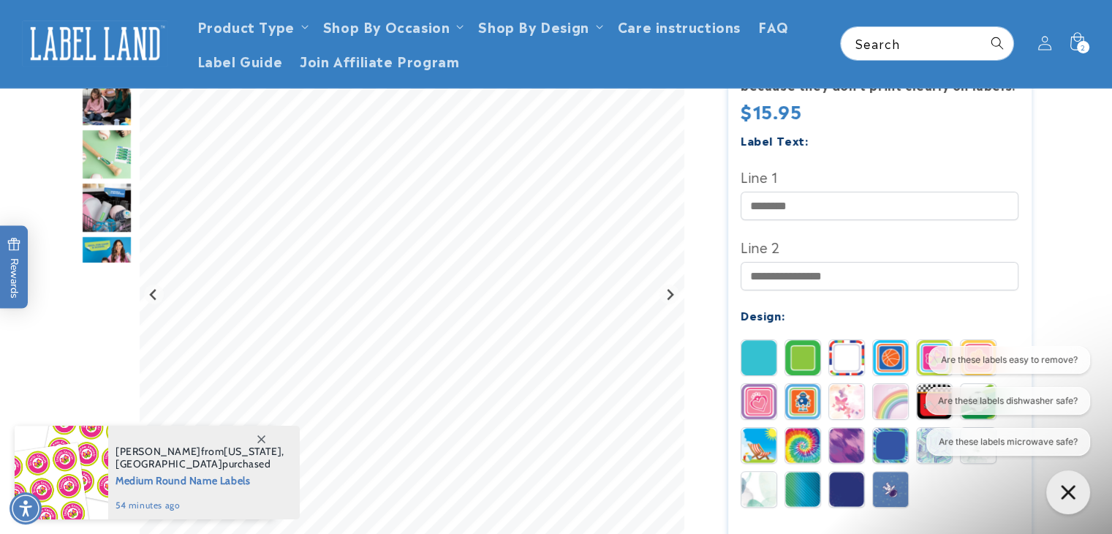
scroll to position [312, 0]
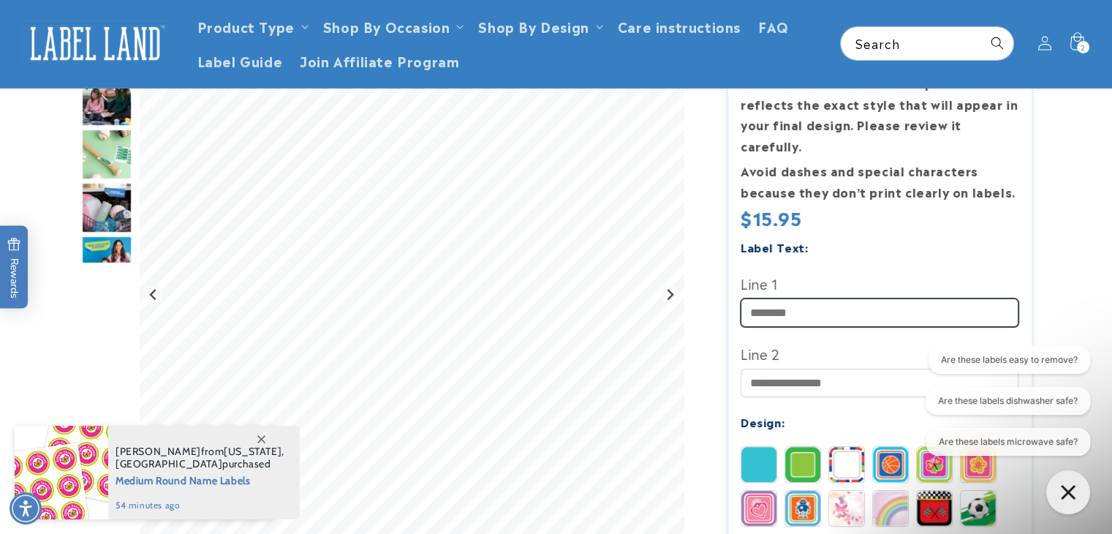
click at [831, 303] on input "Line 1" at bounding box center [880, 312] width 278 height 29
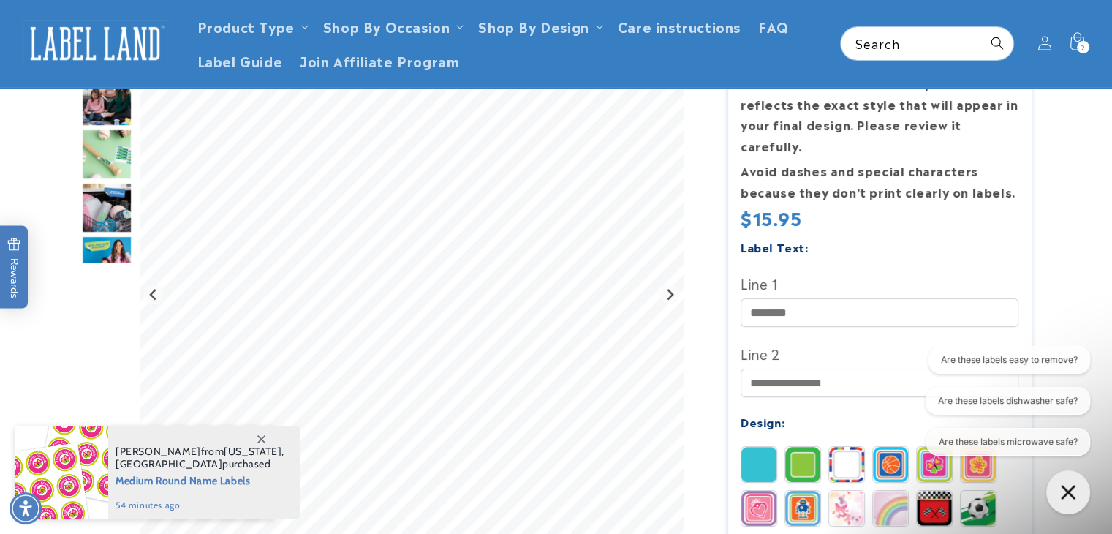
click at [860, 271] on label "Line 1" at bounding box center [880, 282] width 278 height 23
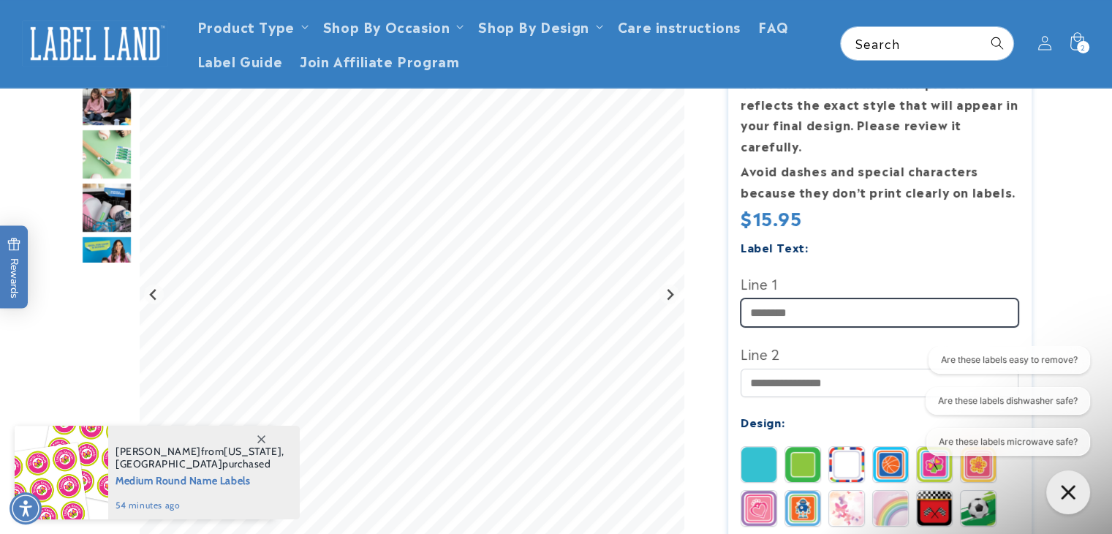
click at [860, 298] on input "Line 1" at bounding box center [880, 312] width 278 height 29
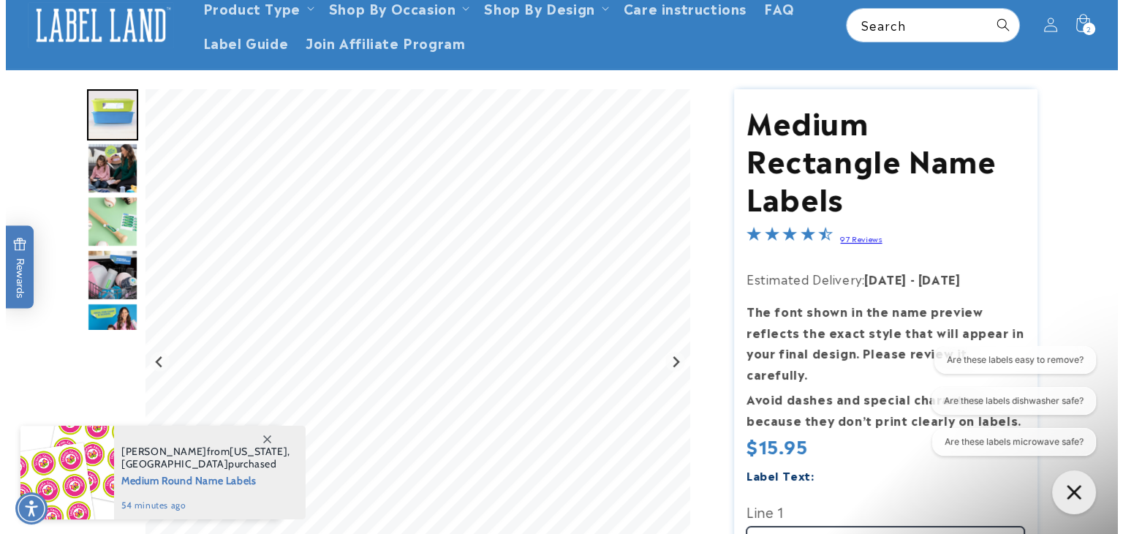
scroll to position [0, 0]
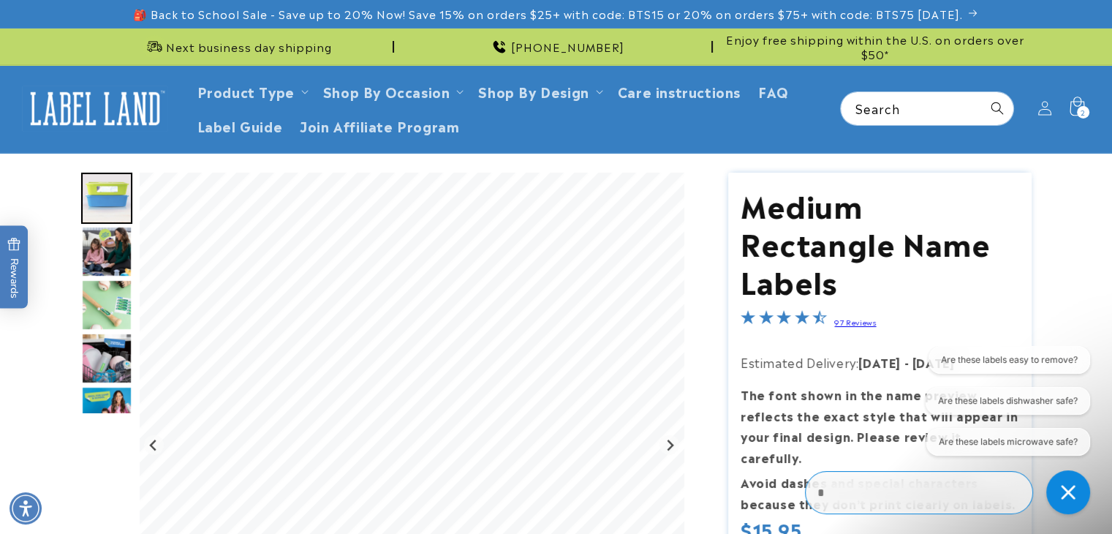
click at [1084, 107] on span "2" at bounding box center [1083, 112] width 5 height 12
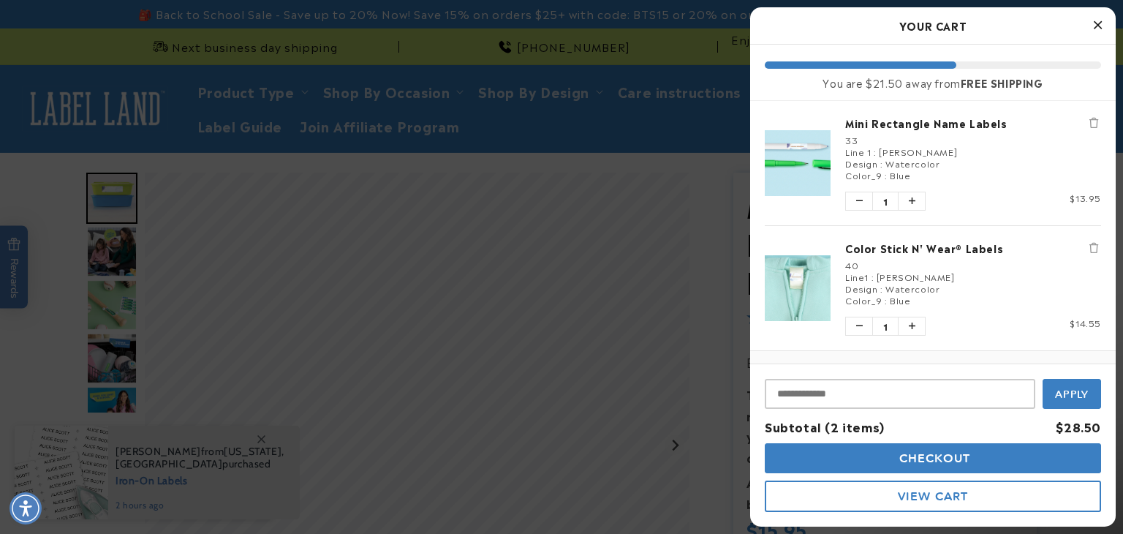
click at [818, 499] on button "View Cart" at bounding box center [933, 495] width 336 height 31
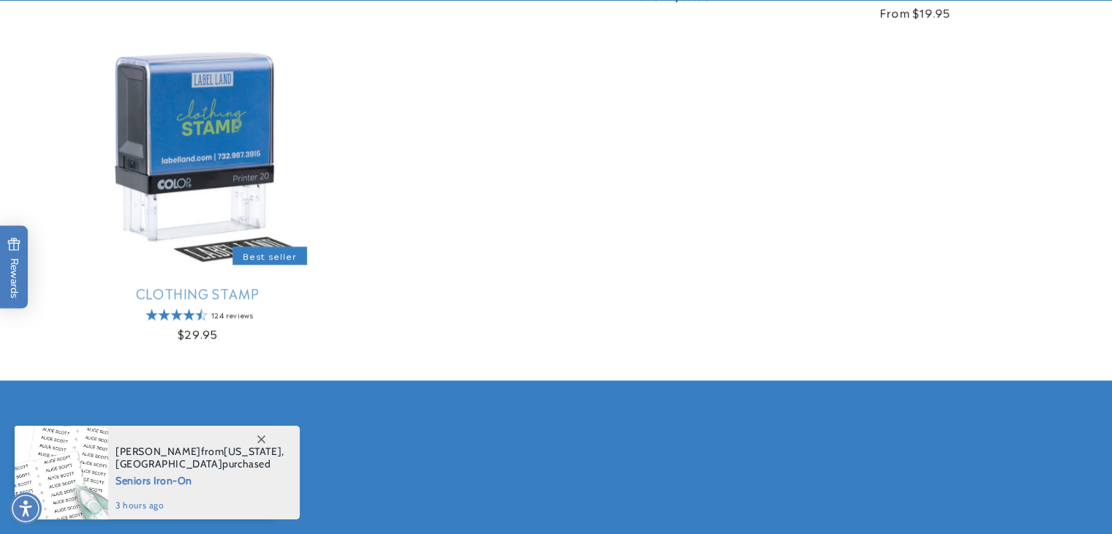
scroll to position [1256, 0]
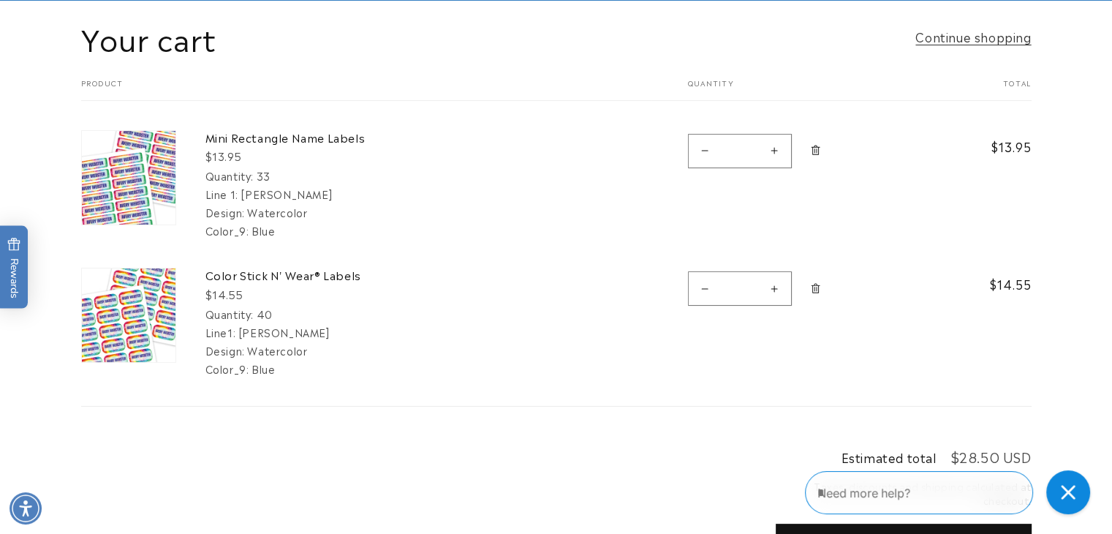
scroll to position [165, 0]
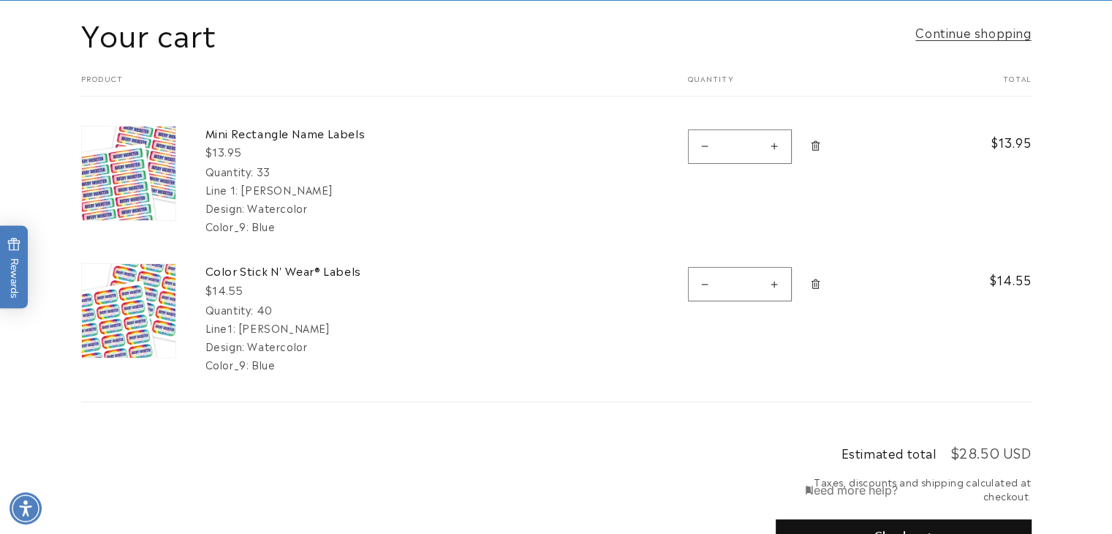
click at [866, 485] on textarea "Type your message here" at bounding box center [869, 490] width 128 height 18
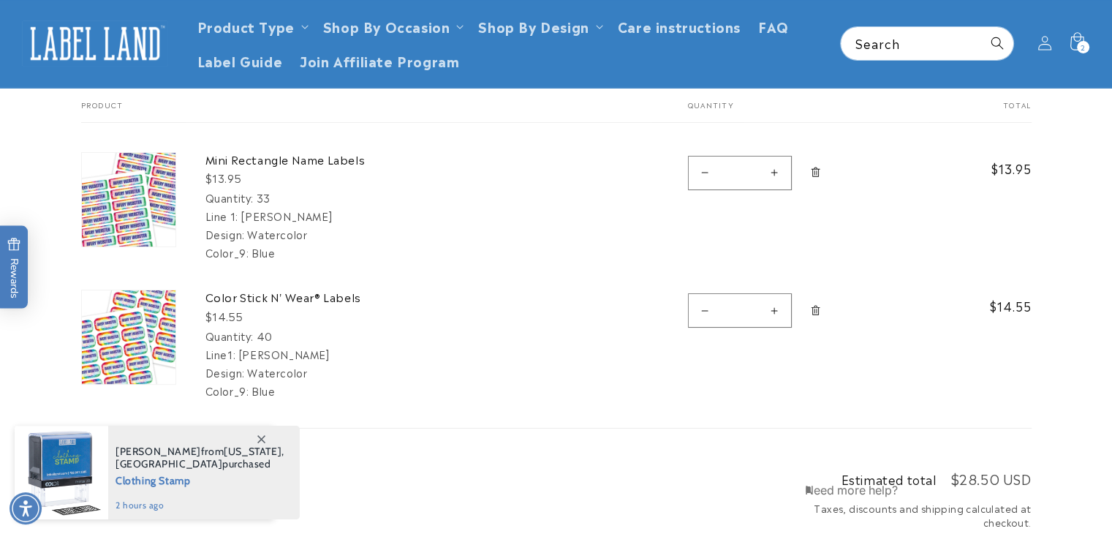
scroll to position [140, 0]
